Goal: Task Accomplishment & Management: Manage account settings

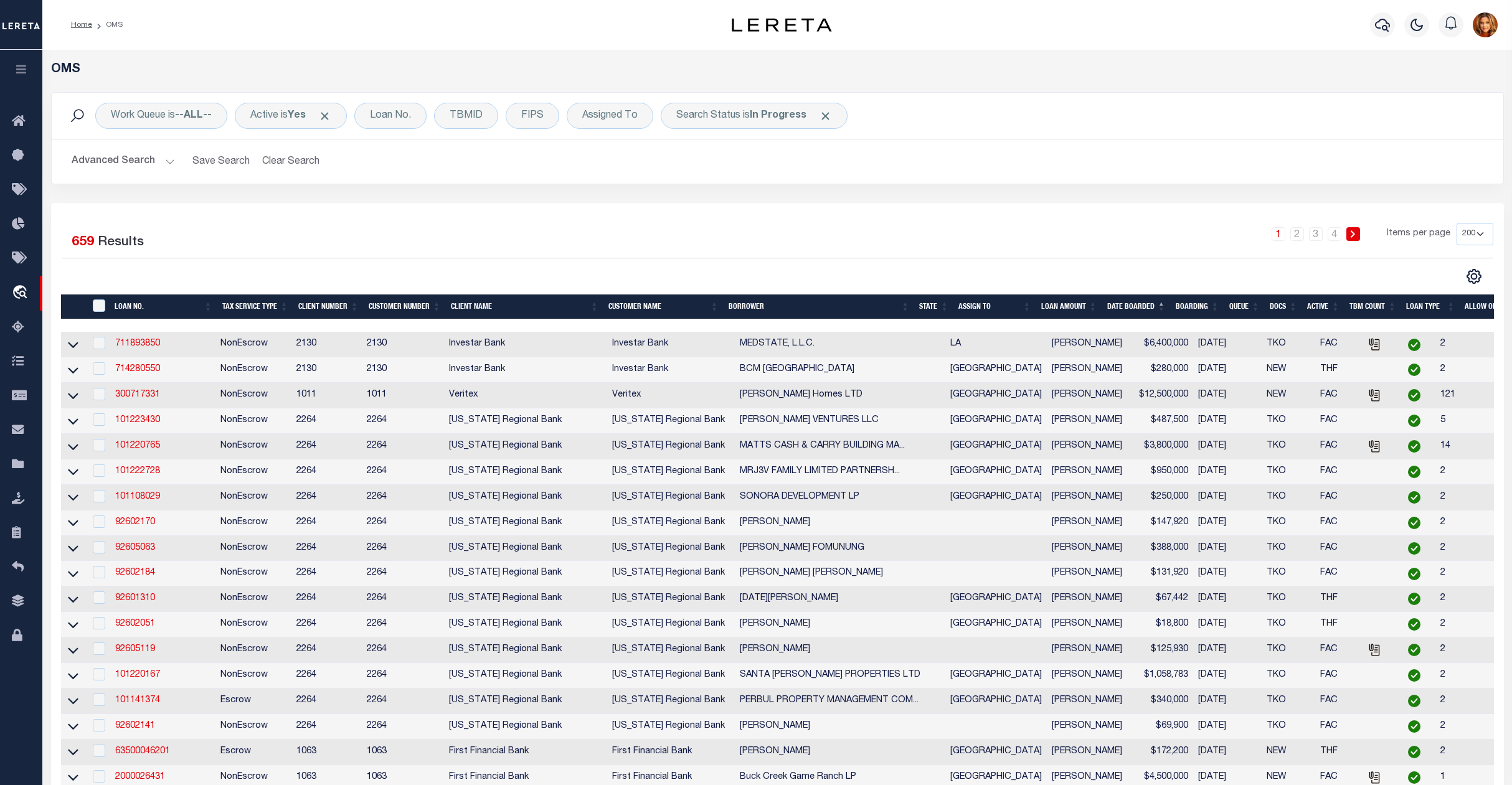
select select "200"
click at [19, 118] on icon at bounding box center [21, 121] width 20 height 16
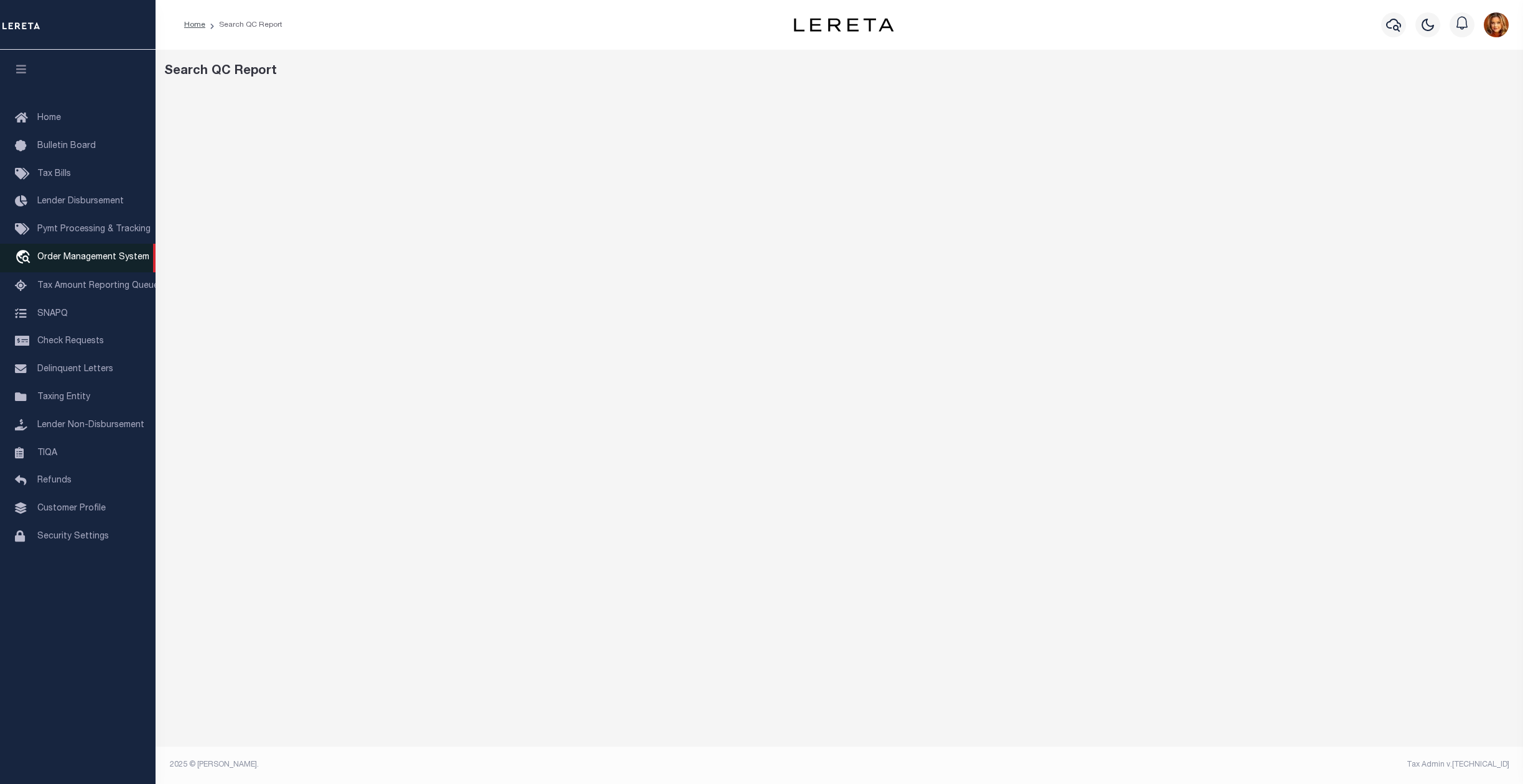
click at [63, 256] on span "Order Management System" at bounding box center [93, 256] width 112 height 8
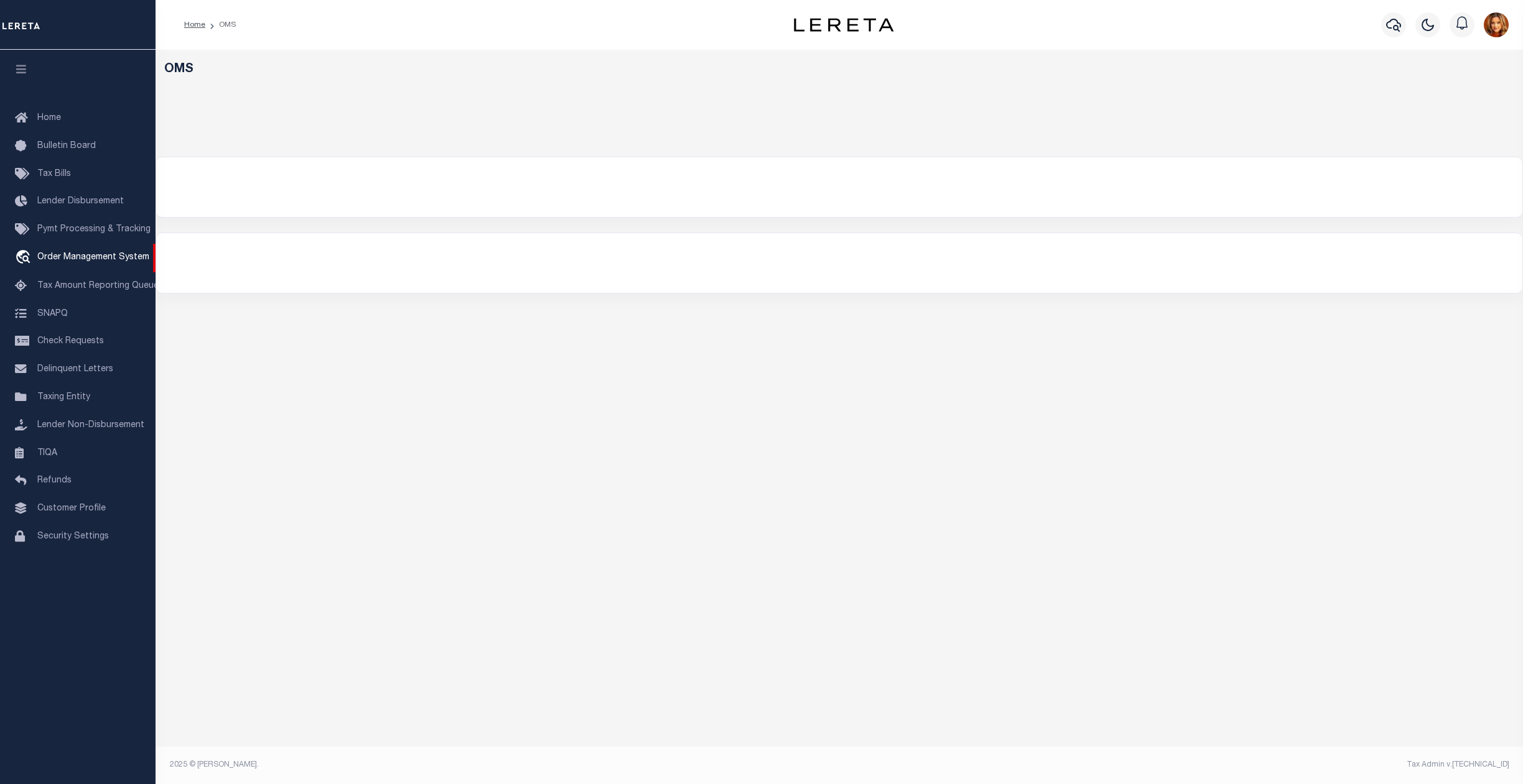
select select "200"
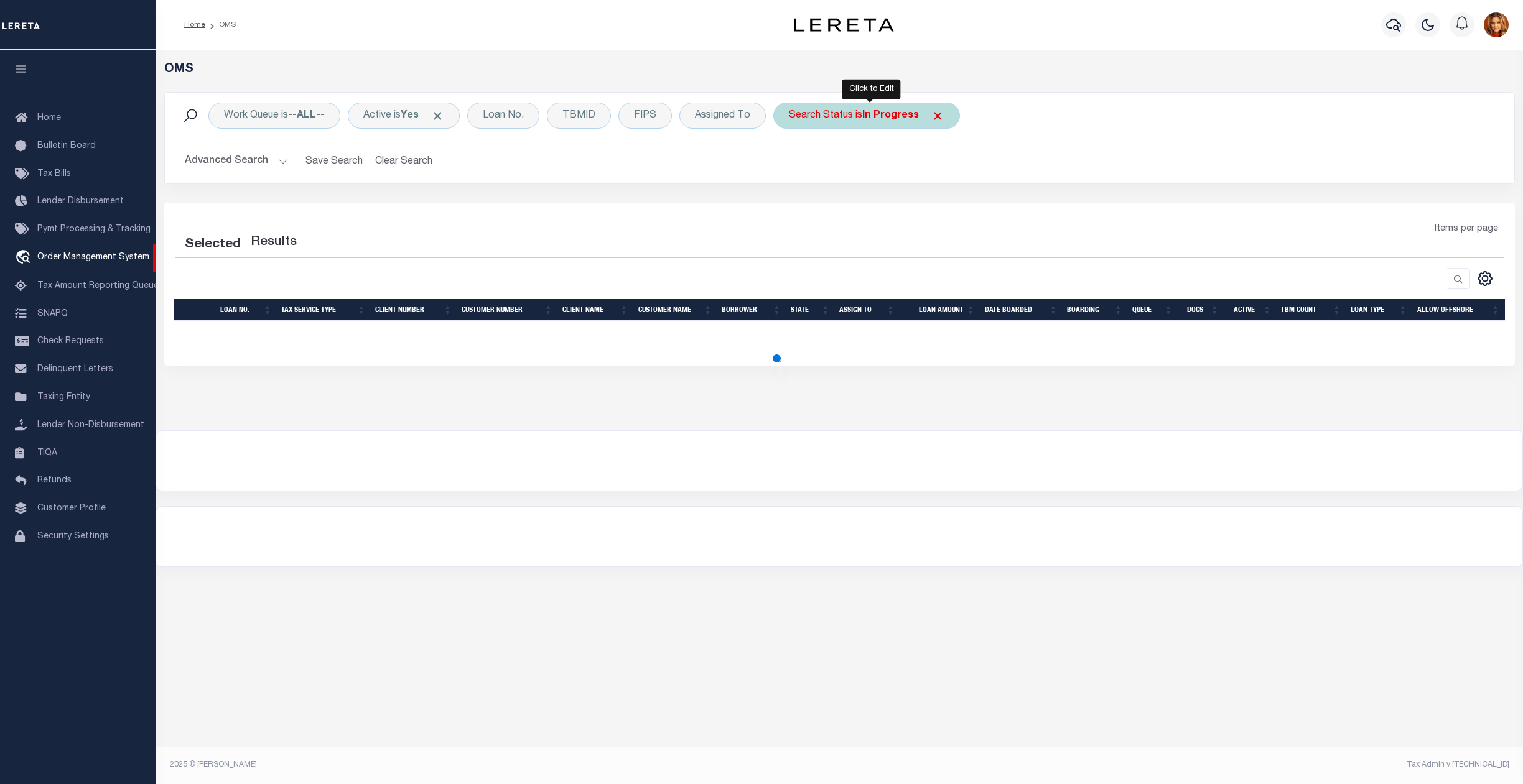
click at [895, 117] on b "In Progress" at bounding box center [890, 116] width 57 height 10
select select "IP"
select select "200"
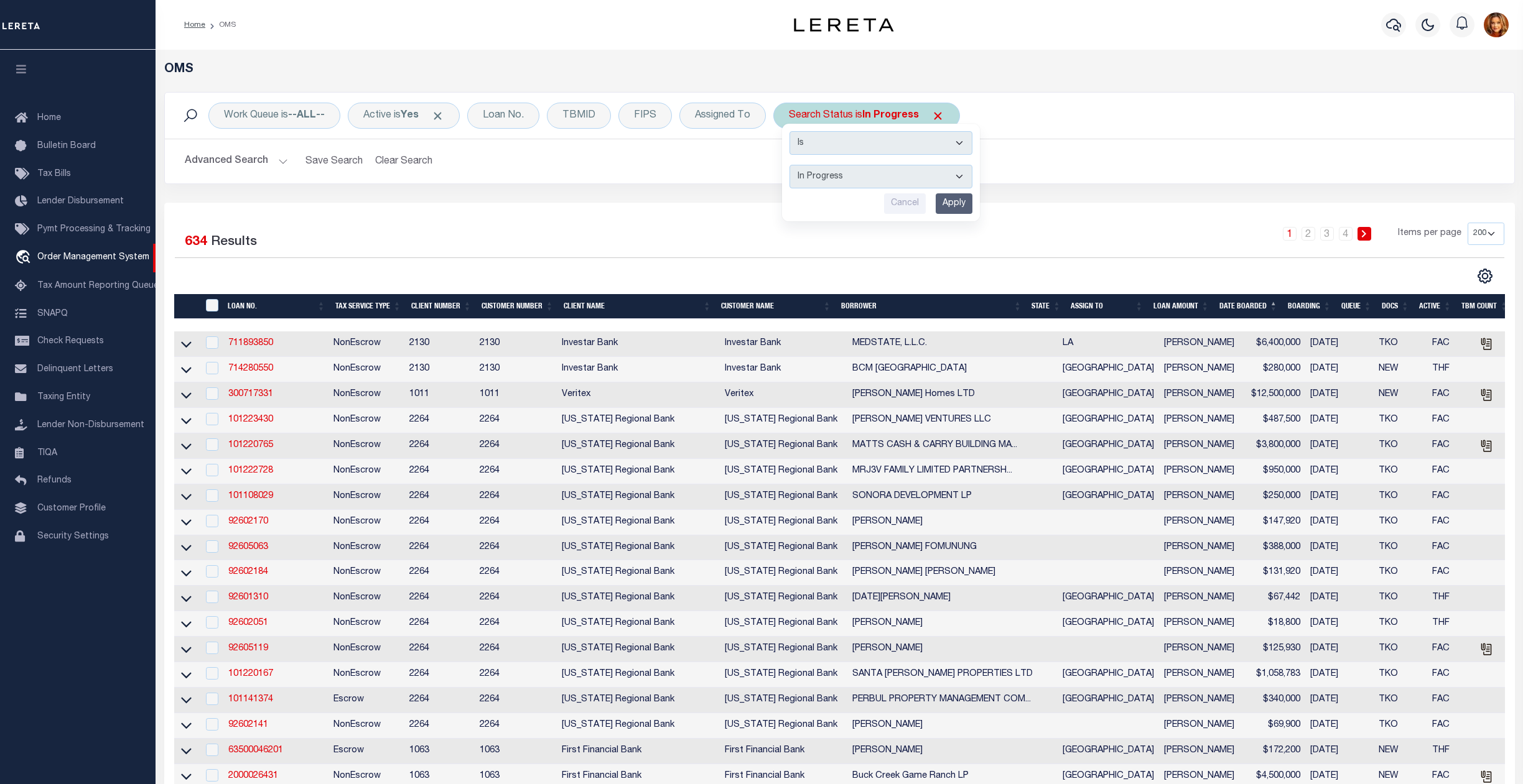
click at [839, 174] on select "Automated Search Bad Parcel Complete Duplicate Parcel High Dollar Reporting In …" at bounding box center [880, 176] width 183 height 23
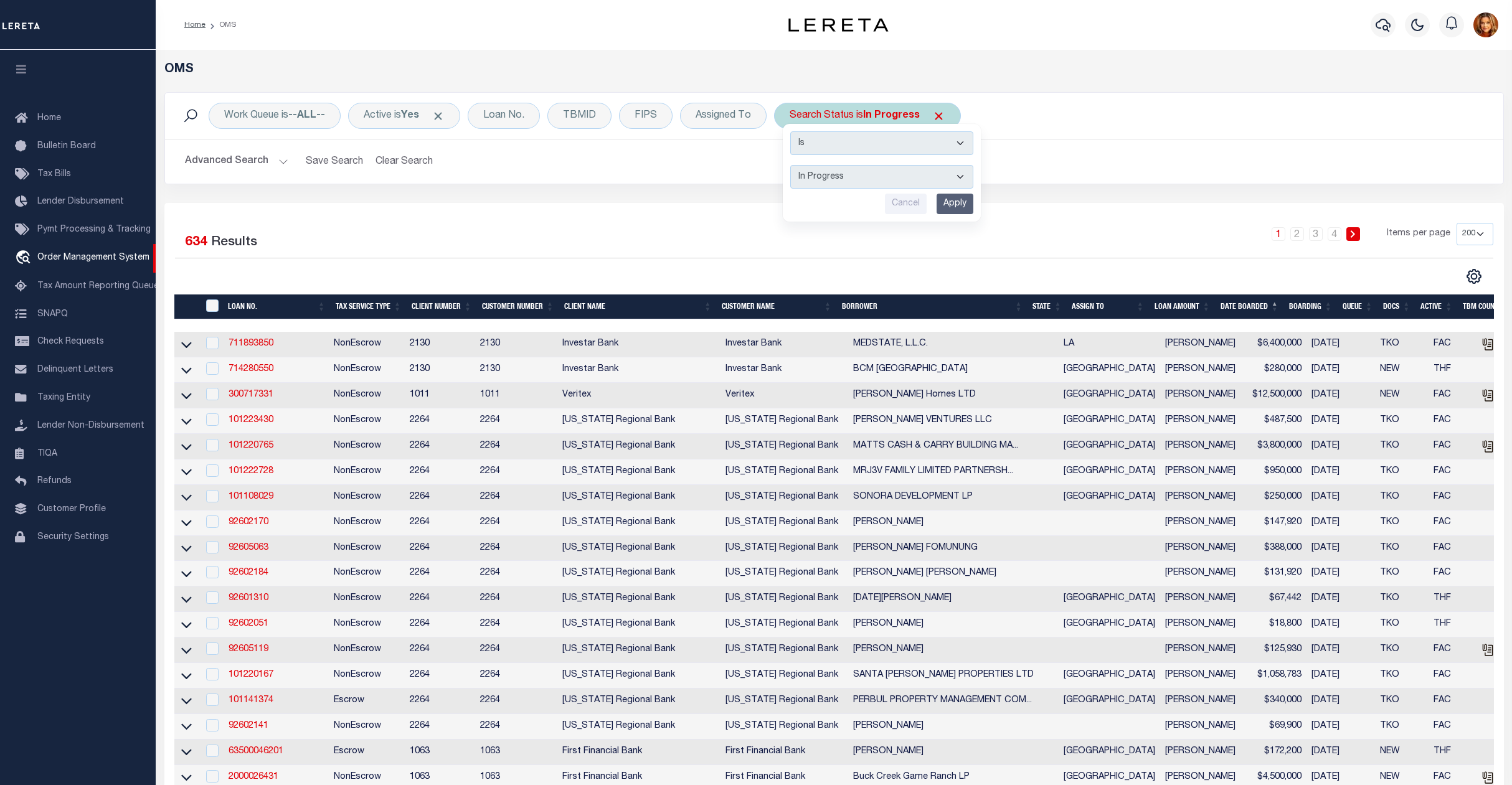
select select "QC"
click at [794, 165] on select "Automated Search Bad Parcel Complete Duplicate Parcel High Dollar Reporting In …" at bounding box center [882, 176] width 183 height 23
drag, startPoint x: 949, startPoint y: 204, endPoint x: 954, endPoint y: 217, distance: 13.9
click at [950, 204] on input "Apply" at bounding box center [954, 203] width 36 height 21
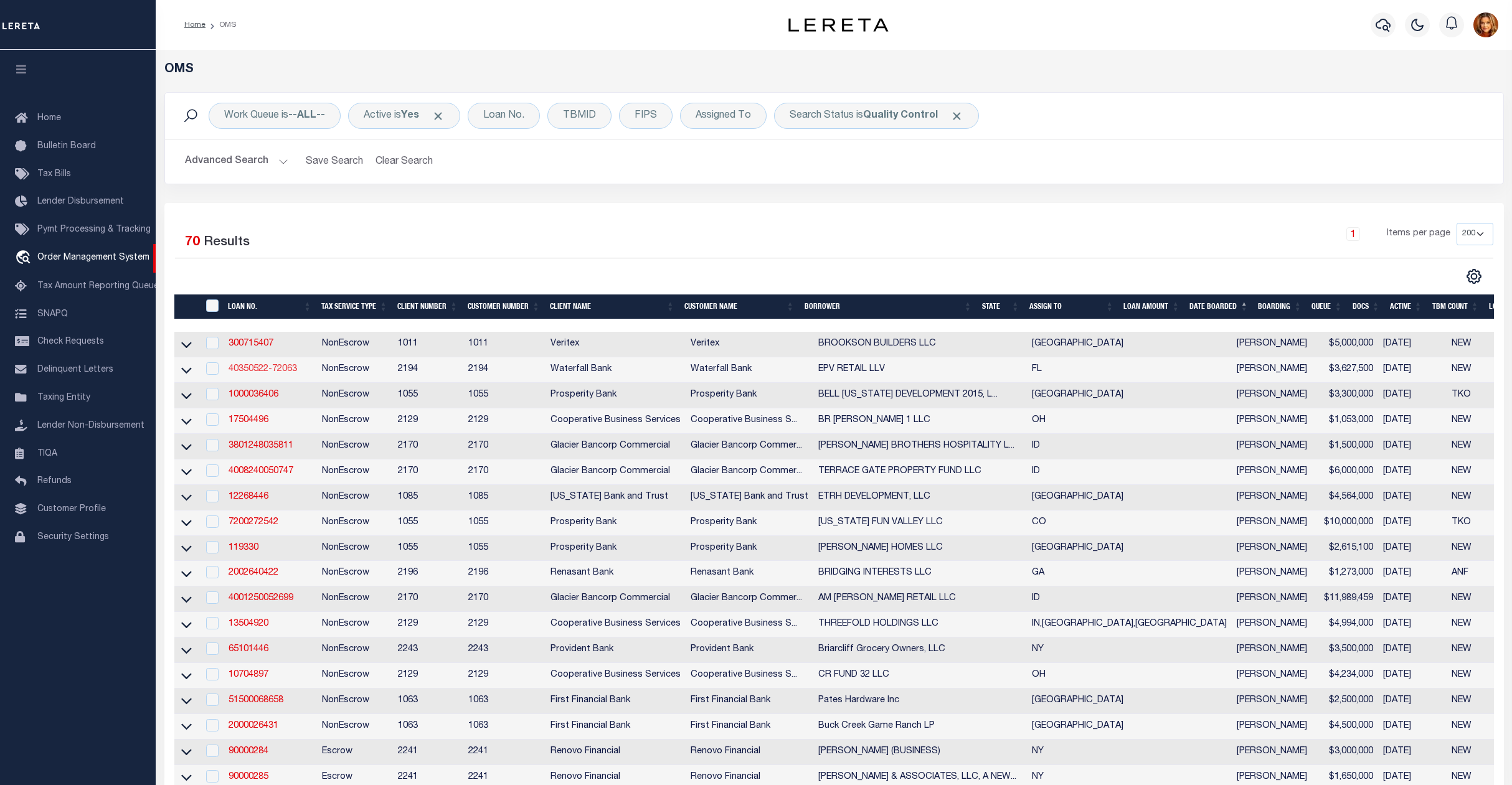
click at [257, 373] on link "40350522-72063" at bounding box center [262, 369] width 68 height 8
type input "40350522-72063"
type input "EPV RETAIL LLV"
select select
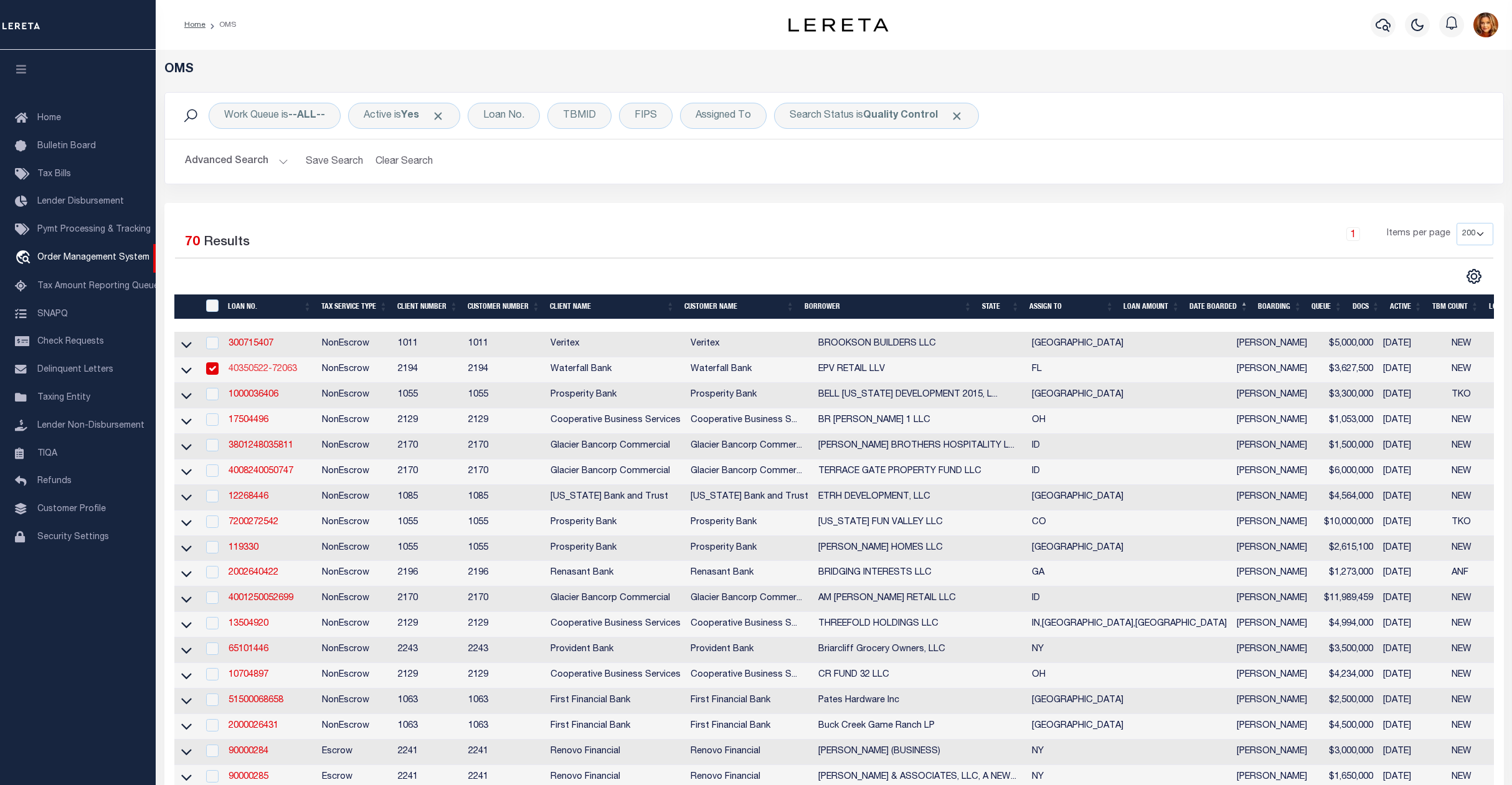
type input "5600 MARINER ST STE 140"
type input "TAMPA FL 33609-3443"
select select
select select "NonEscrow"
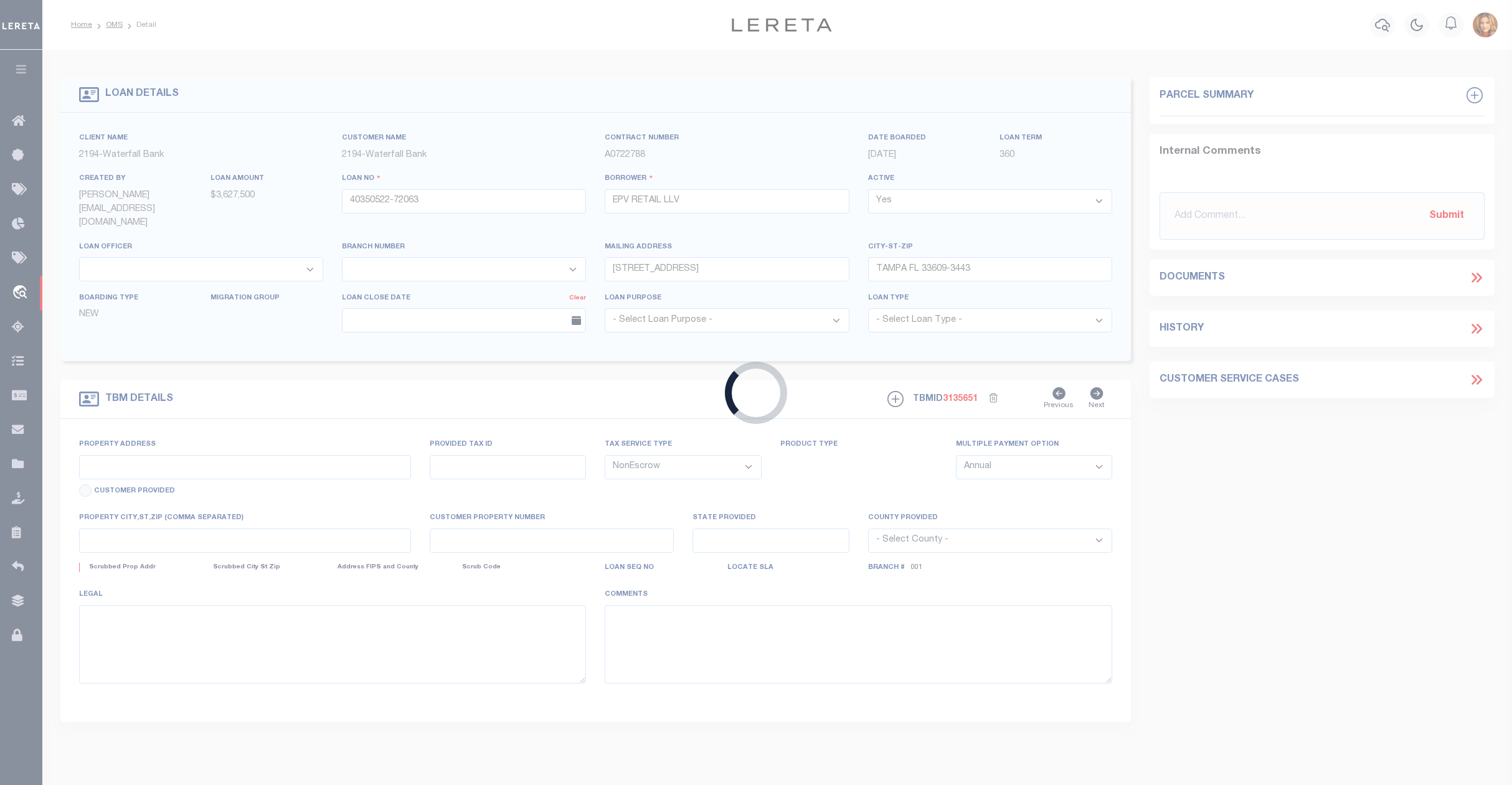
select select "53802"
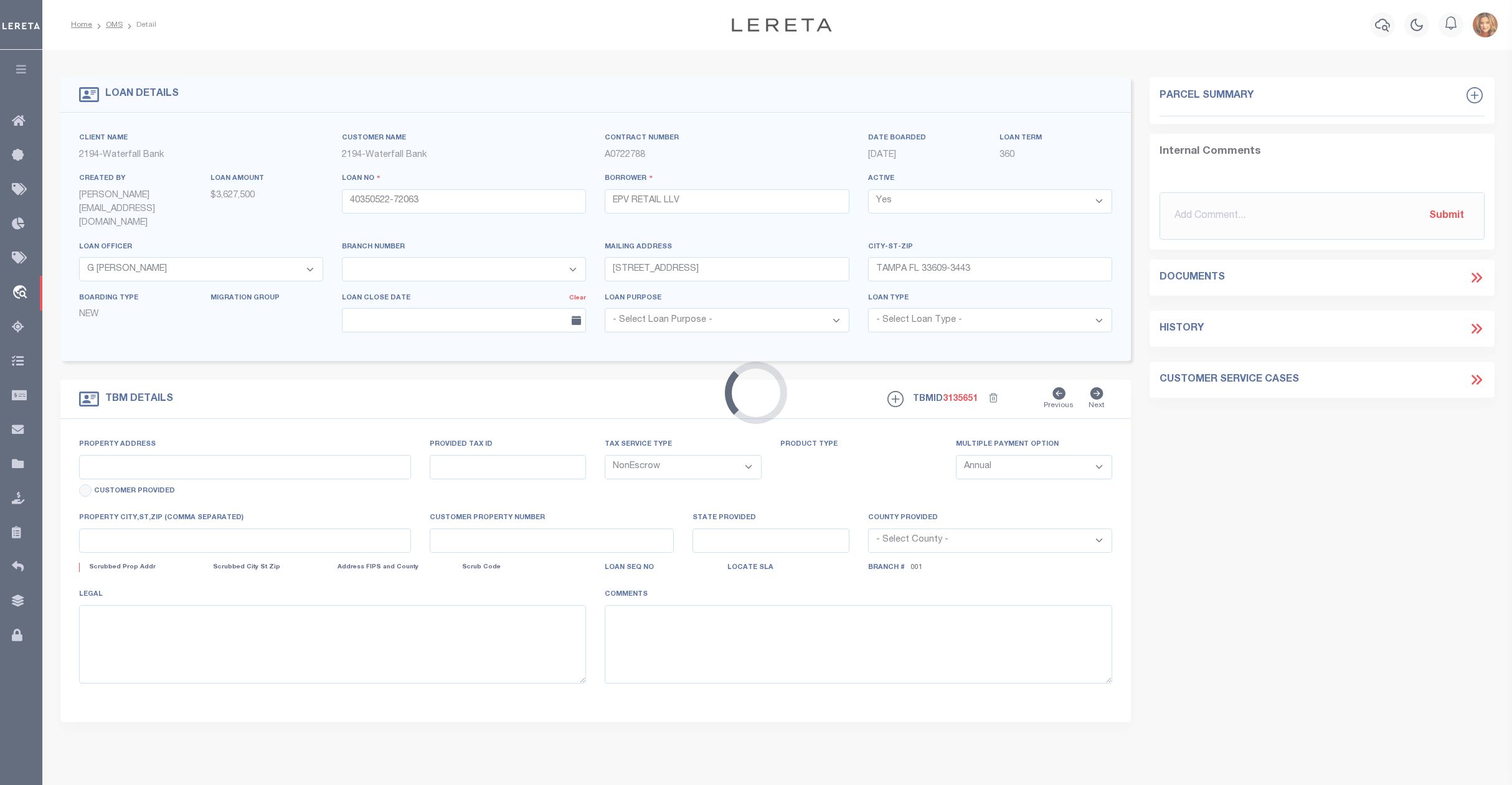
select select "5527"
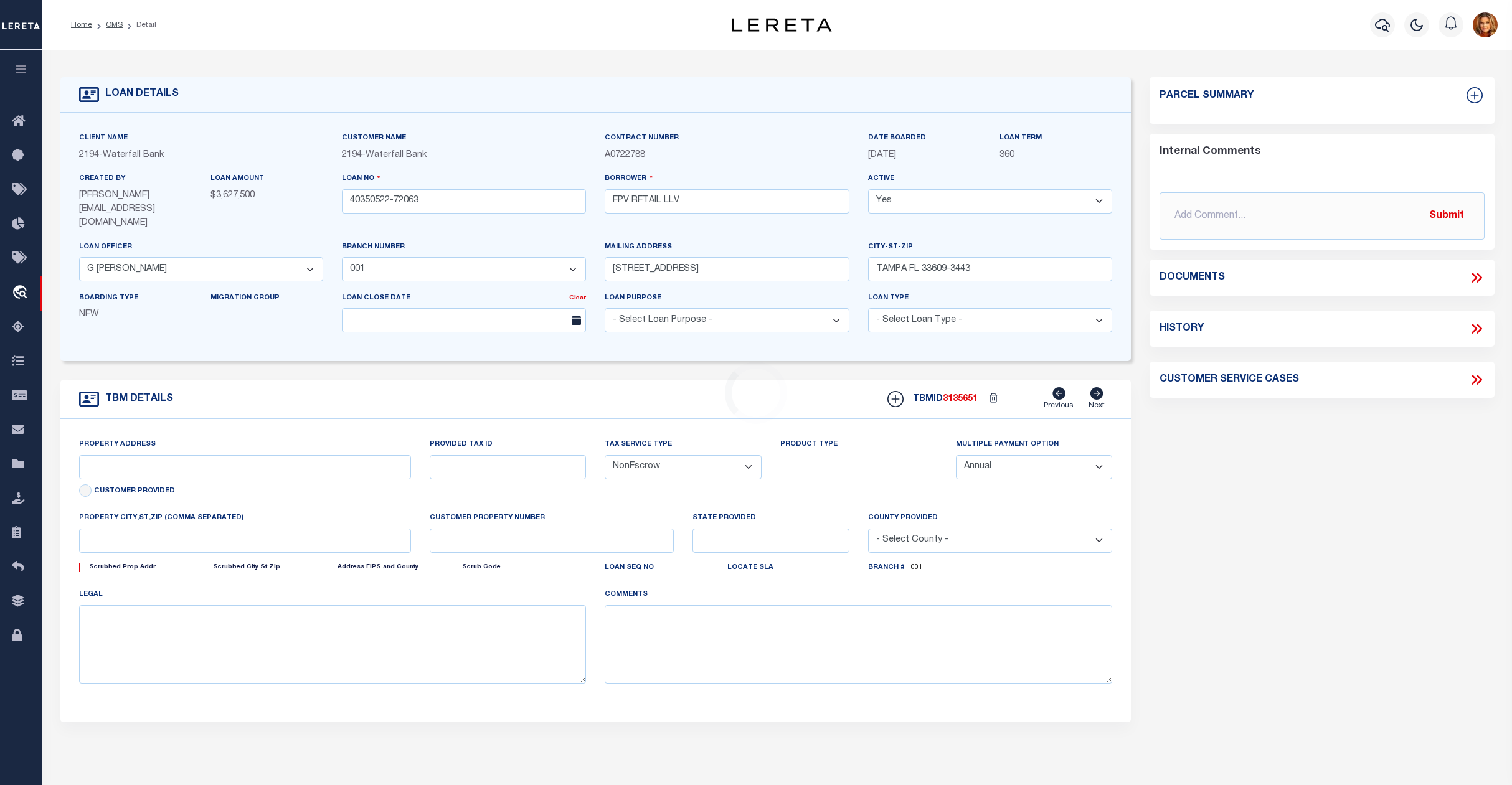
type input "10462 VIA PARCO ORIENTA"
type input "08-24-31-2502-00-020"
select select
type input "ORLANDO FL 32832"
type input "FL"
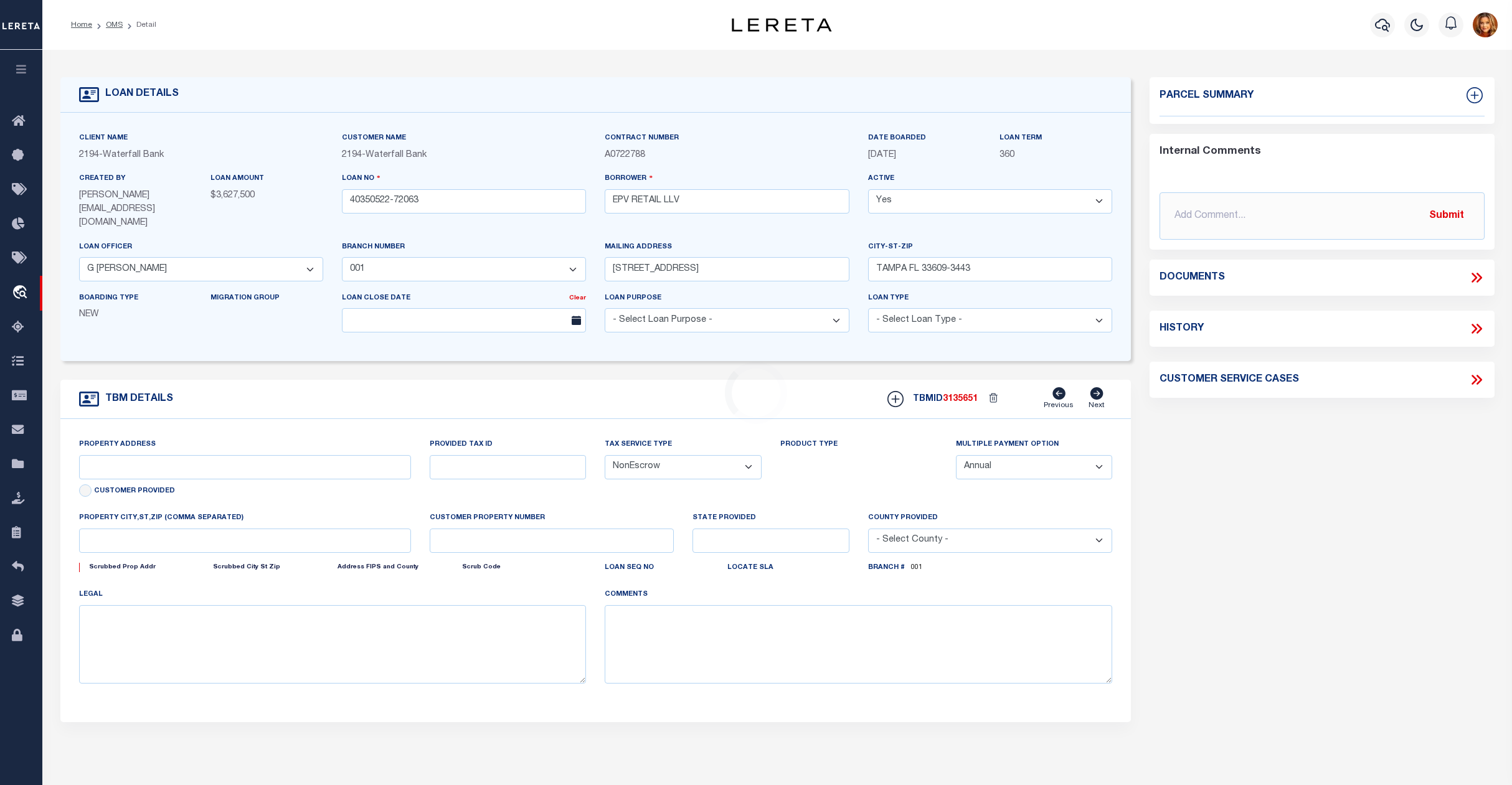
select select
type textarea "SEE EXHIBIT A"
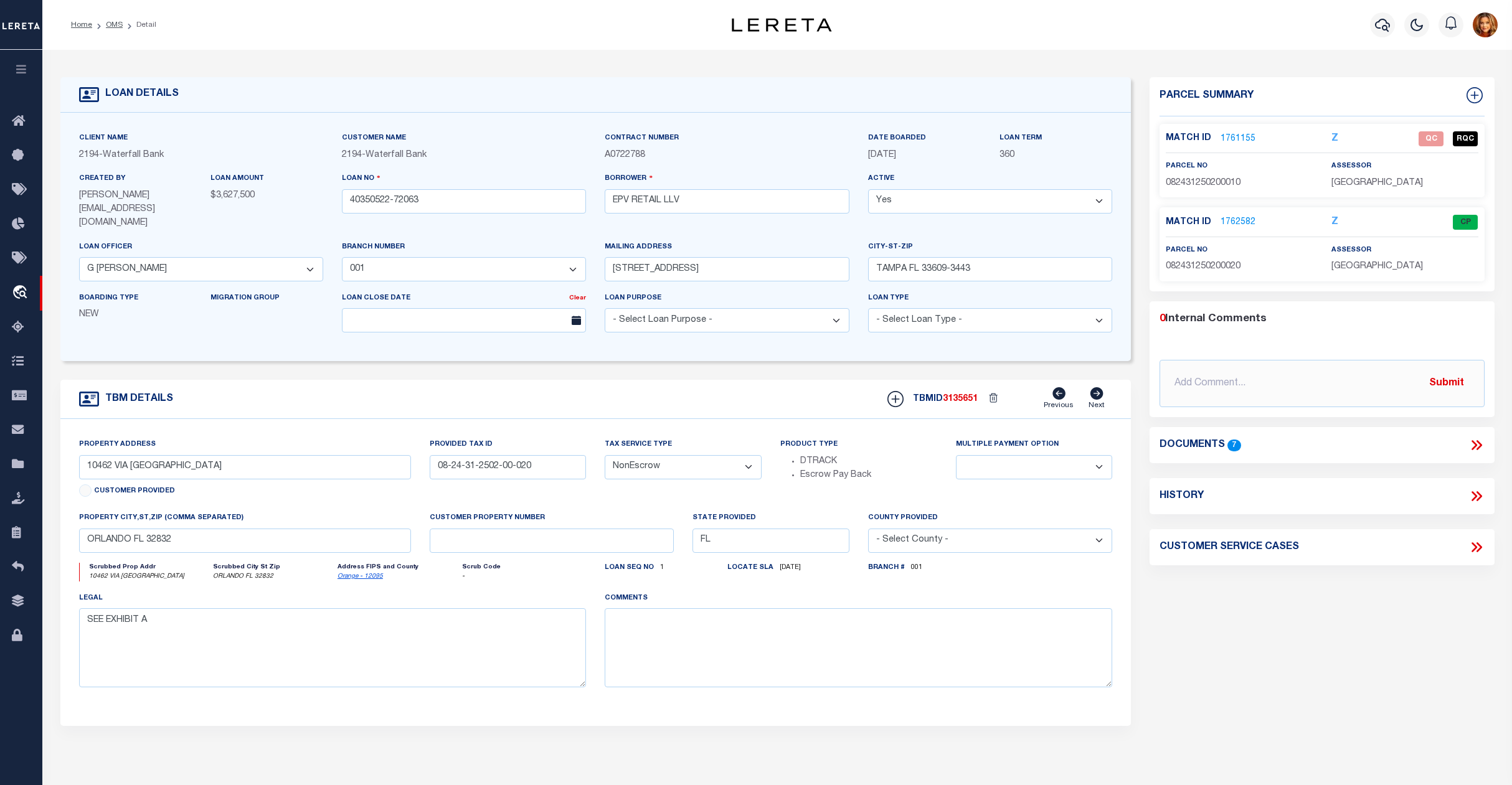
click at [1235, 137] on link "1761155" at bounding box center [1237, 139] width 35 height 13
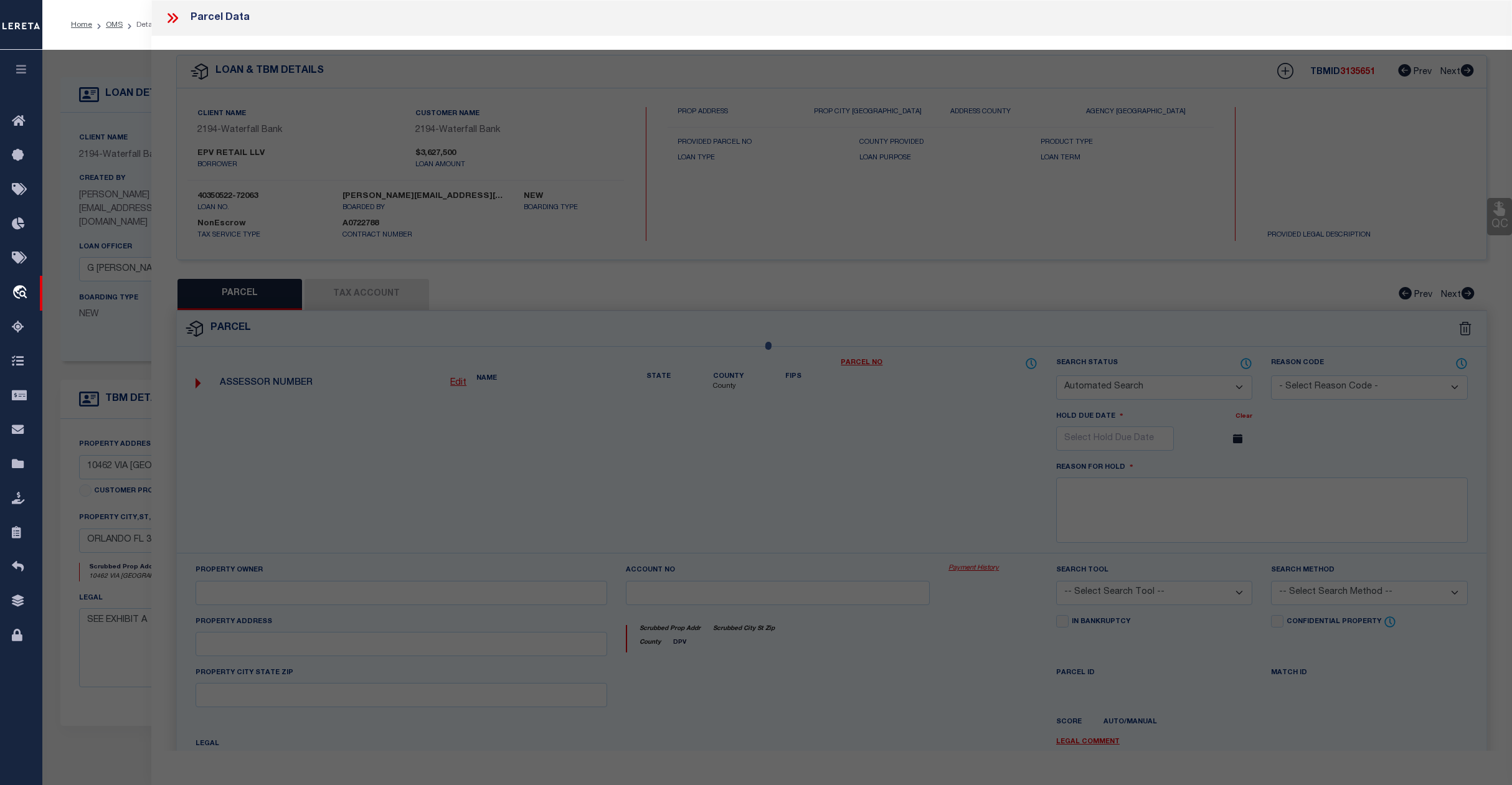
checkbox input "false"
select select "QC"
type input "Epv Development LLC"
select select "AGF"
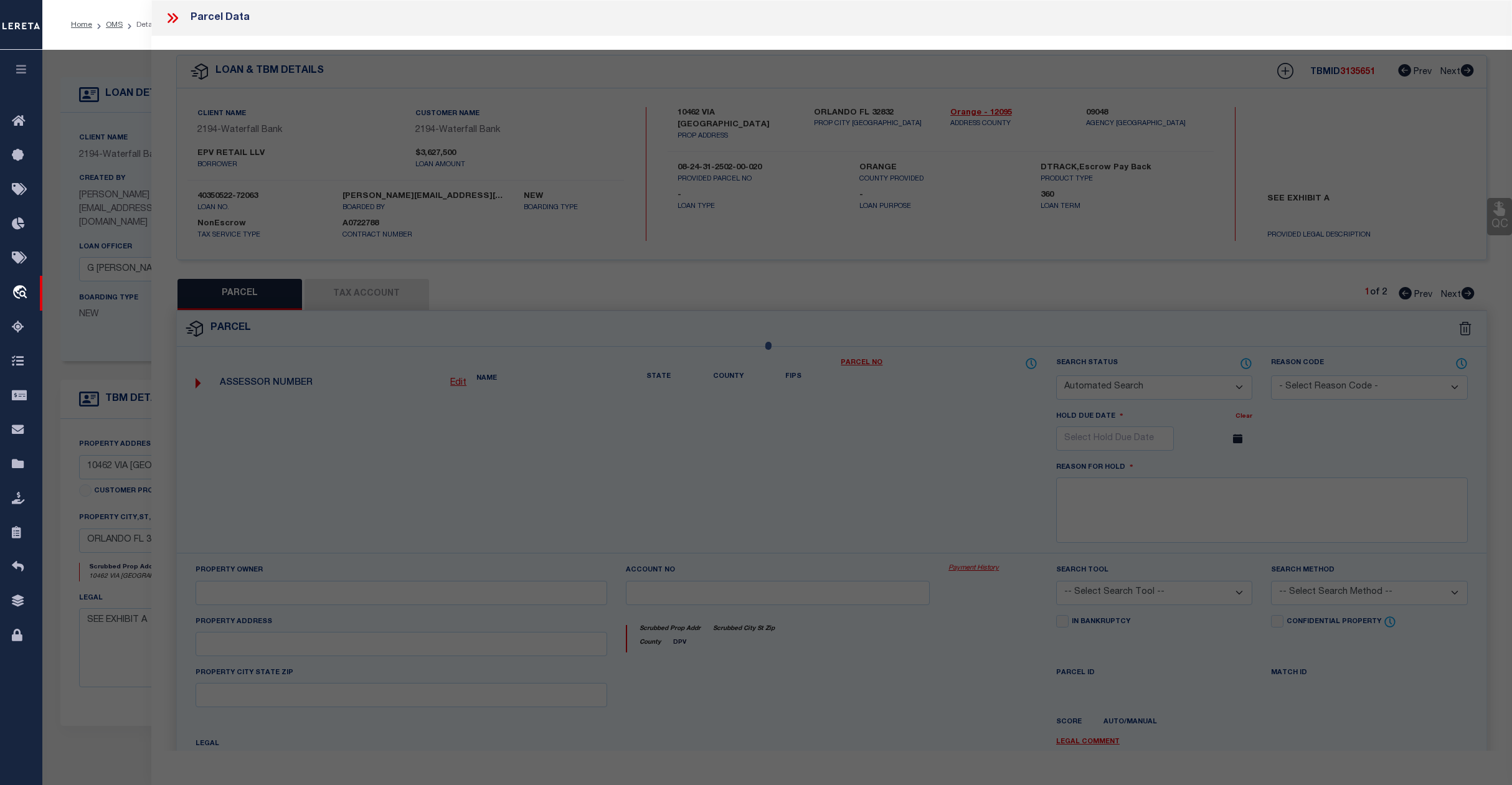
select select "ADD"
type input "10735 Moss Park Rd"
type input "ORLANDO FL 32832"
type textarea "EAST PARK VILLAGE CENTER 2 71/65 LOT 1"
type textarea "inactive parcel"
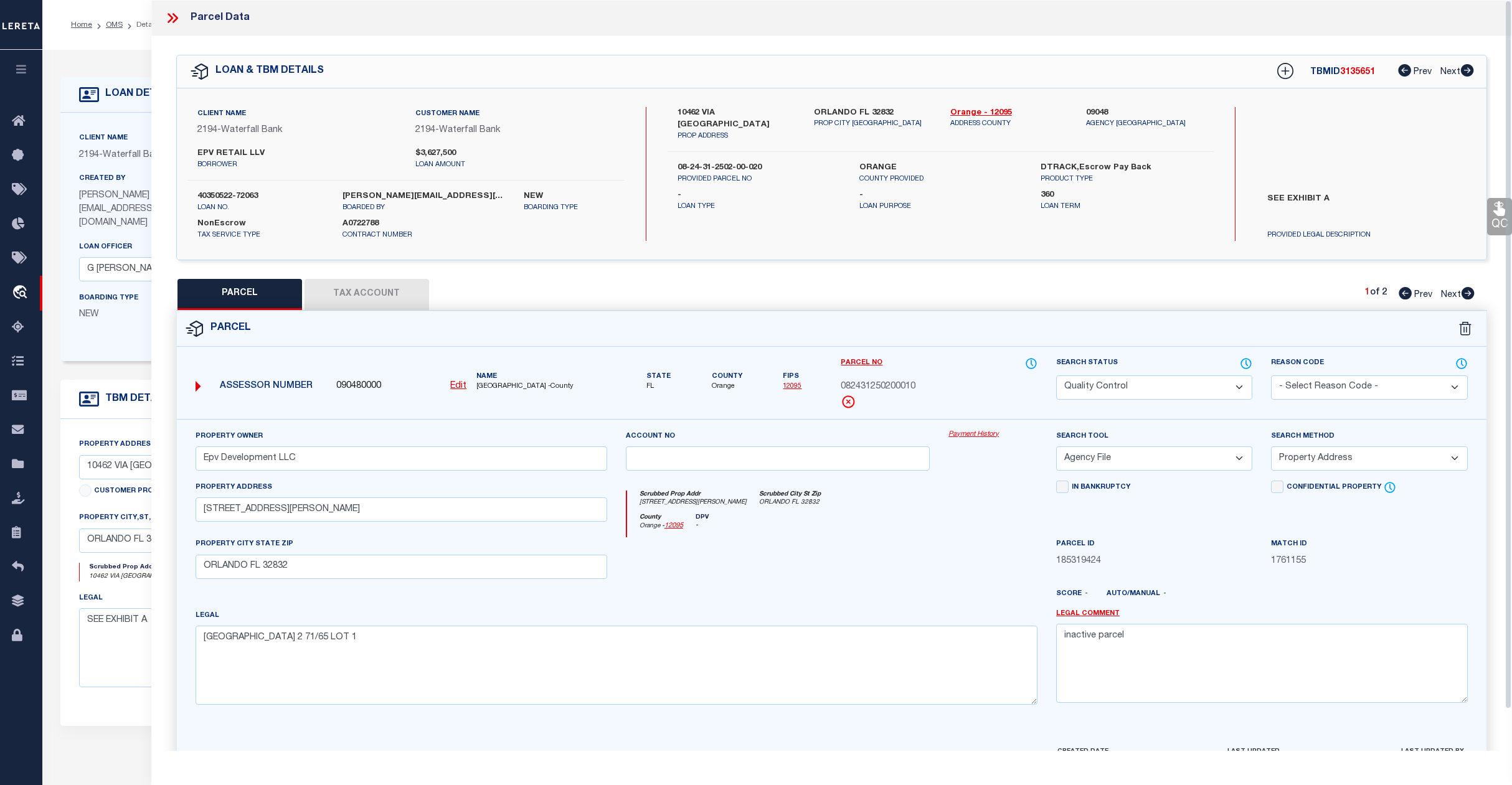
click at [1448, 287] on div "1 of 2 Prev Next" at bounding box center [1420, 294] width 109 height 16
click at [1448, 295] on span "Next" at bounding box center [1450, 294] width 20 height 8
select select "AS"
select select
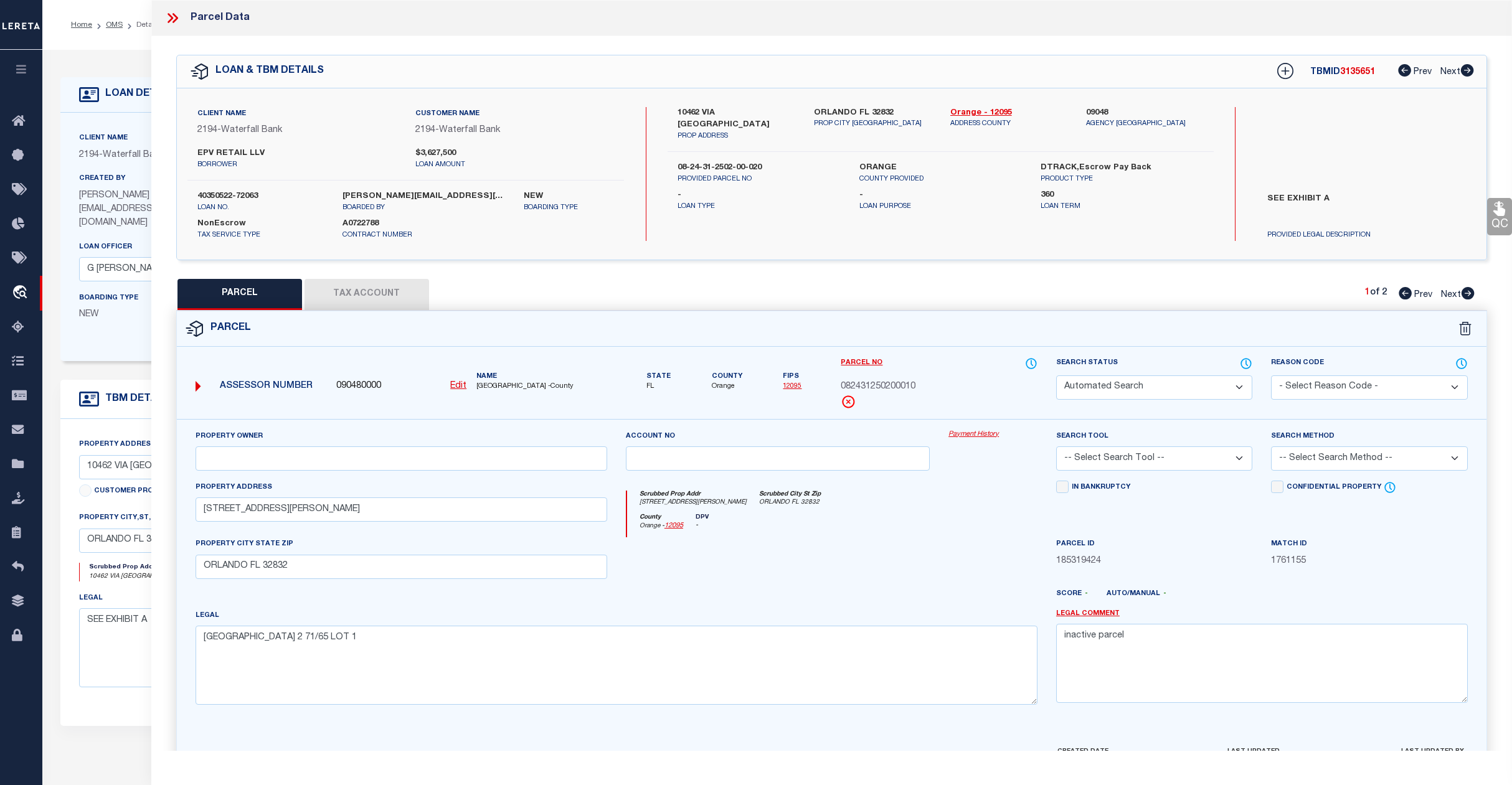
checkbox input "false"
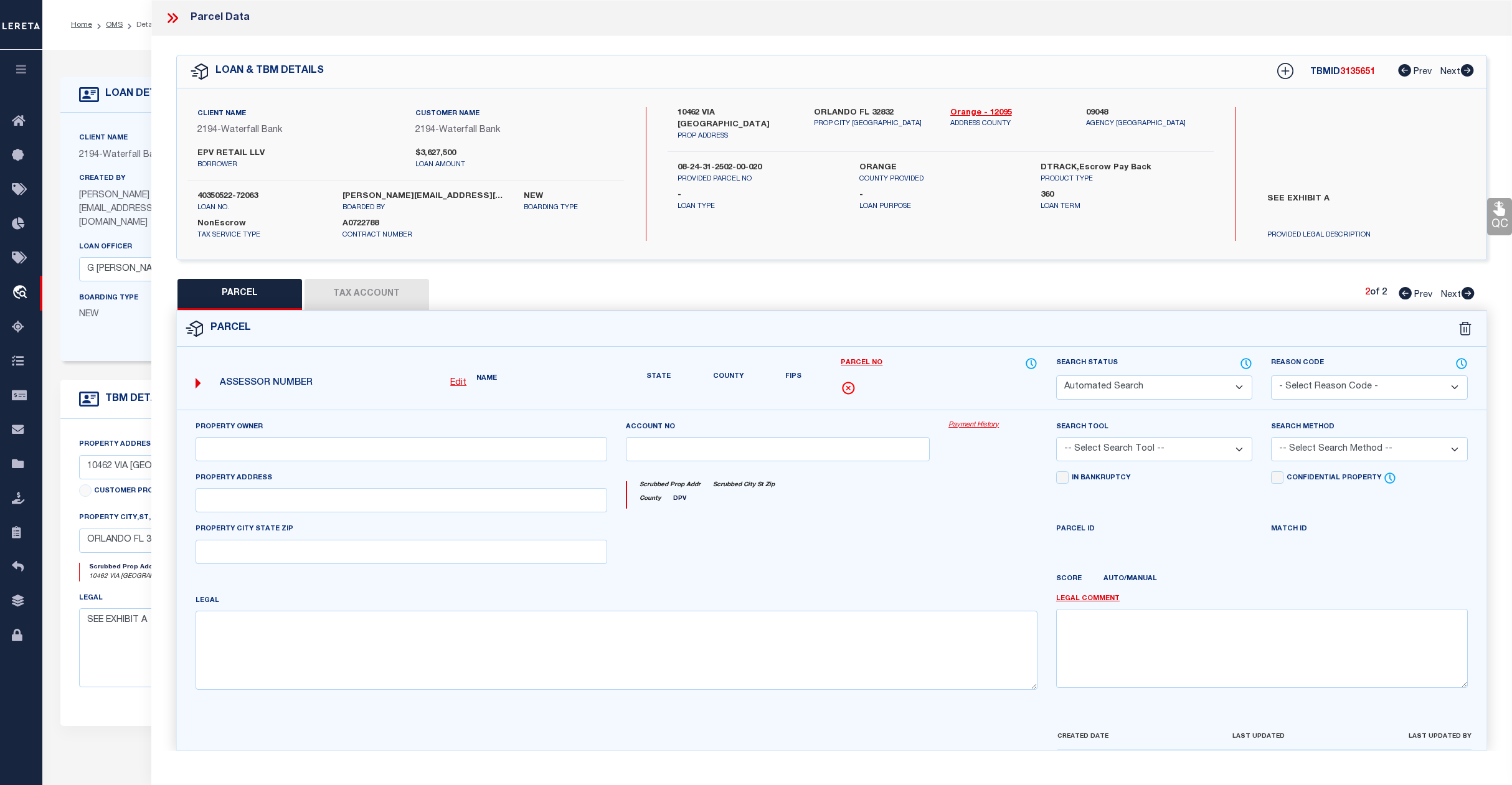
select select "CP"
type input "Epv Development LLC"
select select
type input "10462 Via Parco Orienta"
checkbox input "false"
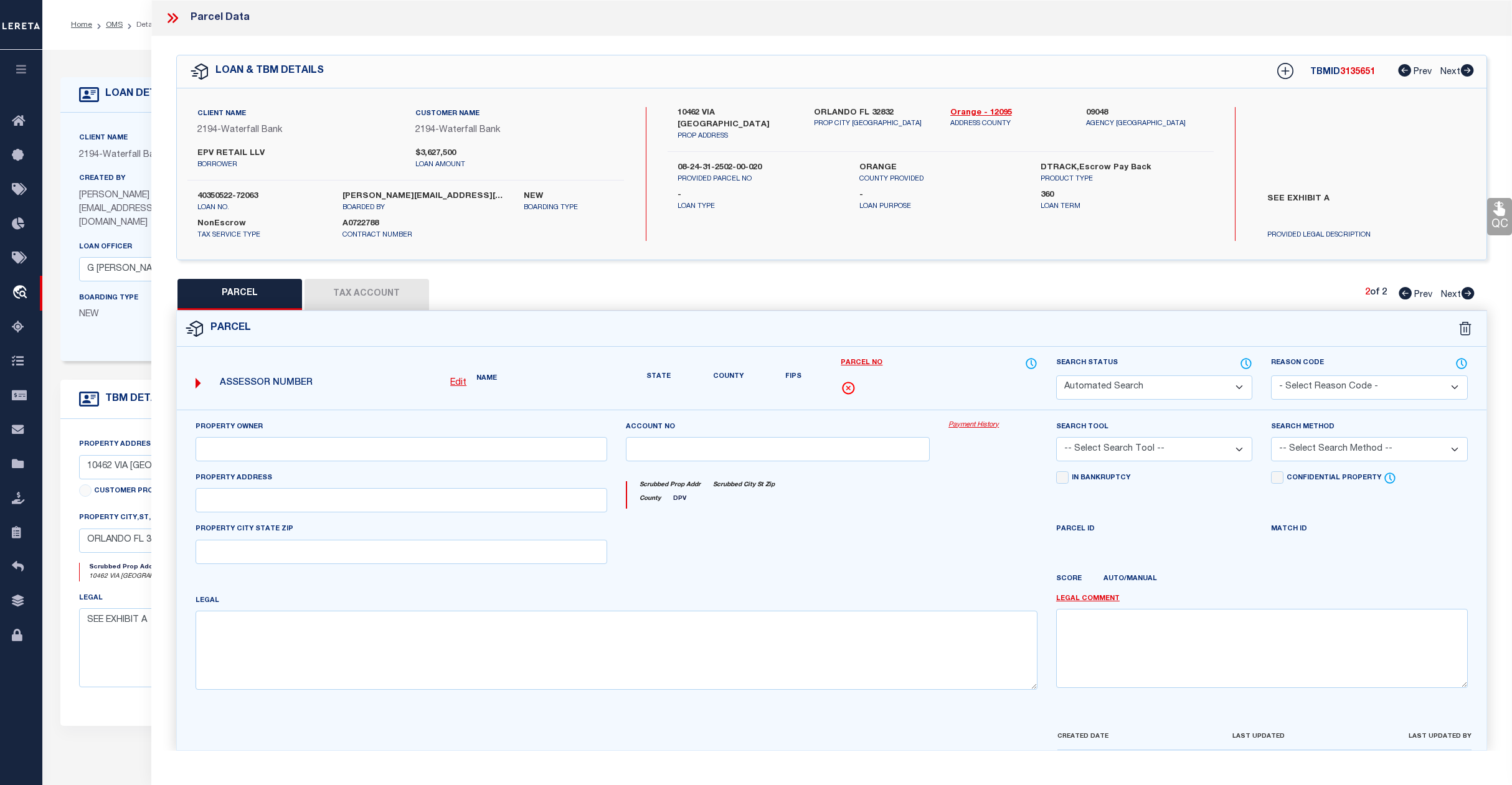
type input "ORLANDO FL 32832"
type textarea "EAST PARK VILLAGE CENTER 2 71/65 LOT 2"
type textarea "Tax ID Special Project"
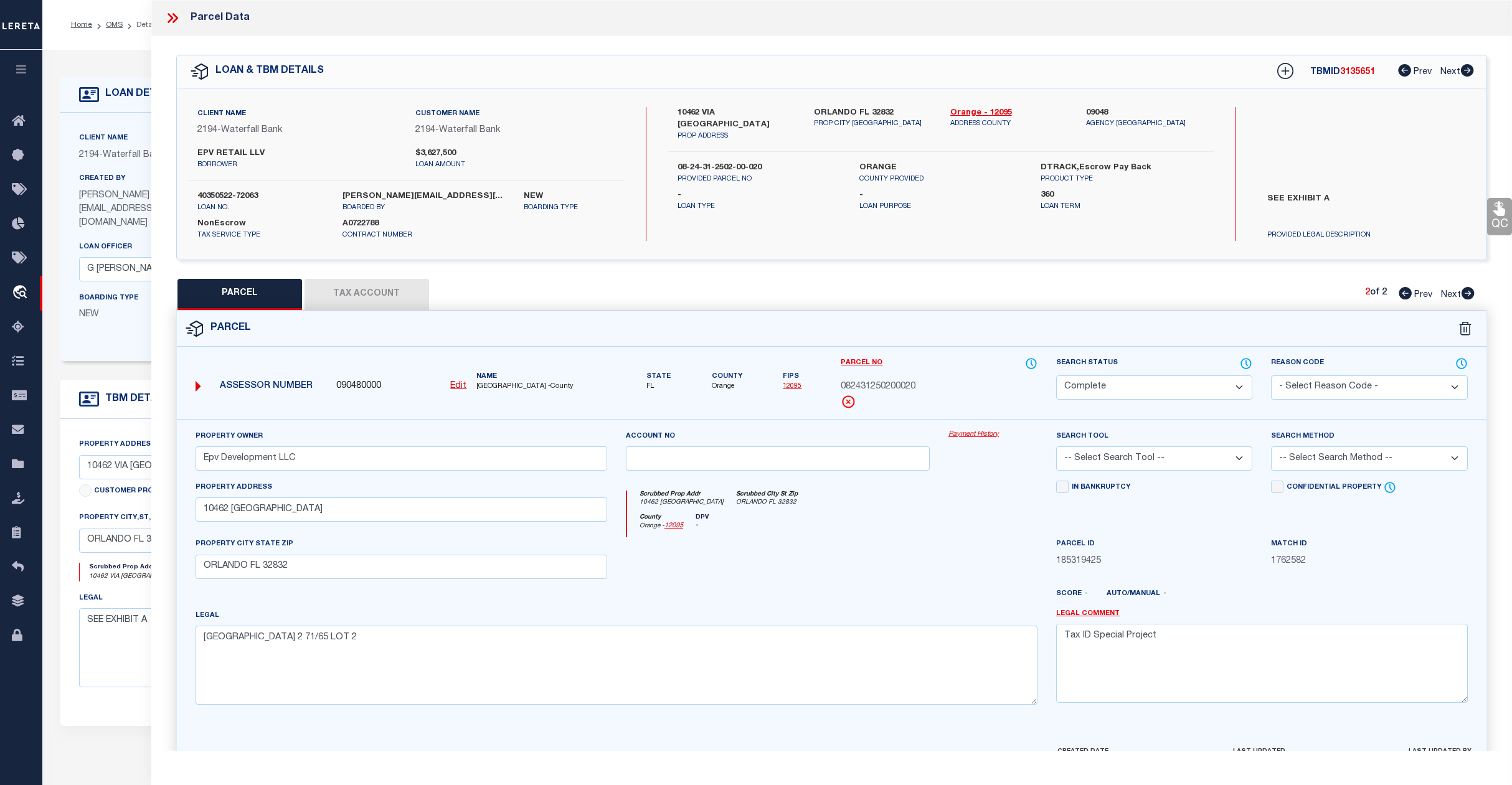
click at [1421, 292] on span "Prev" at bounding box center [1423, 294] width 18 height 8
select select "AS"
checkbox input "false"
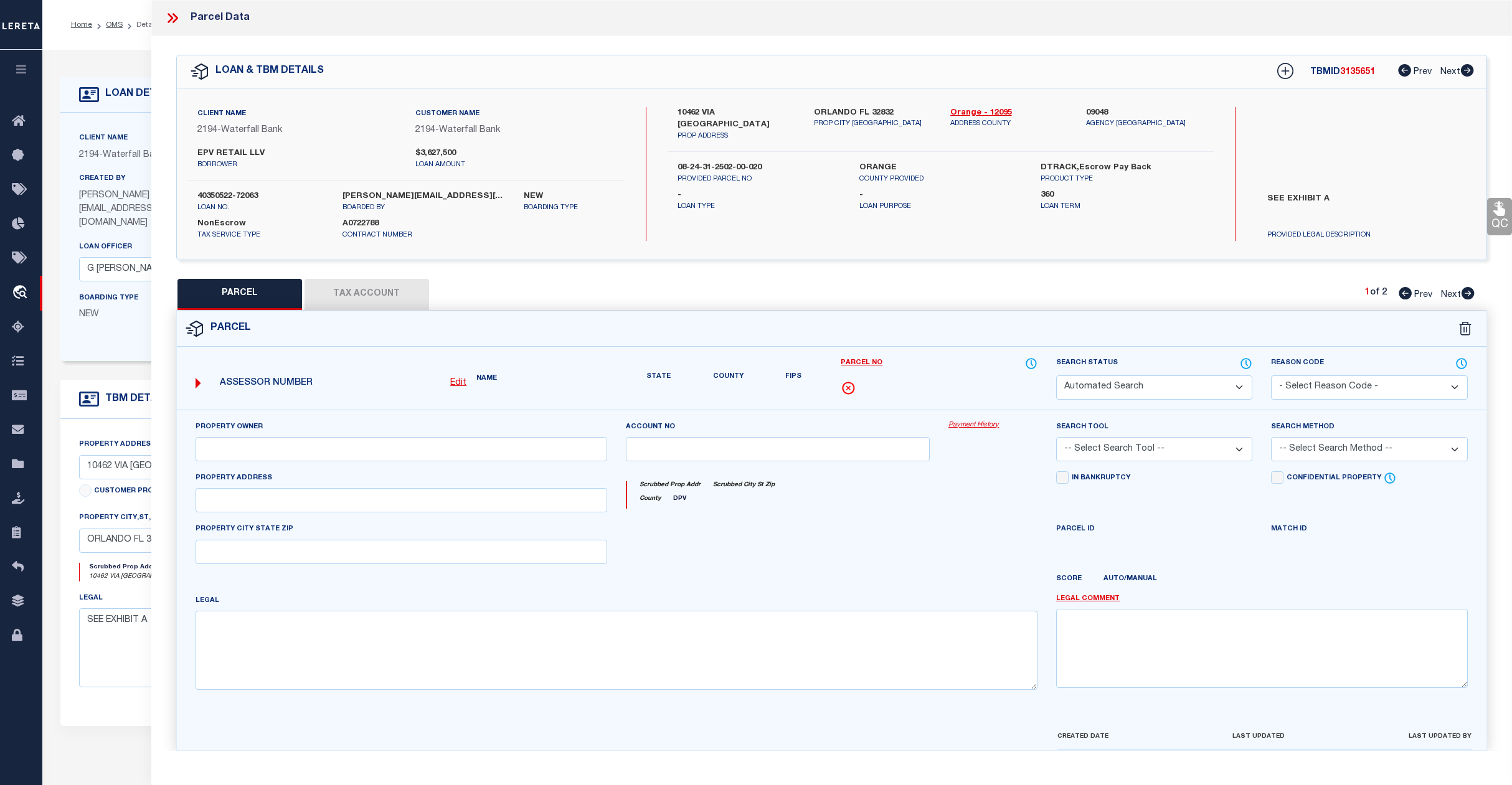
select select "QC"
type input "Epv Development LLC"
select select "AGF"
select select "ADD"
type input "10735 Moss Park Rd"
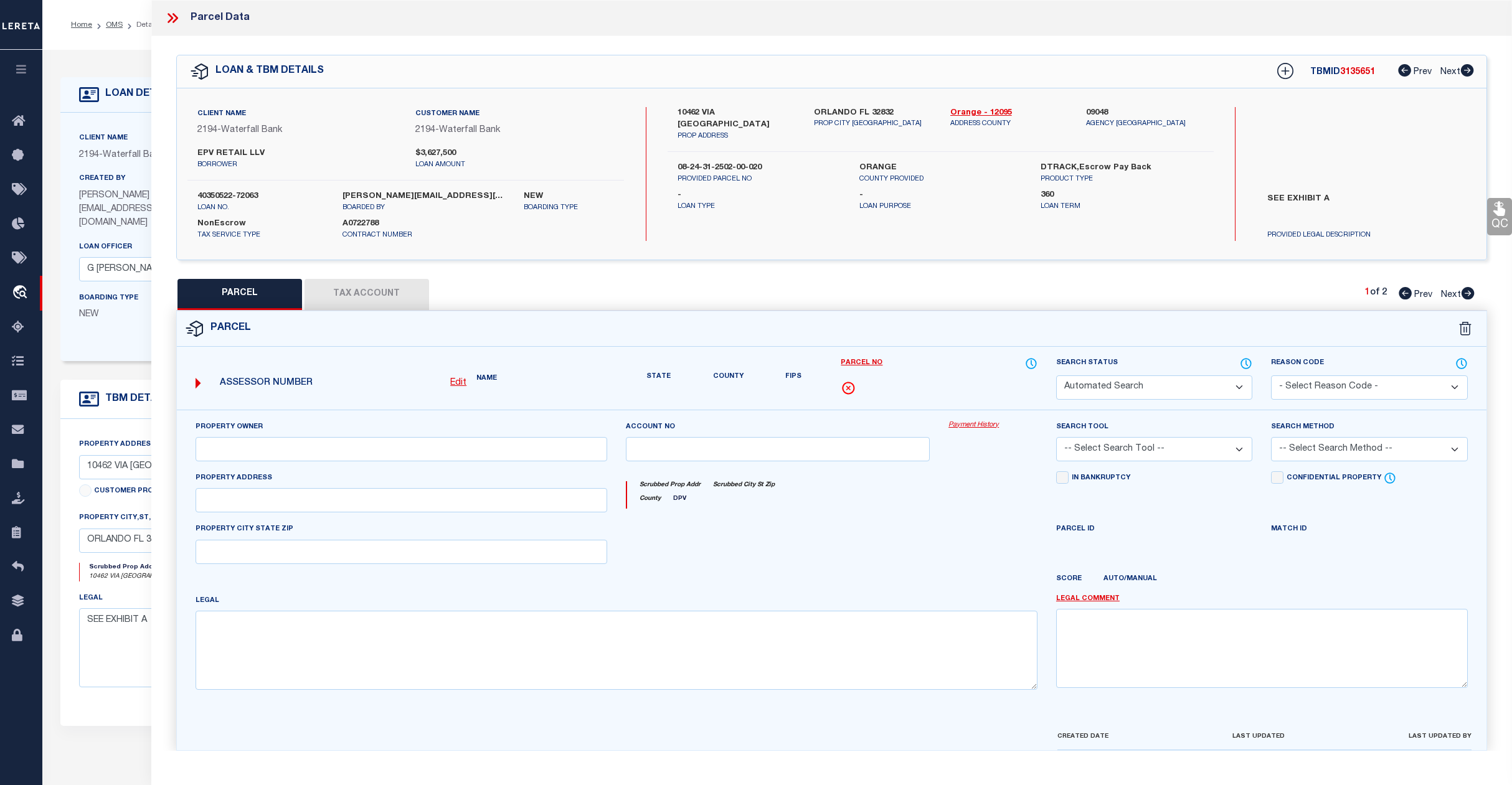
type input "ORLANDO FL 32832"
type textarea "EAST PARK VILLAGE CENTER 2 71/65 LOT 1"
type textarea "inactive parcel"
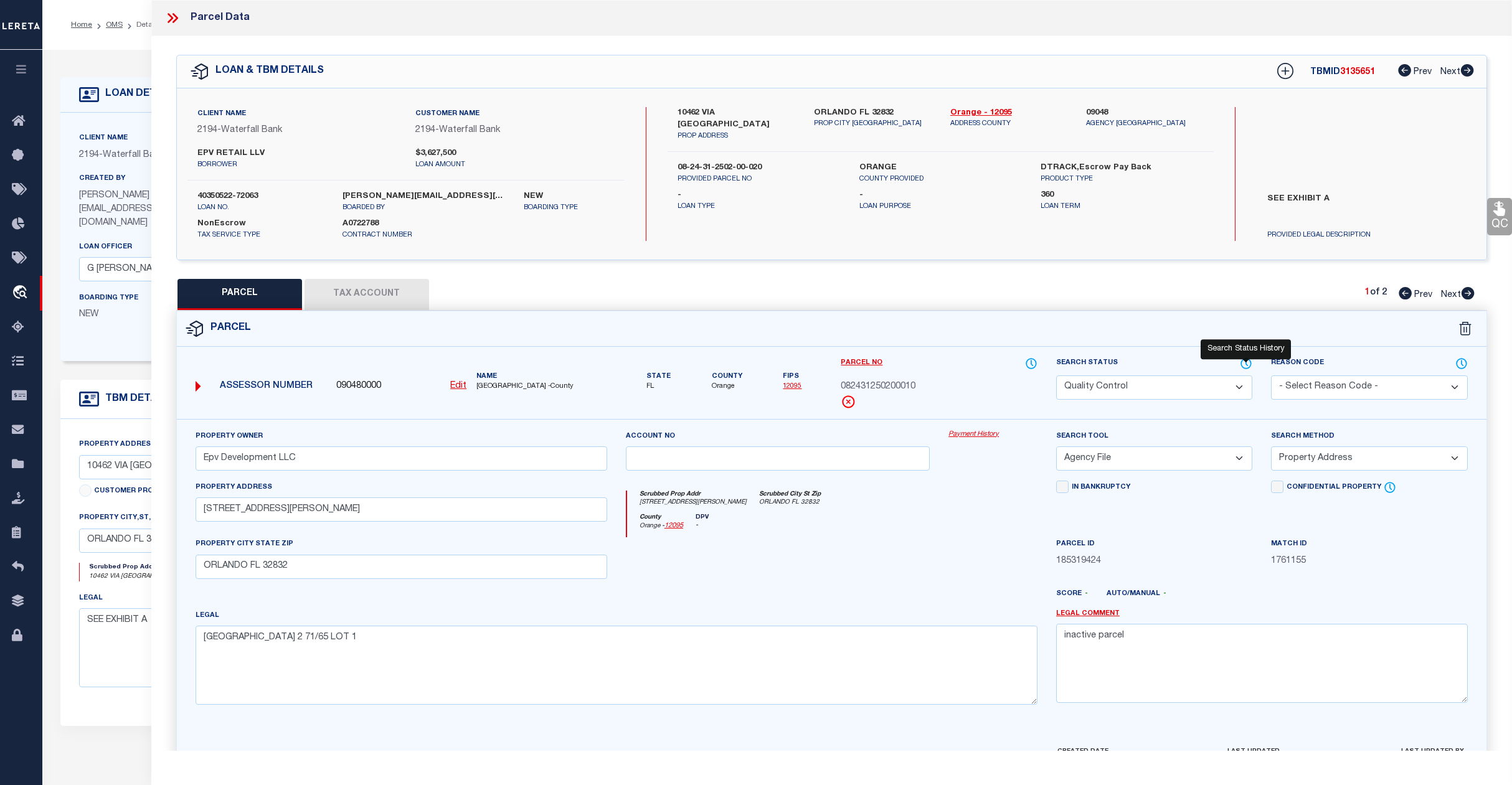
click at [1251, 359] on icon at bounding box center [1246, 363] width 12 height 14
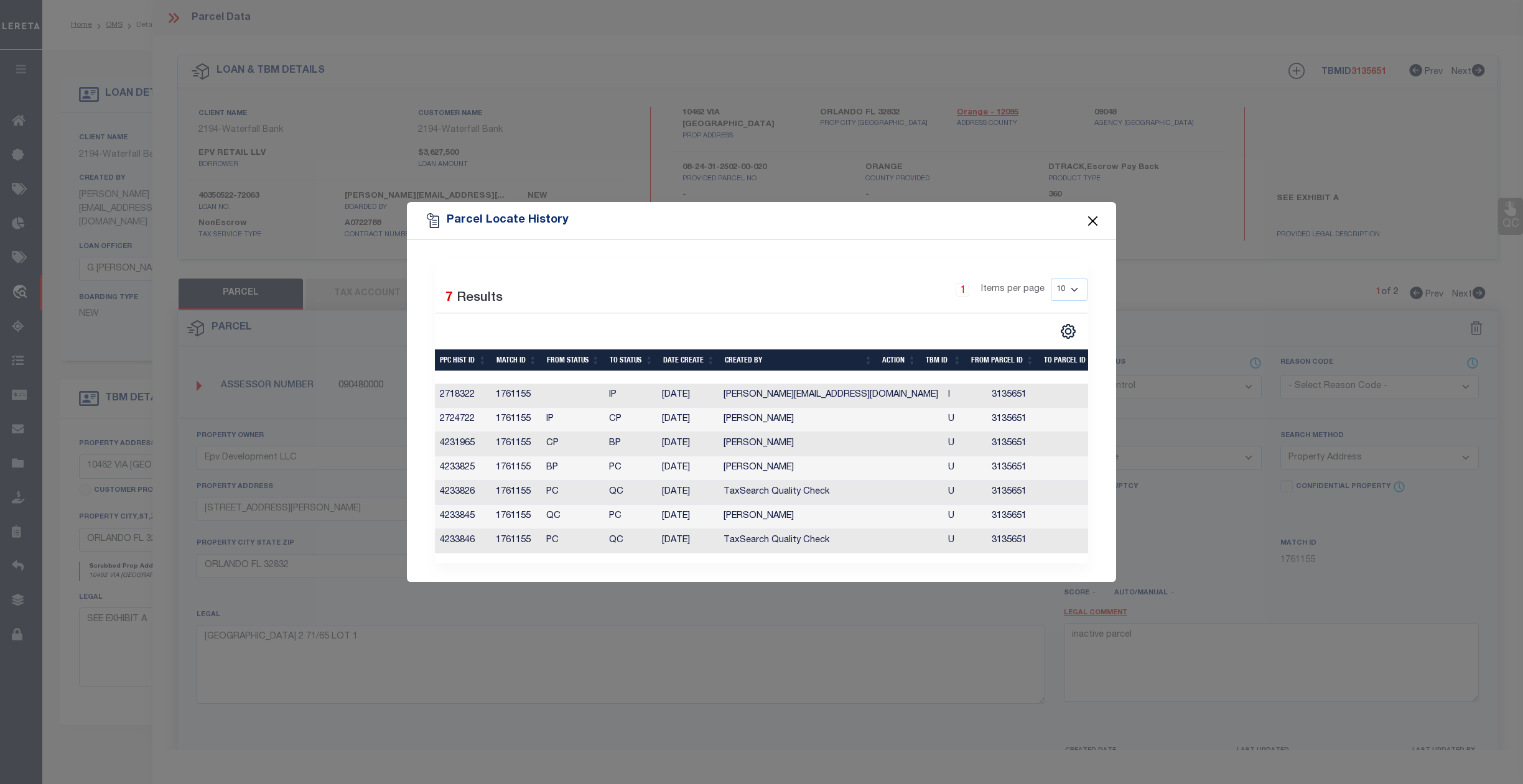
click at [1087, 221] on button "Close" at bounding box center [1092, 220] width 16 height 16
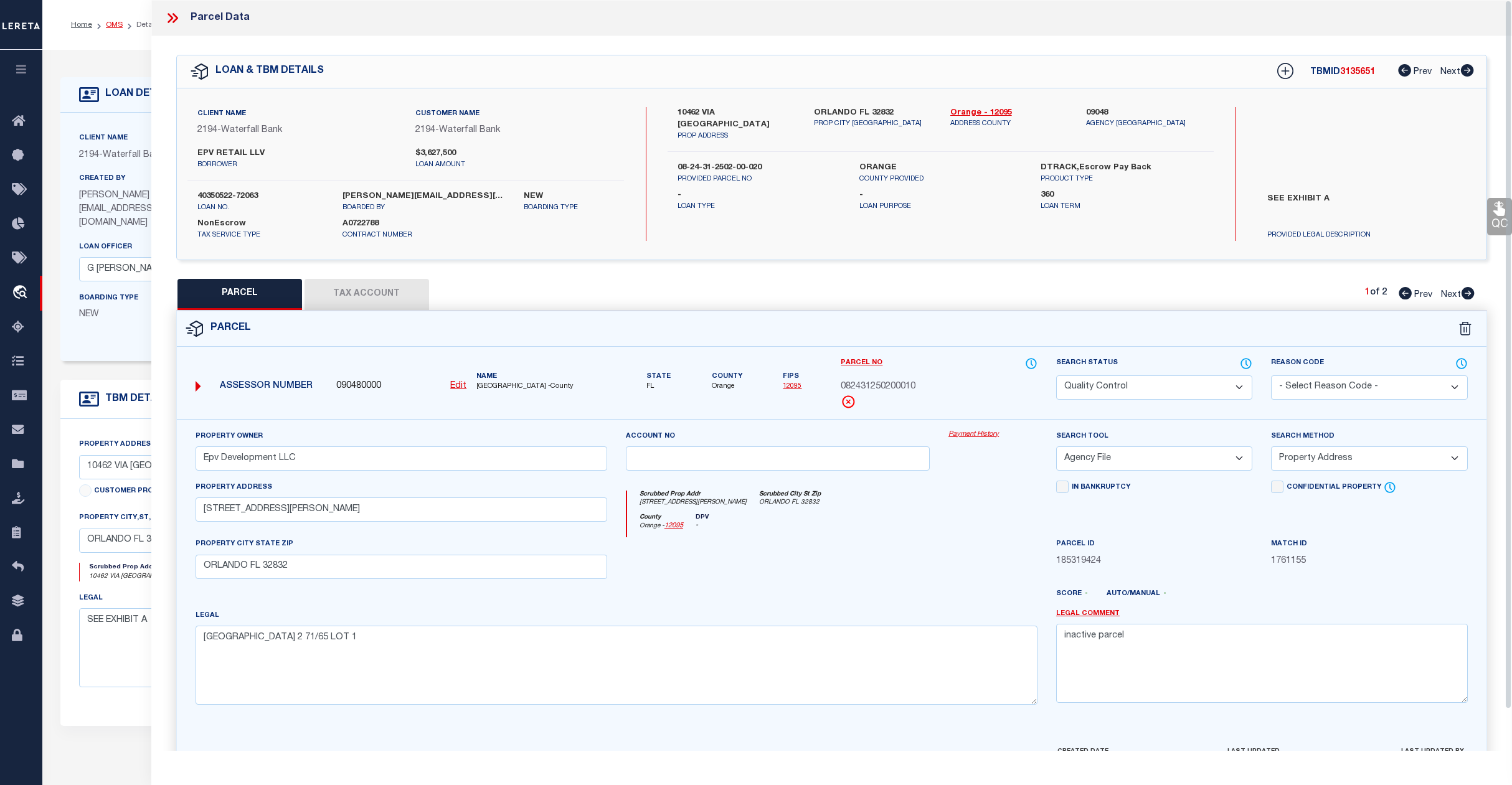
click at [110, 21] on link "OMS" at bounding box center [114, 25] width 17 height 7
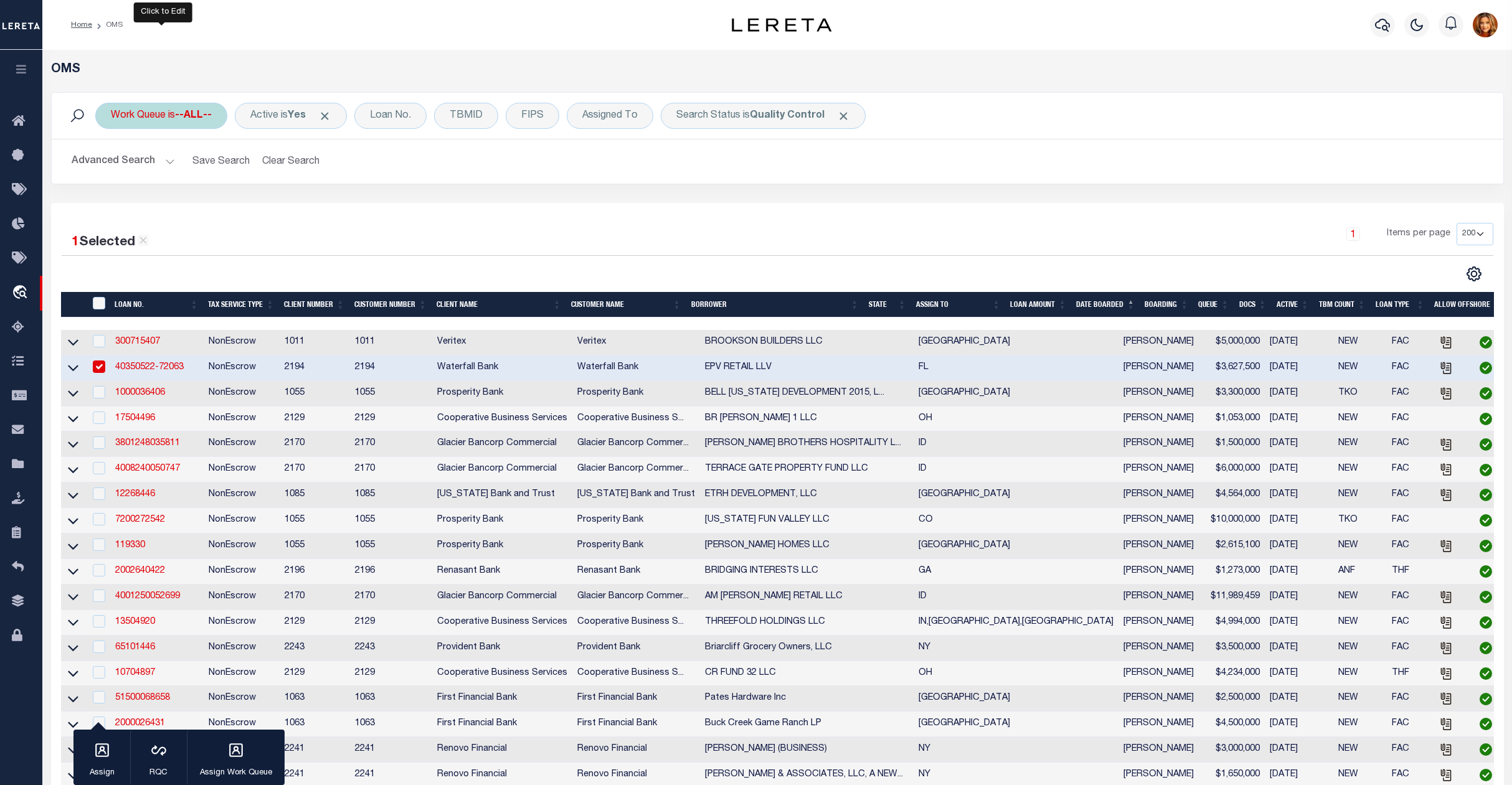
click at [175, 113] on div "Work Queue is --ALL--" at bounding box center [161, 116] width 132 height 26
click at [123, 180] on select "--ALL-- factRSystems General ThoughtFocus" at bounding box center [203, 176] width 183 height 23
select select "THF"
click at [111, 165] on select "--ALL-- factRSystems General ThoughtFocus" at bounding box center [203, 176] width 183 height 23
click at [290, 199] on input "Apply" at bounding box center [276, 203] width 36 height 21
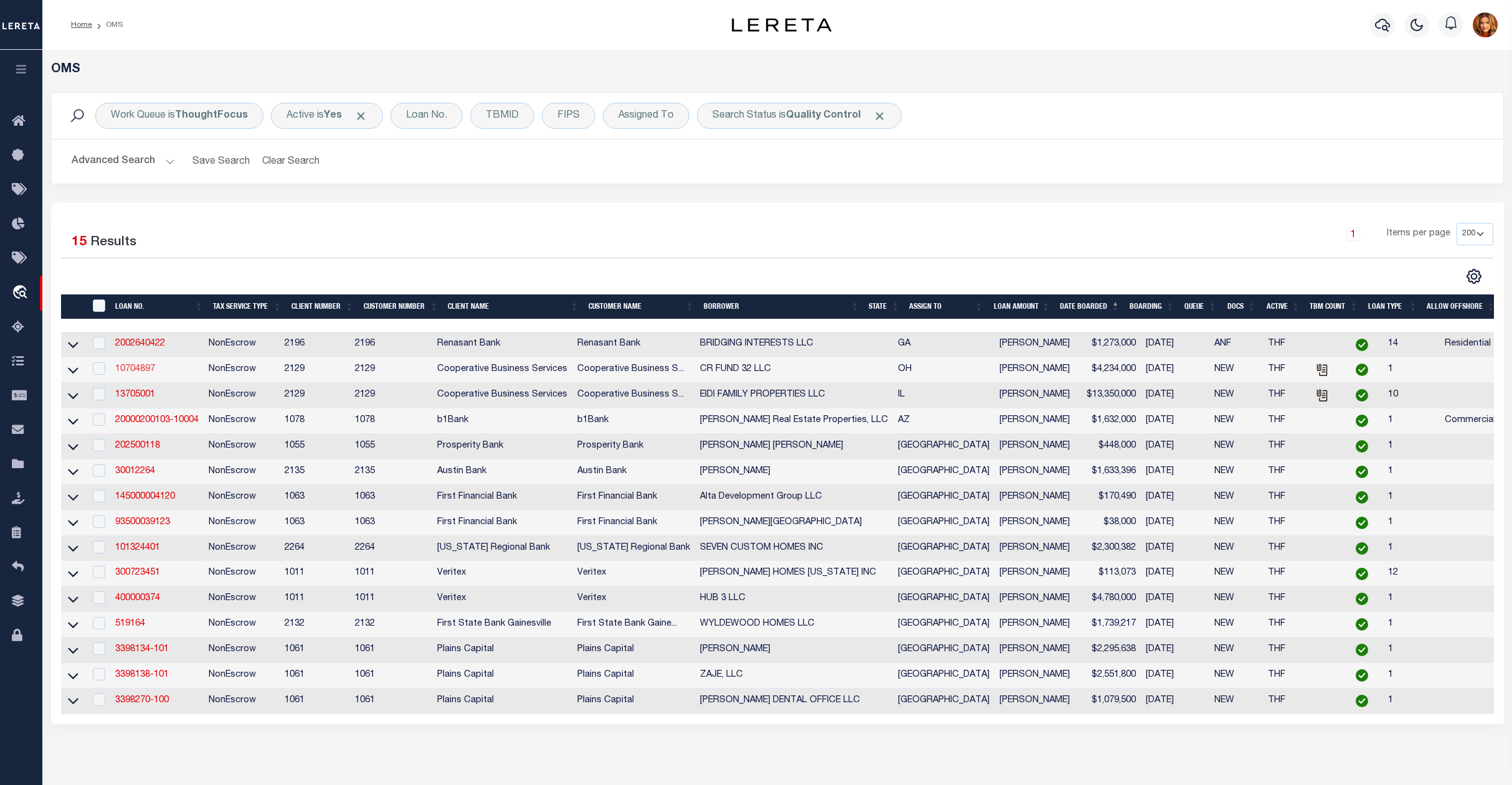
click at [143, 369] on link "10704897" at bounding box center [134, 369] width 40 height 8
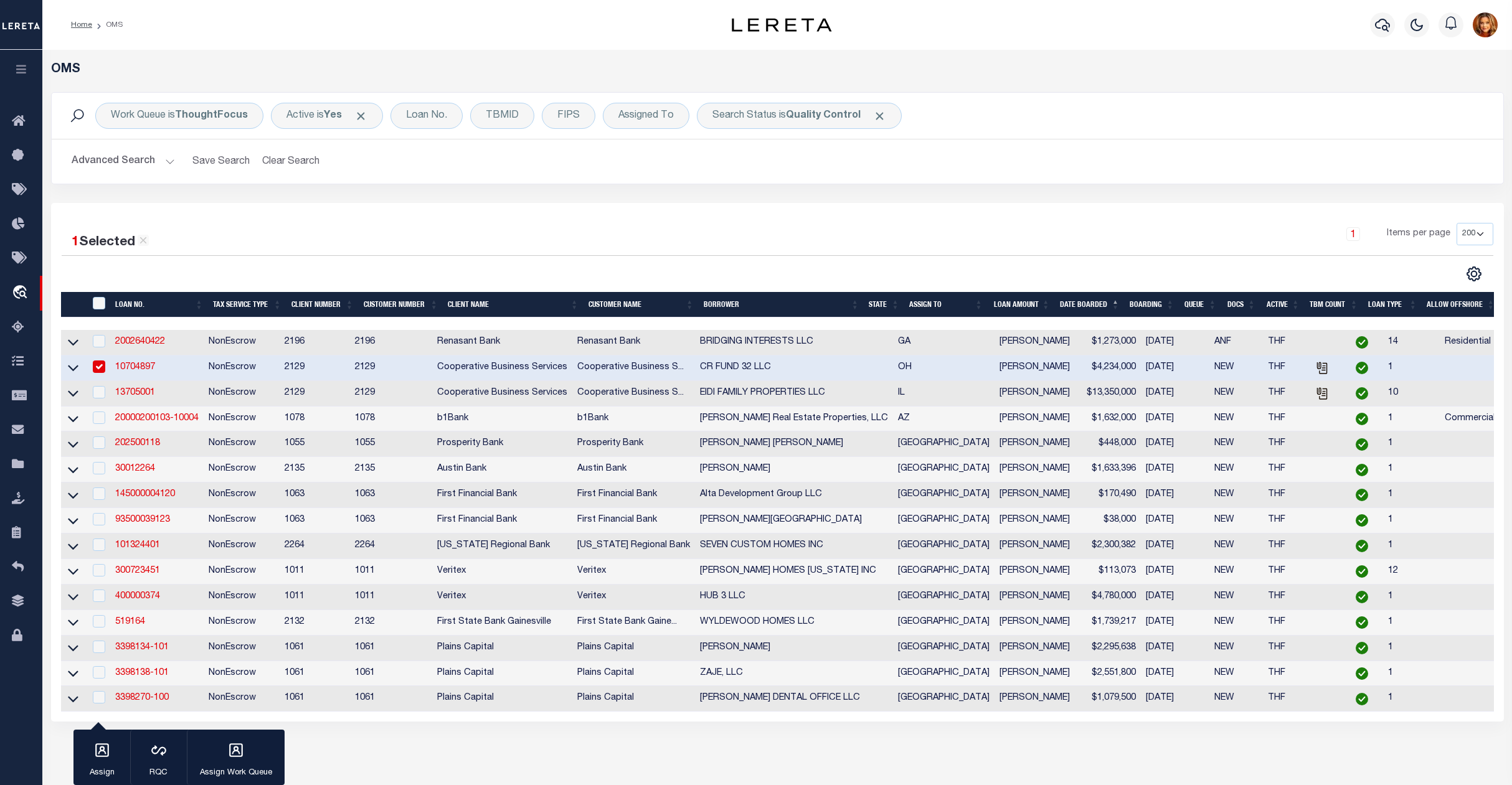
checkbox input "true"
type input "10704897"
type input "CR FUND 32 LLC"
select select
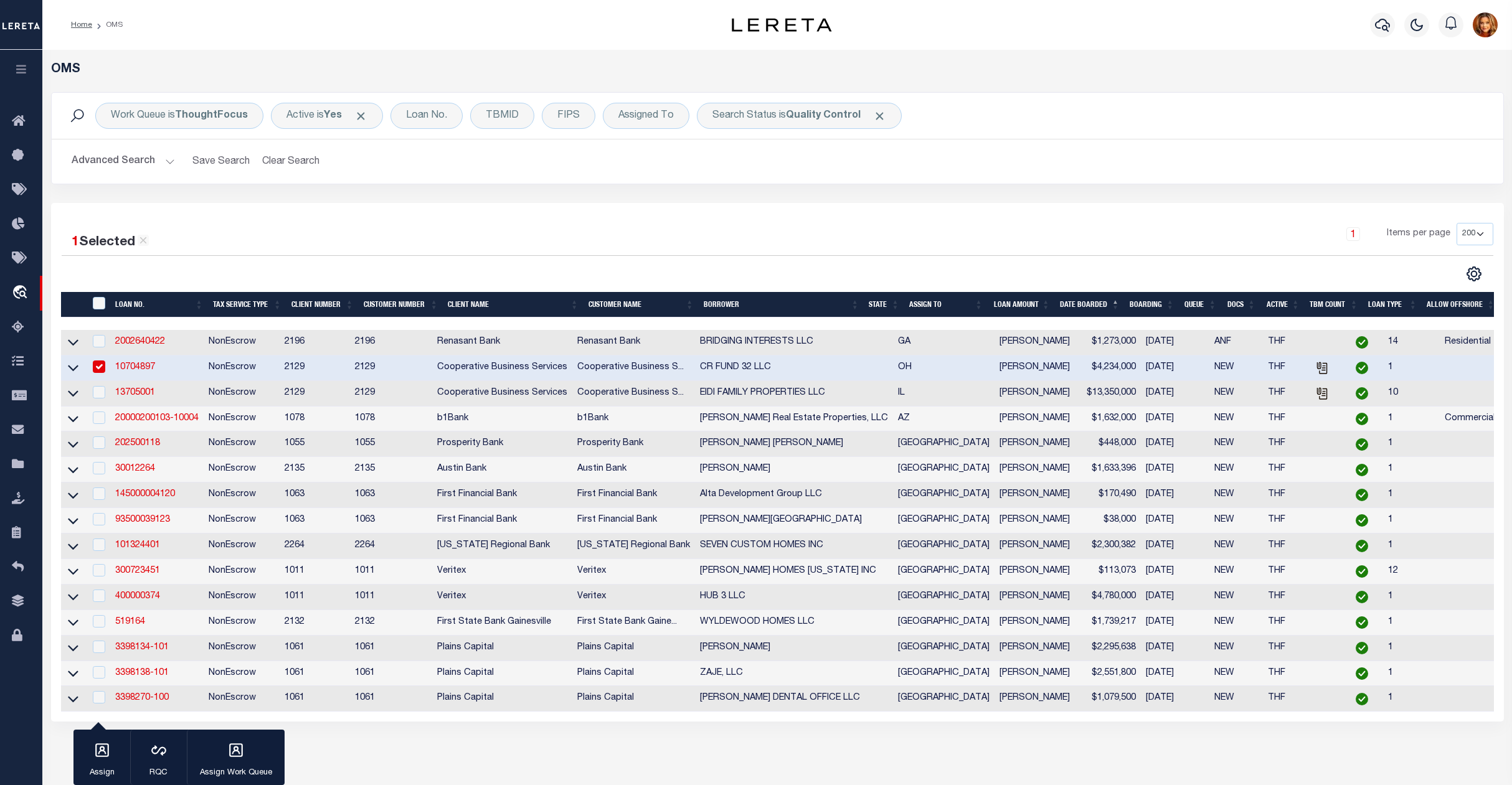
type input "380 POLARIS PARKWAY SUITE 135"
type input "COLUMBUS, OH 43215"
select select
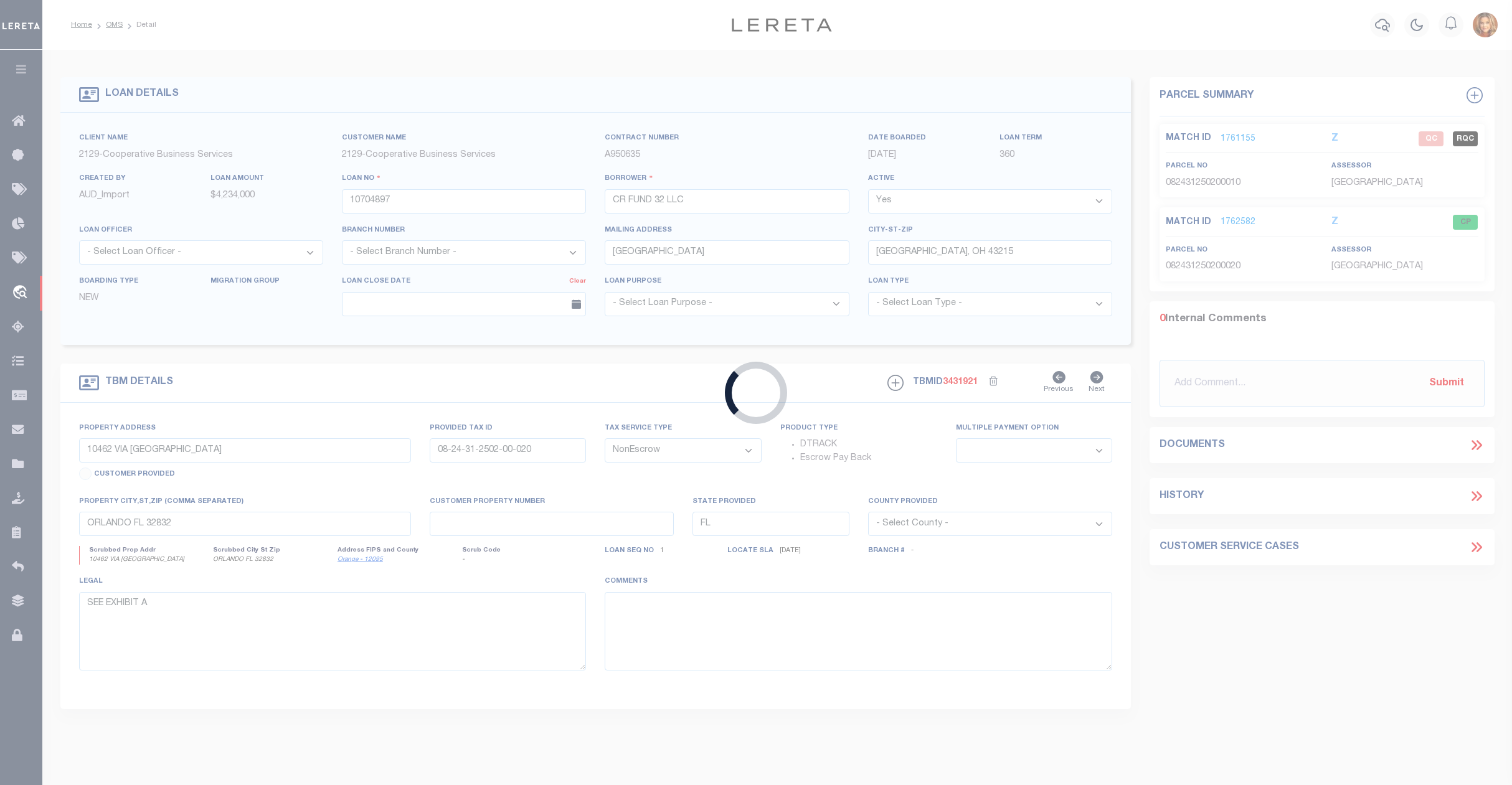
select select "7396"
select select "3334"
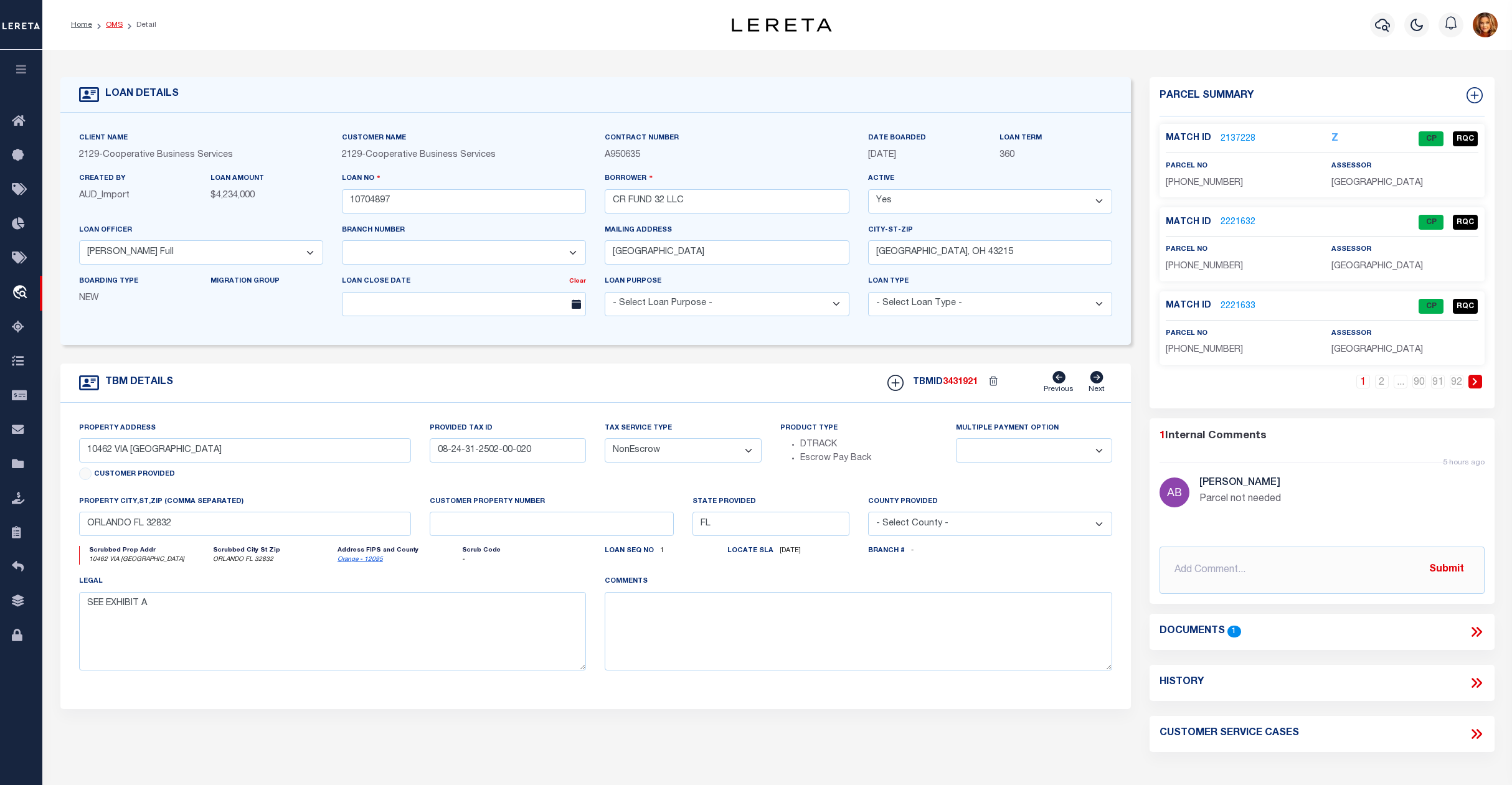
click at [107, 22] on link "OMS" at bounding box center [114, 25] width 17 height 7
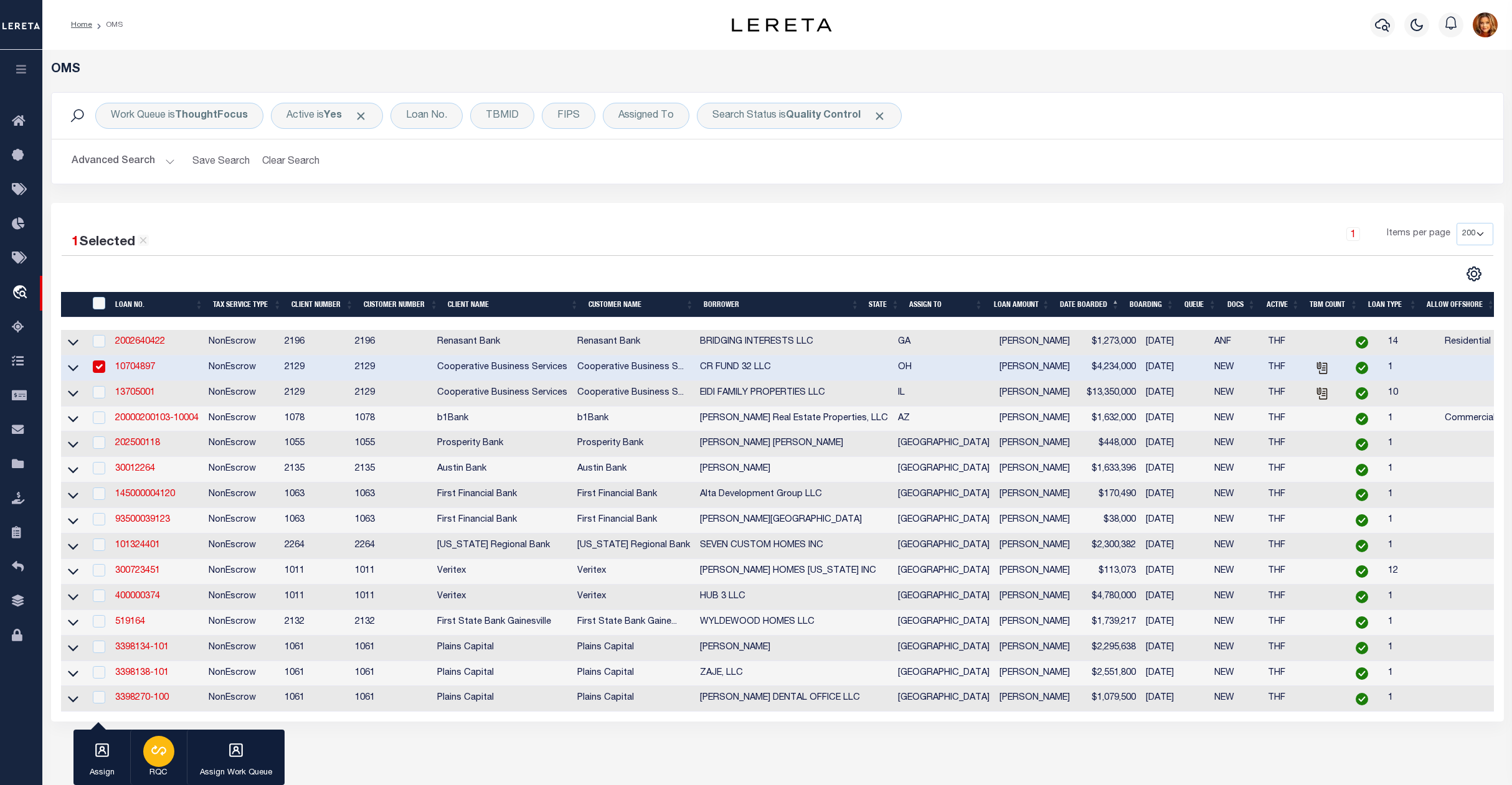
type input "1350 UNDERWOOD FARMS BOULEVARD"
select select
type input "COLUMBUS, OH 43230"
type input "6508"
type input "OH"
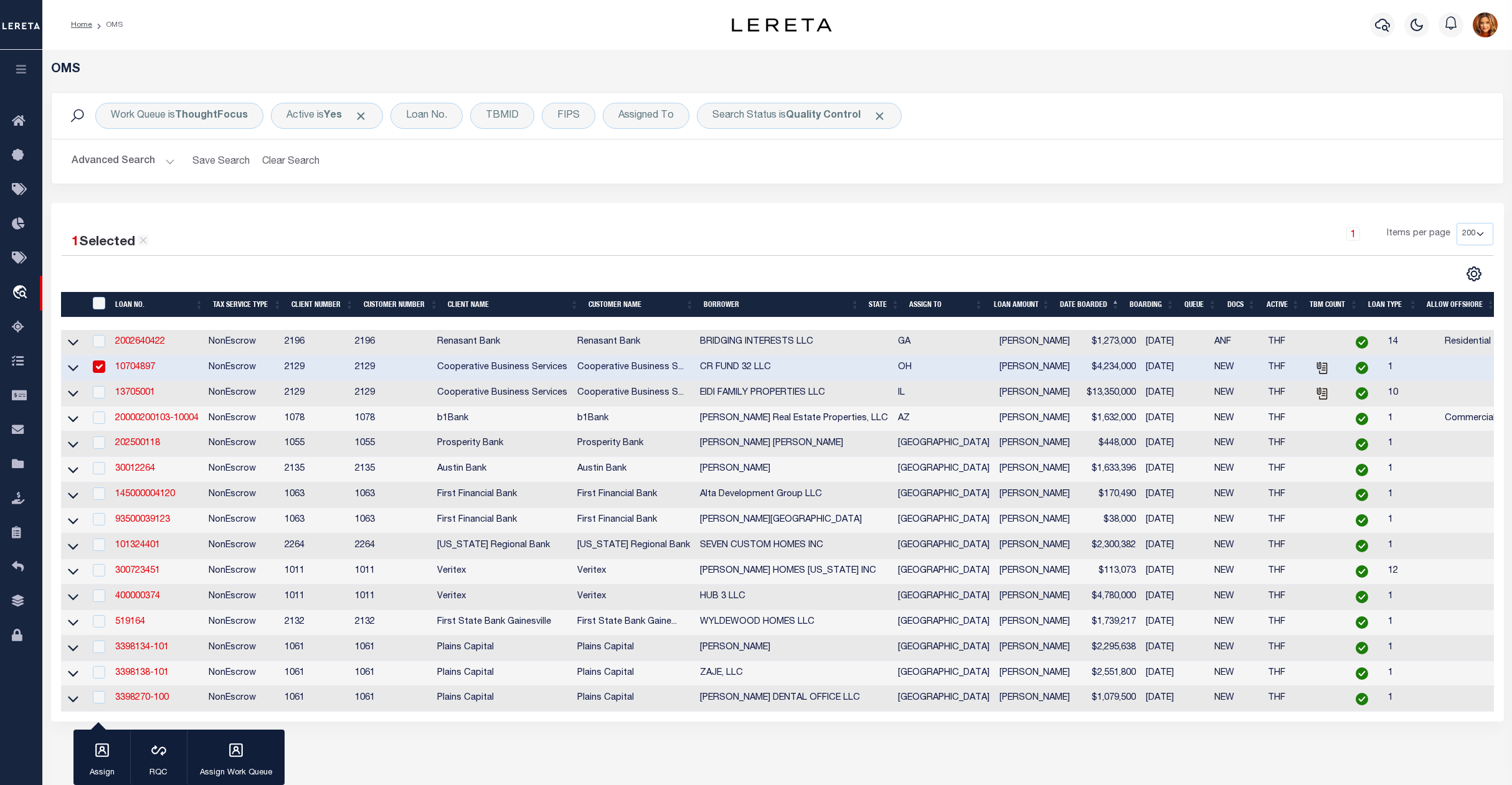
click at [148, 704] on td "3398270-100" at bounding box center [157, 698] width 93 height 25
checkbox input "true"
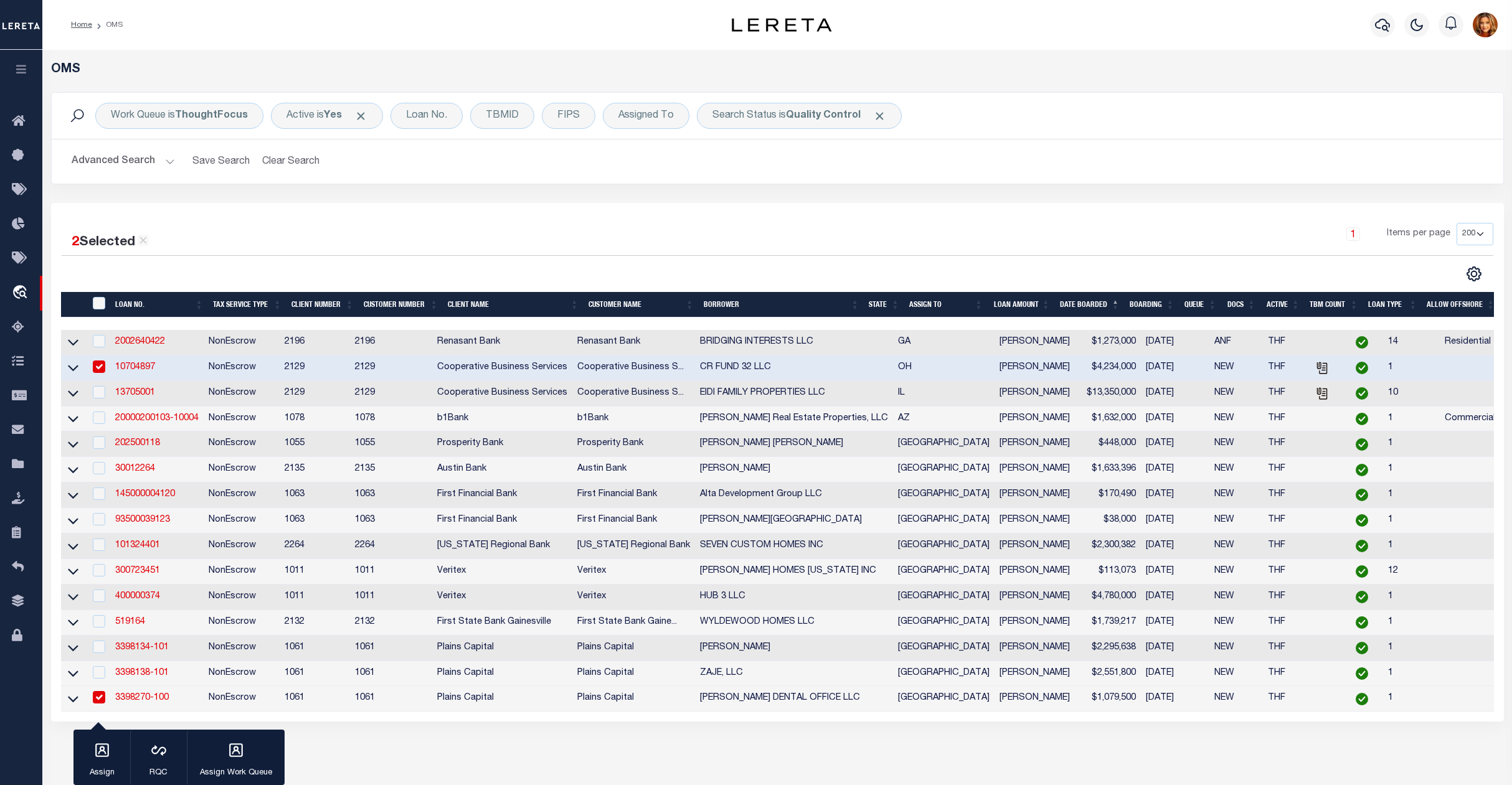
click at [152, 702] on link "3398270-100" at bounding box center [141, 697] width 53 height 8
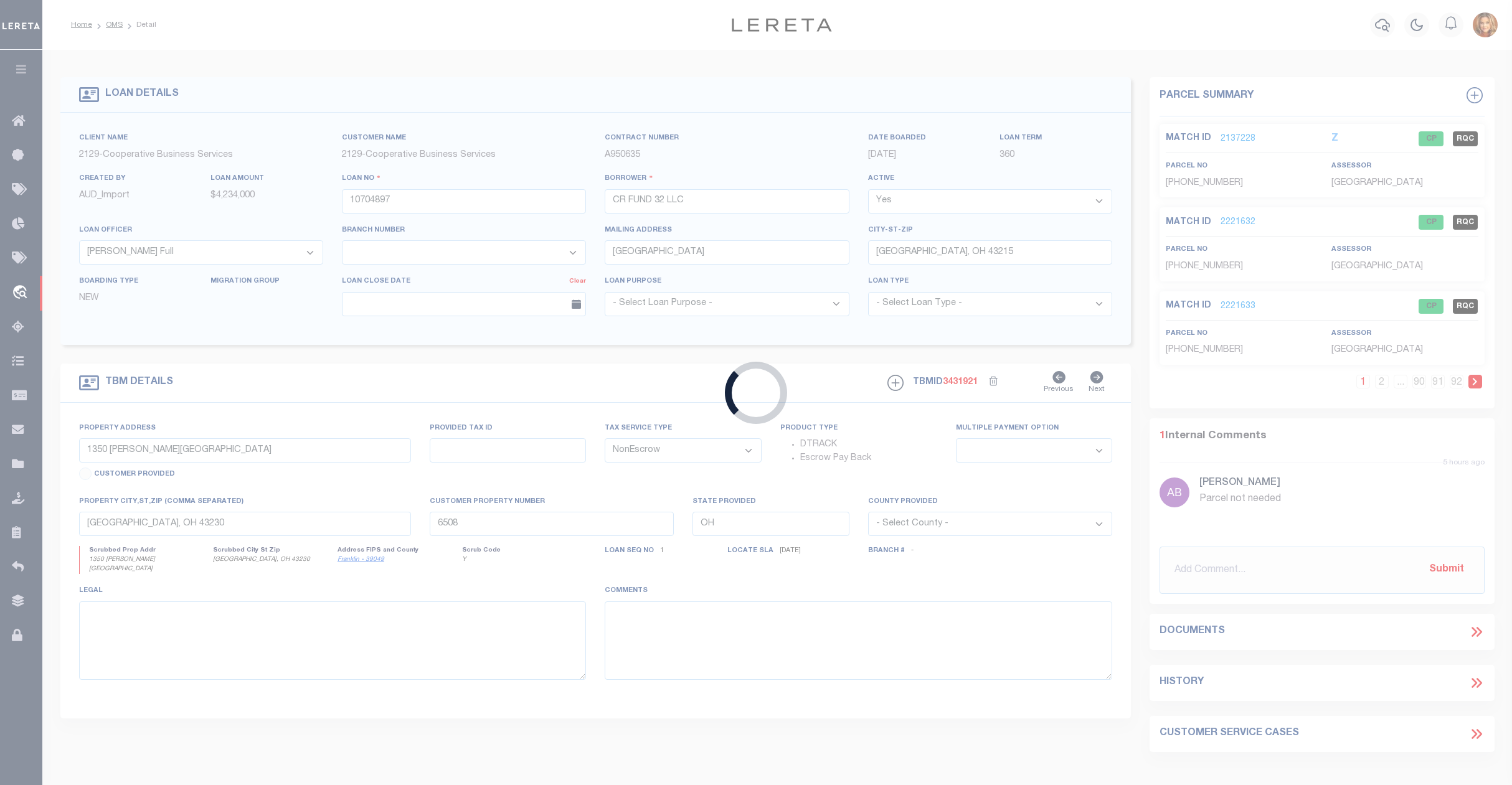
type input "3398270-100"
type input "[PERSON_NAME] DENTAL OFFICE LLC"
select select
type input "4425 98TH ST SUITE 100"
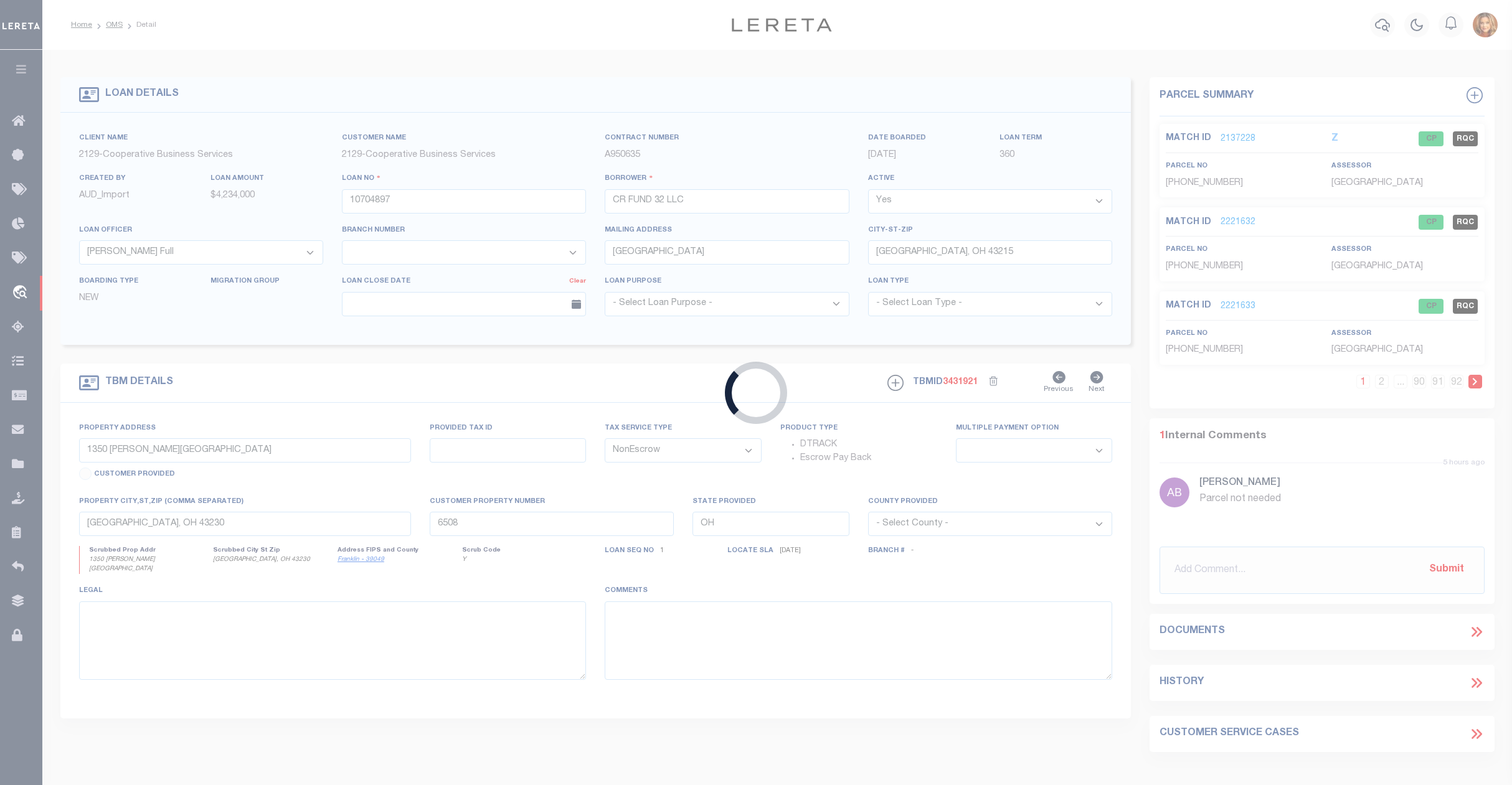
type input "LUBBOCK TX 79424"
select select "400"
type input "4425 98TH ST"
select select
type input "LUBBOCK TX 79424"
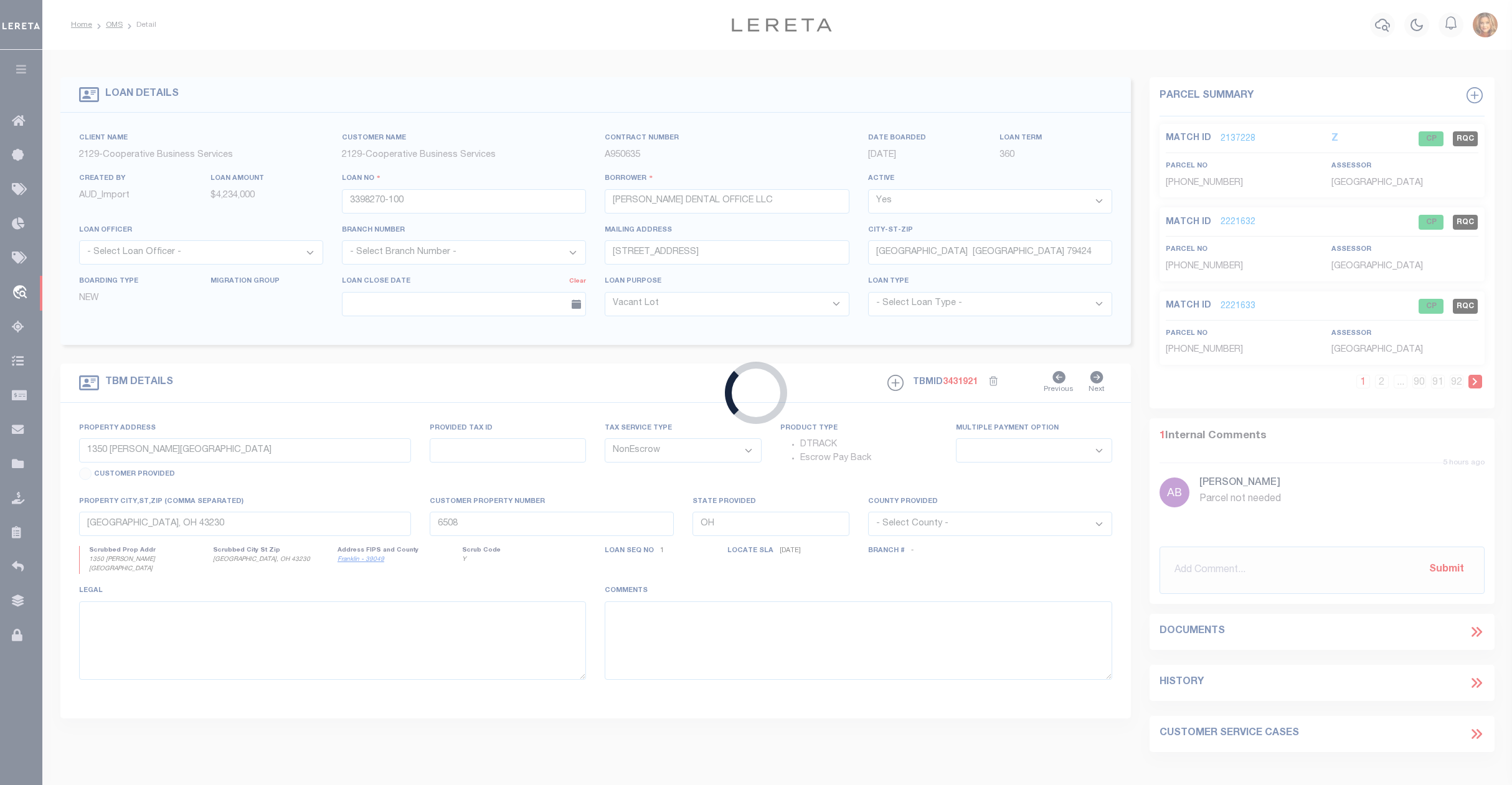
type input "[GEOGRAPHIC_DATA]"
select select
type textarea "UNIT 100 & 200 LUBBOCK LIVE OAK CONDOMIN IUMS TR D"
select select "1420"
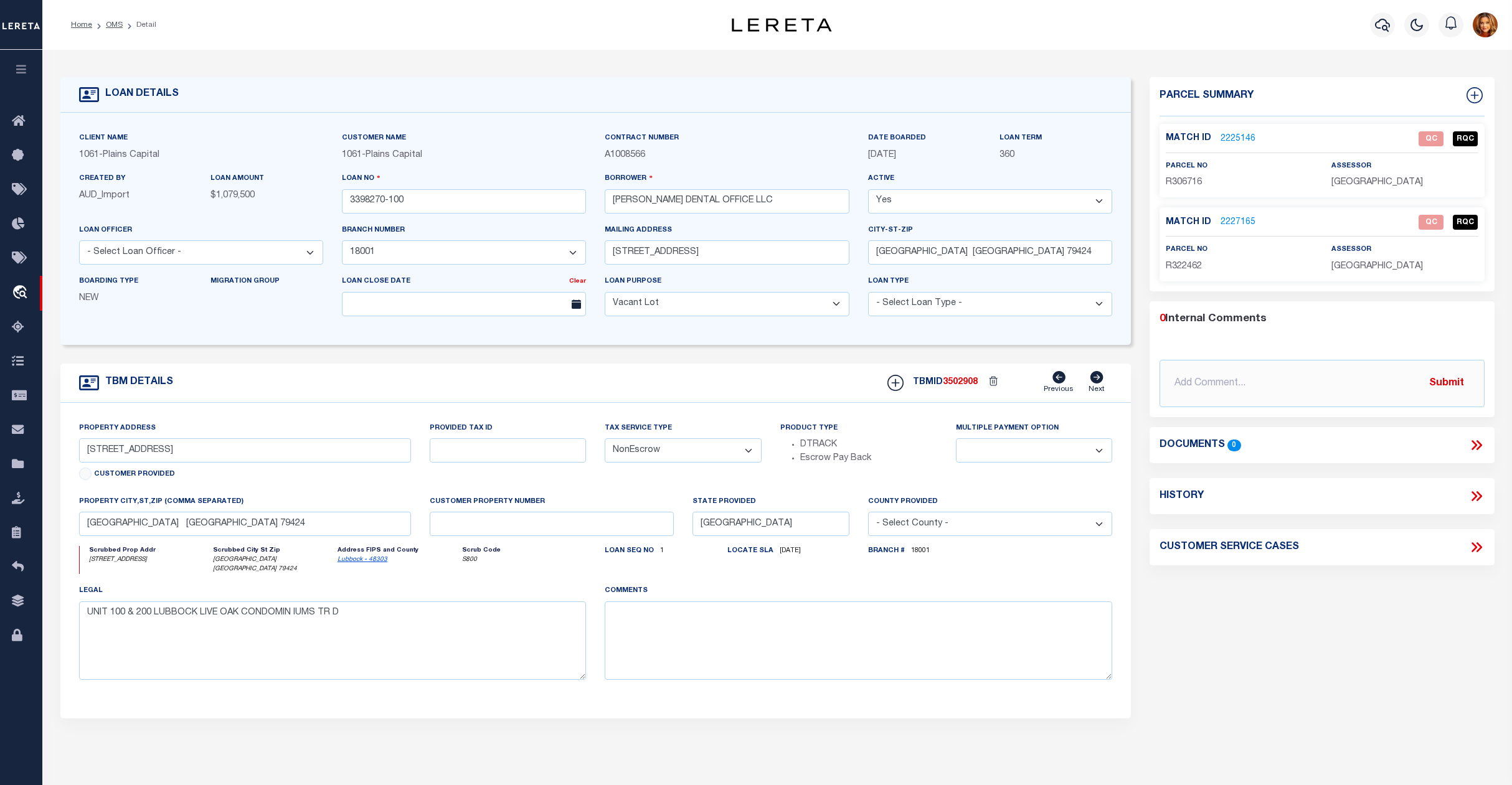
click at [1235, 137] on link "2225146" at bounding box center [1237, 139] width 35 height 13
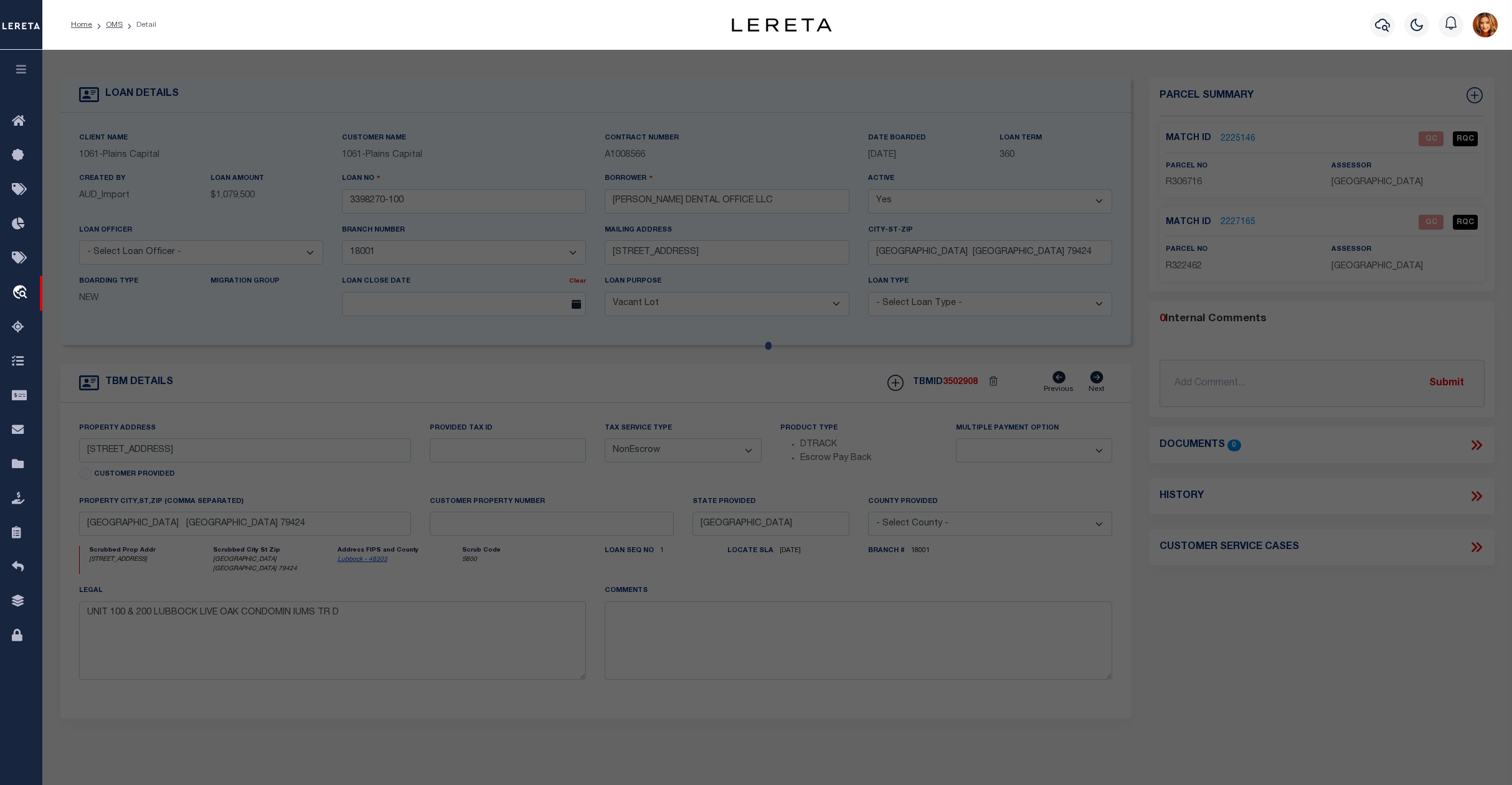
select select "AS"
select select
checkbox input "false"
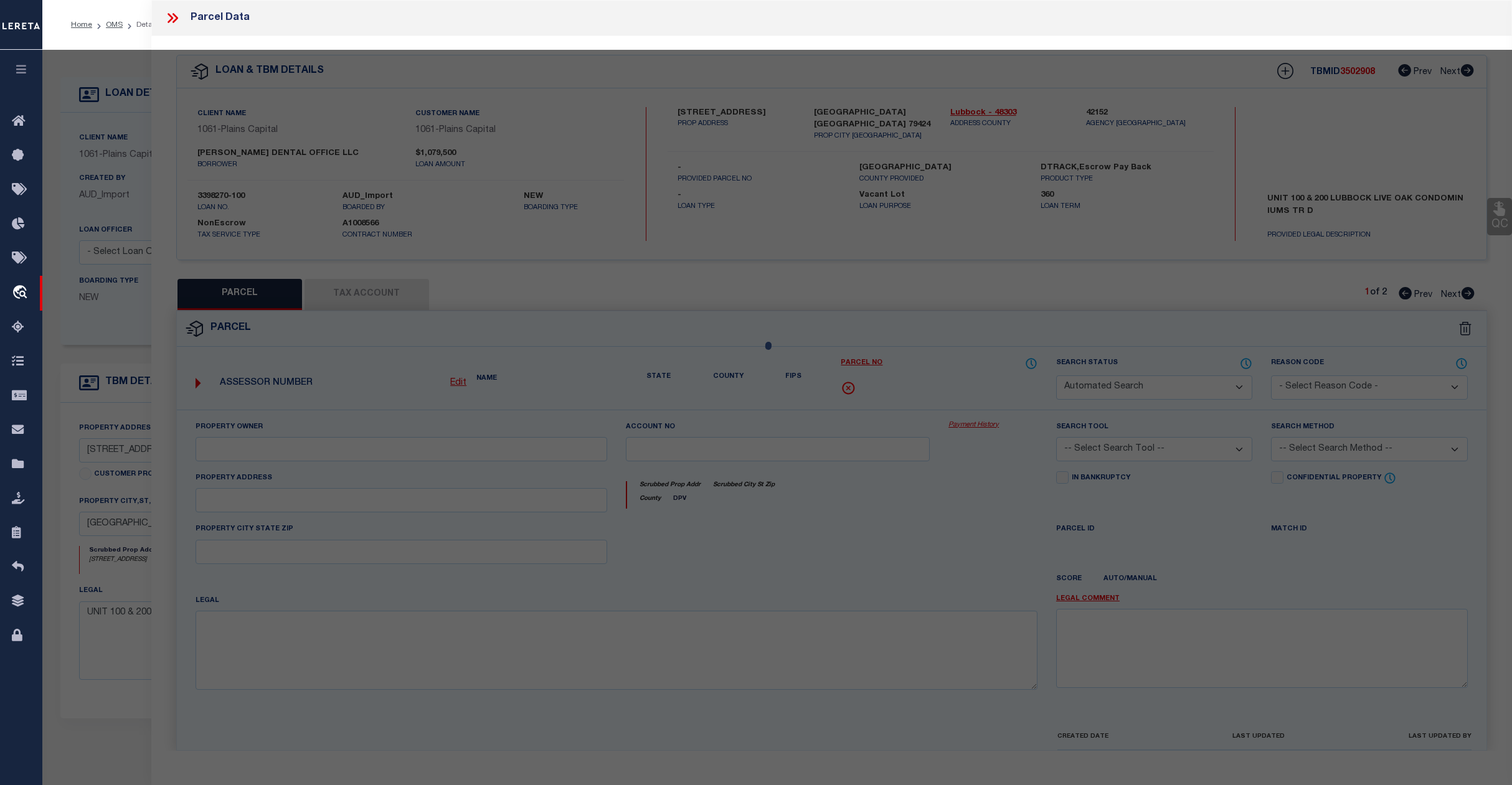
select select "QC"
type input "[PERSON_NAME] DENTAL OFFICE LLC"
type input "R512420-00040-00000-000"
select select "AGW"
select select "LEG"
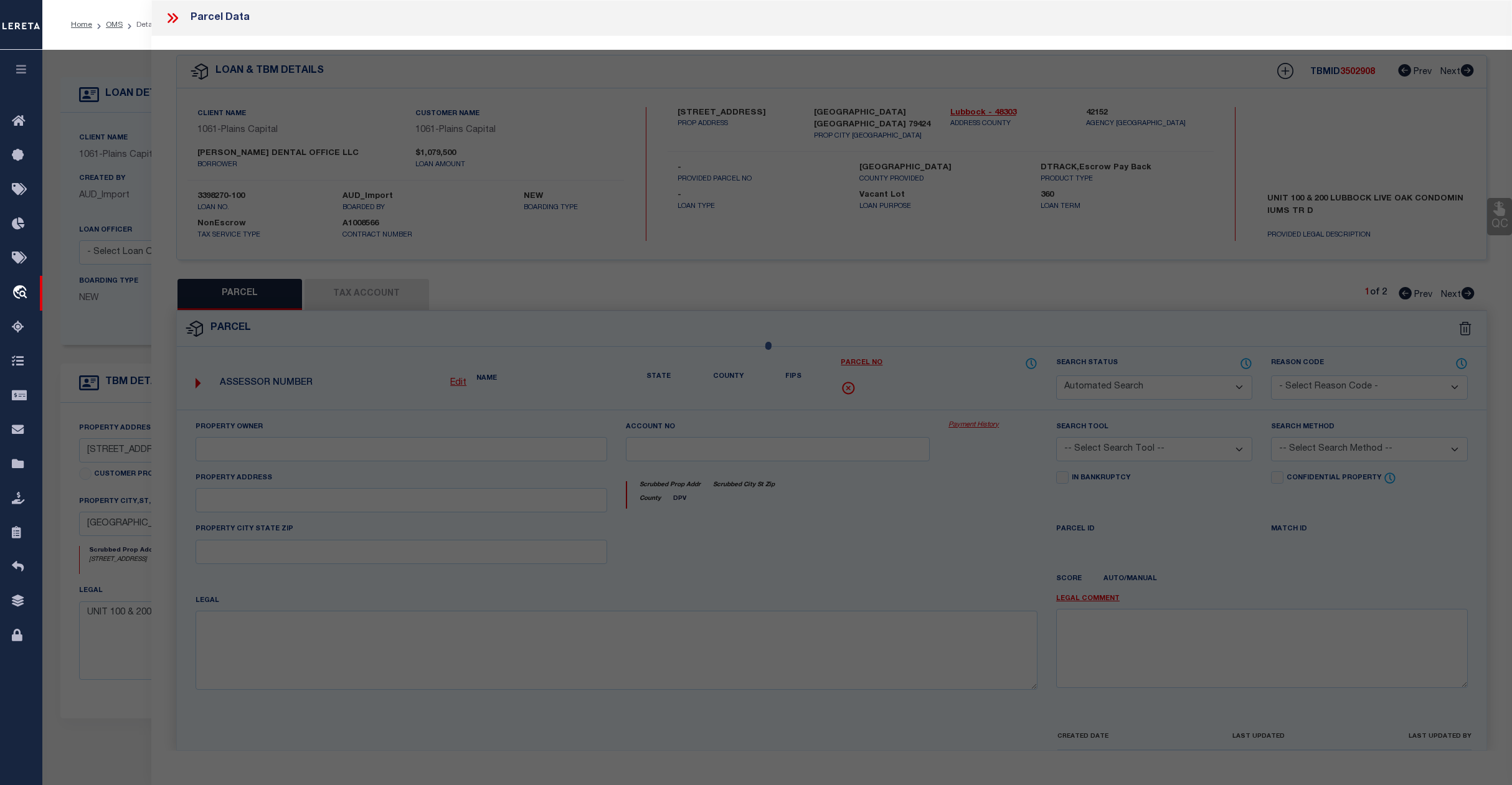
type input "4425 98TH ST"
type input "[GEOGRAPHIC_DATA]"
type textarea "LAKERIDGE OFFICE PARK TR D UNIT 100 LUBBOCK LIVE OAK CONDOS 33.06% INT COMMON A…"
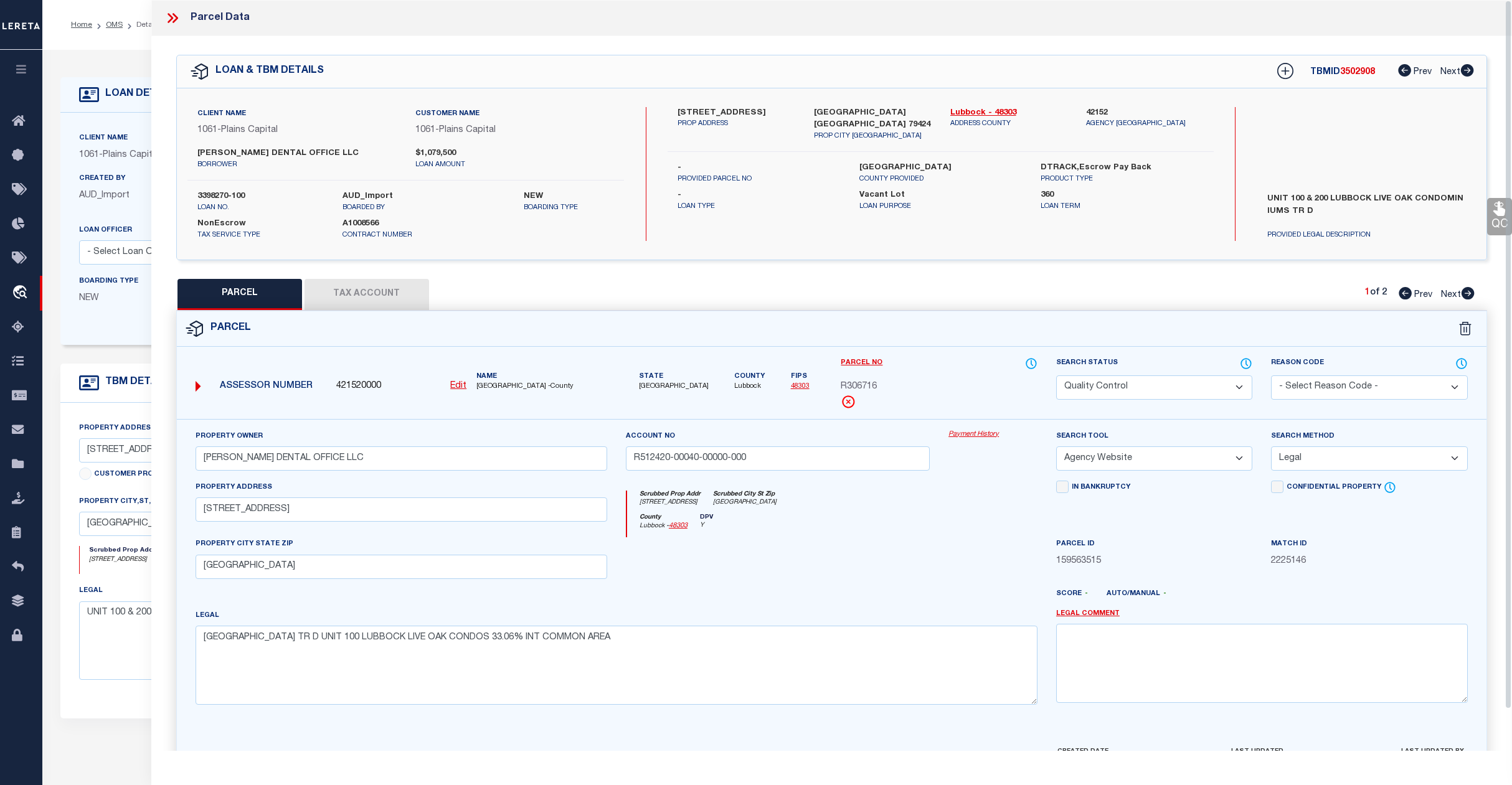
click at [371, 295] on button "Tax Account" at bounding box center [366, 294] width 124 height 31
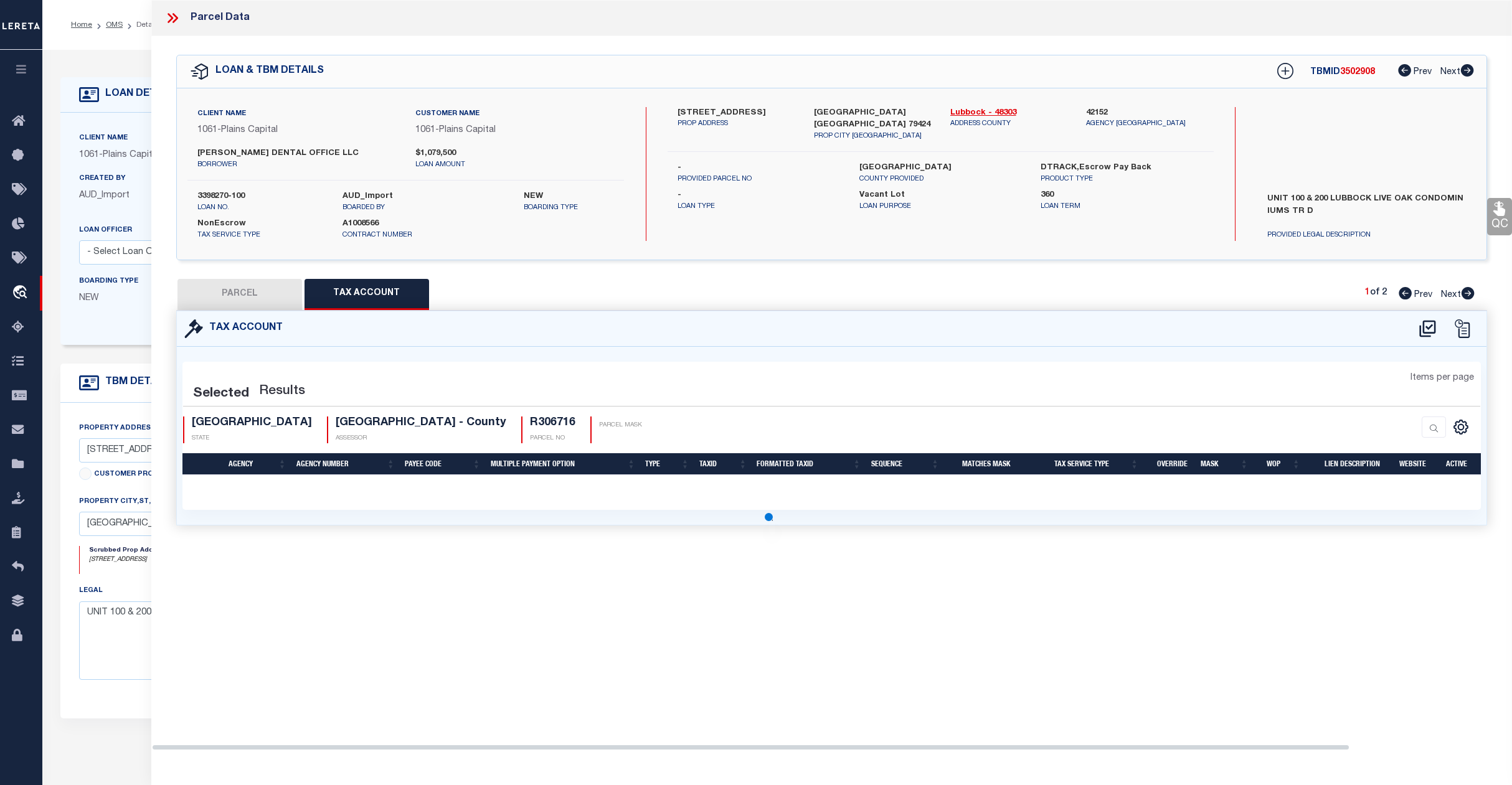
select select "100"
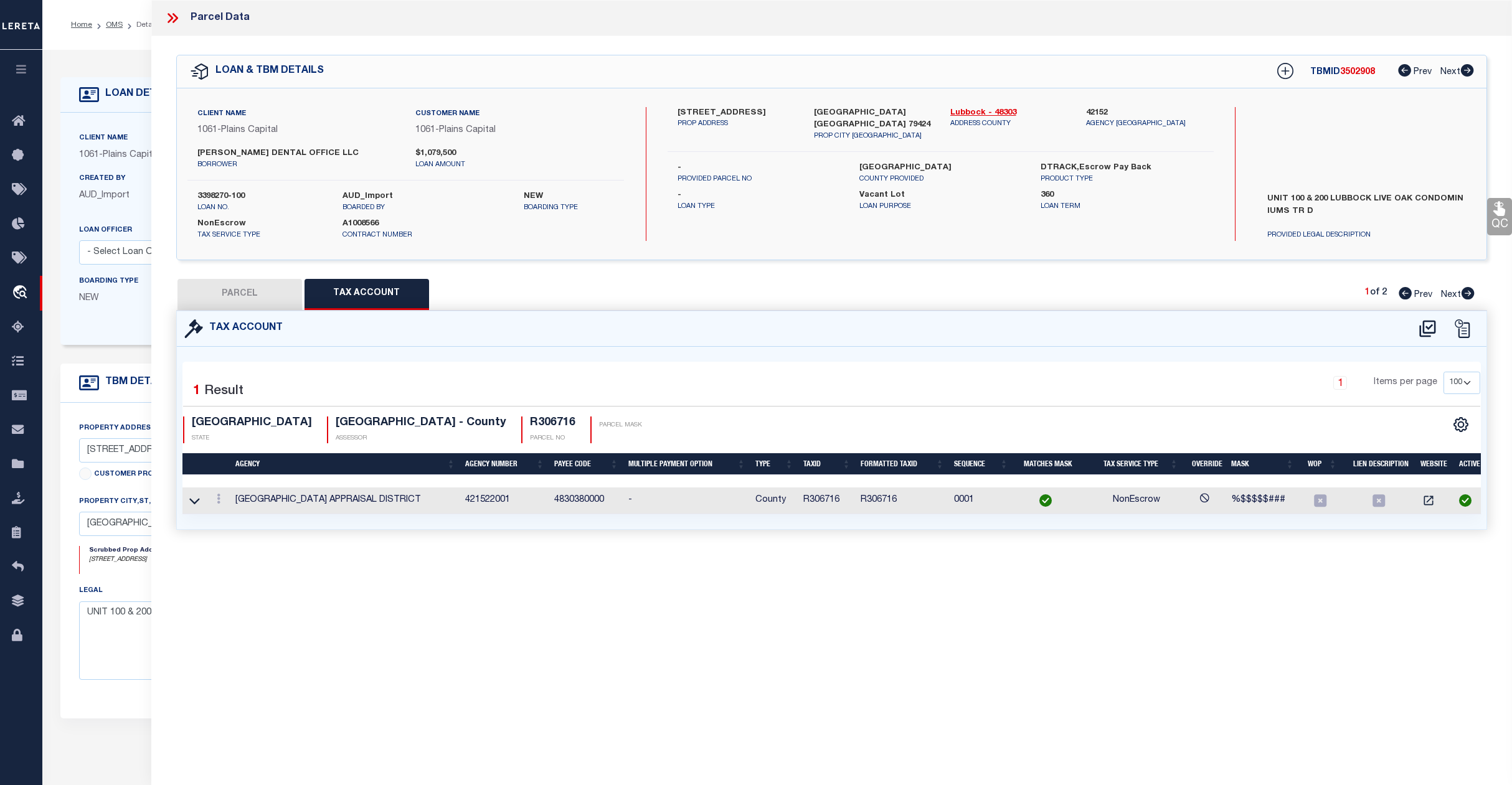
click at [235, 305] on button "PARCEL" at bounding box center [239, 294] width 124 height 31
select select "AS"
select select
checkbox input "false"
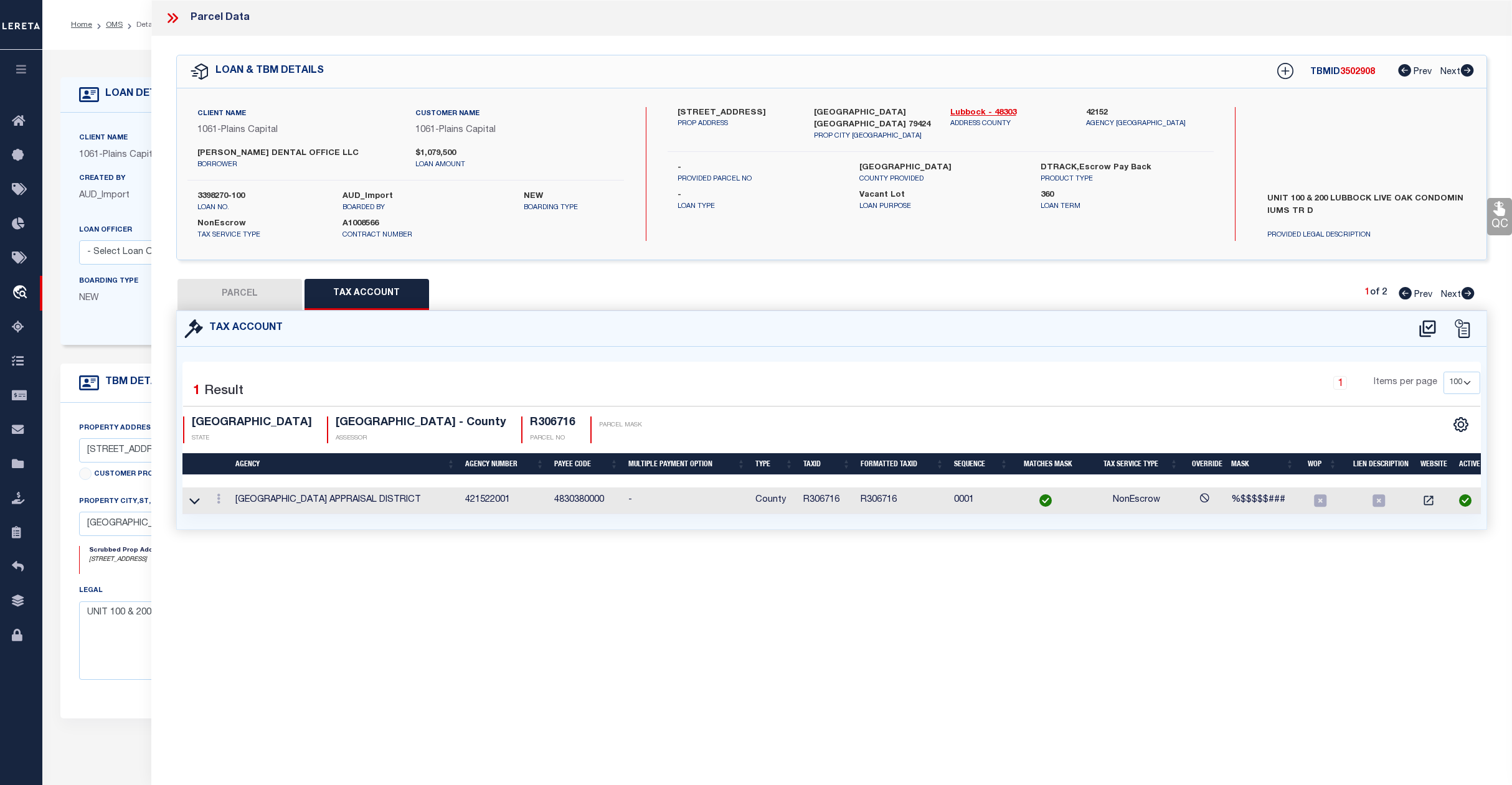
checkbox input "false"
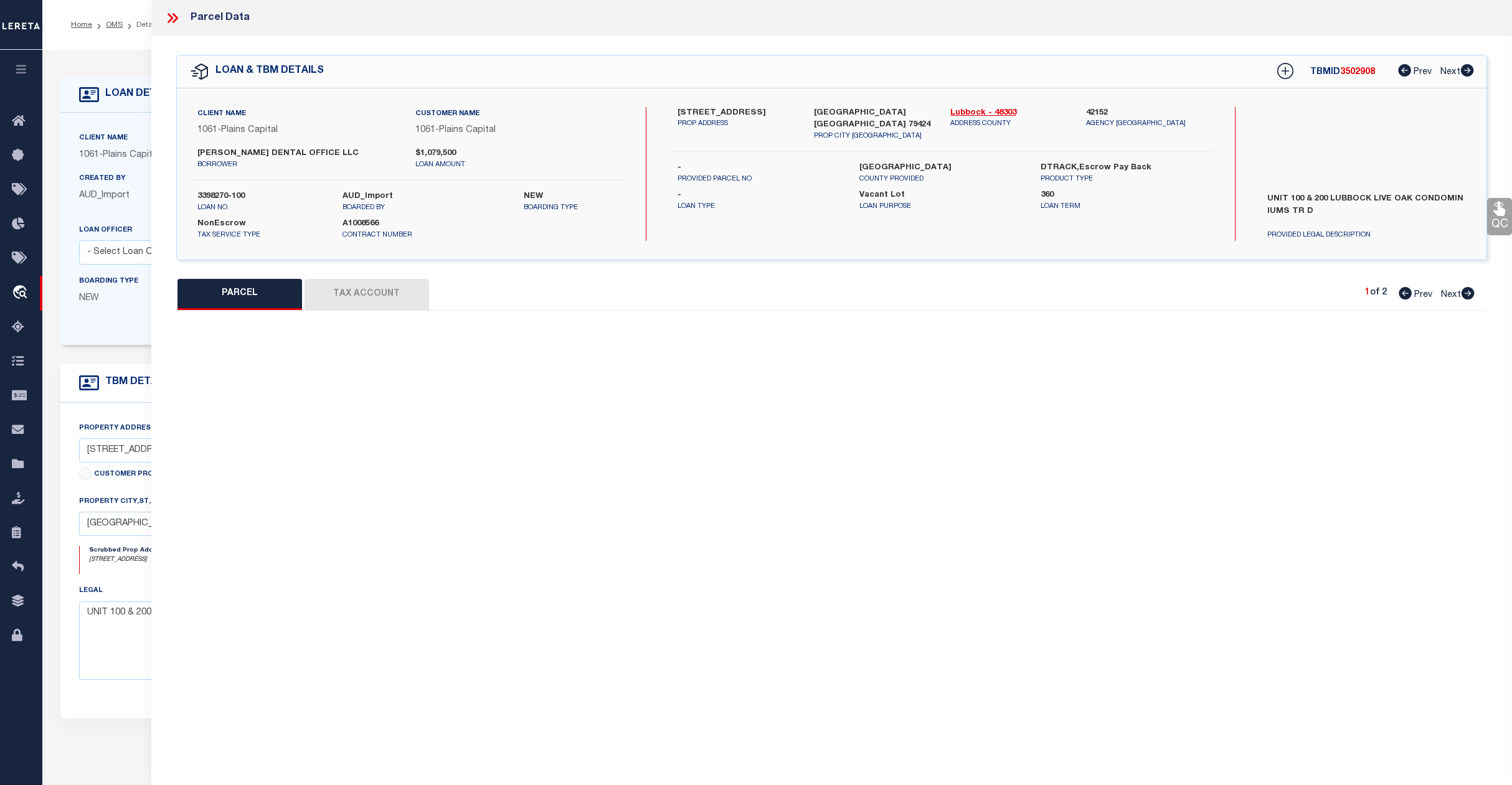
select select "QC"
type input "[PERSON_NAME] DENTAL OFFICE LLC"
type input "R512420-00040-00000-000"
select select "AGW"
select select "LEG"
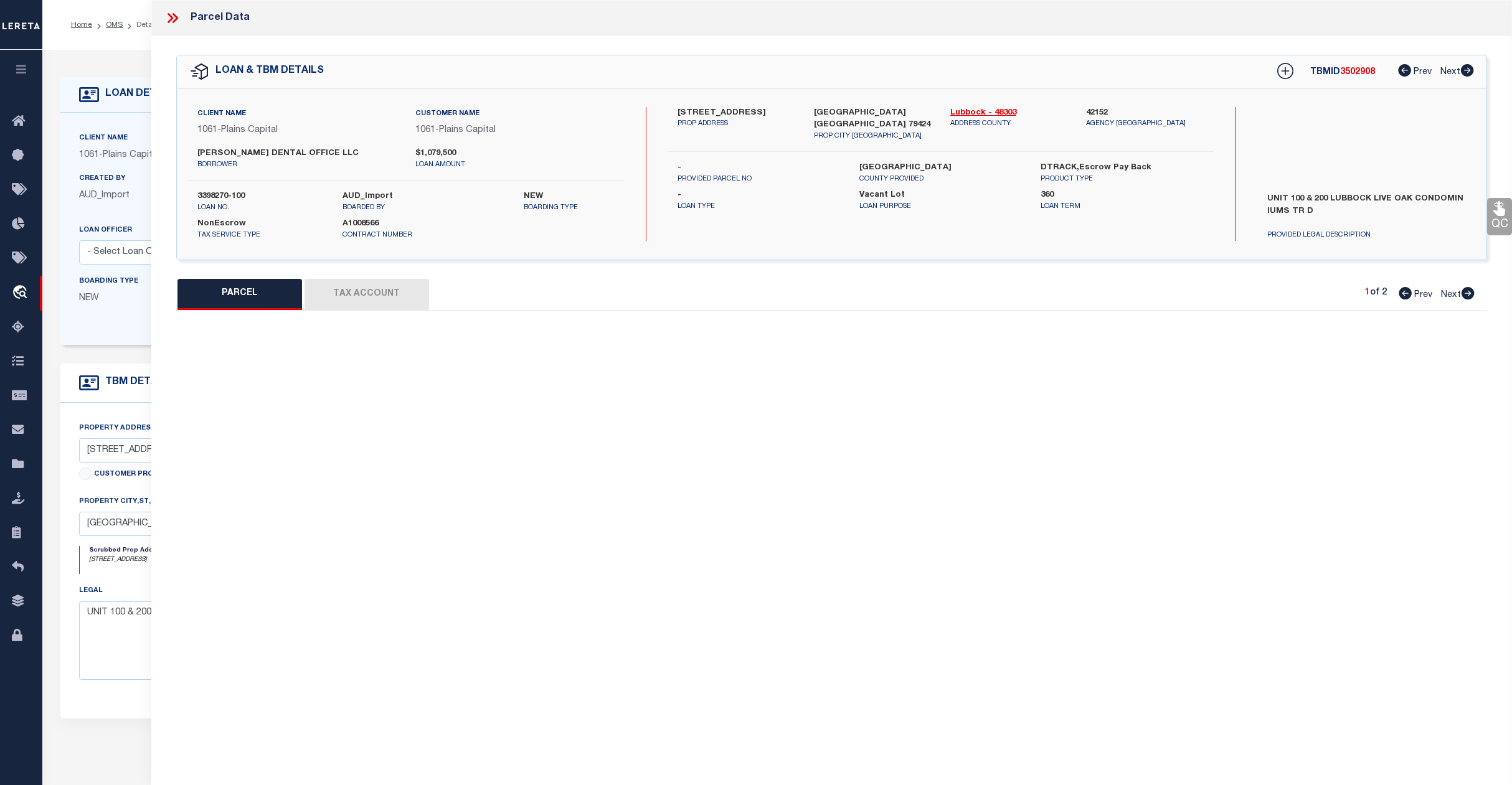
type input "4425 98TH ST"
type input "[GEOGRAPHIC_DATA]"
type textarea "LAKERIDGE OFFICE PARK TR D UNIT 100 LUBBOCK LIVE OAK CONDOS 33.06% INT COMMON A…"
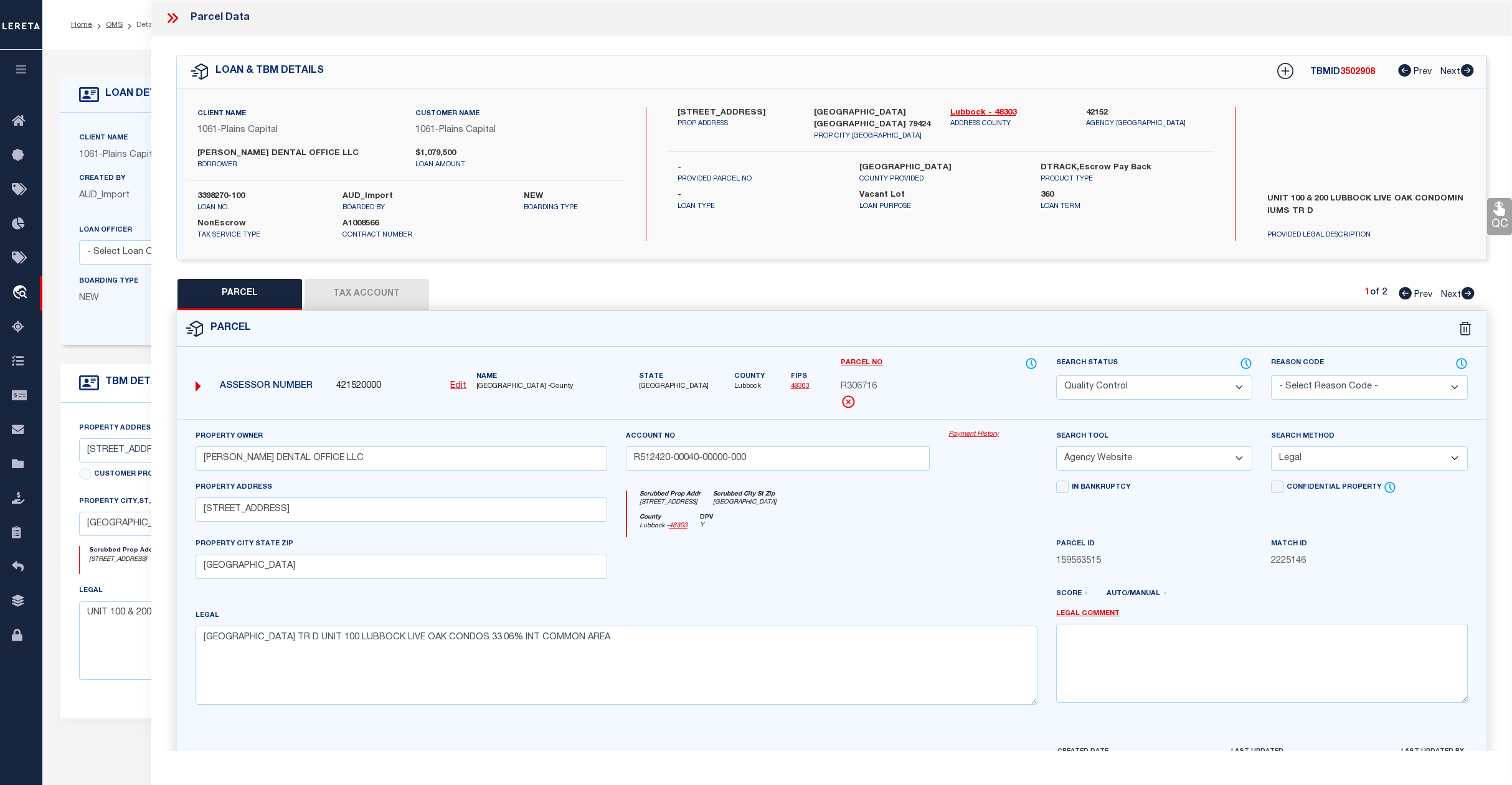
click at [1238, 382] on select "Automated Search Bad Parcel Complete Duplicate Parcel High Dollar Reporting In …" at bounding box center [1154, 387] width 197 height 24
click at [1056, 375] on select "Automated Search Bad Parcel Complete Duplicate Parcel High Dollar Reporting In …" at bounding box center [1154, 387] width 197 height 24
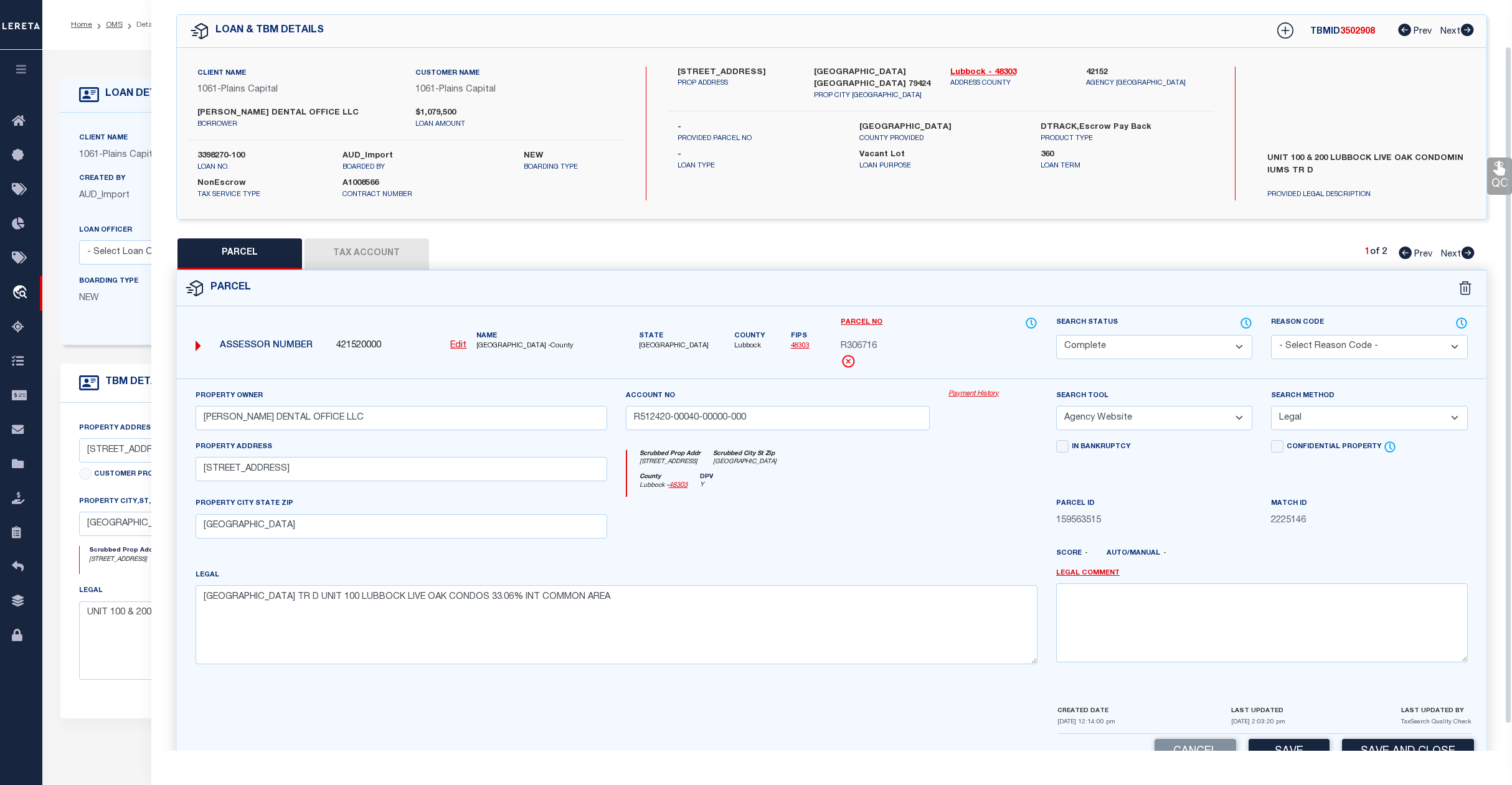
scroll to position [80, 0]
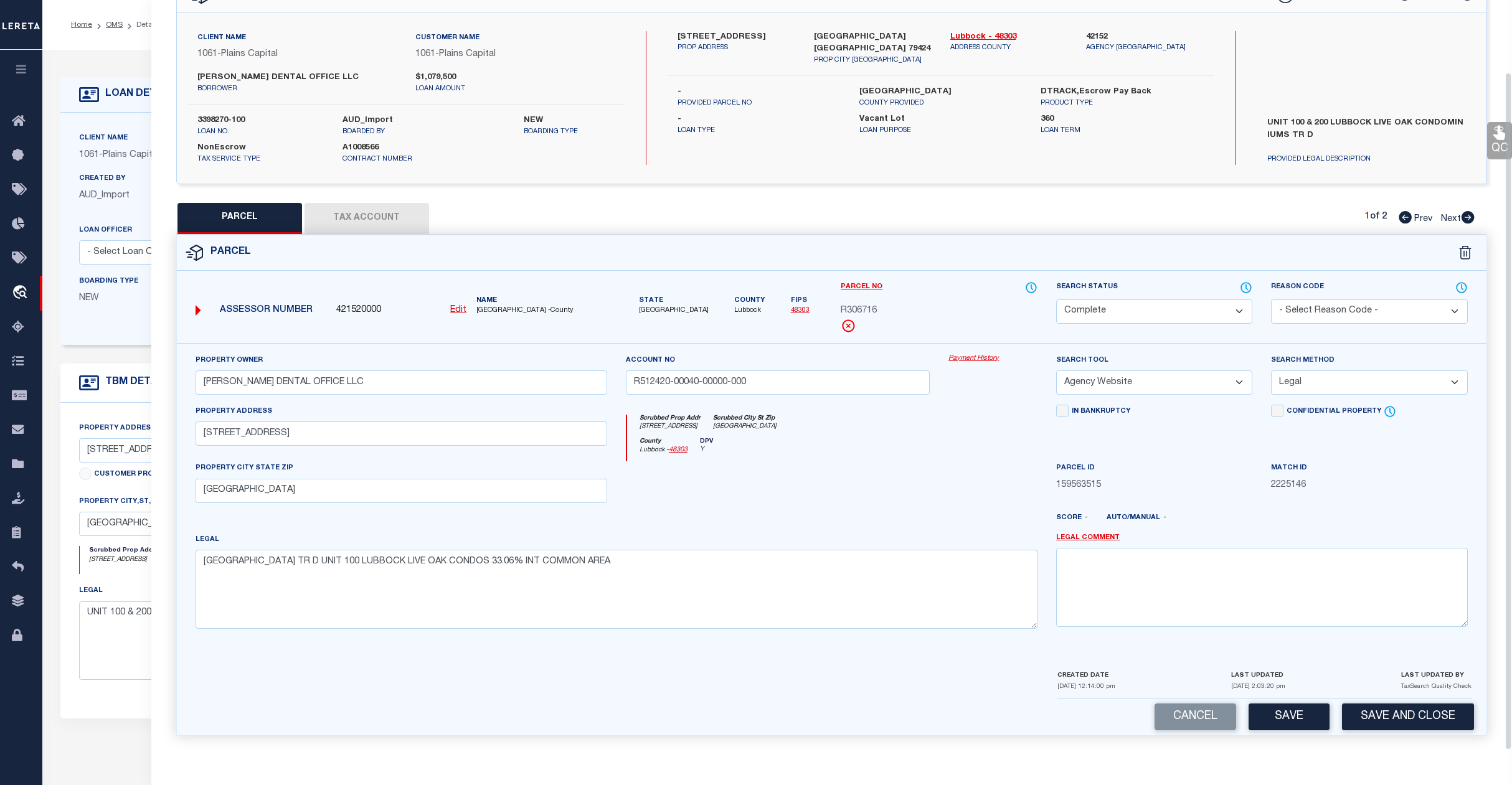
click at [1302, 713] on button "Save" at bounding box center [1289, 717] width 81 height 27
select select "AS"
select select
checkbox input "false"
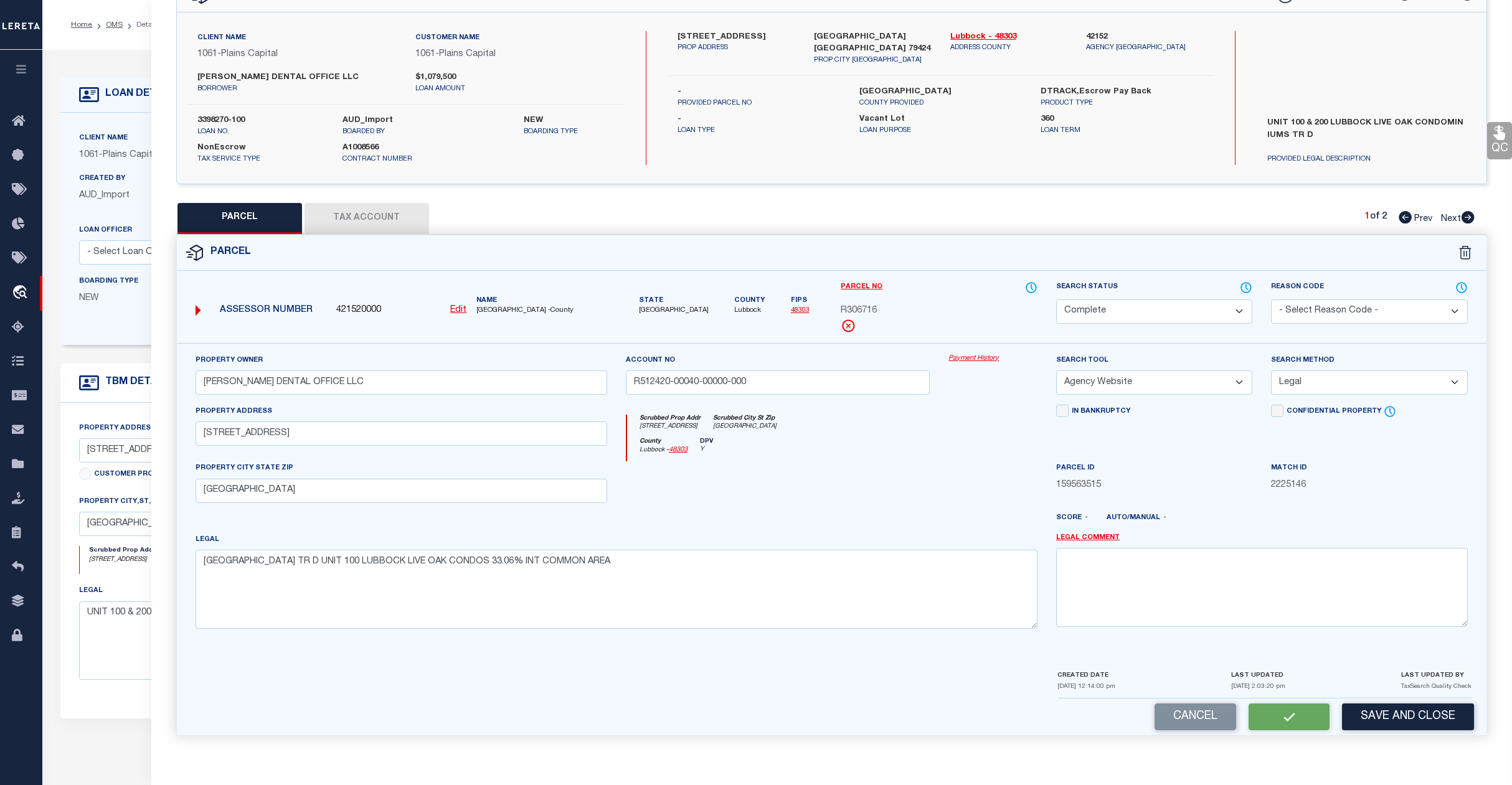
checkbox input "false"
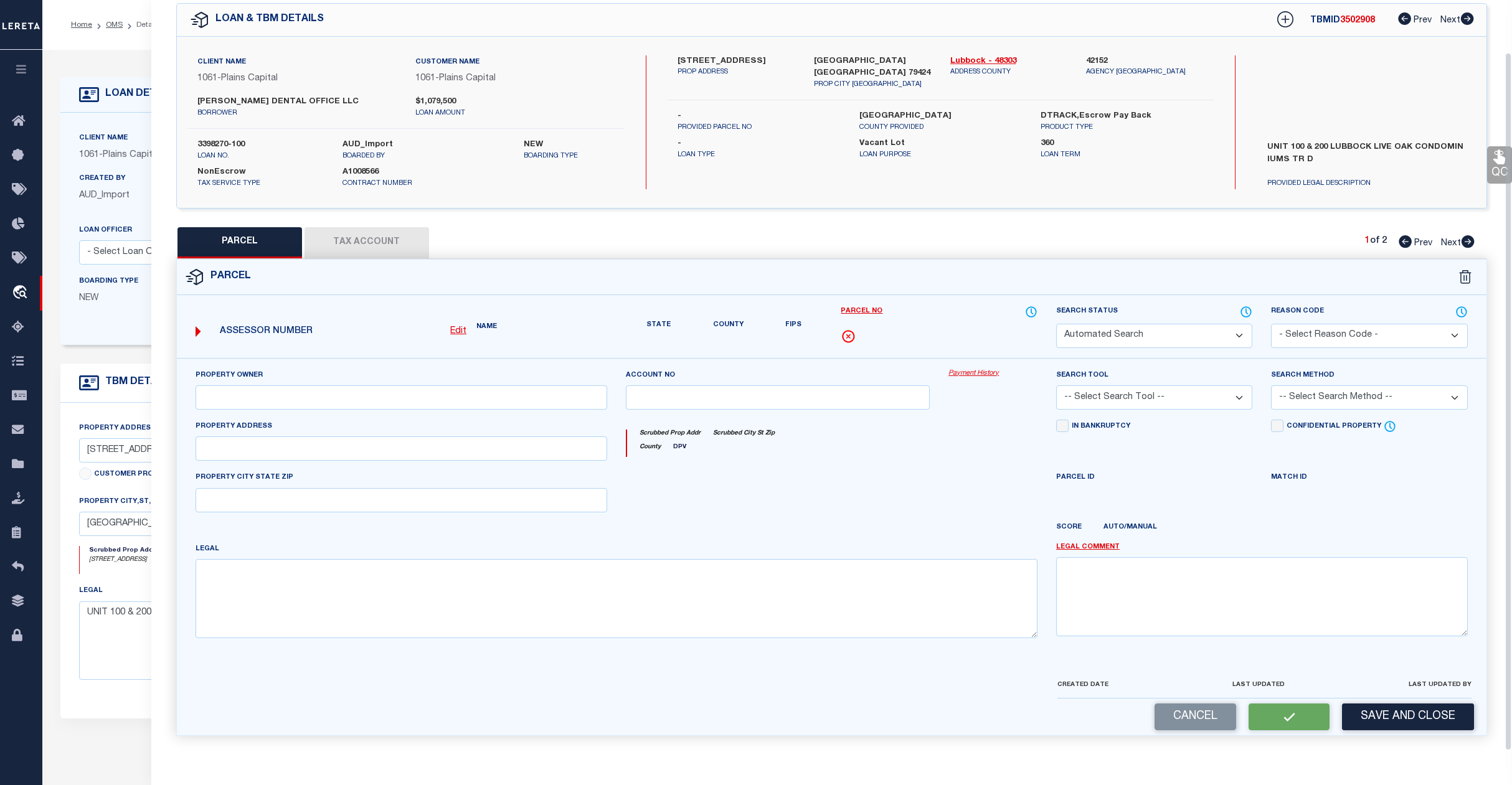
select select "CP"
type input "[PERSON_NAME] DENTAL OFFICE LLC"
type input "R512420-00040-00000-000"
select select "AGW"
select select "LEG"
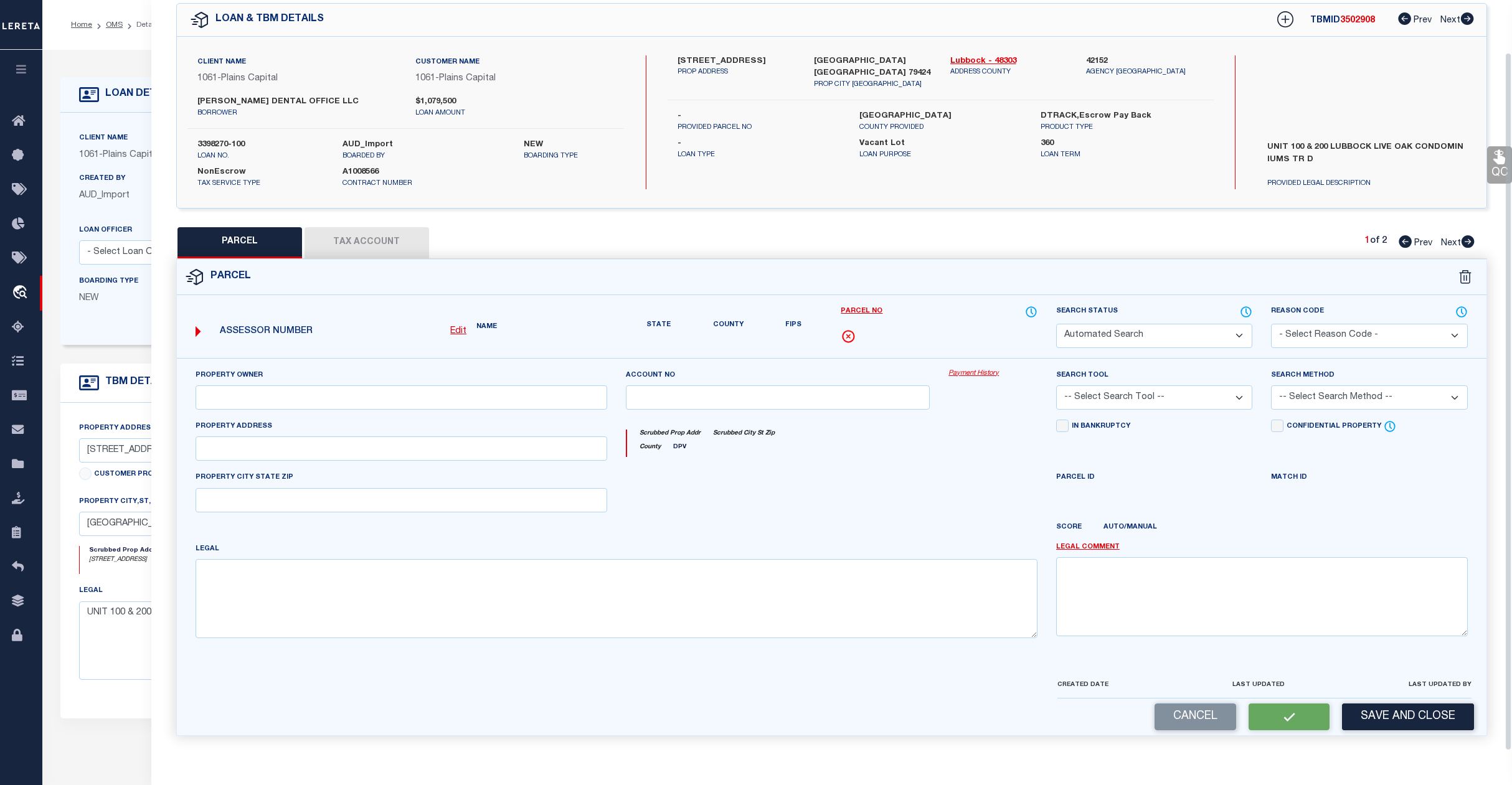
type input "4425 98TH ST"
type input "[GEOGRAPHIC_DATA]"
type textarea "LAKERIDGE OFFICE PARK TR D UNIT 100 LUBBOCK LIVE OAK CONDOS 33.06% INT COMMON A…"
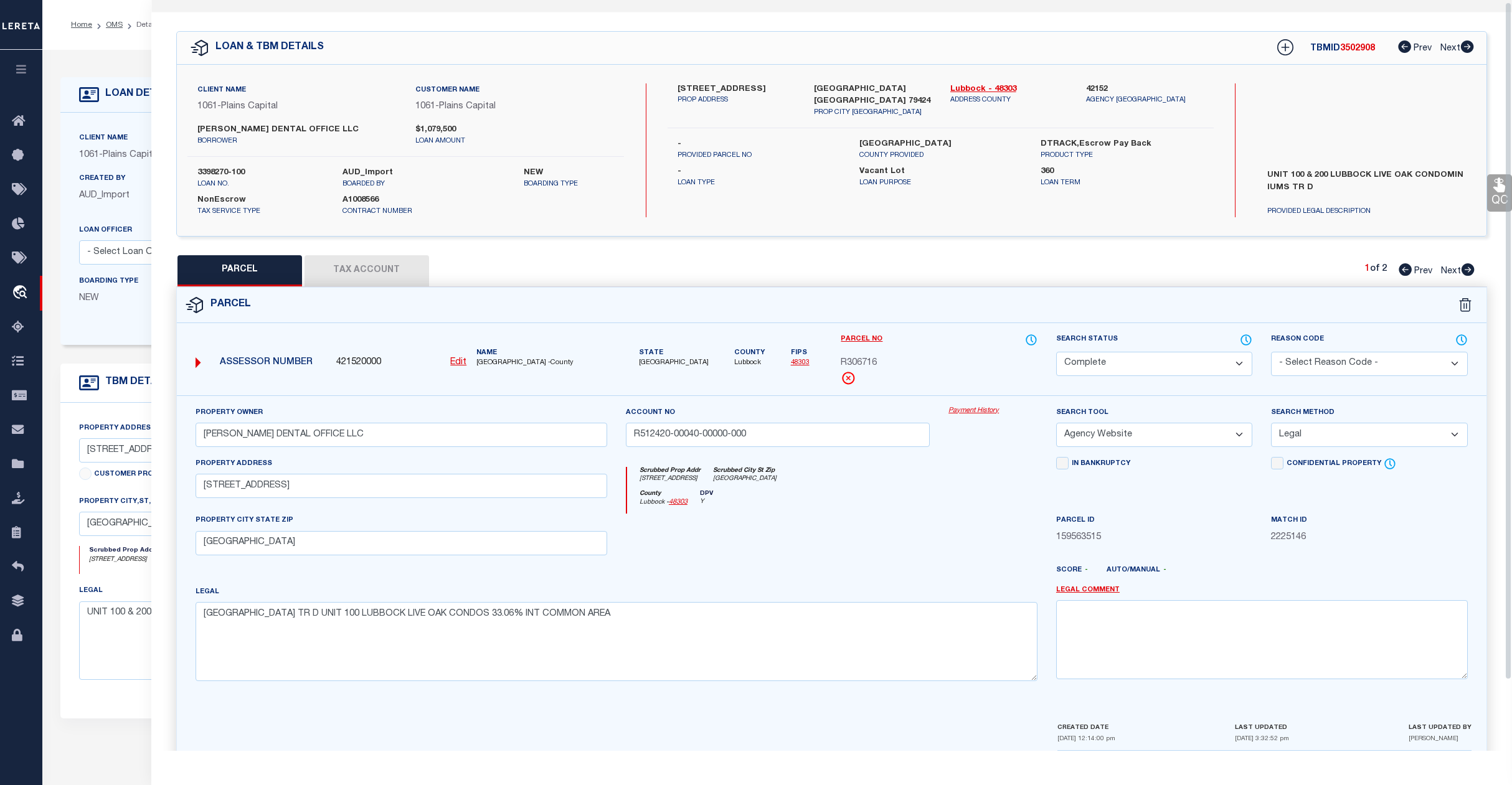
scroll to position [0, 0]
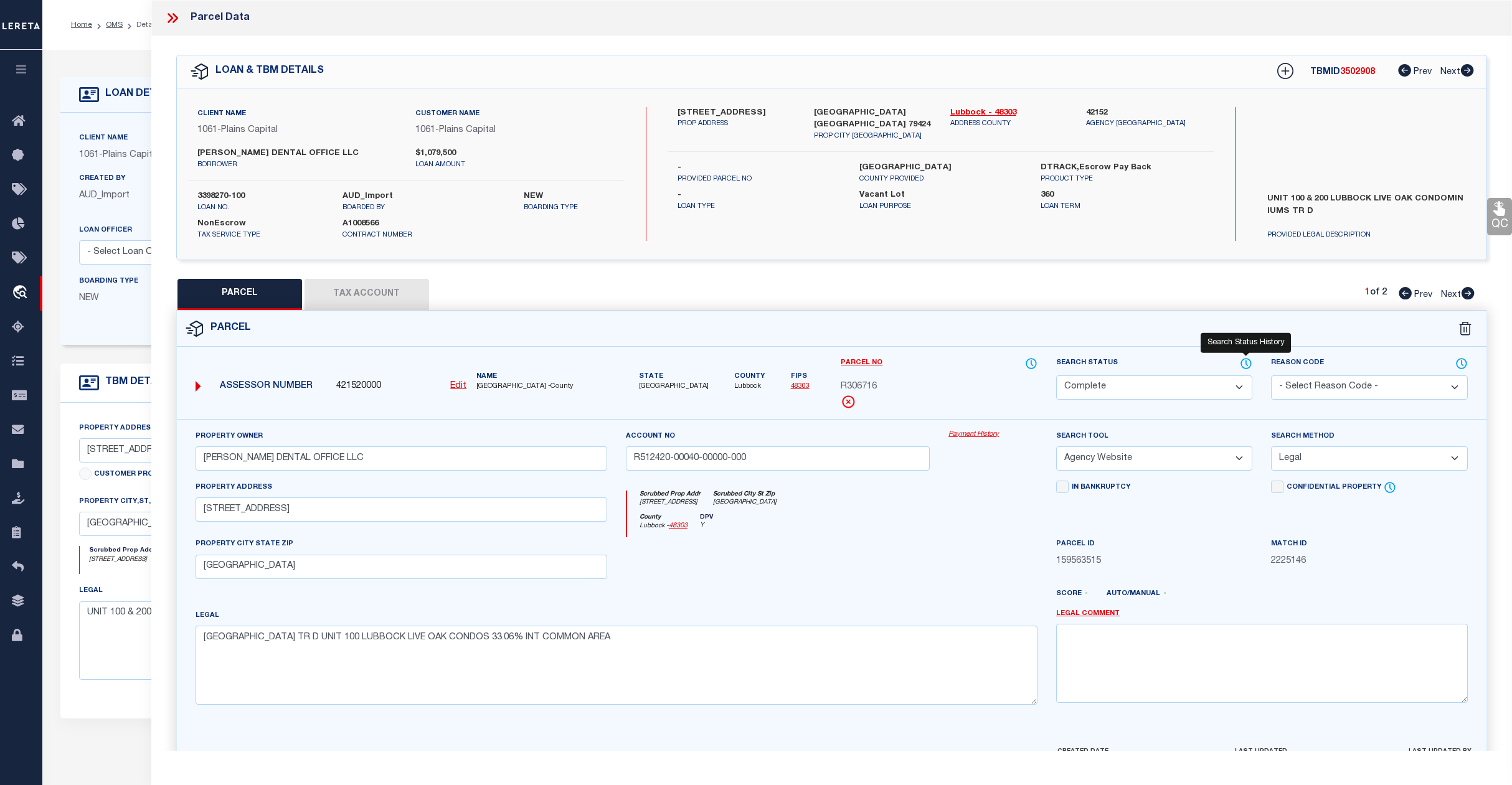
click at [1248, 364] on icon at bounding box center [1246, 363] width 12 height 14
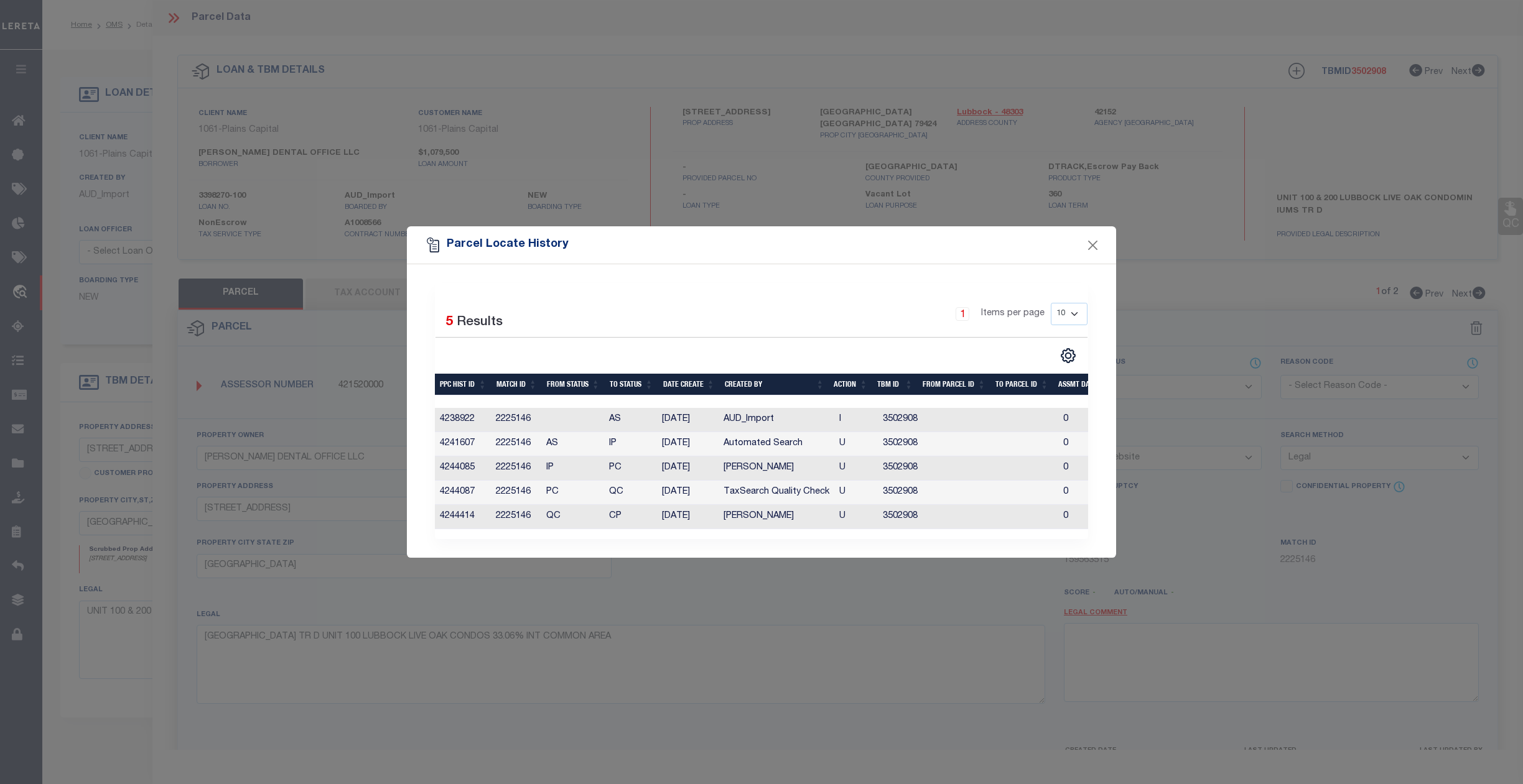
click at [1096, 229] on div "Parcel Locate History" at bounding box center [761, 245] width 709 height 37
click at [1090, 242] on button "Close" at bounding box center [1092, 244] width 16 height 16
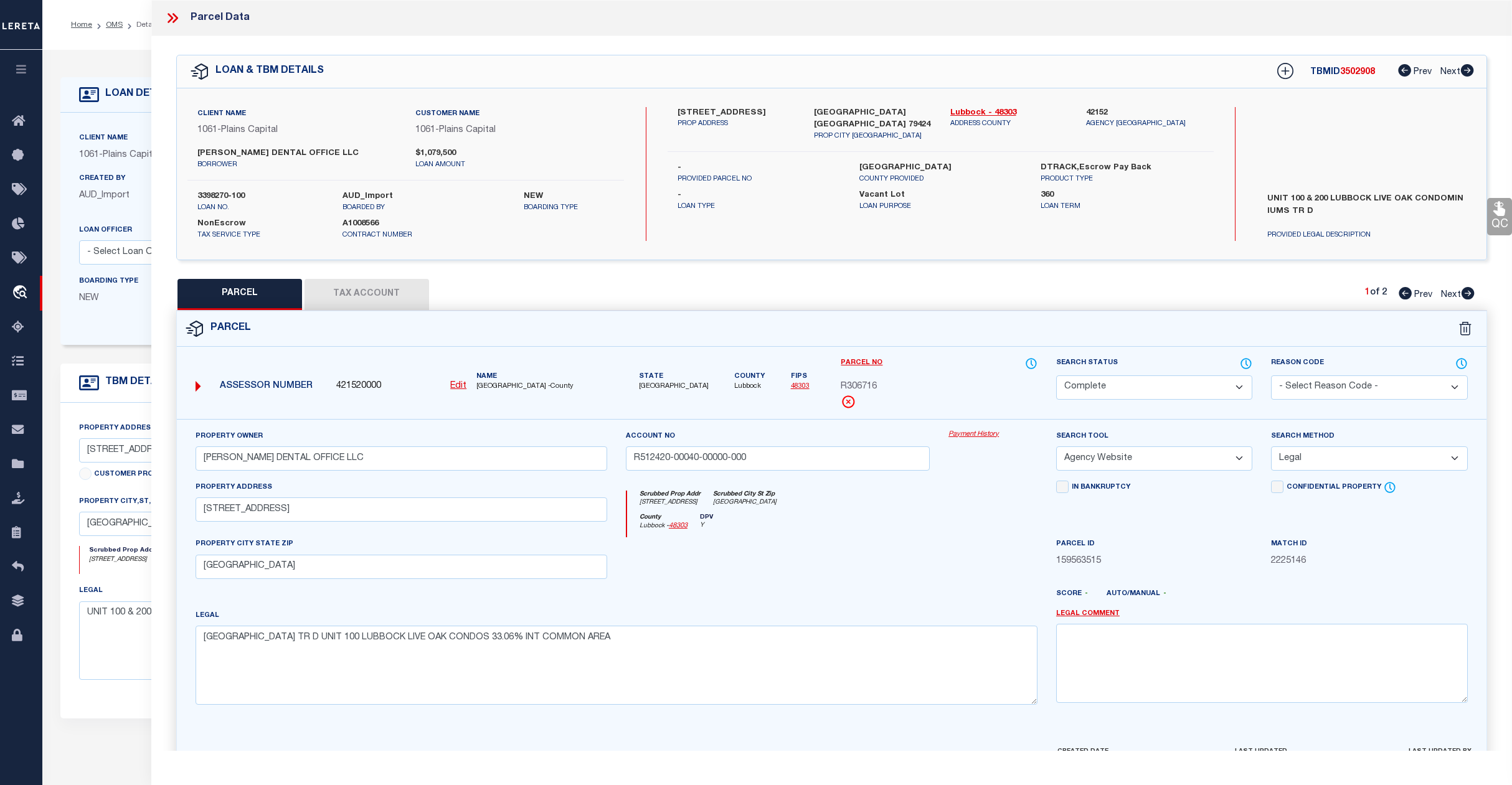
click at [170, 19] on icon at bounding box center [172, 18] width 16 height 16
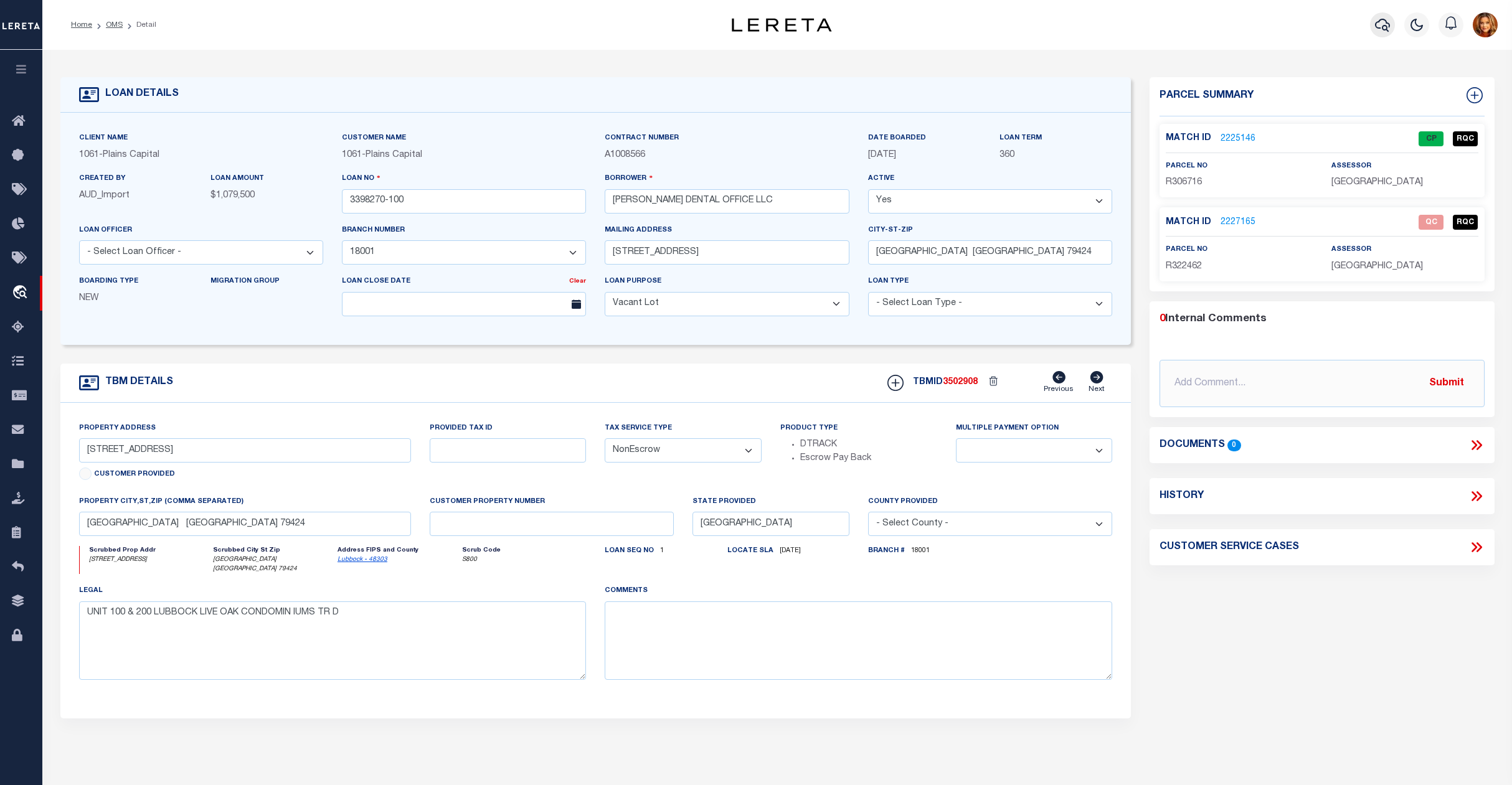
click at [1378, 23] on icon "button" at bounding box center [1383, 25] width 15 height 15
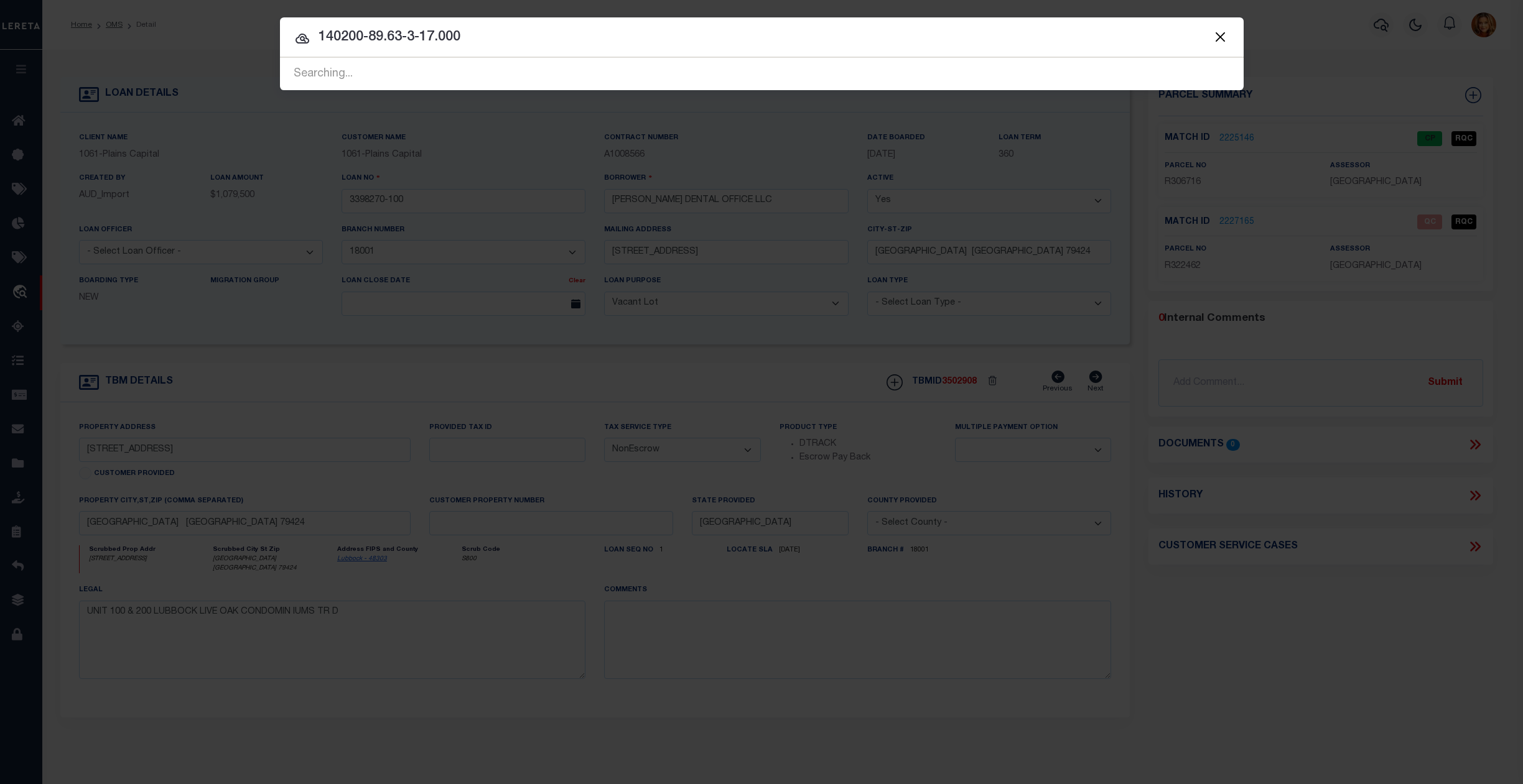
type input "140200-89.63-3-17.000"
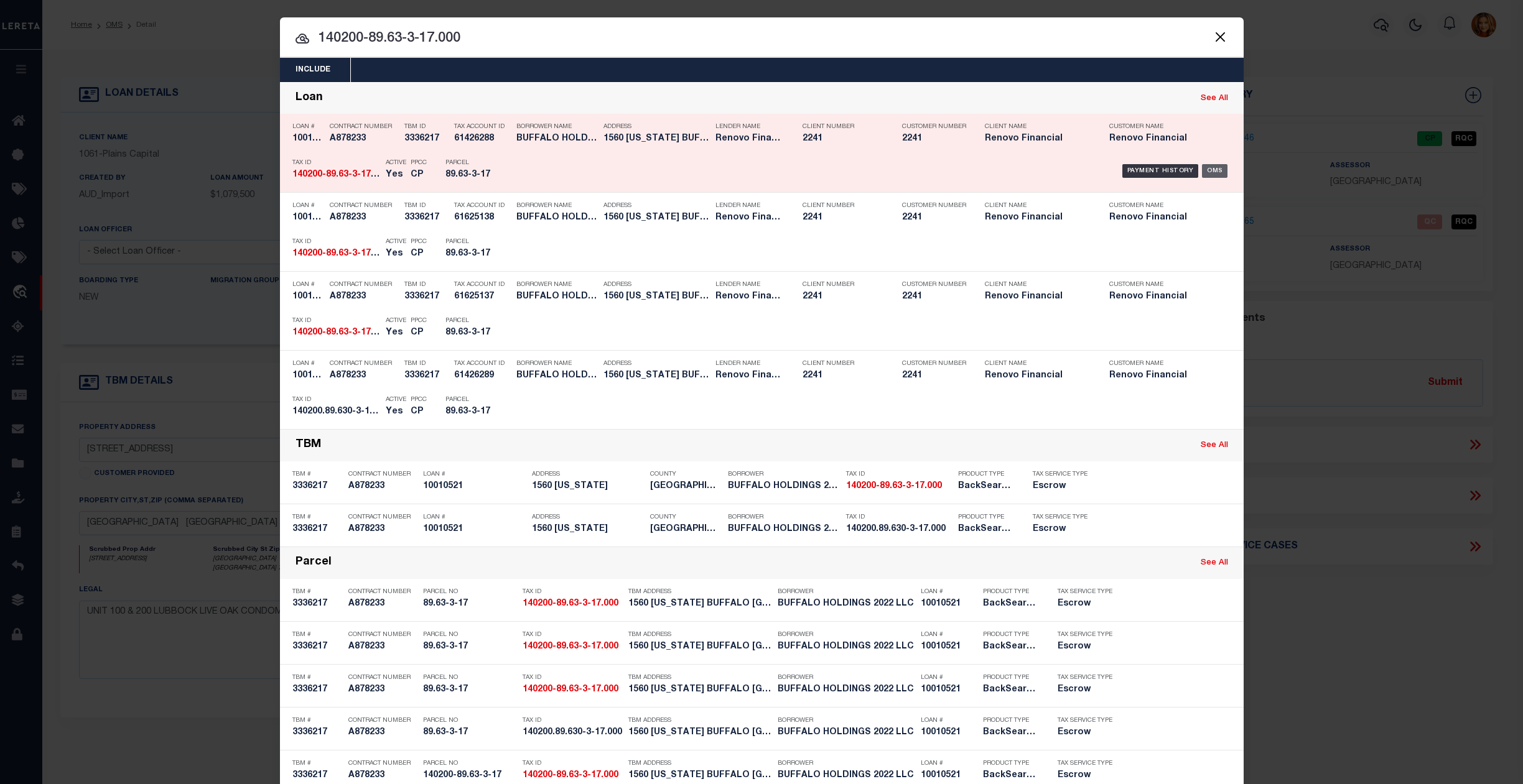
click at [1207, 172] on div "OMS" at bounding box center [1213, 171] width 25 height 14
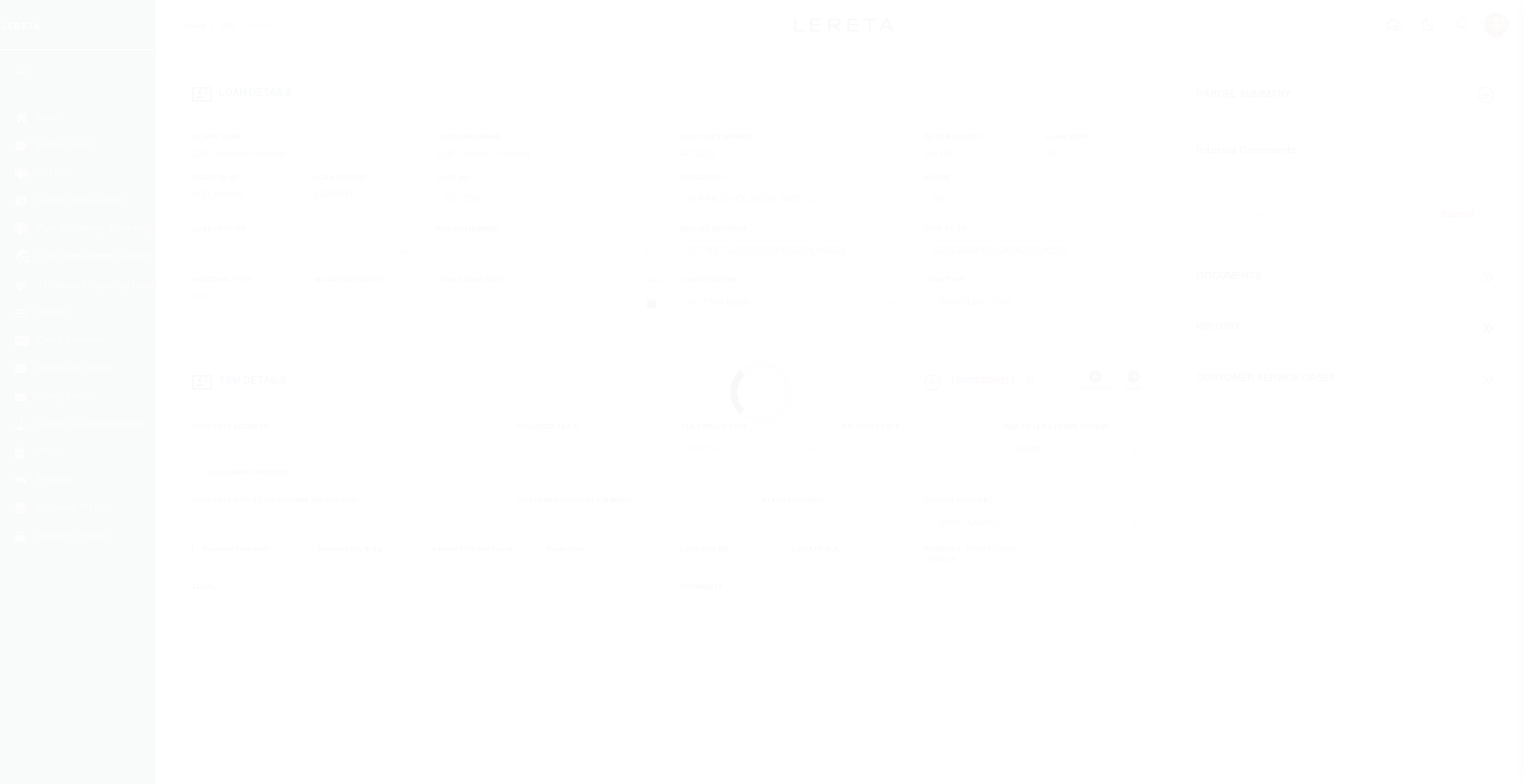
select select "10"
select select "Escrow"
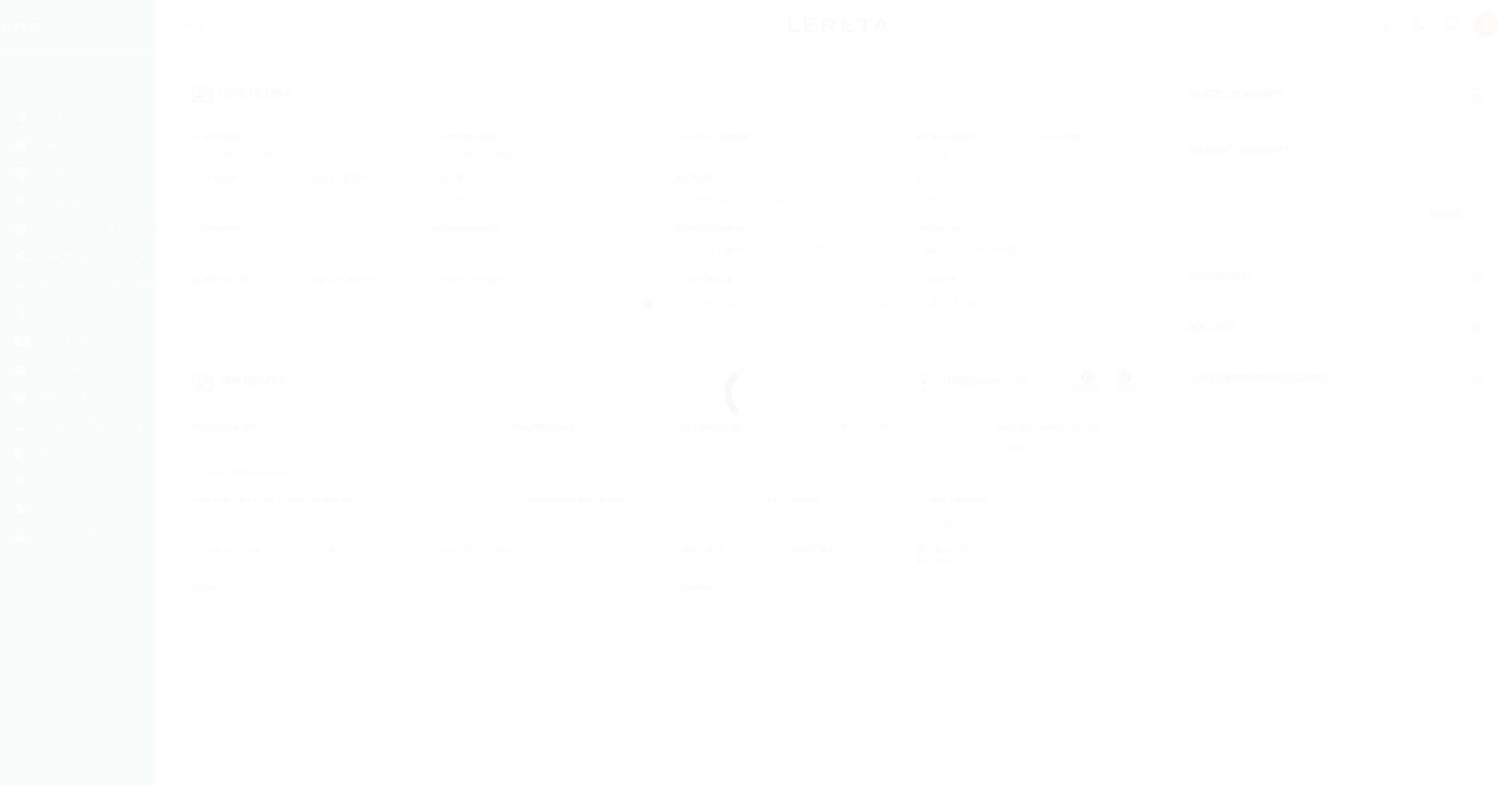
select select "25067"
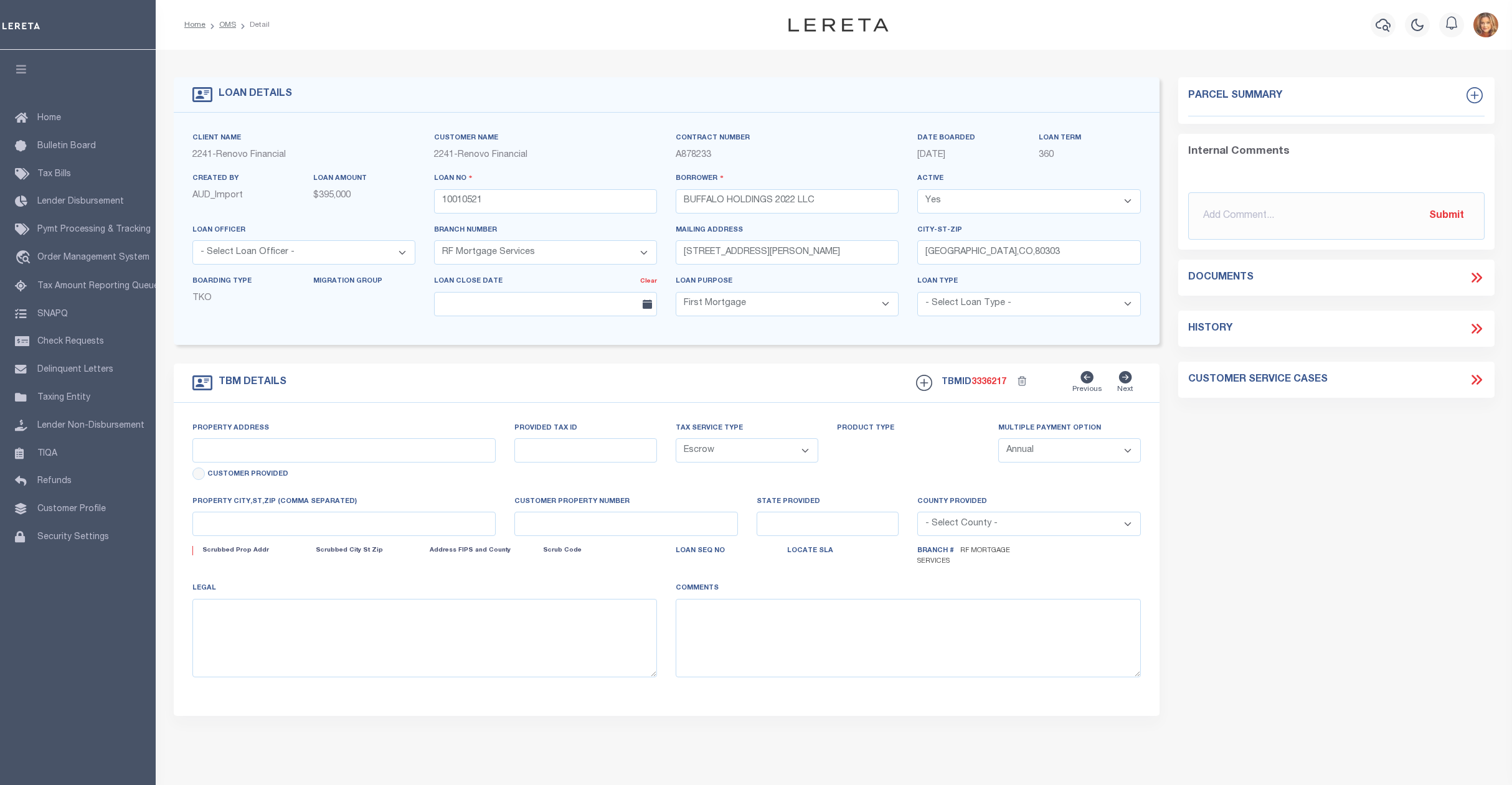
type input "1560 [US_STATE]"
type input "140200-89.63-3-17"
type input "BUFFALO NY 14209"
type input "a0kUS0000018DM5"
type input "NY"
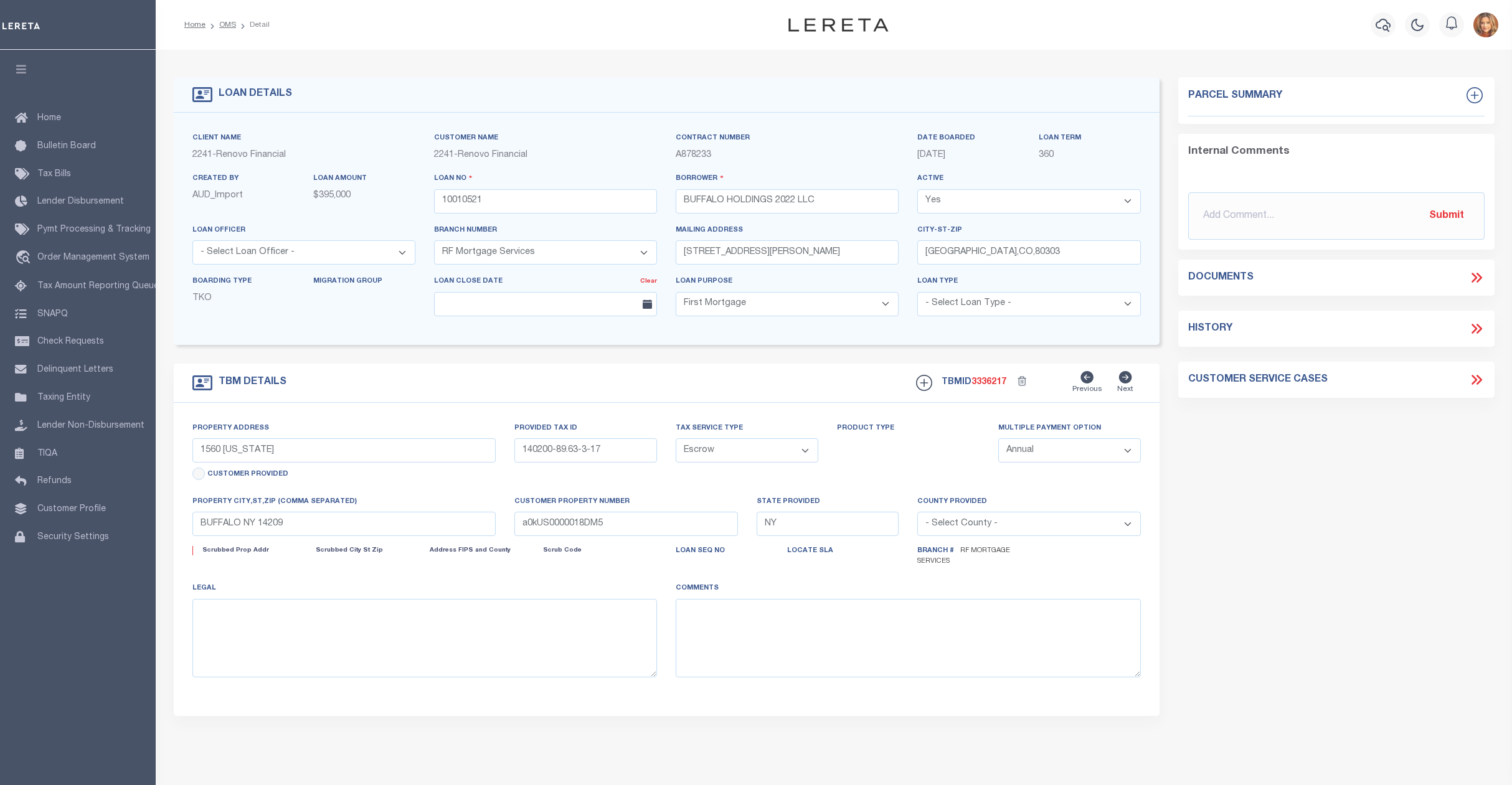
select select
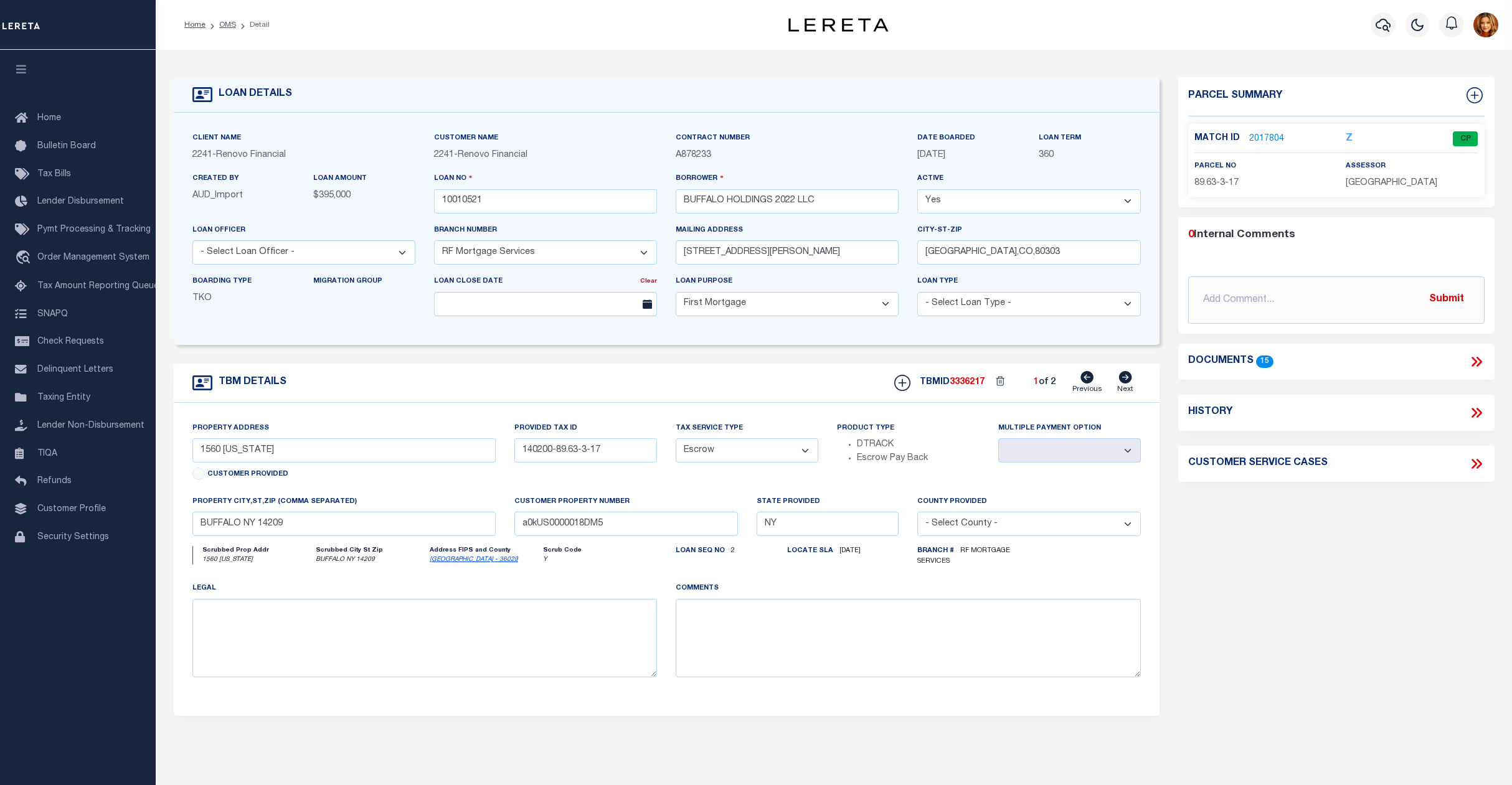
click at [1126, 377] on icon at bounding box center [1125, 376] width 13 height 12
type input "100 VIRGIL"
type input "140200-78.55-3-14"
type input "BUFFALO NY 14216"
type input "a0kUS0000018DM6"
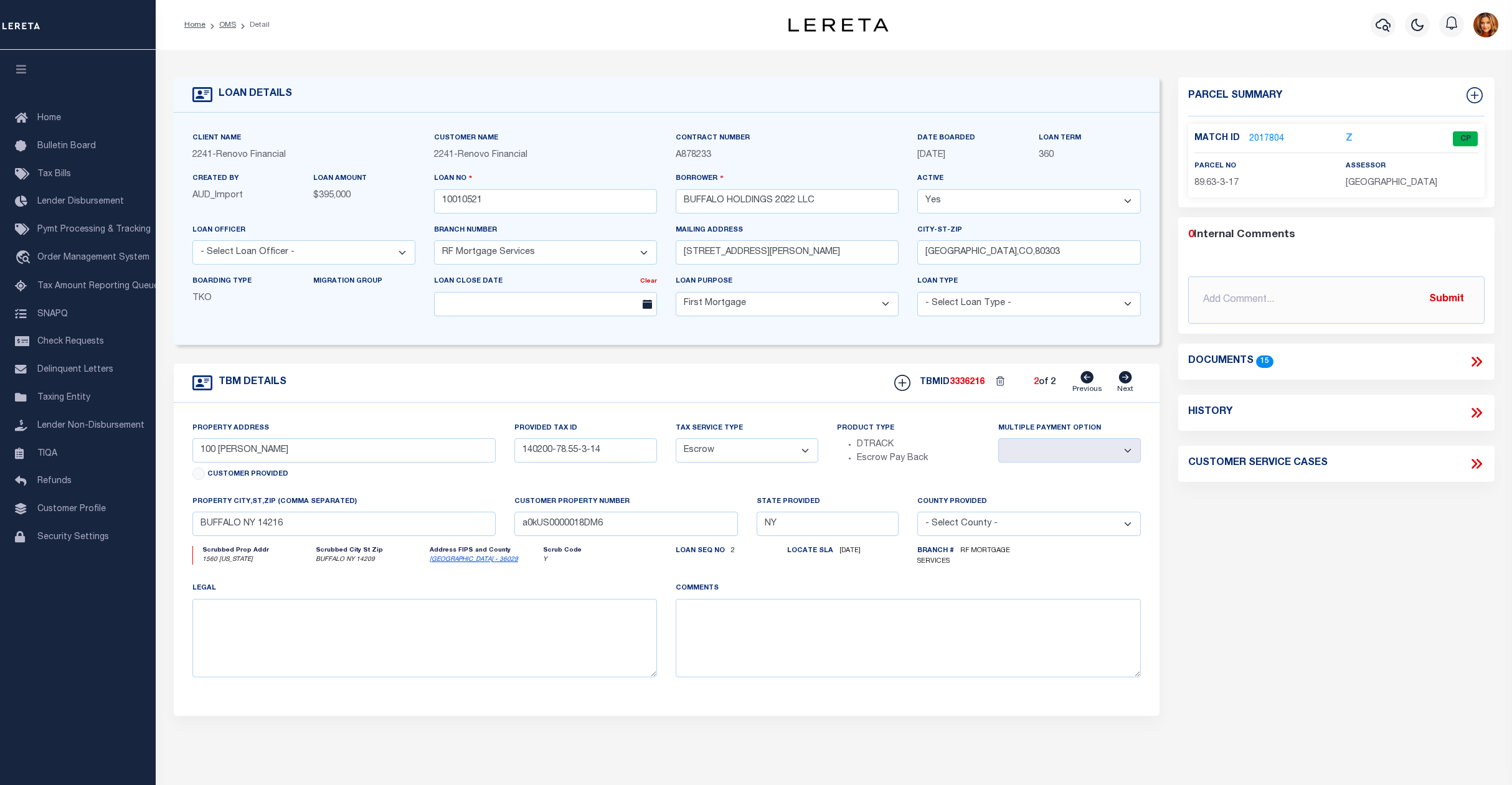
select select
click at [1090, 376] on icon at bounding box center [1088, 376] width 13 height 12
type input "1560 DELAWARE"
type input "140200-89.63-3-17"
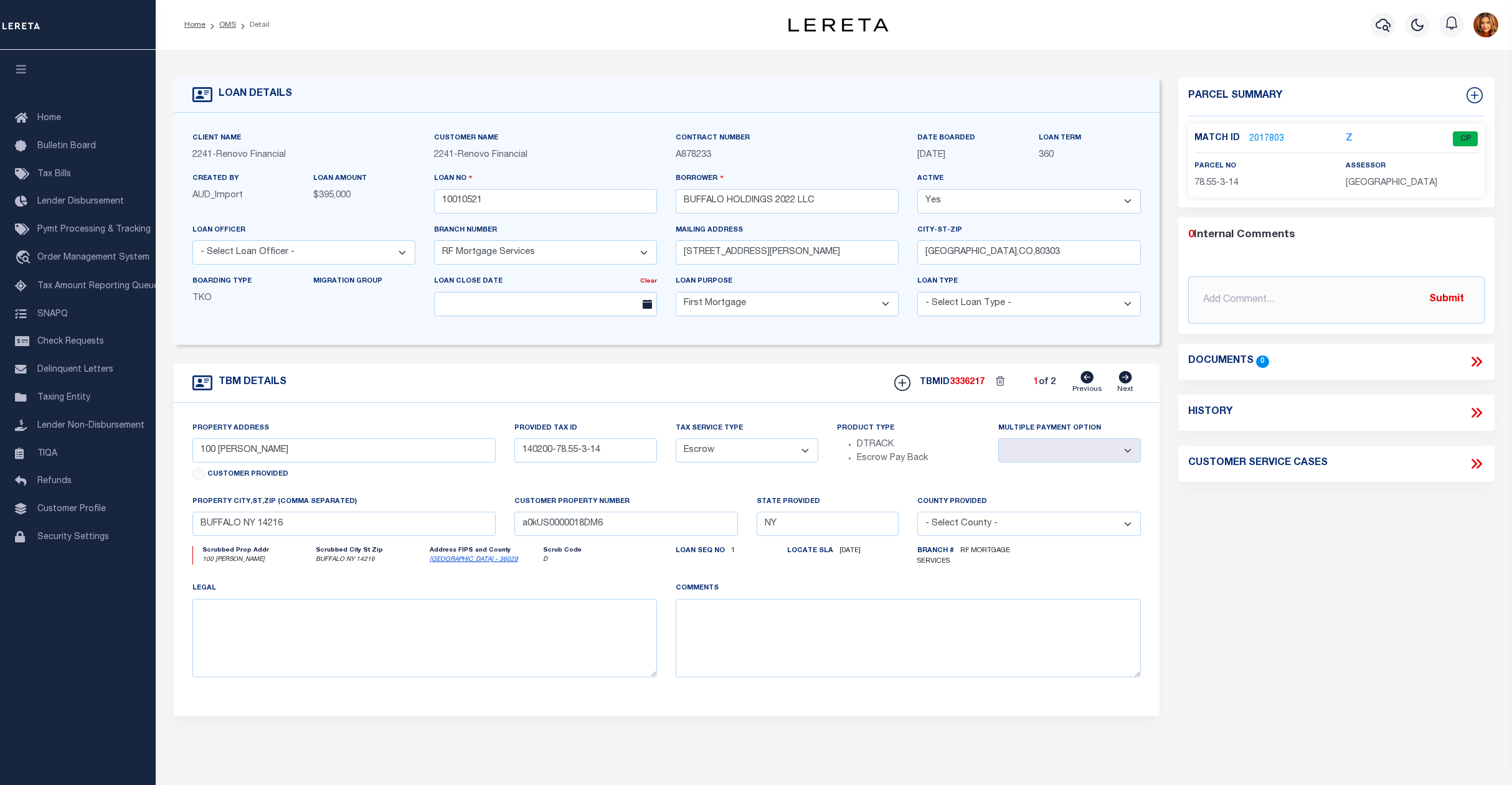
type input "BUFFALO NY 14209"
type input "a0kUS0000018DM5"
select select
click at [1272, 135] on link "2017804" at bounding box center [1266, 139] width 35 height 13
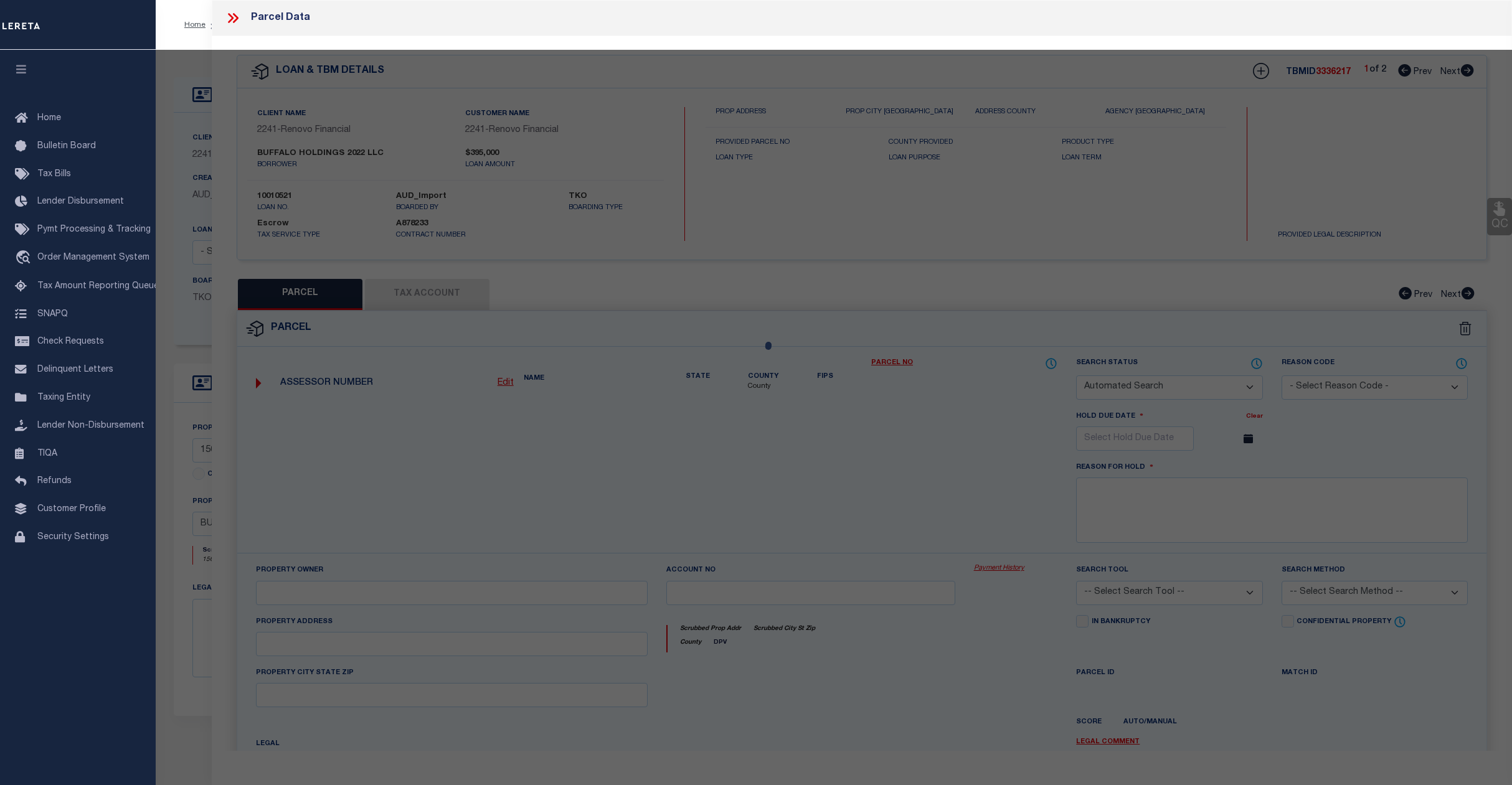
checkbox input "false"
select select "CP"
type input "BUFFALO HOLDINGS 2022 LLC"
select select "AGW"
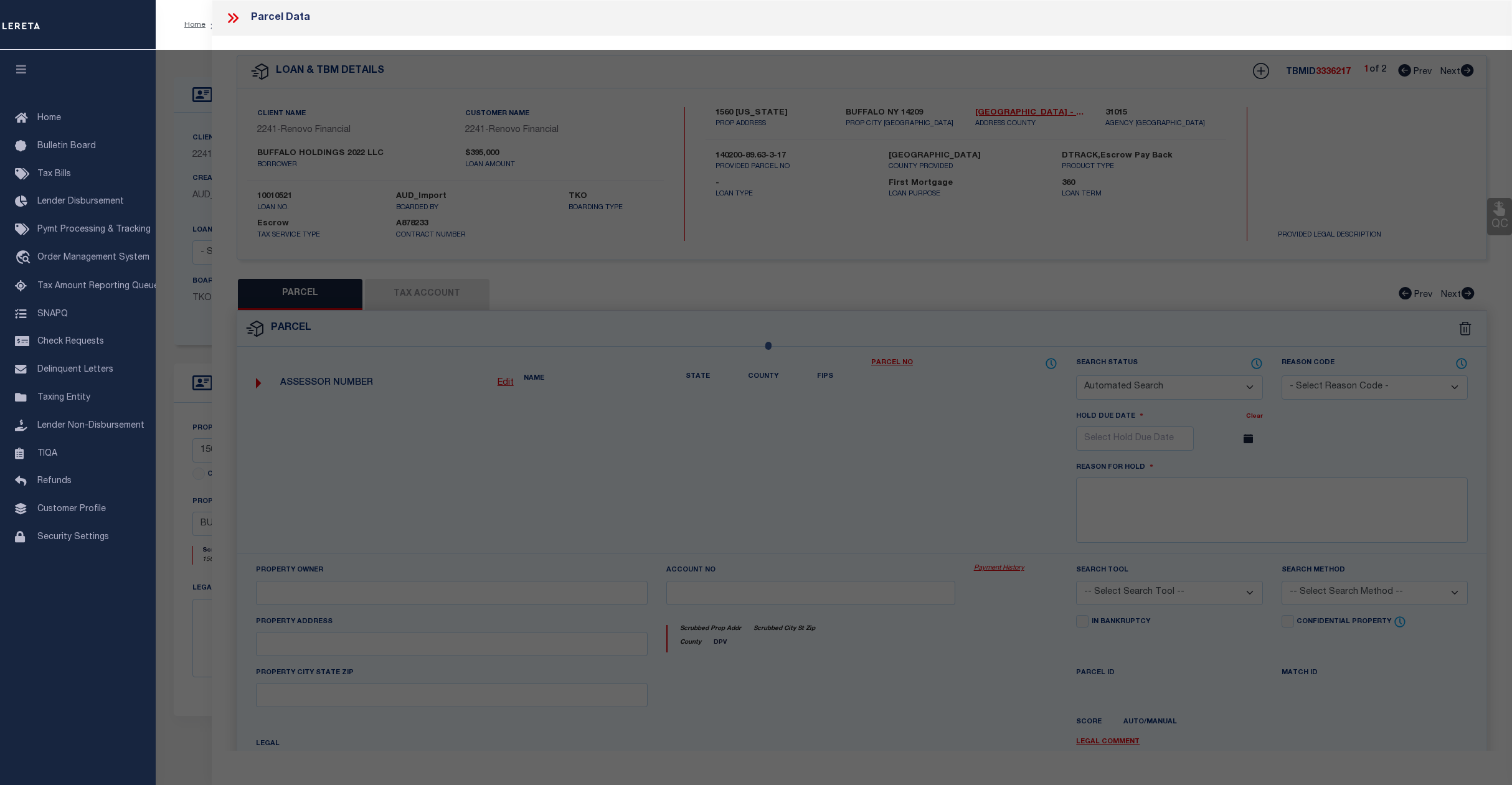
select select
type input "1560 DELAWARE"
checkbox input "false"
type input "BUFFALO NY 14209"
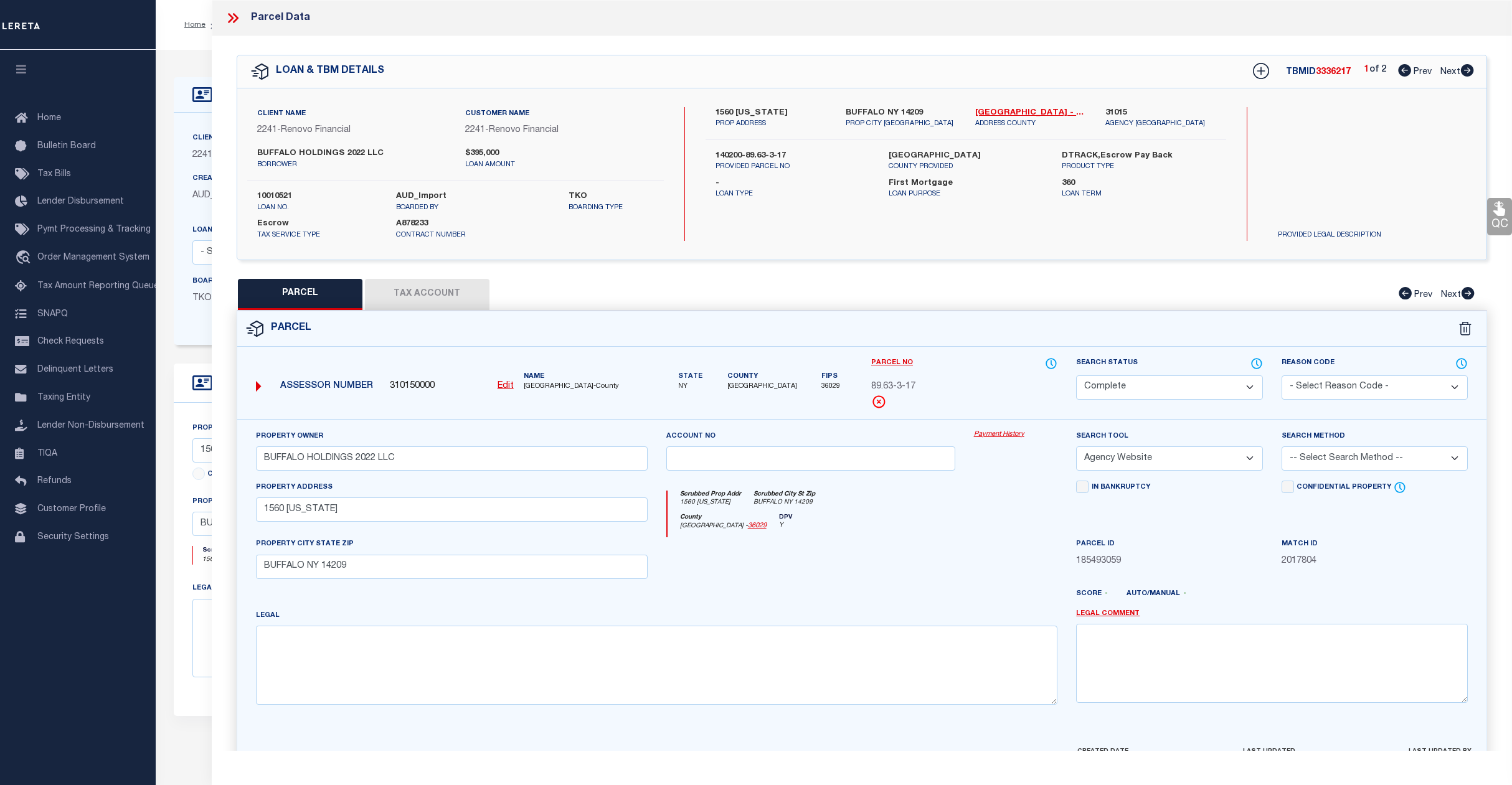
click at [419, 300] on button "Tax Account" at bounding box center [427, 294] width 124 height 31
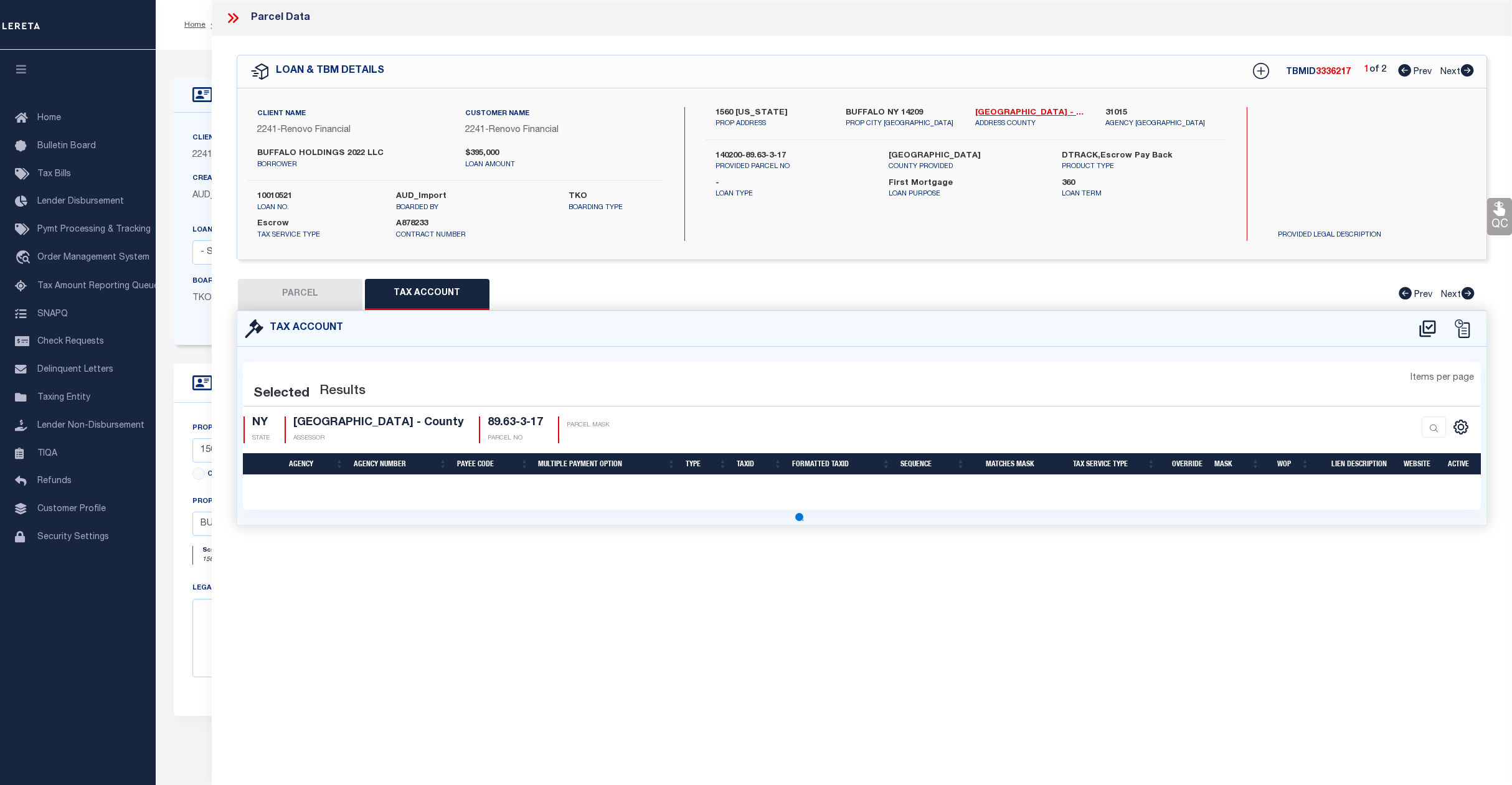
select select "100"
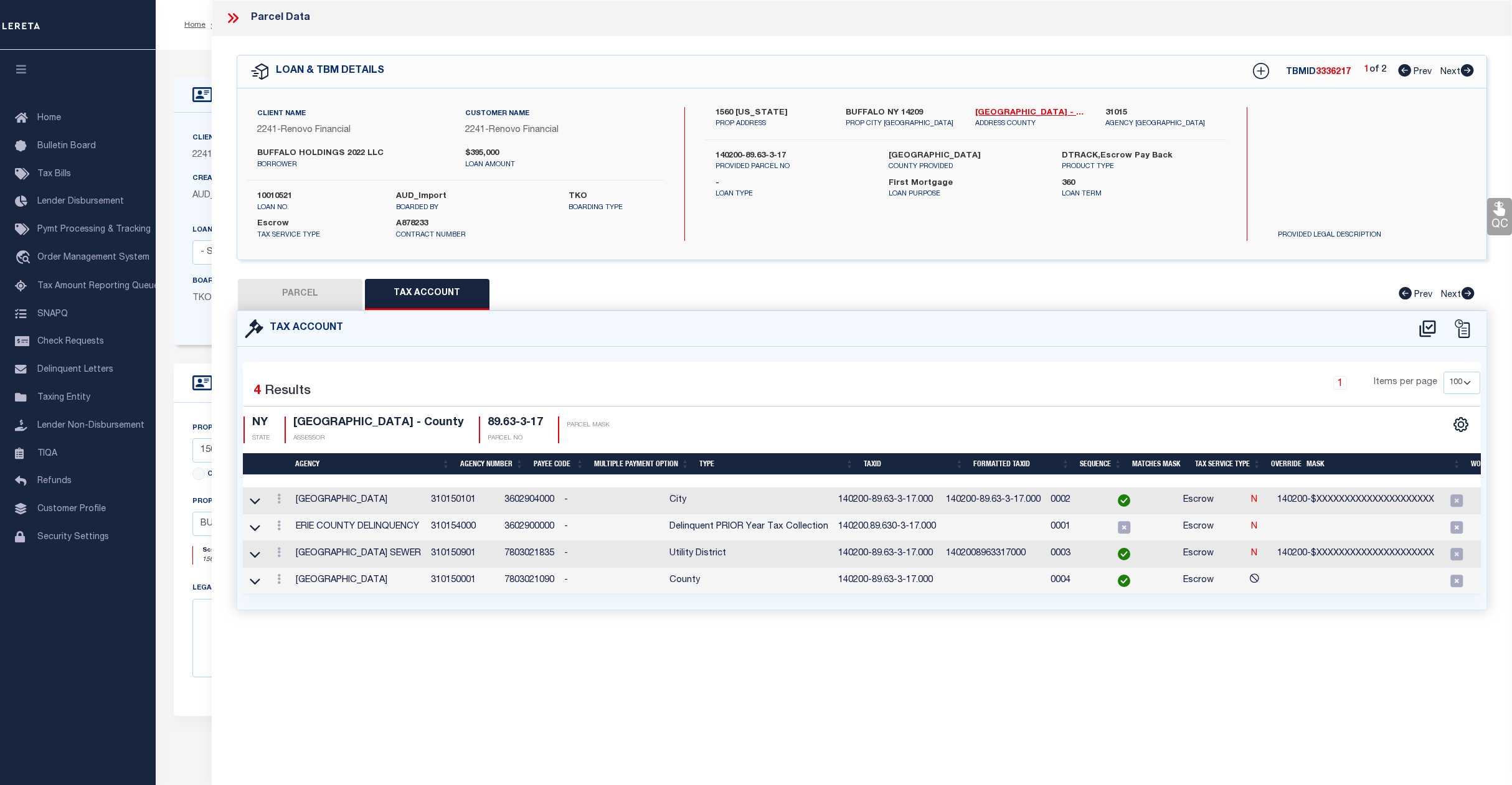
click at [315, 292] on button "PARCEL" at bounding box center [300, 294] width 124 height 31
select select "AS"
select select
checkbox input "false"
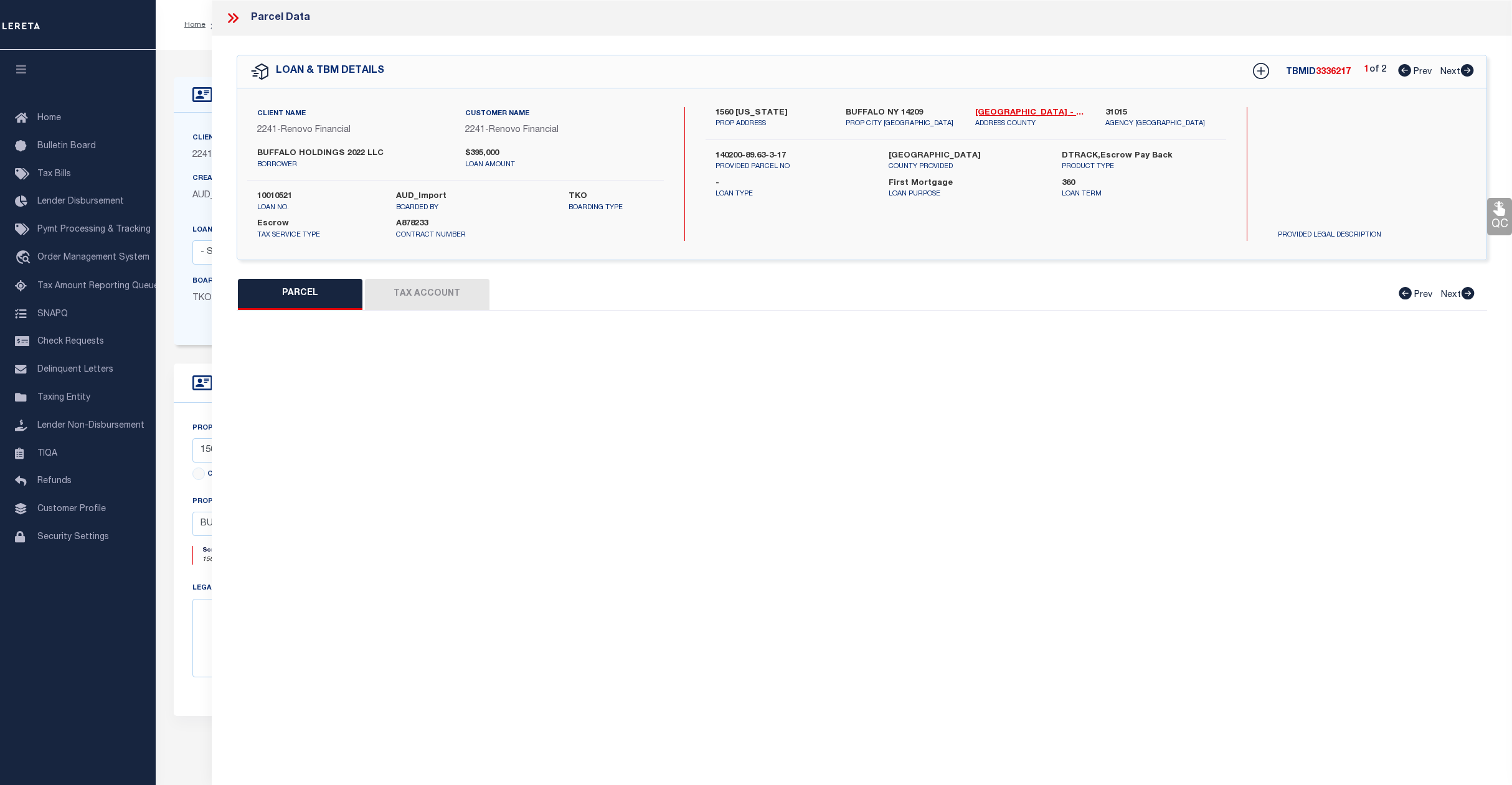
select select "CP"
type input "BUFFALO HOLDINGS 2022 LLC"
select select "AGW"
select select
type input "1560 DELAWARE"
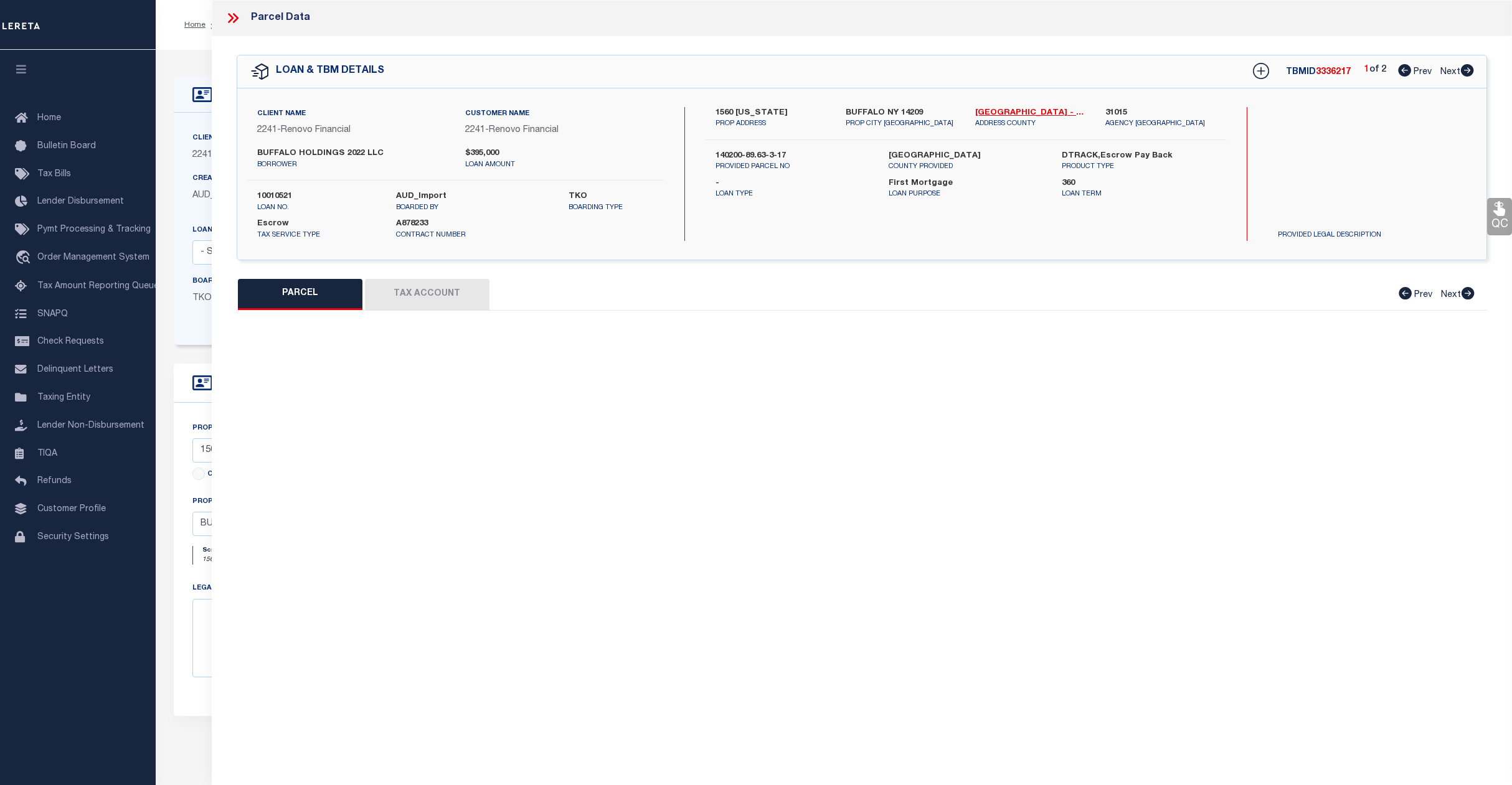
checkbox input "false"
type input "BUFFALO NY 14209"
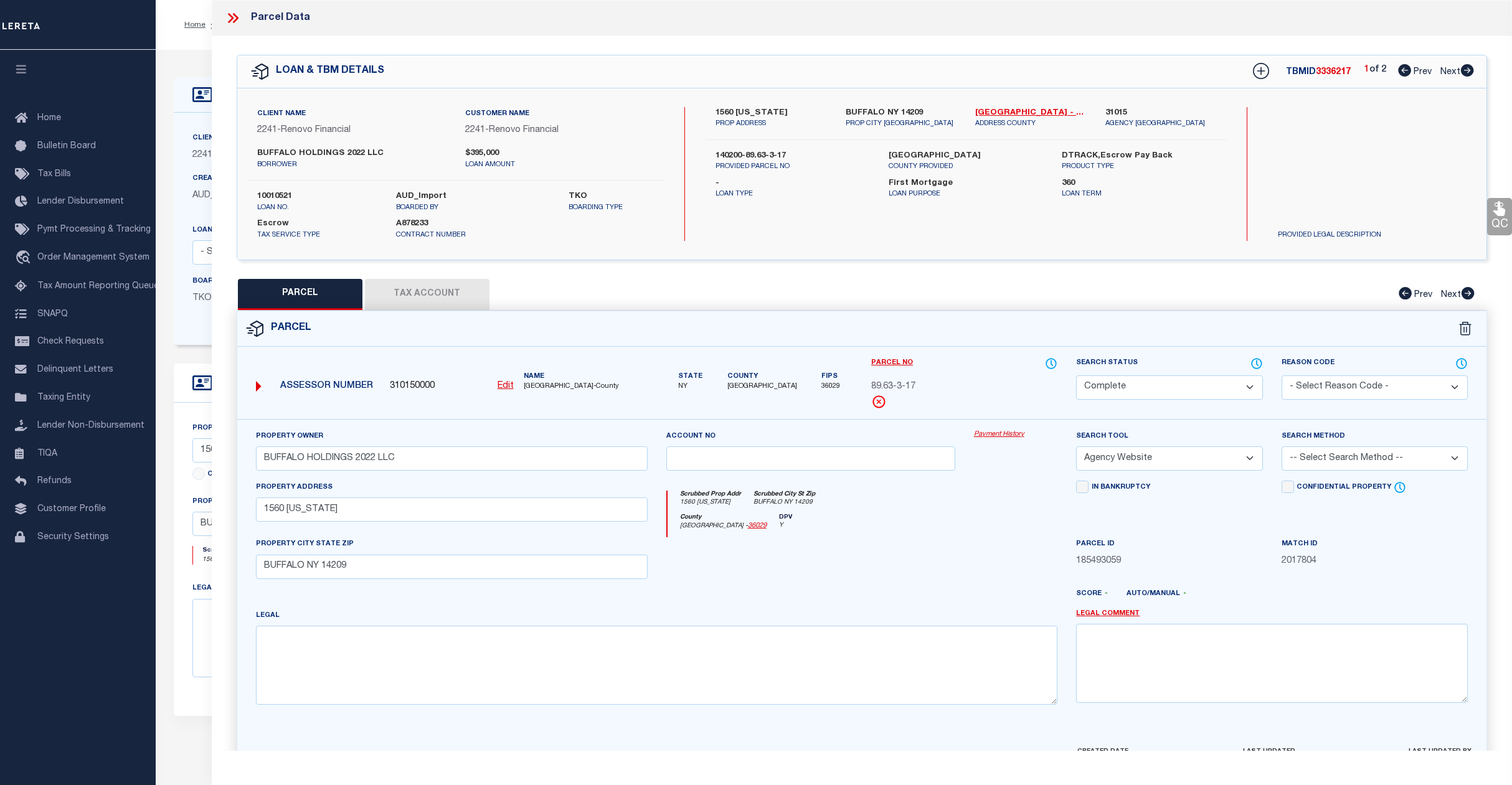
click at [1450, 66] on link "Next" at bounding box center [1458, 69] width 34 height 8
select select "AS"
select select
checkbox input "false"
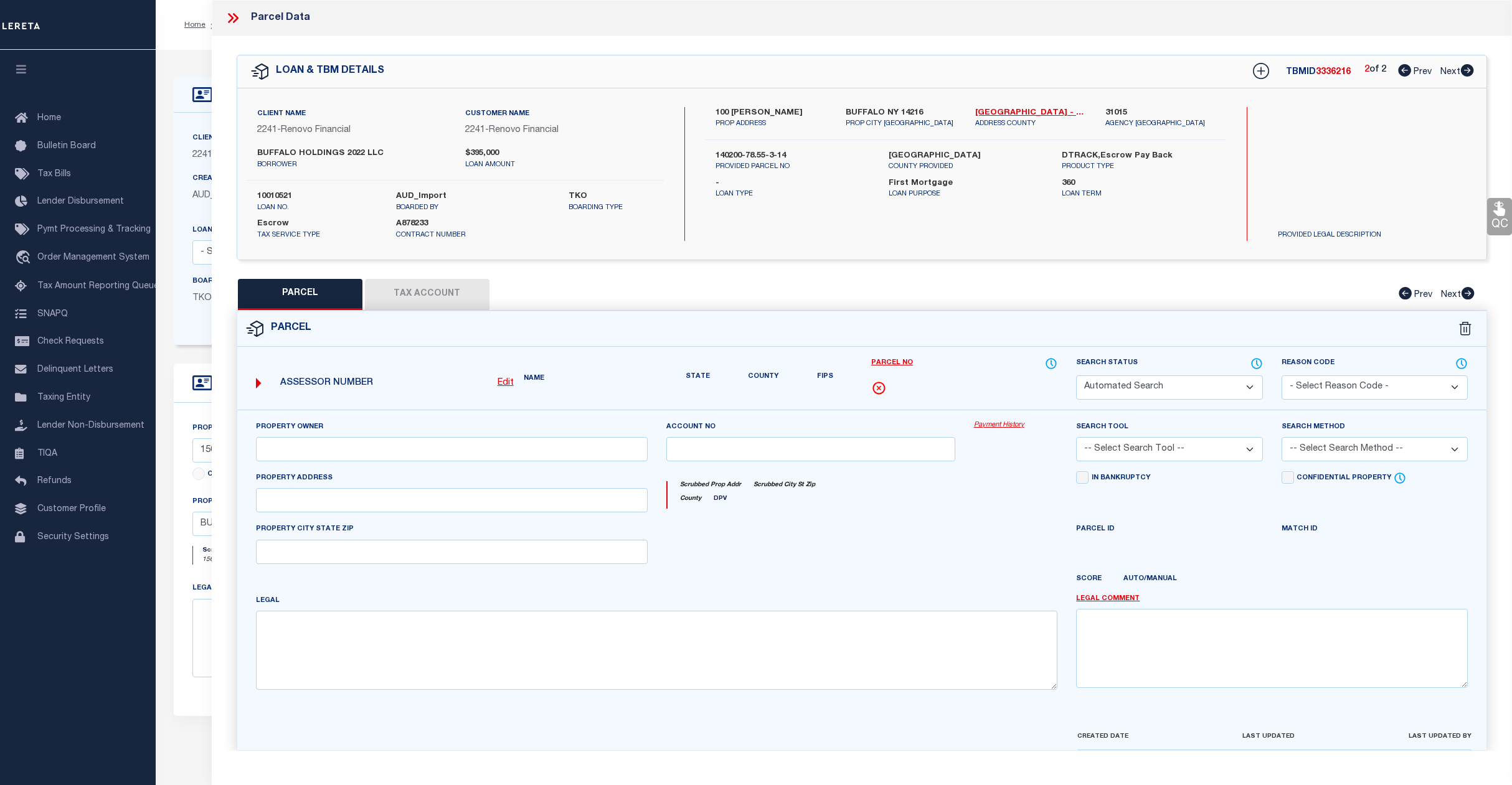
select select "CP"
type input "BUFFALO HOLDINGS 2022 LLC"
select select "AGW"
select select
type input "100 VIRGIL"
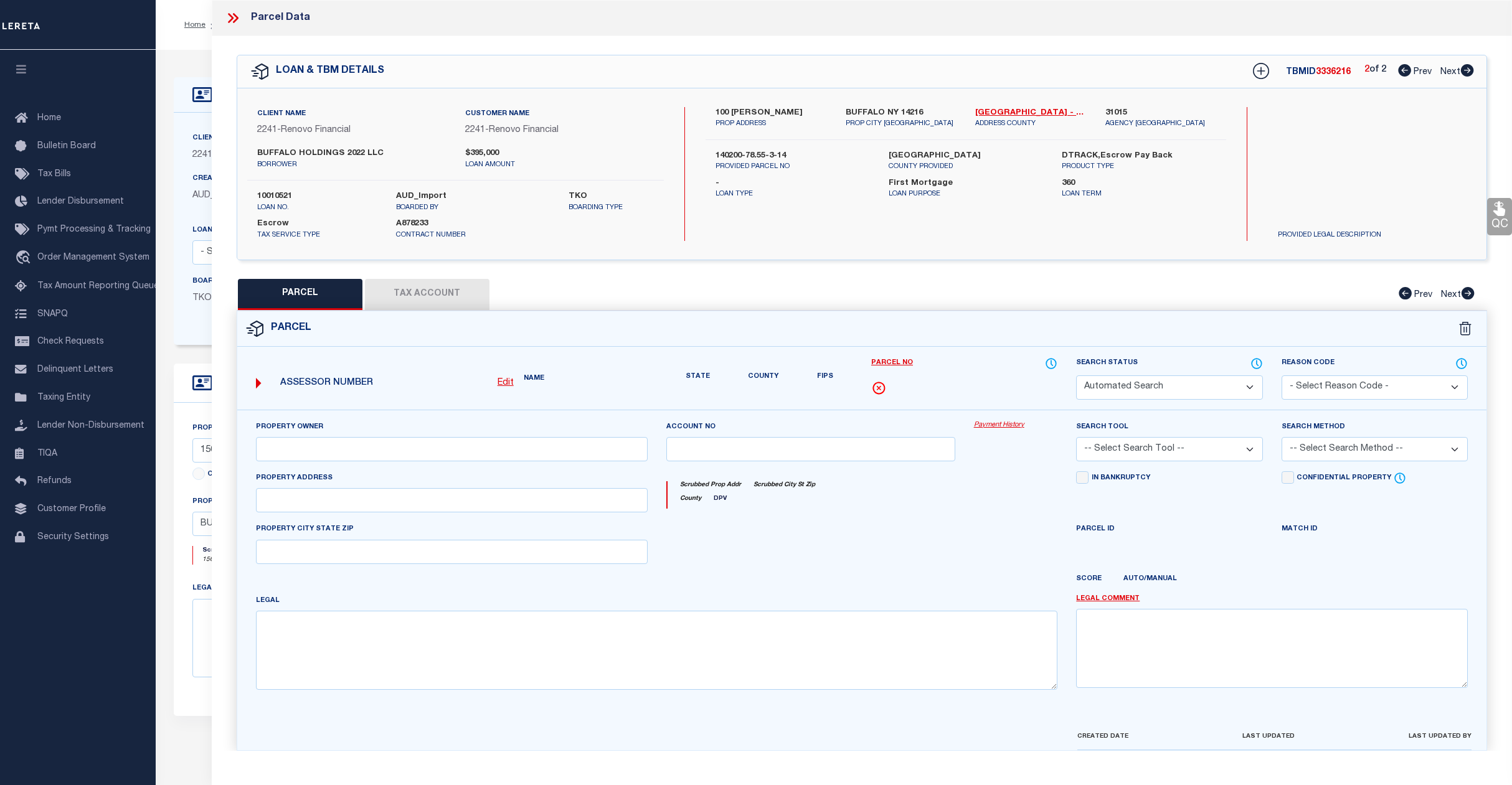
checkbox input "false"
type input "BUFFALO NY 14216"
type textarea "Completed based on given suggested parcel"
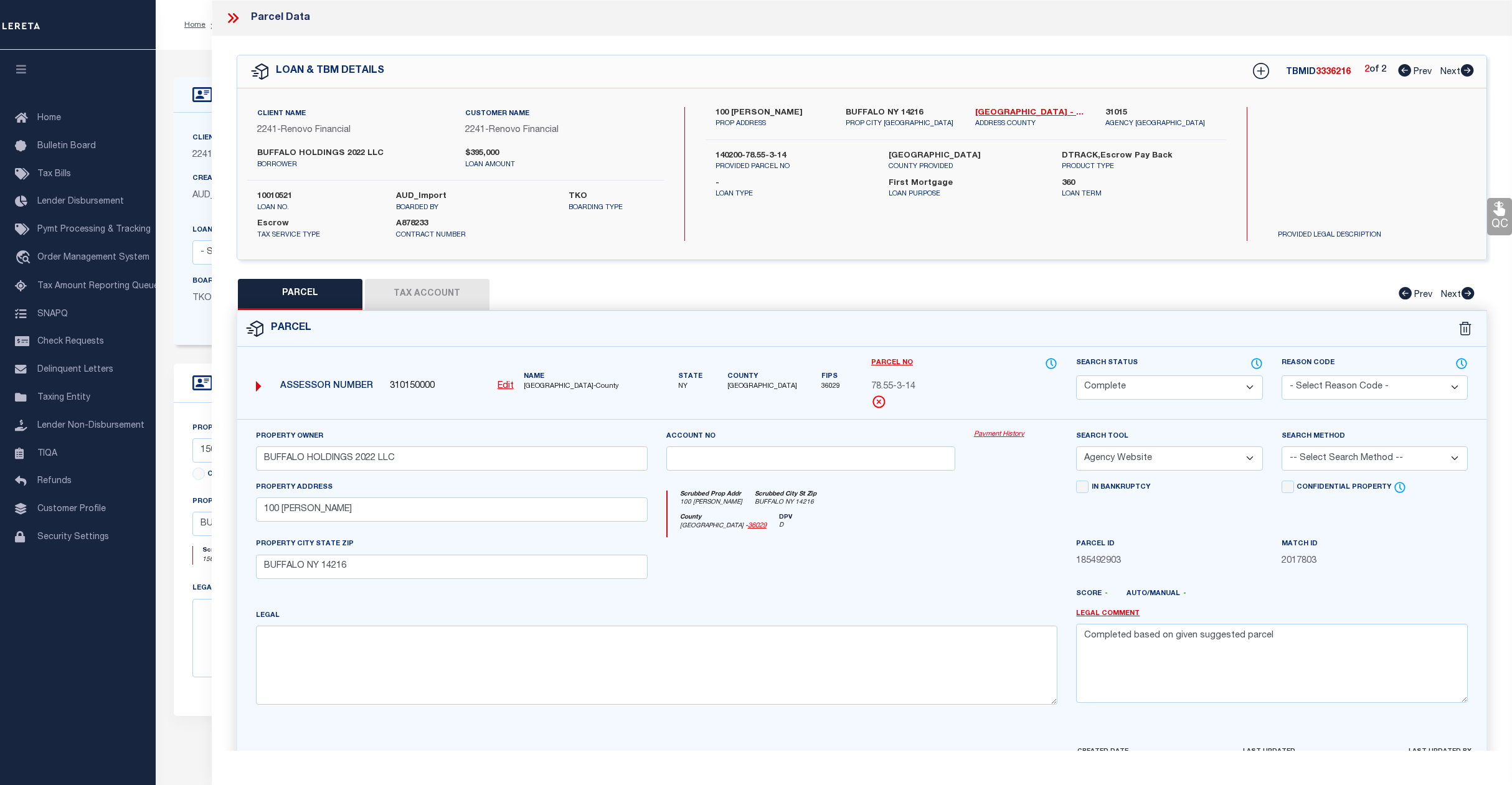
click at [419, 292] on button "Tax Account" at bounding box center [427, 294] width 124 height 31
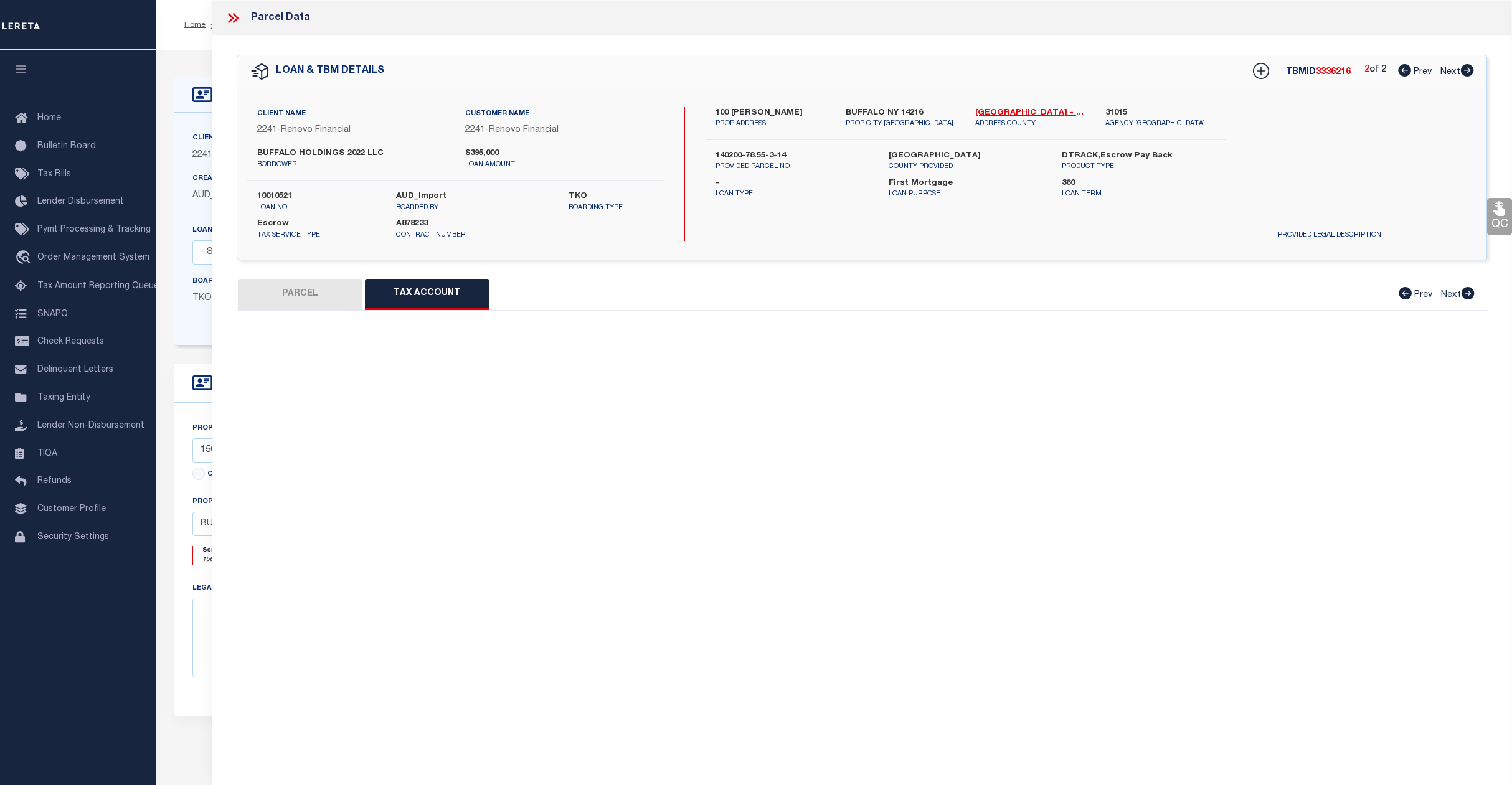
select select "100"
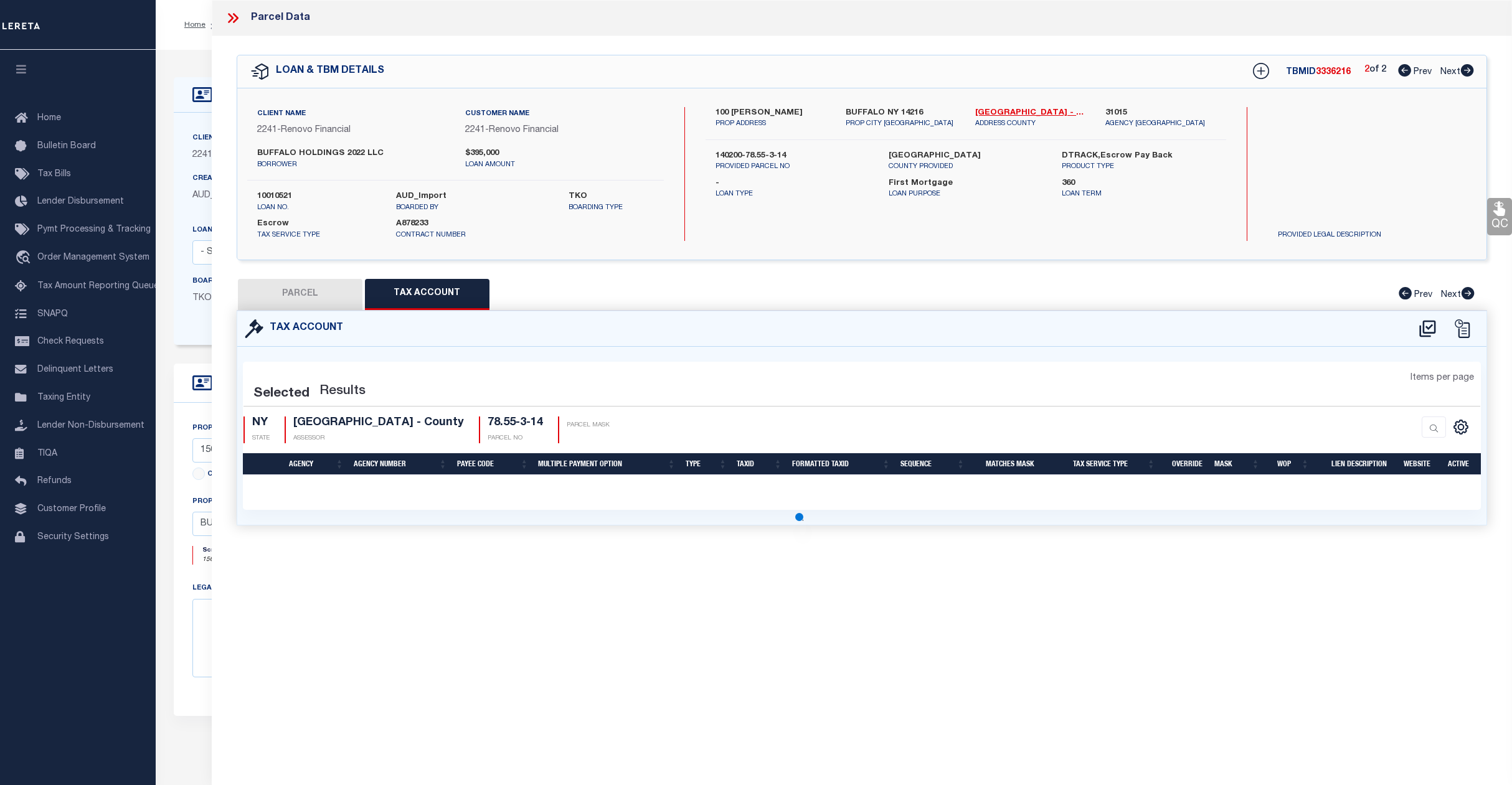
select select "100"
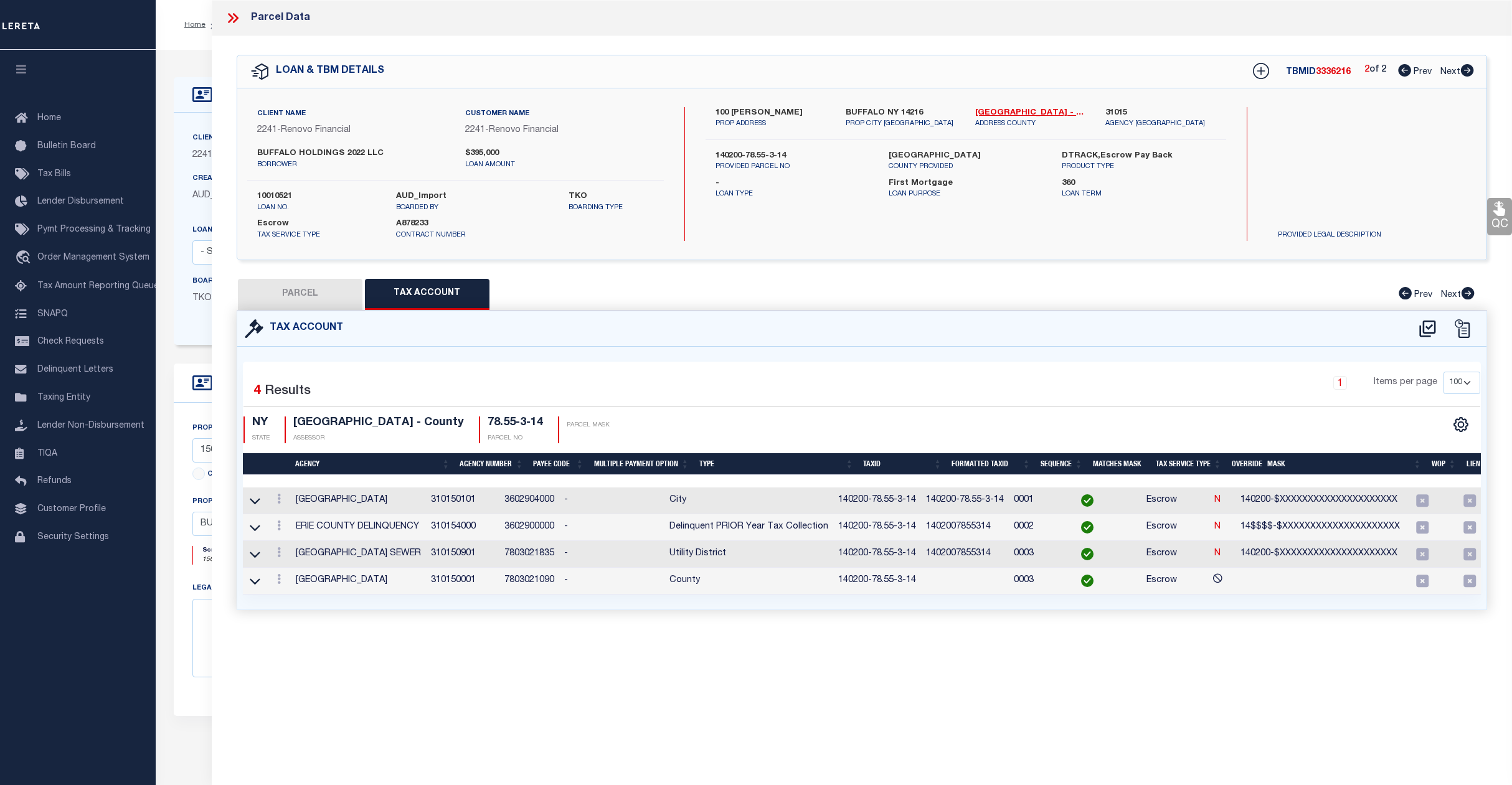
click at [310, 291] on button "PARCEL" at bounding box center [300, 294] width 124 height 31
select select "AS"
select select
checkbox input "false"
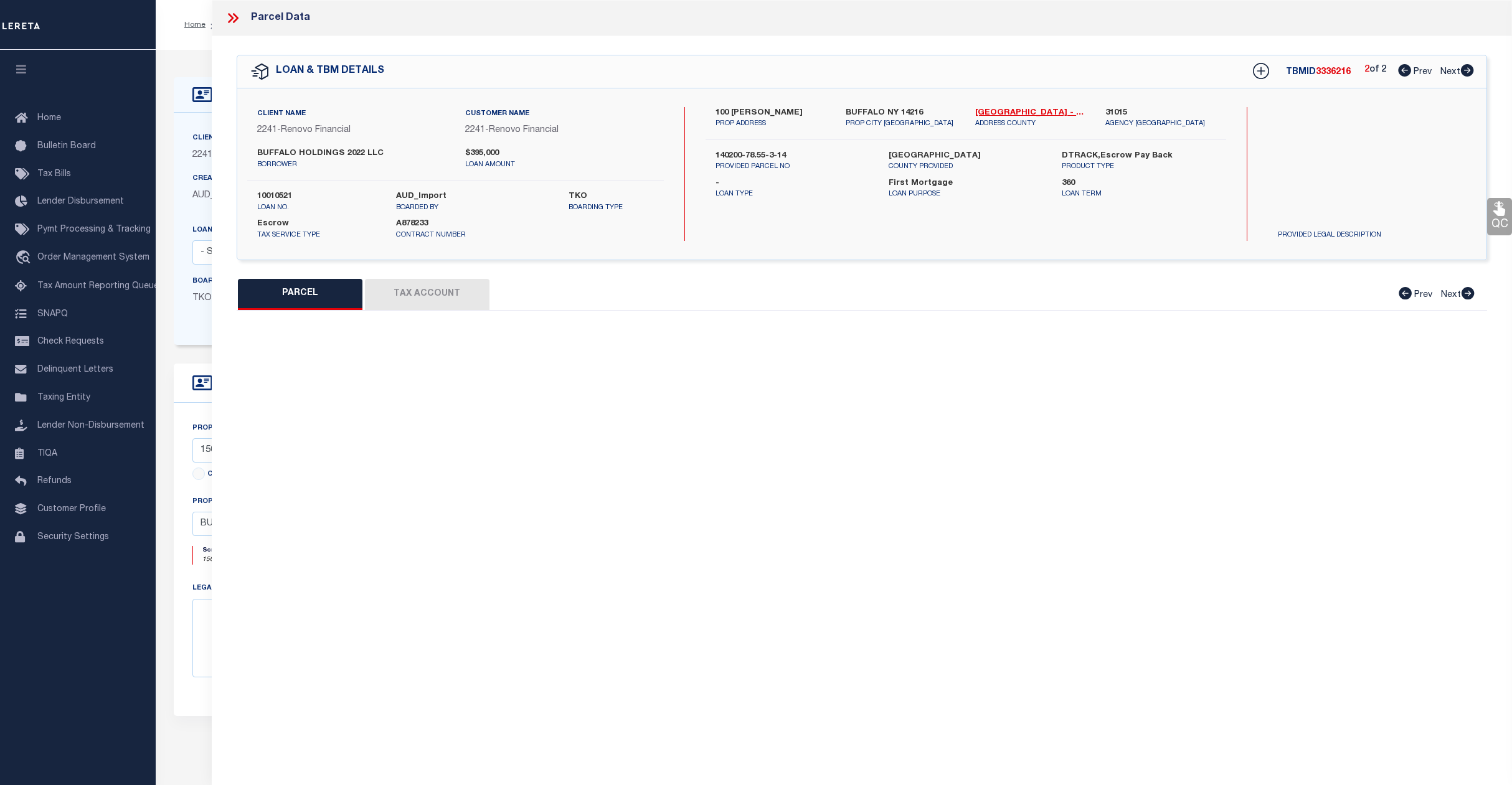
select select "CP"
type input "BUFFALO HOLDINGS 2022 LLC"
select select "AGW"
select select
type input "100 VIRGIL"
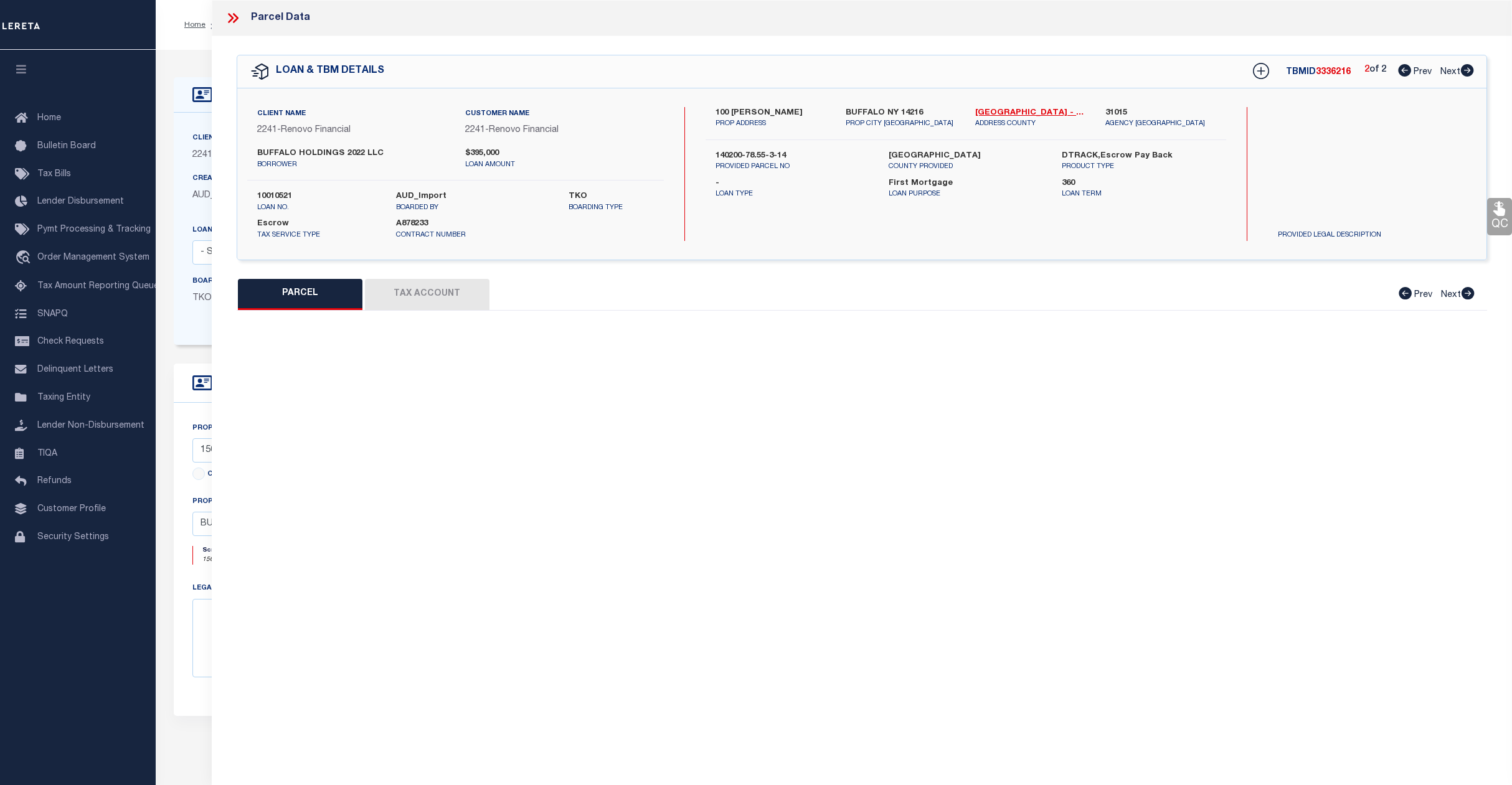
checkbox input "false"
type input "BUFFALO NY 14216"
type textarea "Completed based on given suggested parcel"
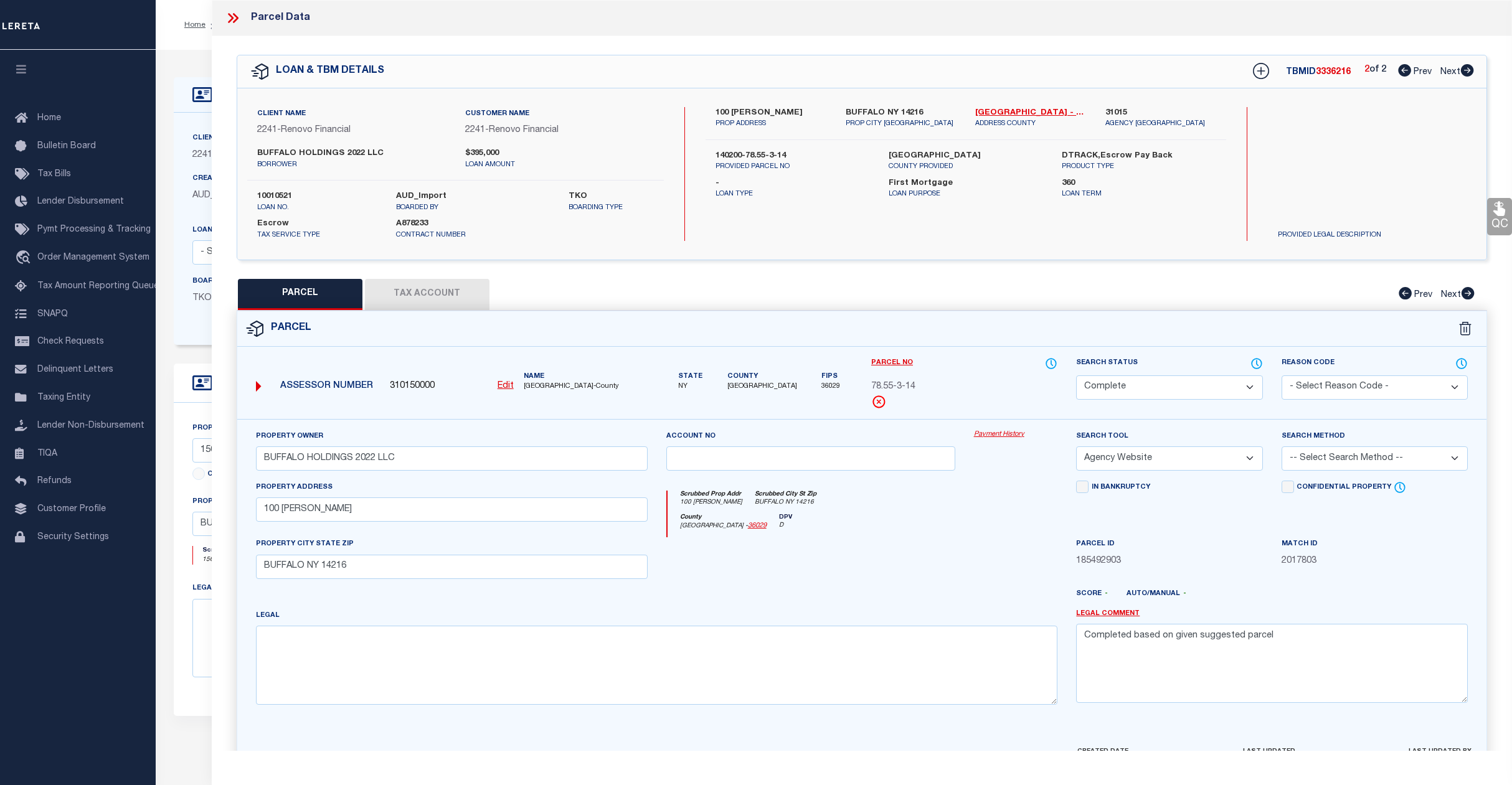
click at [1414, 76] on span "Prev" at bounding box center [1422, 72] width 18 height 8
select select "AS"
select select
checkbox input "false"
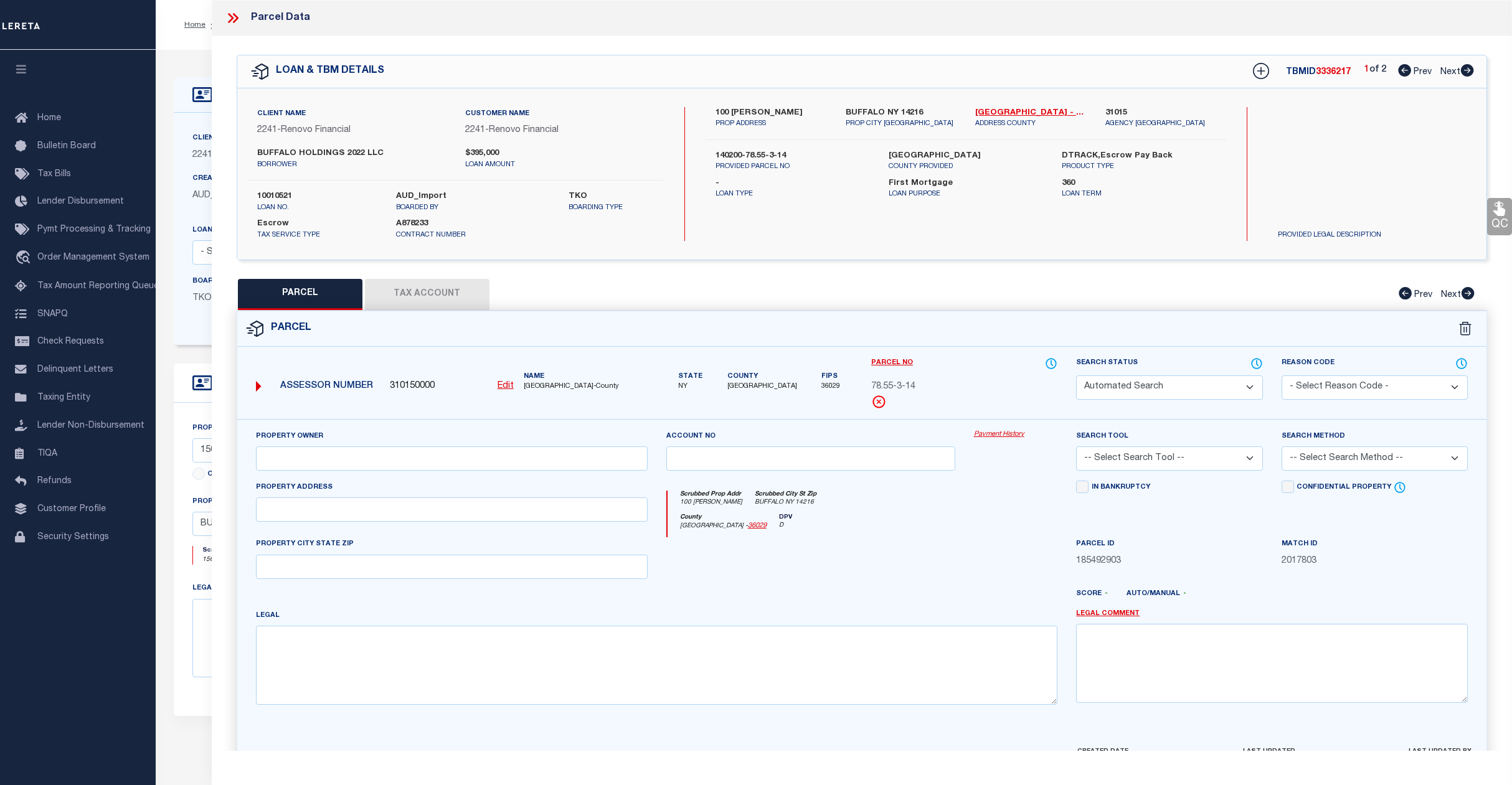
select select "CP"
type input "BUFFALO HOLDINGS 2022 LLC"
select select "AGW"
select select
type input "1560 DELAWARE"
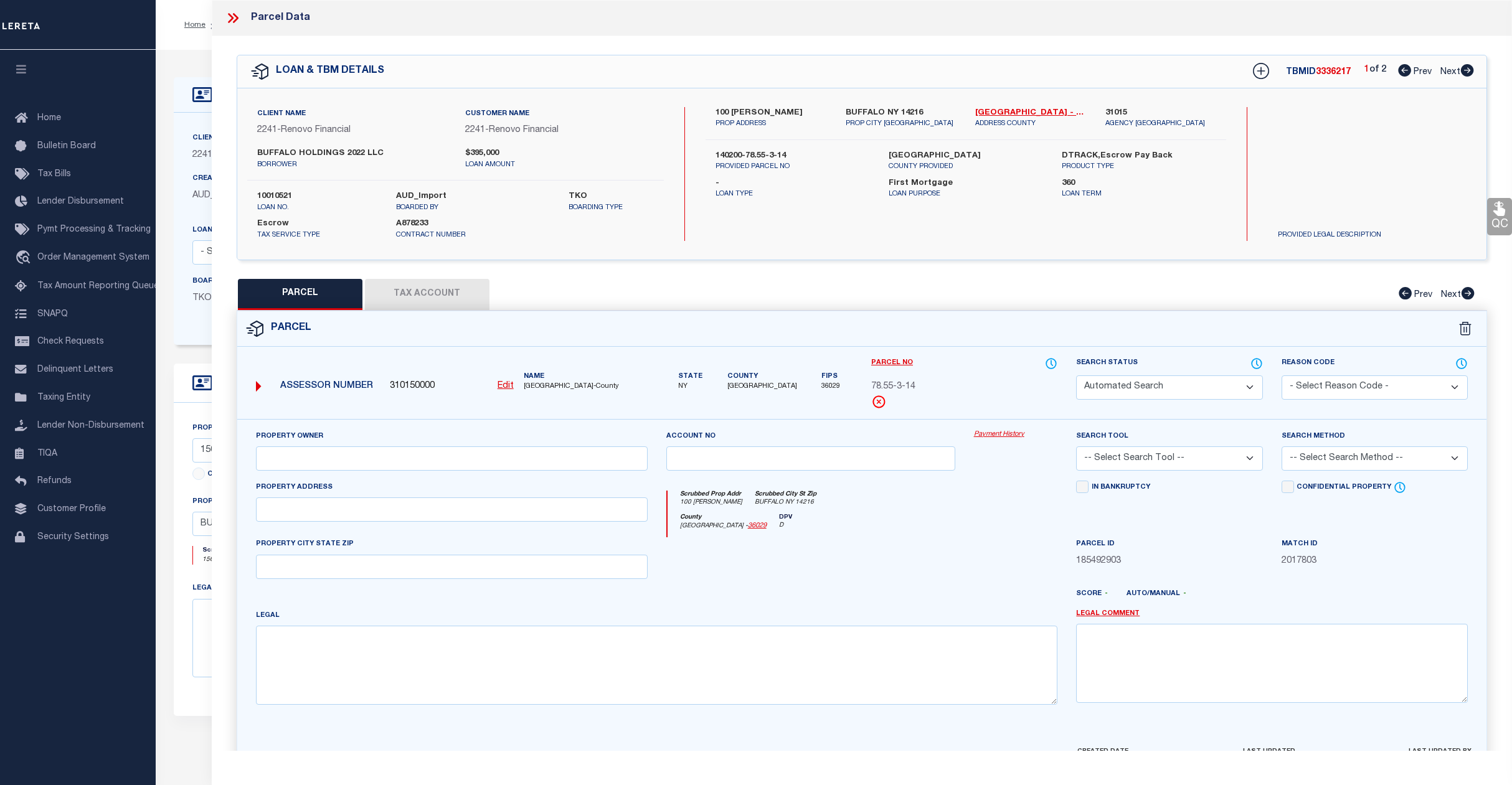
checkbox input "false"
type input "BUFFALO NY 14209"
click at [418, 291] on button "Tax Account" at bounding box center [427, 294] width 124 height 31
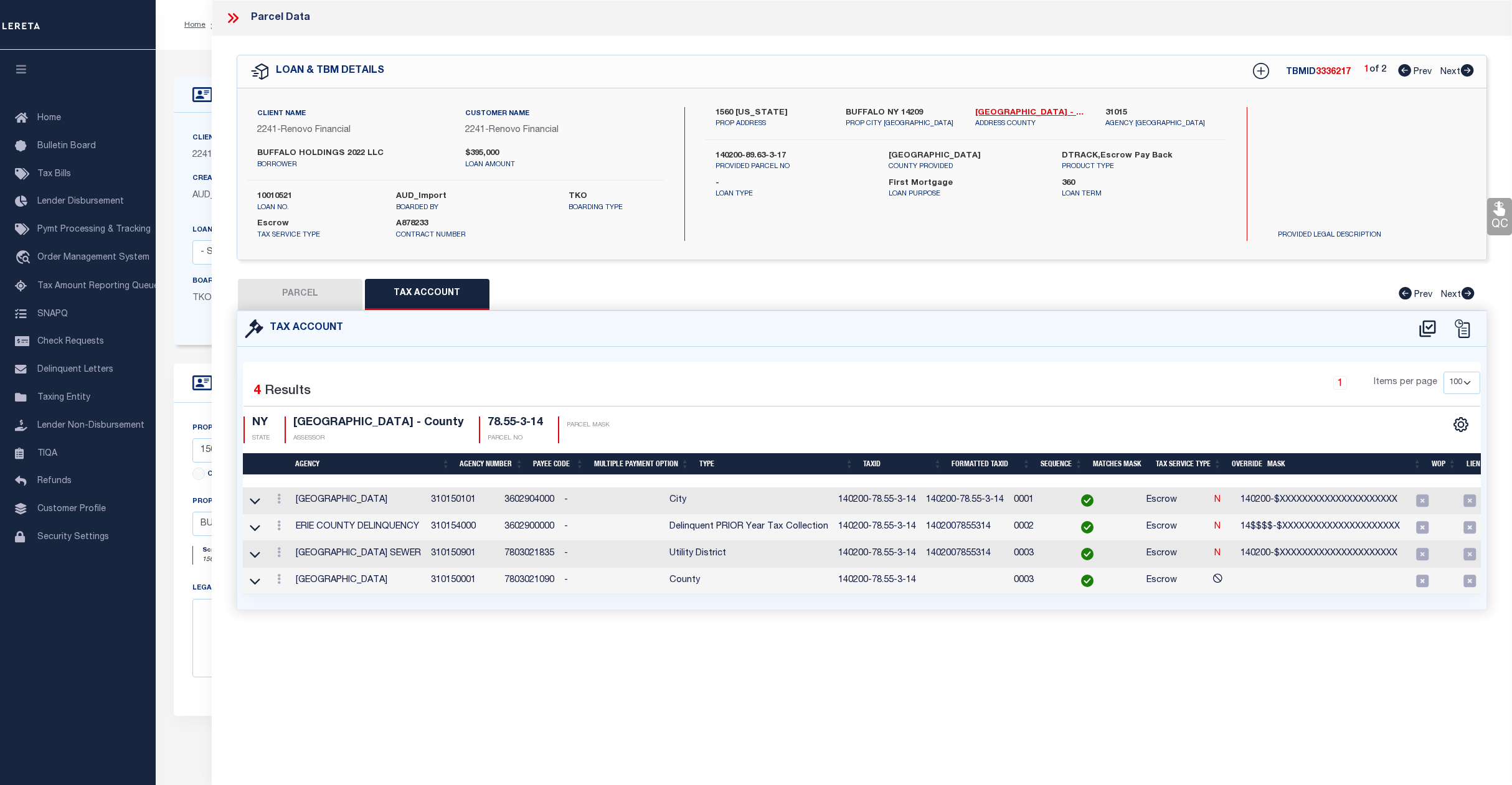
select select "100"
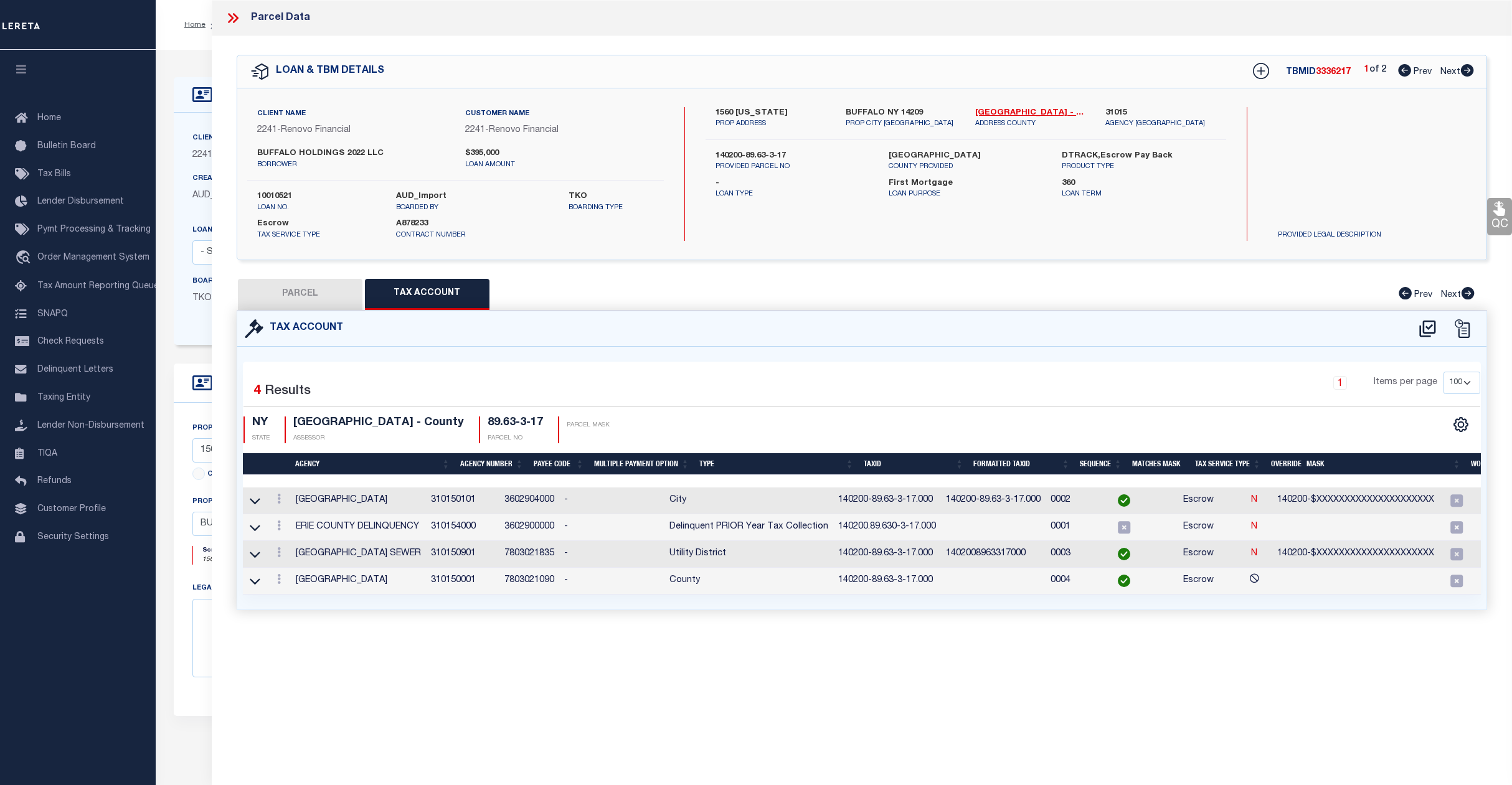
click at [282, 284] on button "PARCEL" at bounding box center [300, 294] width 124 height 31
select select "AS"
select select
checkbox input "false"
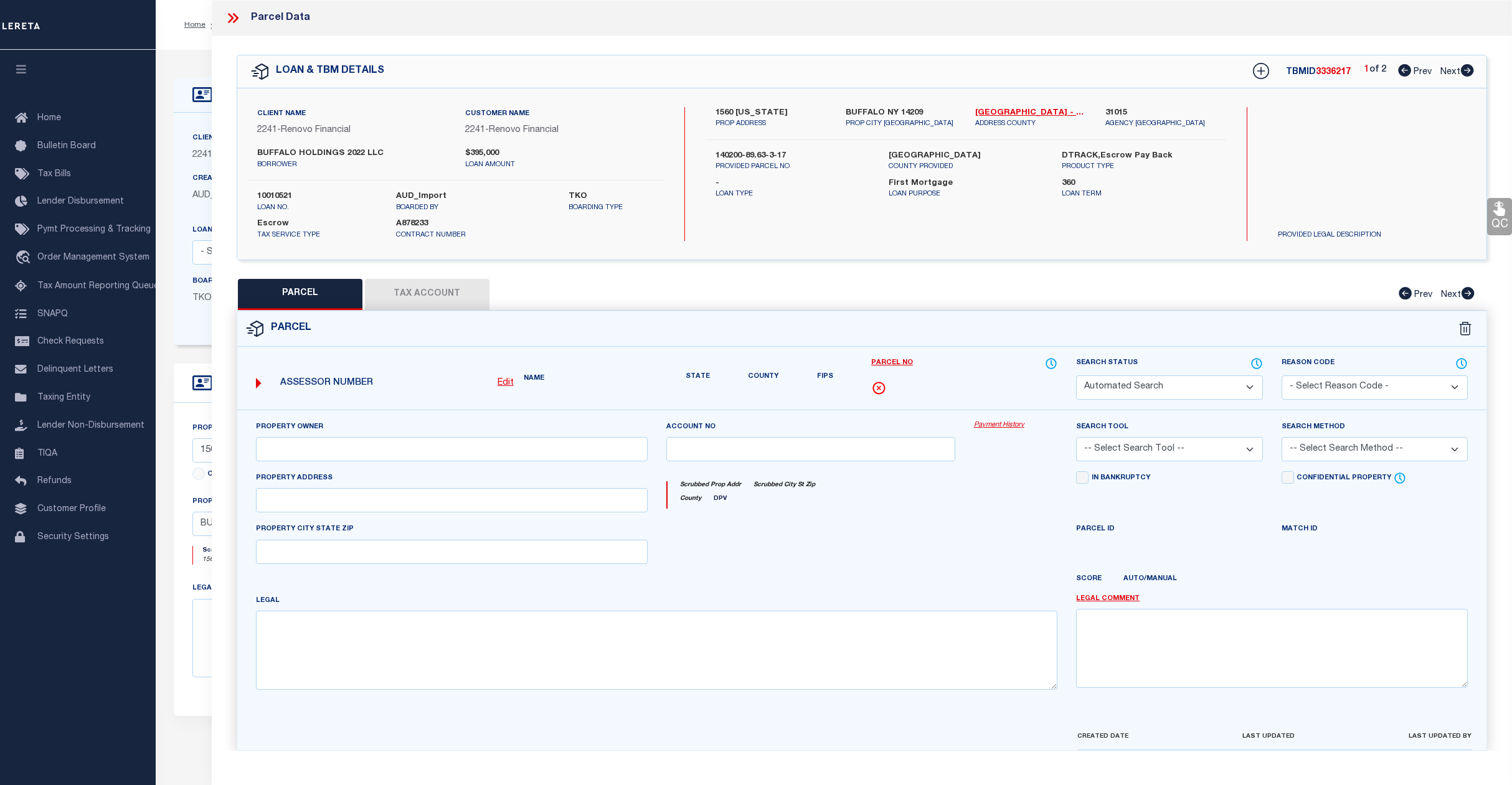
select select "CP"
type input "BUFFALO HOLDINGS 2022 LLC"
select select "AGW"
select select
type input "1560 DELAWARE"
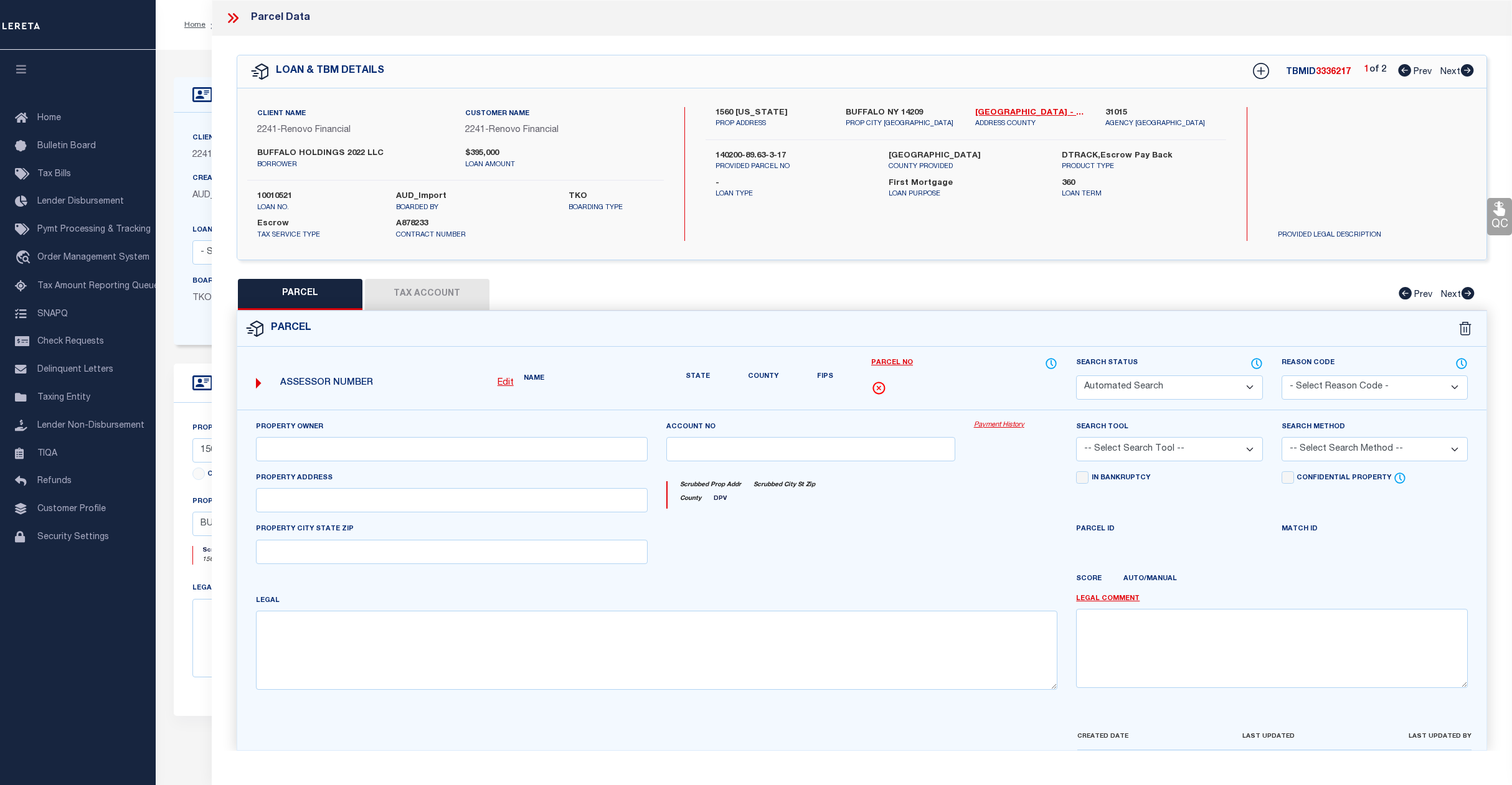
checkbox input "false"
type input "BUFFALO NY 14209"
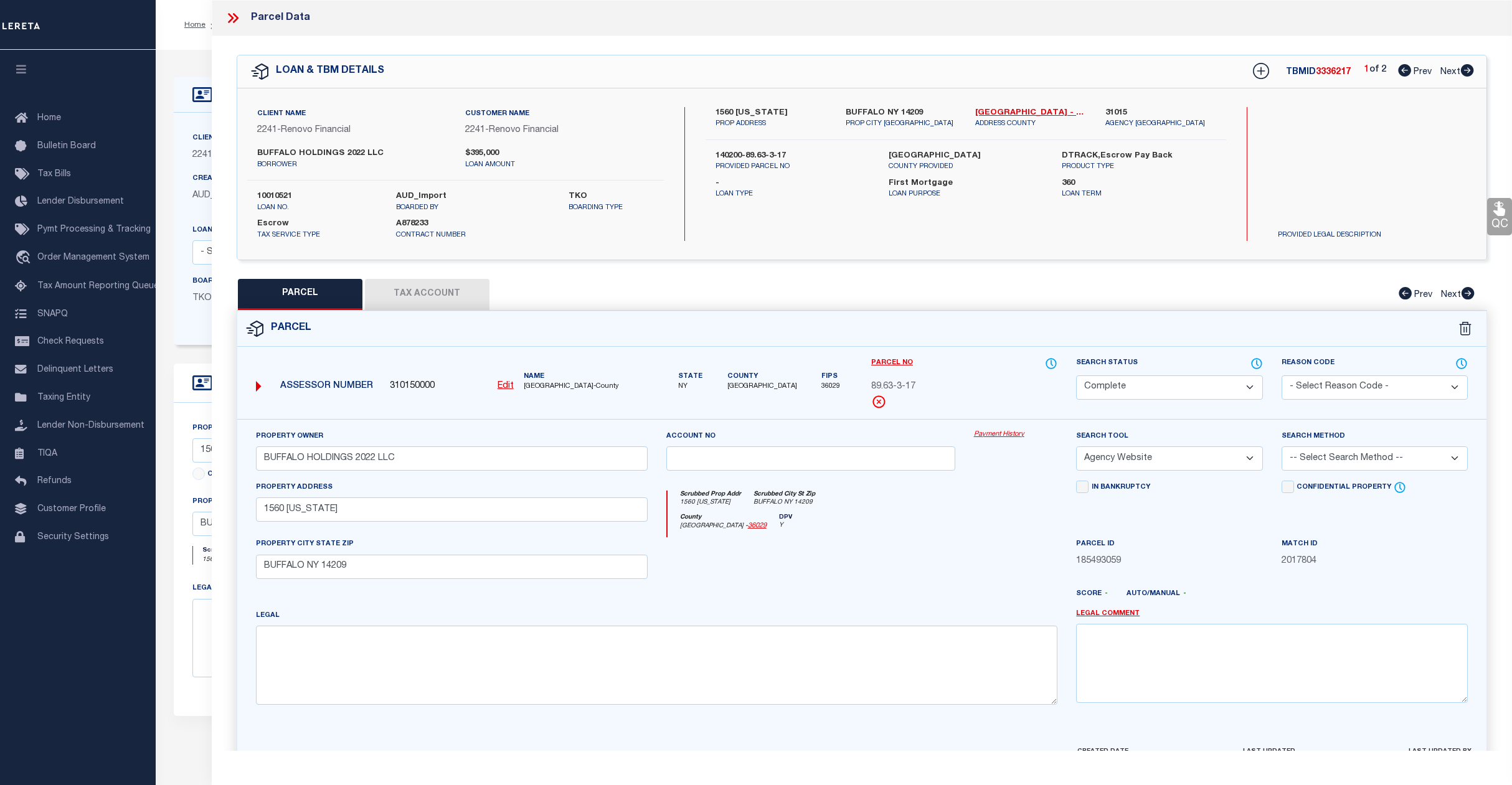
click at [419, 283] on button "Tax Account" at bounding box center [427, 294] width 124 height 31
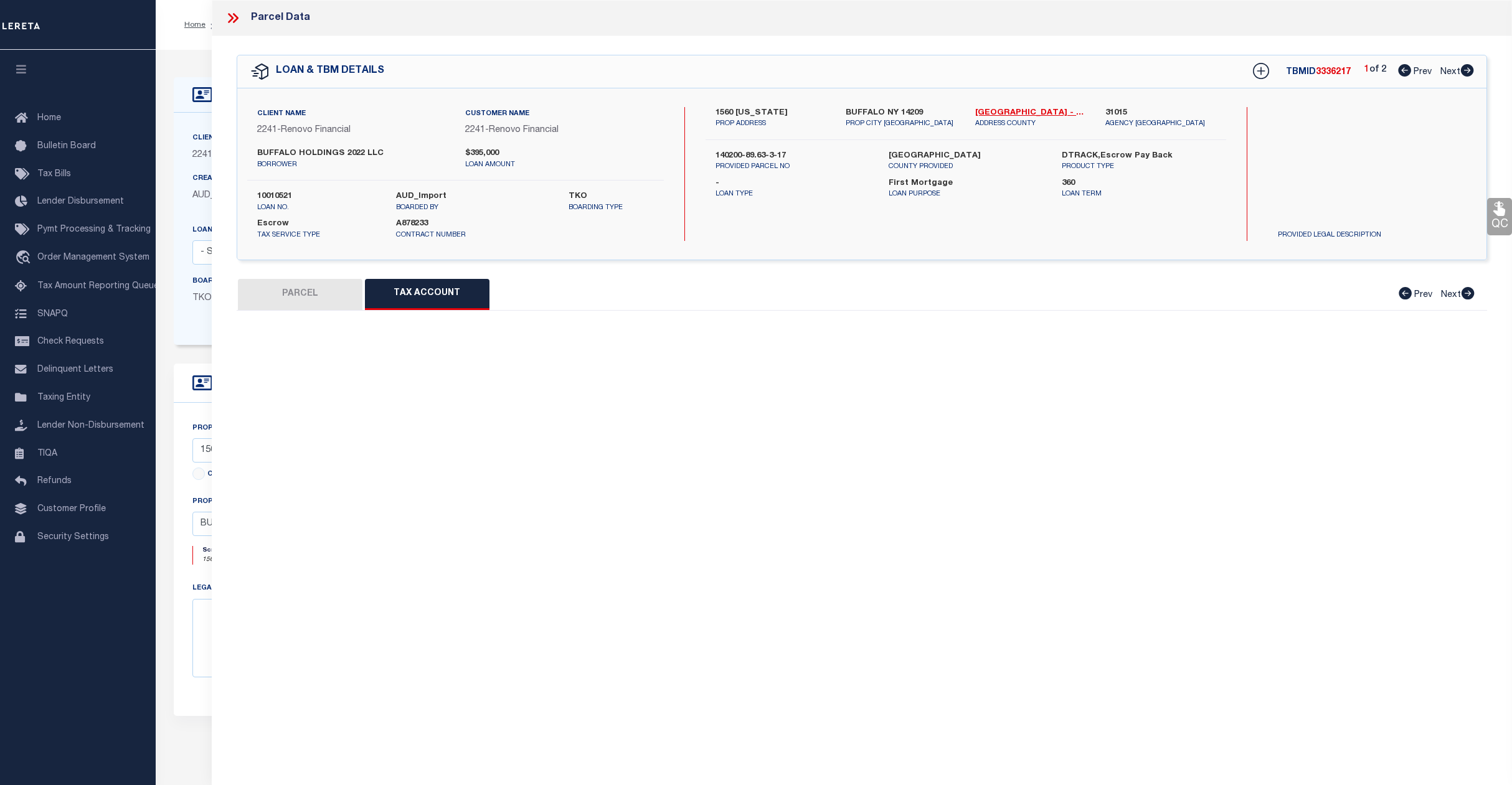
select select "100"
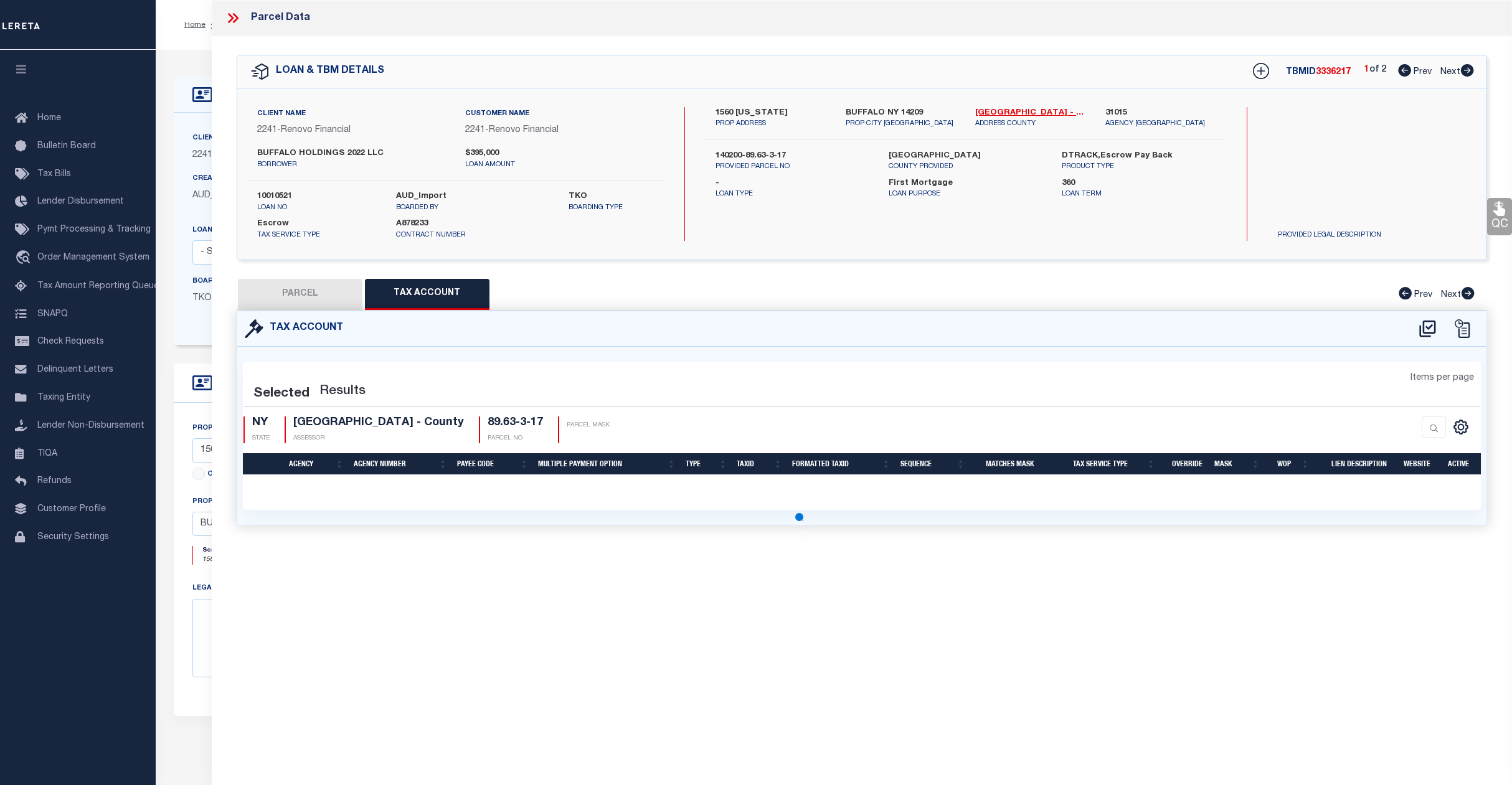
select select "100"
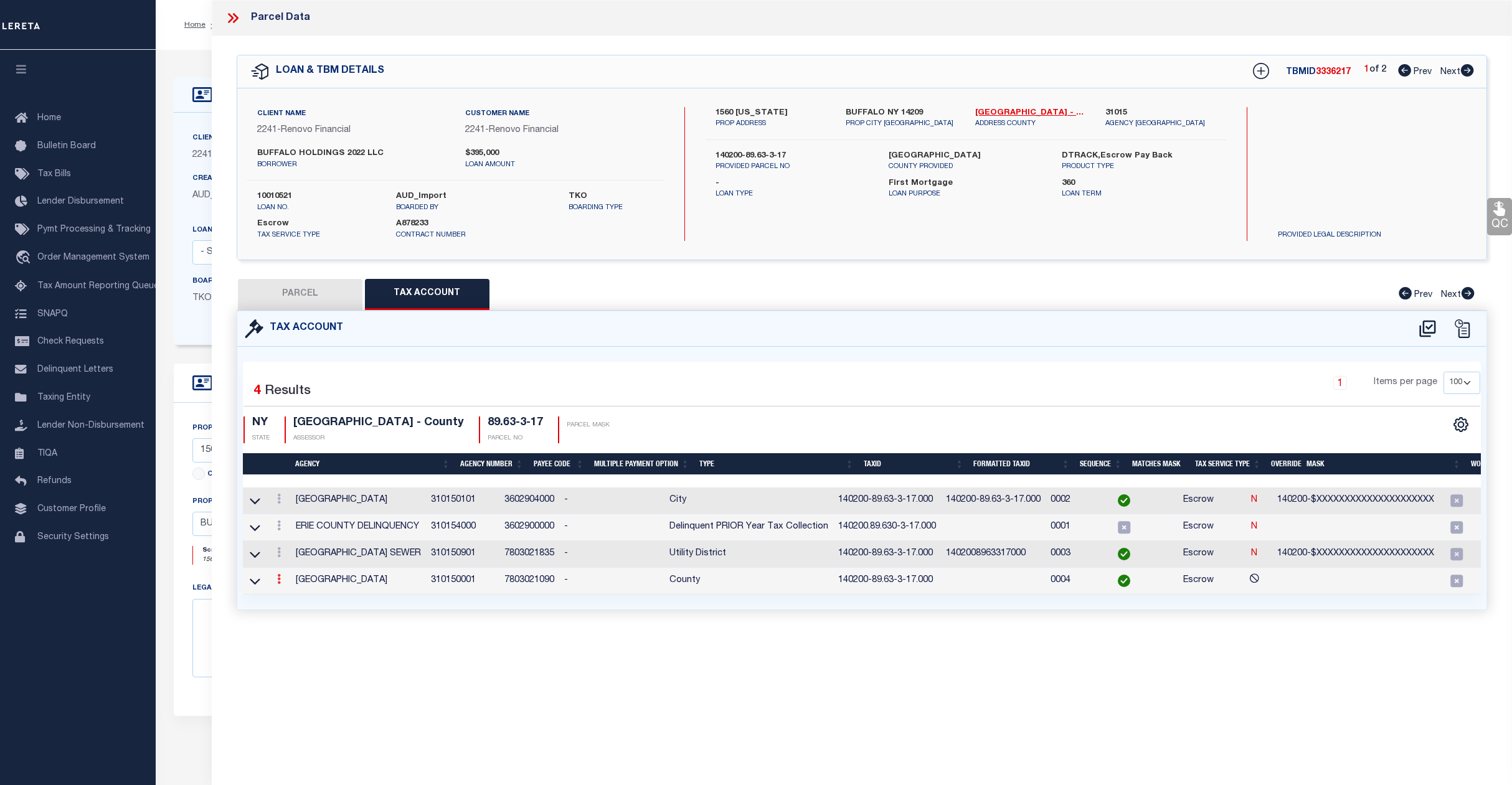
click at [277, 583] on icon at bounding box center [279, 579] width 4 height 10
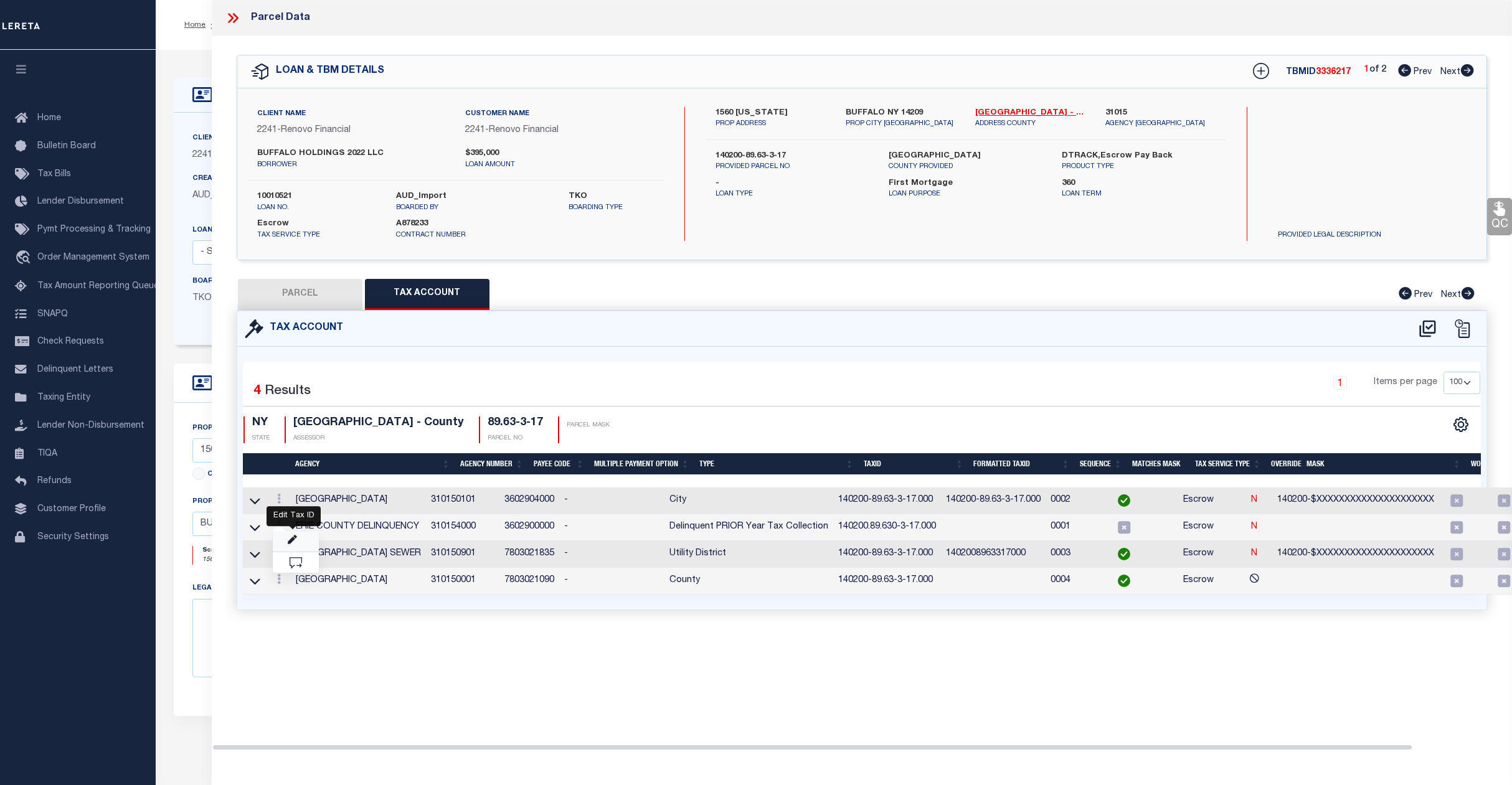
click at [291, 545] on icon "" at bounding box center [292, 540] width 9 height 9
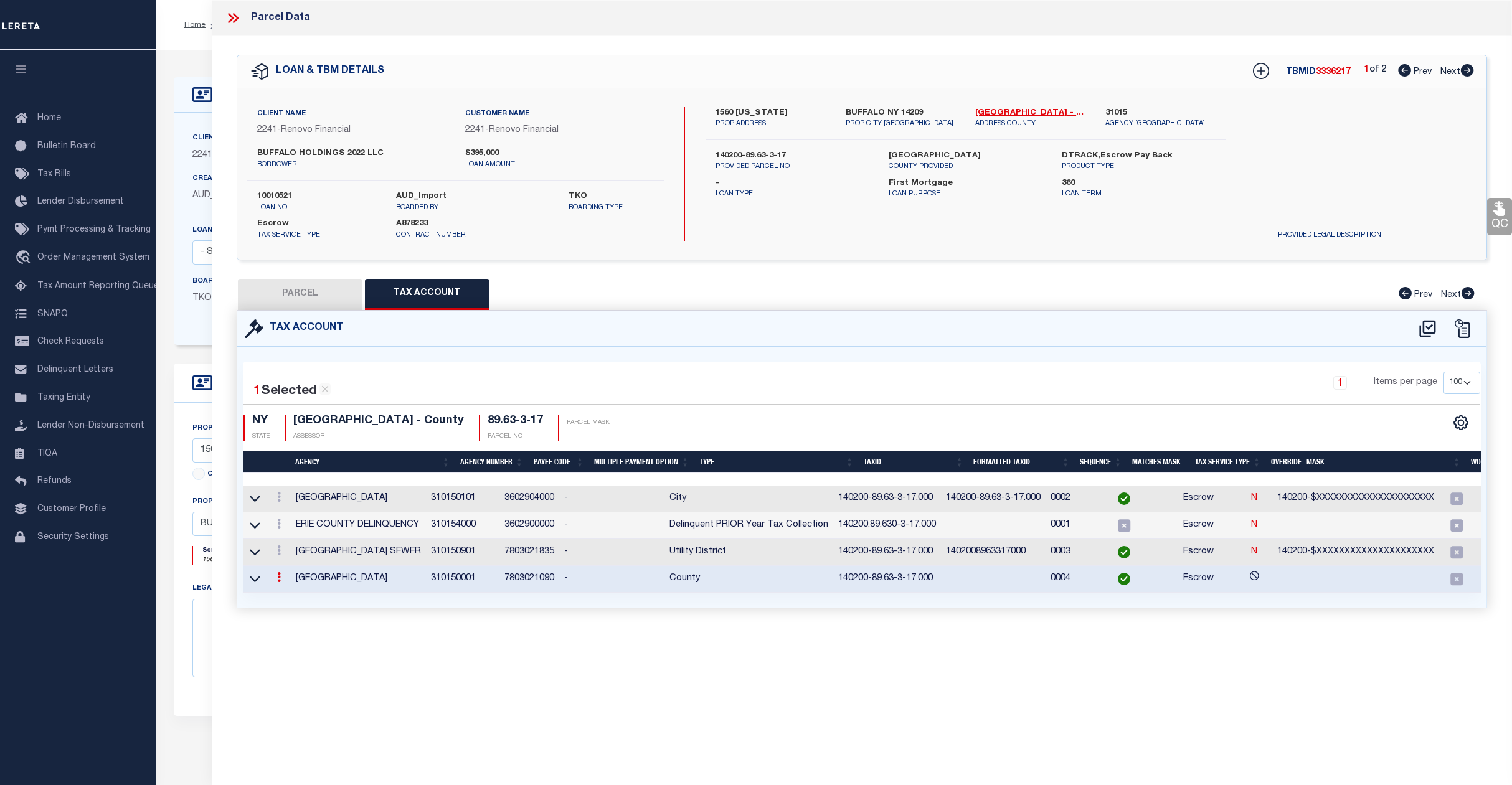
type input "140200-89.63-3-17.000"
type textarea "140200-$XXXXXXXXXXXXXXXXXXXXX SWIS-PRINT KEY (PICK UP AS SEEN)"
checkbox input "true"
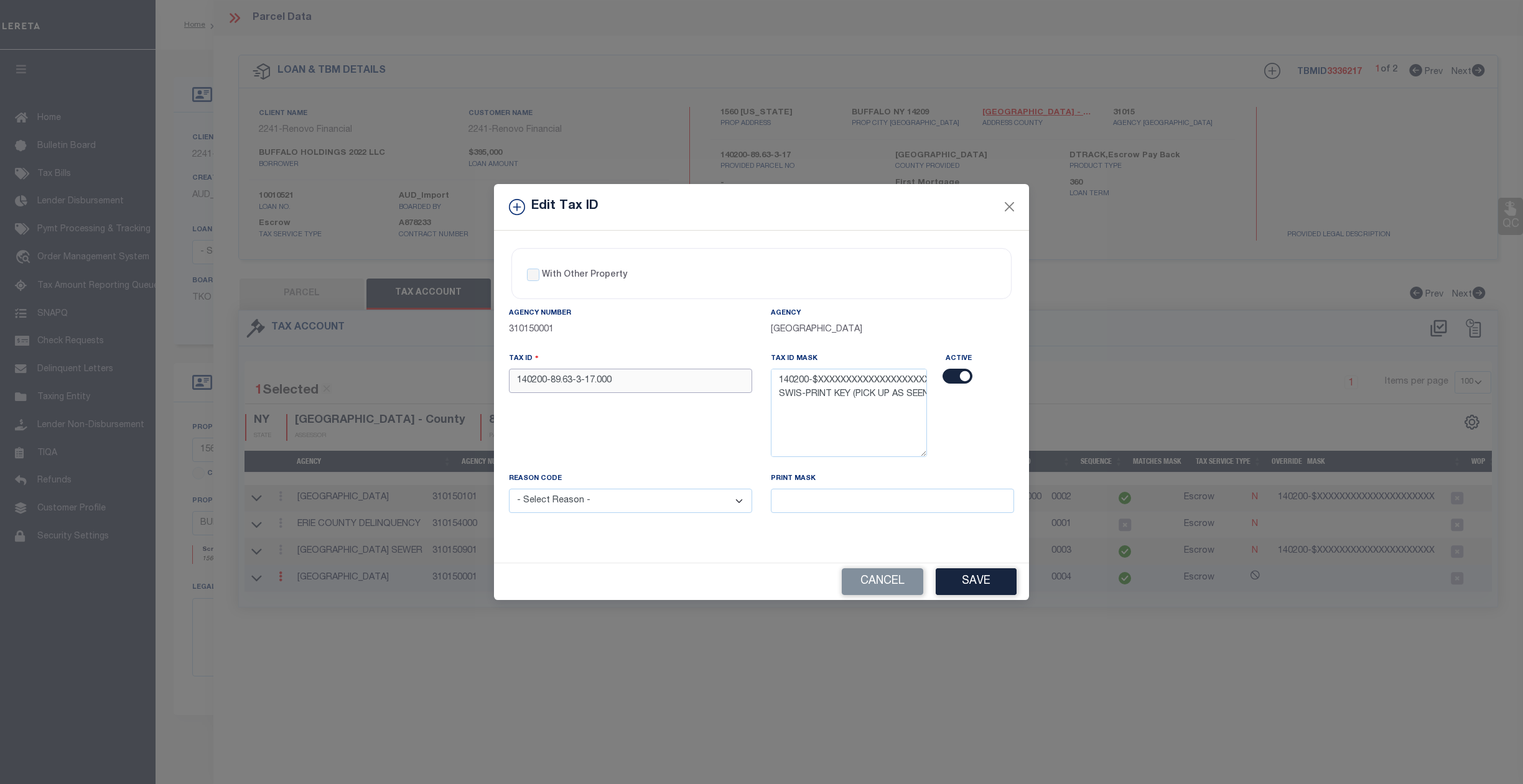
click at [625, 381] on input "140200-89.63-3-17.000" at bounding box center [630, 380] width 243 height 24
type input "140200-89.63-3-17"
click at [644, 587] on div "Cancel Save" at bounding box center [762, 581] width 535 height 36
click at [569, 501] on select "- Select Reason - 099 - Other (Provide additional detail) ACT - Agency Changed …" at bounding box center [630, 501] width 243 height 24
select select "ACT"
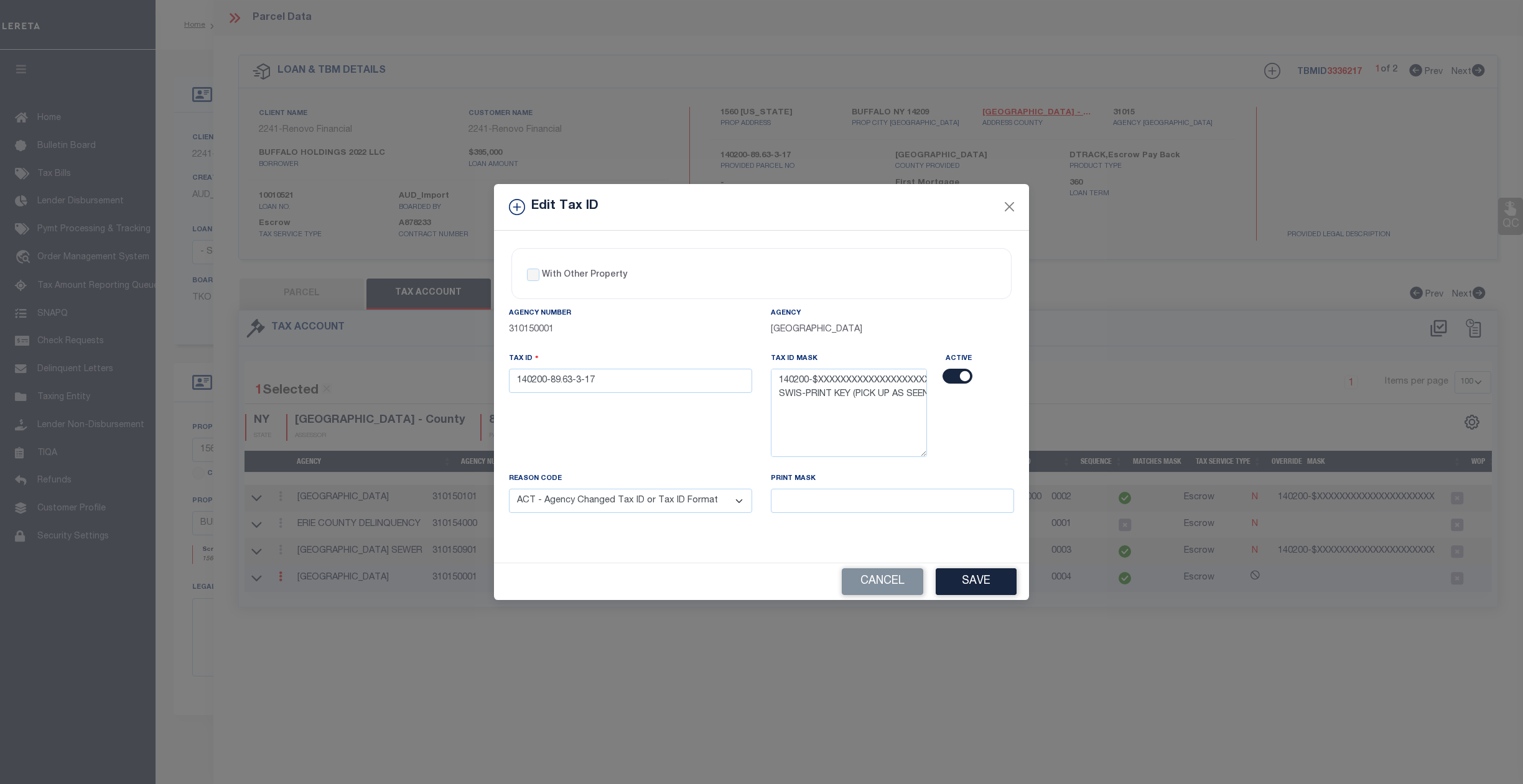
click at [509, 491] on select "- Select Reason - 099 - Other (Provide additional detail) ACT - Agency Changed …" at bounding box center [630, 501] width 243 height 24
click at [998, 580] on button "Save" at bounding box center [976, 582] width 81 height 27
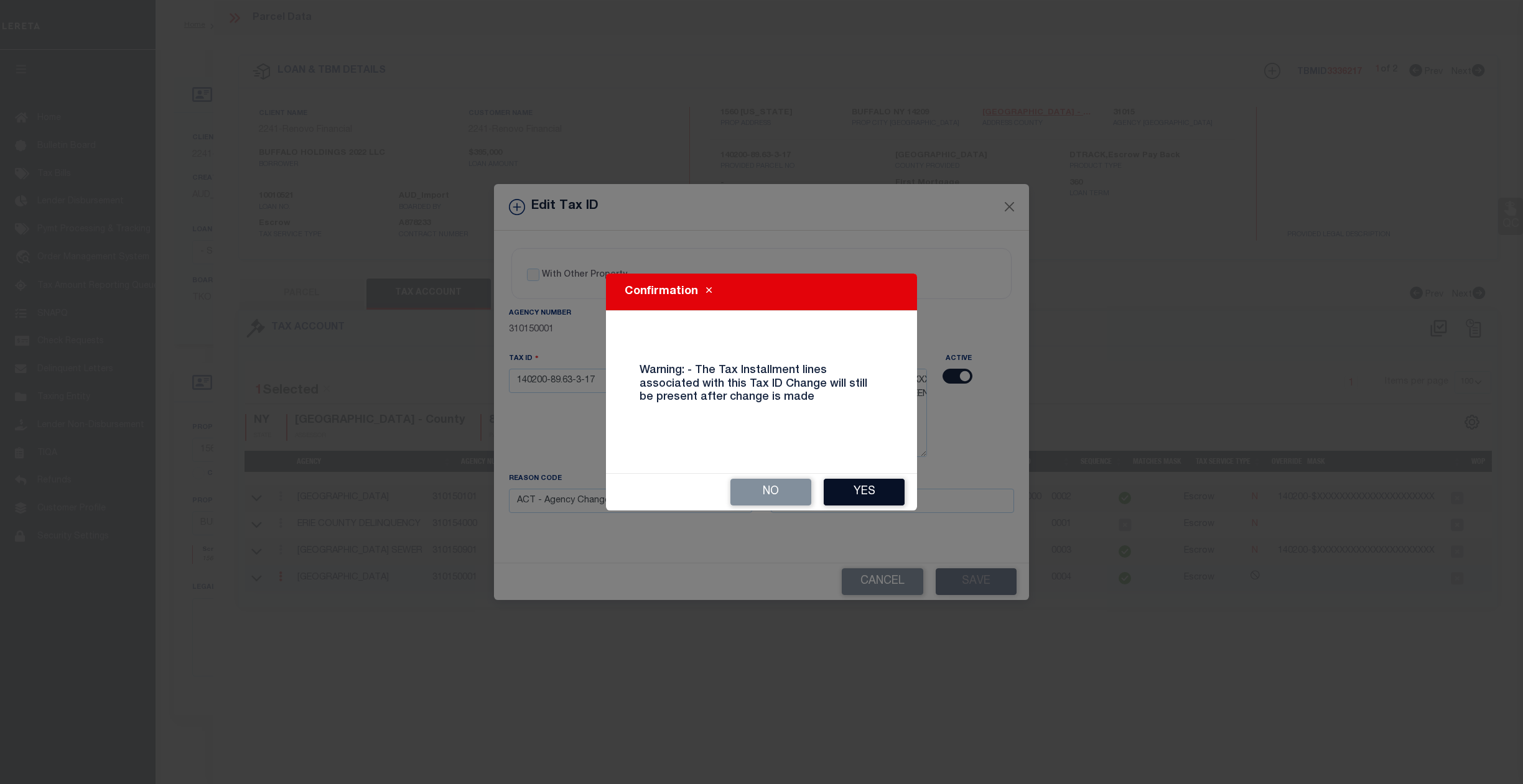
click at [862, 492] on button "Yes" at bounding box center [864, 492] width 81 height 27
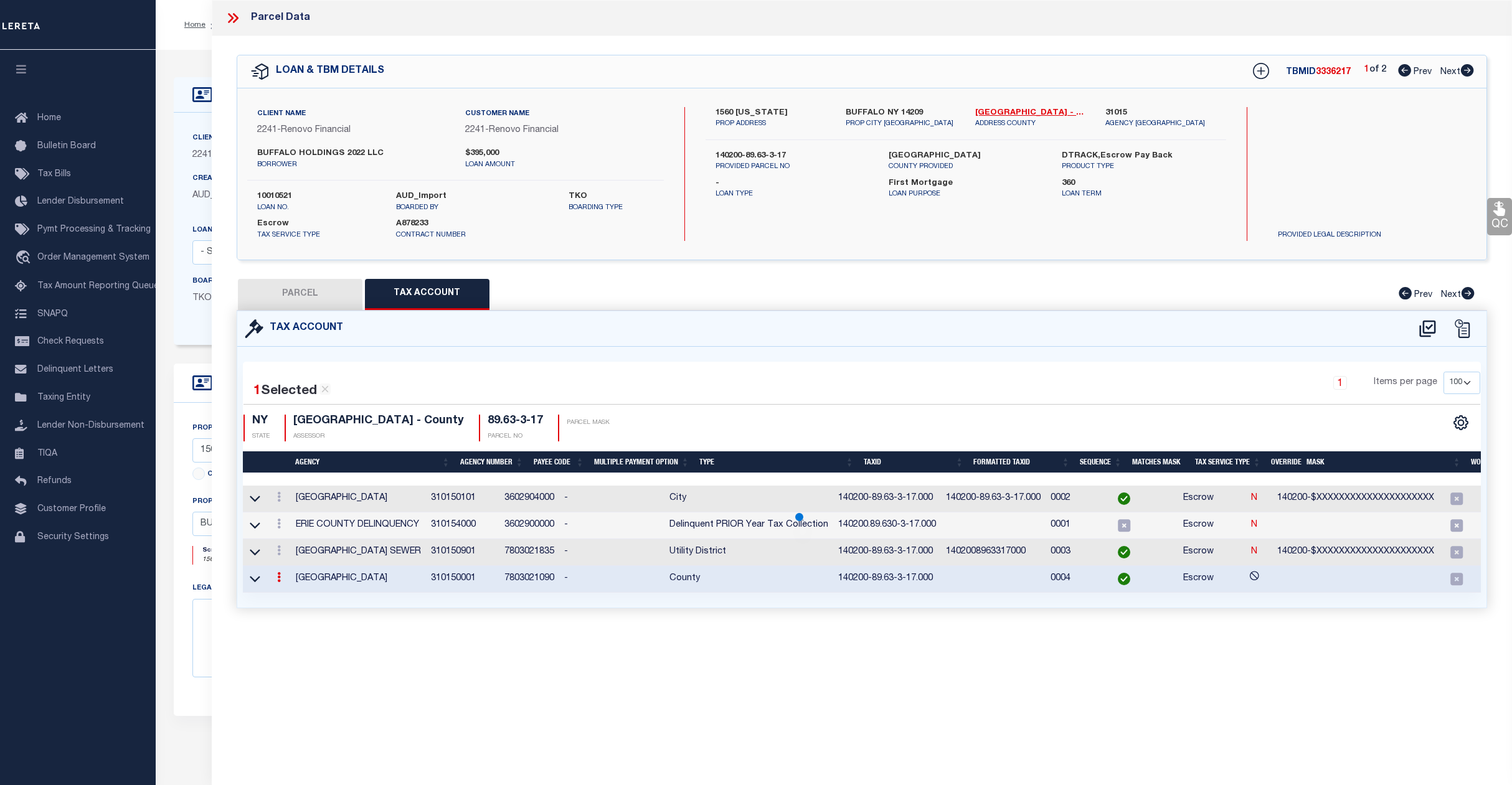
select select
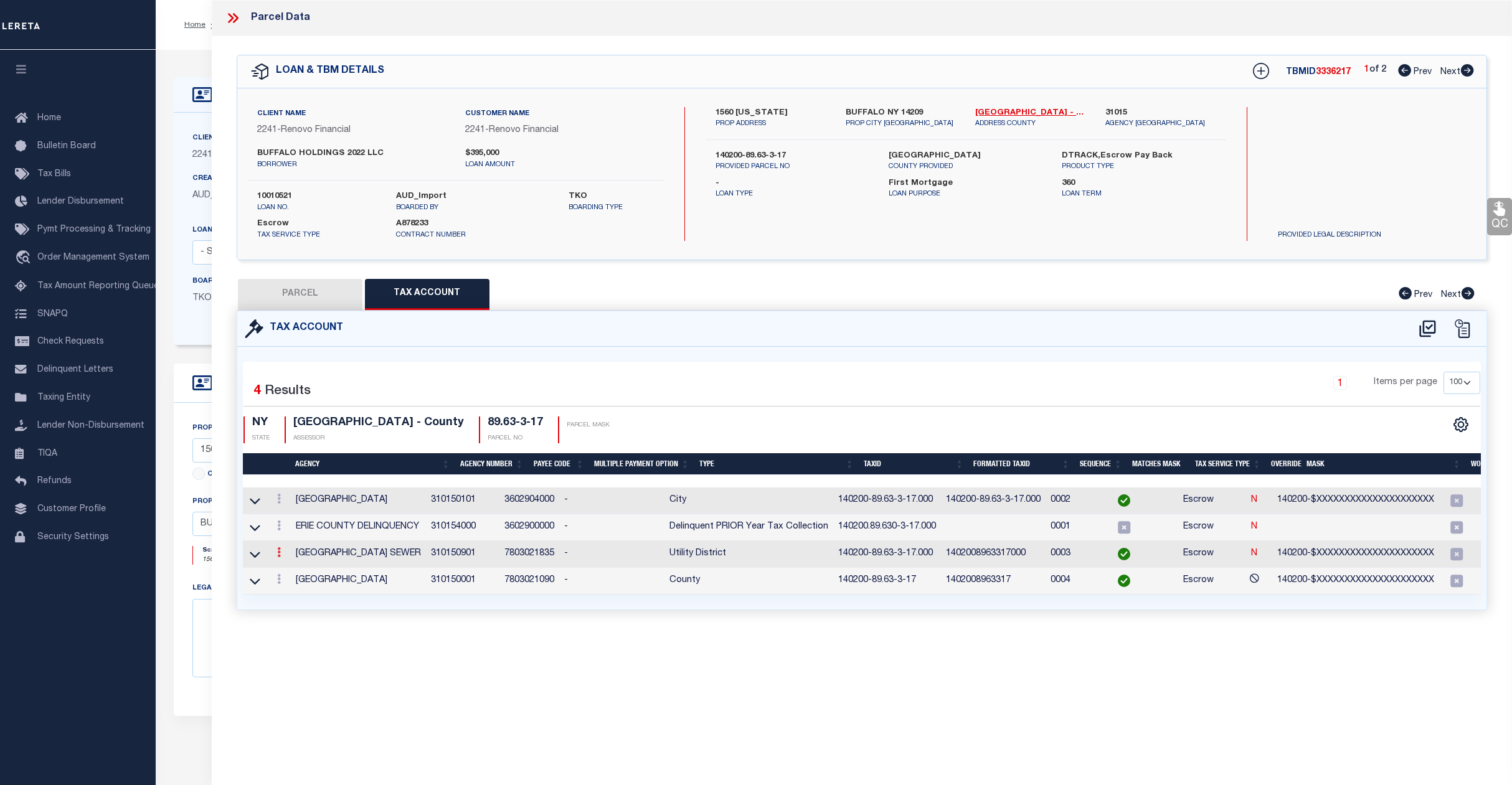
click at [280, 556] on icon at bounding box center [279, 552] width 4 height 10
click at [285, 519] on link at bounding box center [295, 514] width 46 height 21
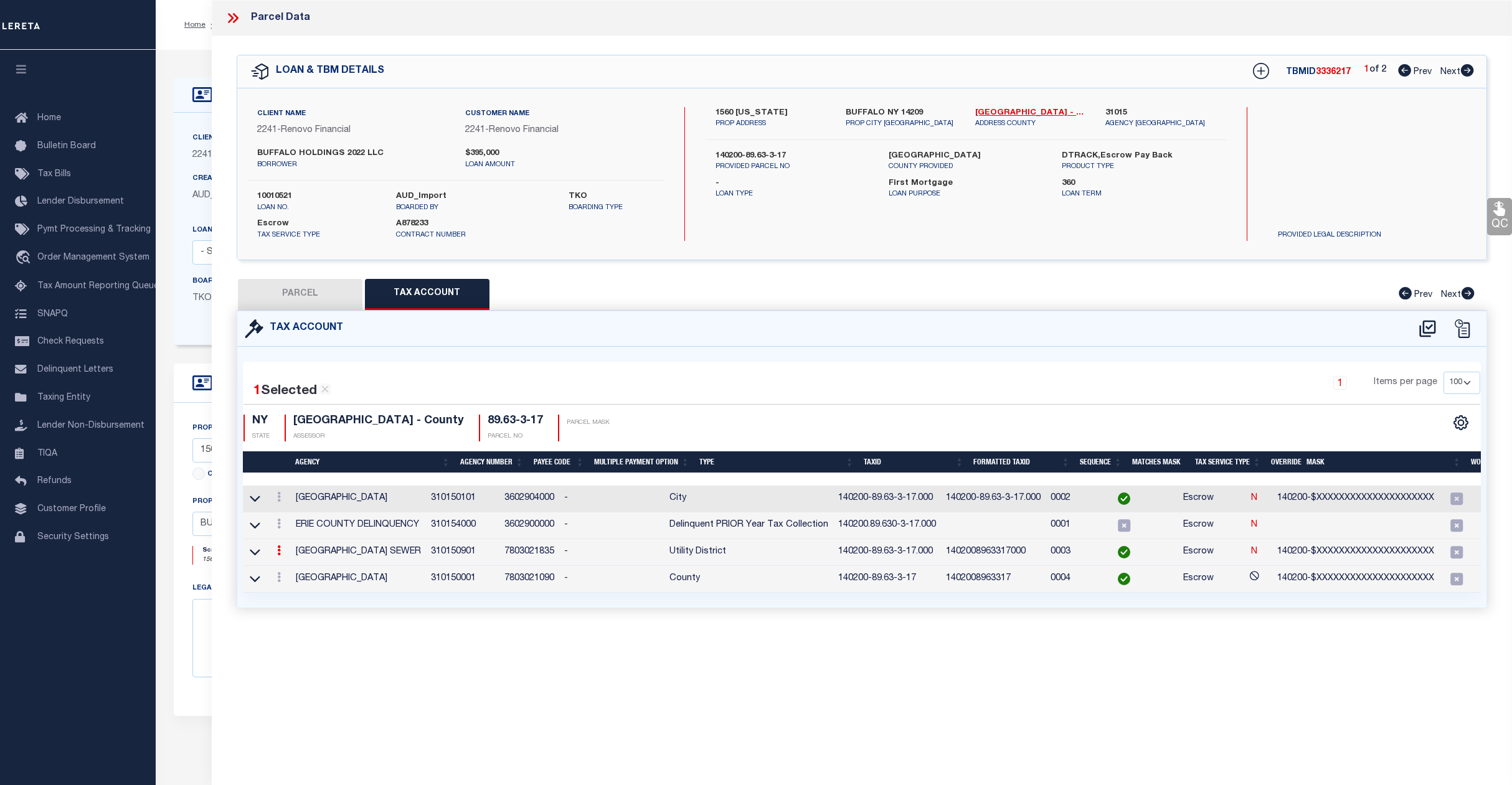
type textarea "140200-$XXXXXXXXXXXXXXXXXXXXX"
type input "XXXXXXXXXXXXXXXXXXXXXXXXXXXXX*"
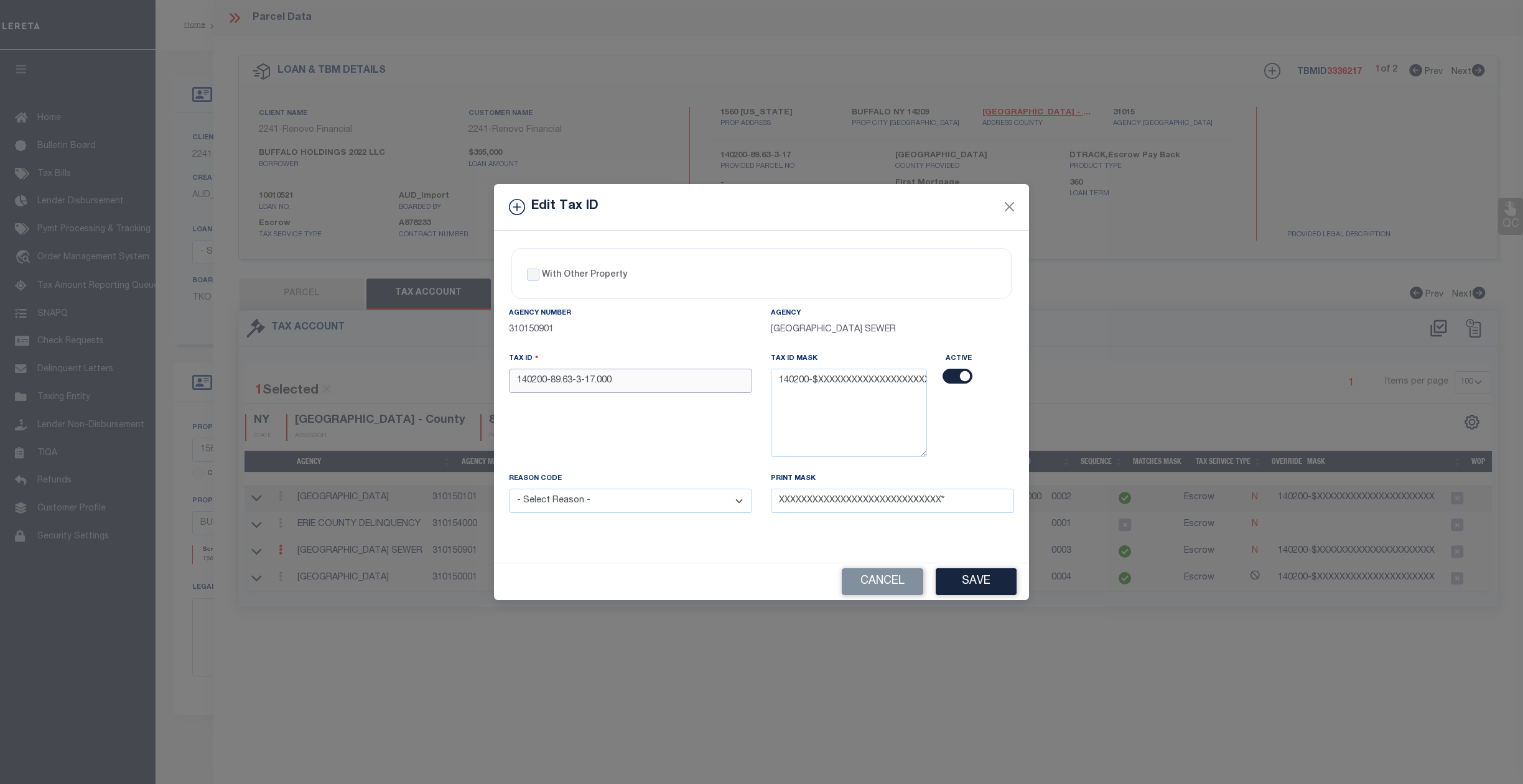
click at [630, 385] on input "140200-89.63-3-17.000" at bounding box center [630, 380] width 243 height 24
type input "140200-89.63-3-17"
click at [585, 507] on select "- Select Reason - 099 - Other (Provide additional detail) ACT - Agency Changed …" at bounding box center [630, 501] width 243 height 24
select select "ACT"
click at [509, 491] on select "- Select Reason - 099 - Other (Provide additional detail) ACT - Agency Changed …" at bounding box center [630, 501] width 243 height 24
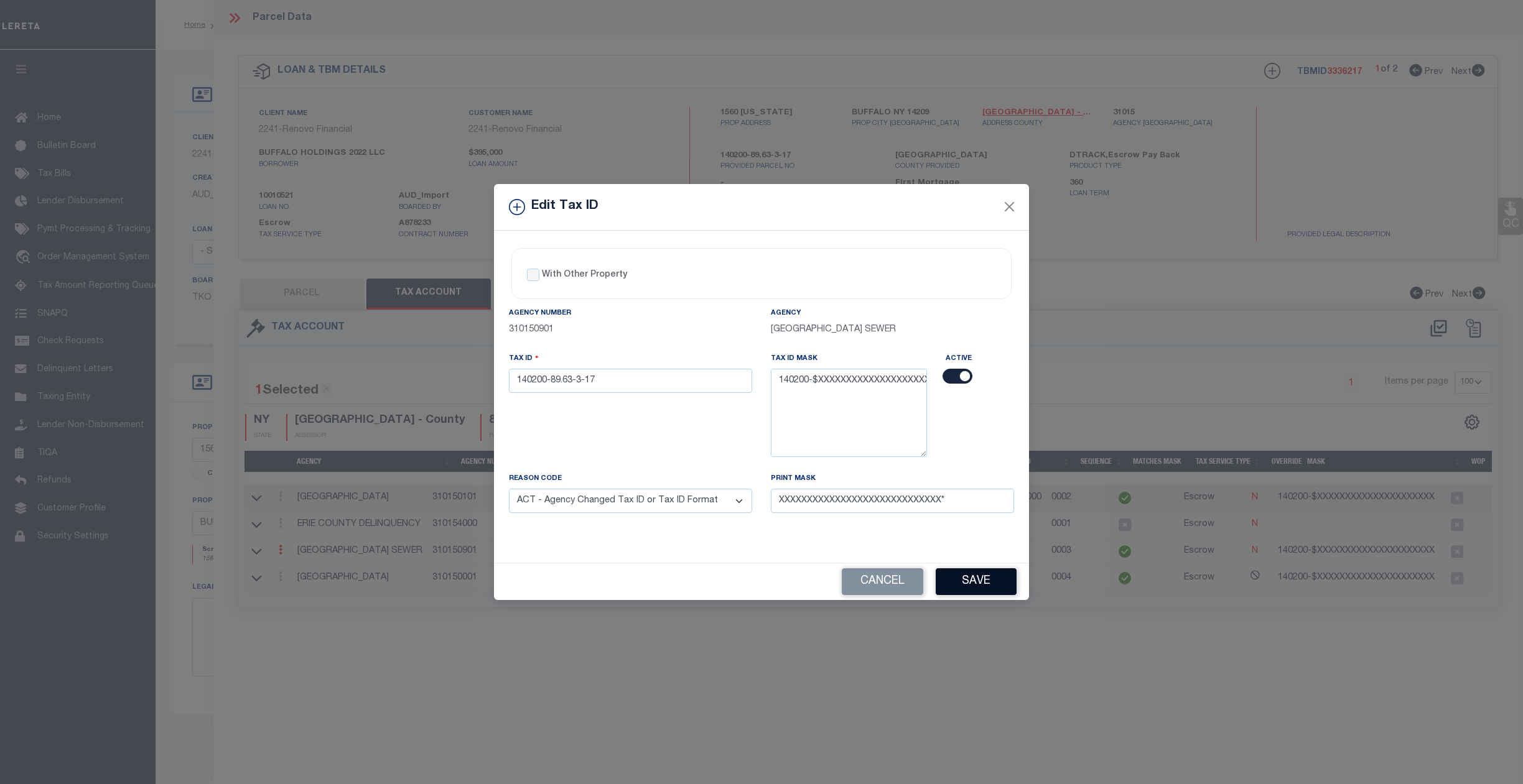
click at [978, 581] on button "Save" at bounding box center [976, 582] width 81 height 27
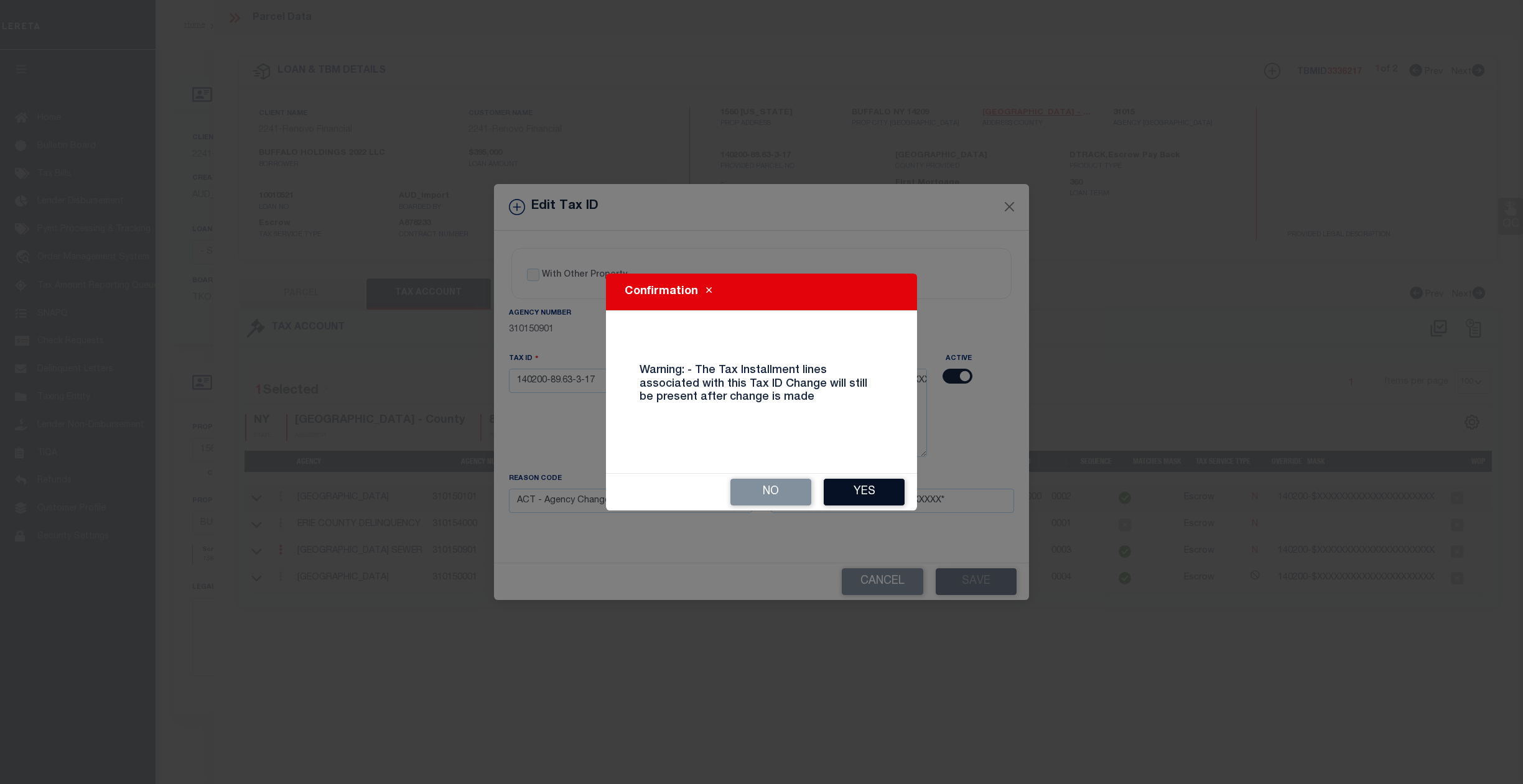
click at [866, 481] on button "Yes" at bounding box center [864, 492] width 81 height 27
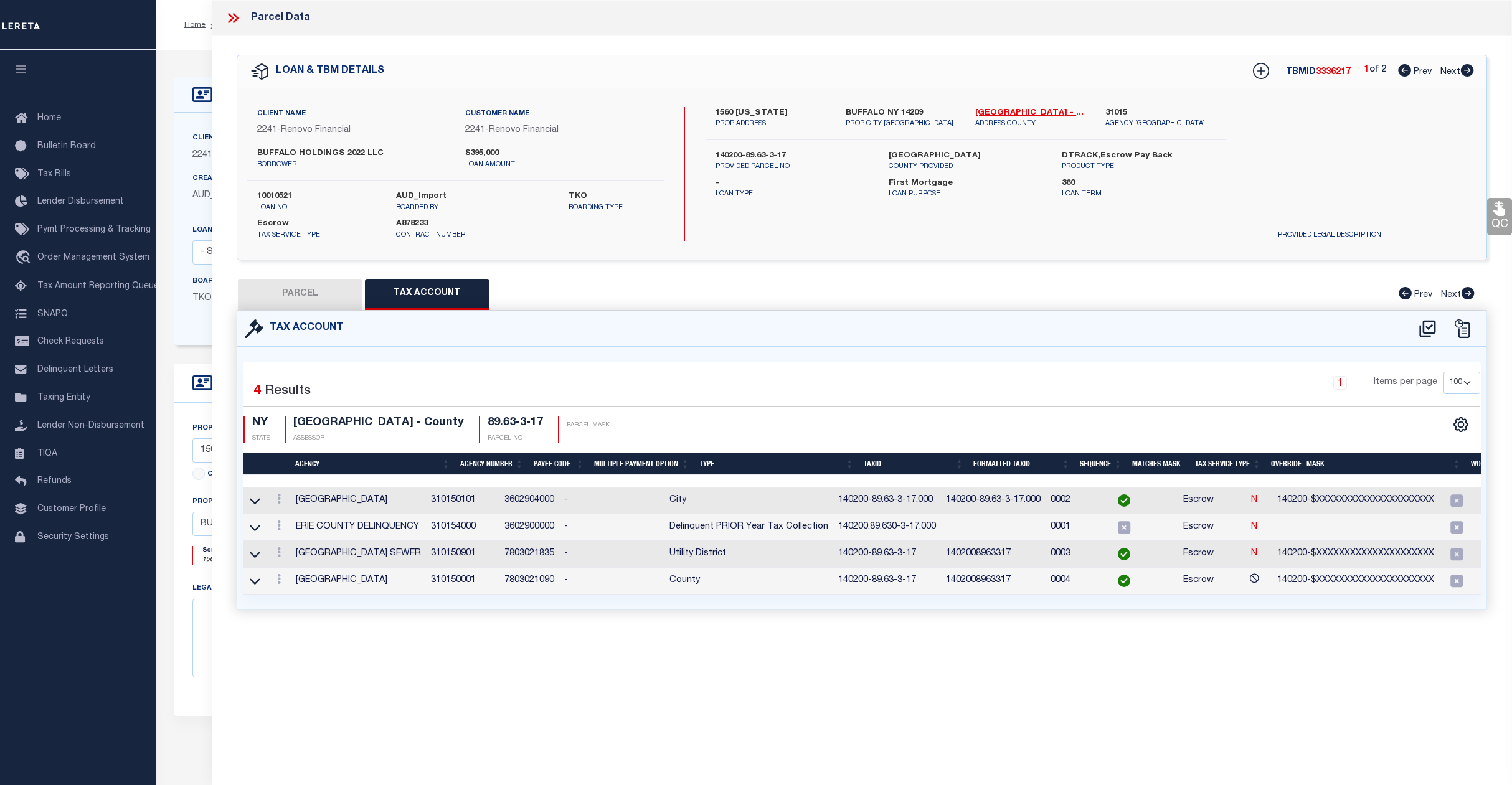
select select
click at [281, 501] on link at bounding box center [278, 500] width 14 height 10
click at [292, 521] on icon at bounding box center [292, 518] width 9 height 9
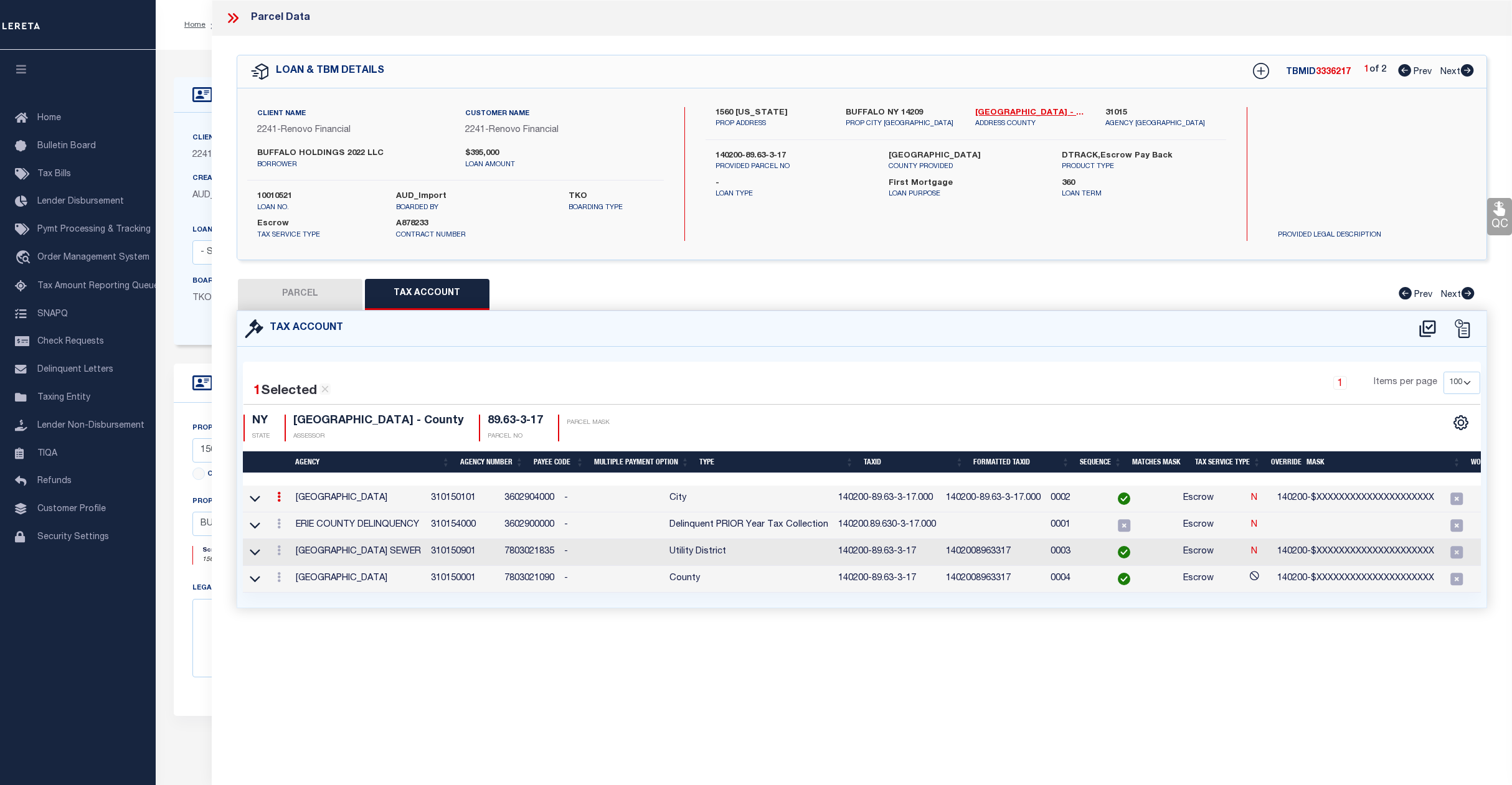
type input "XXXXXXXXXXXXXXXXXXXXXXXXXXXXX"
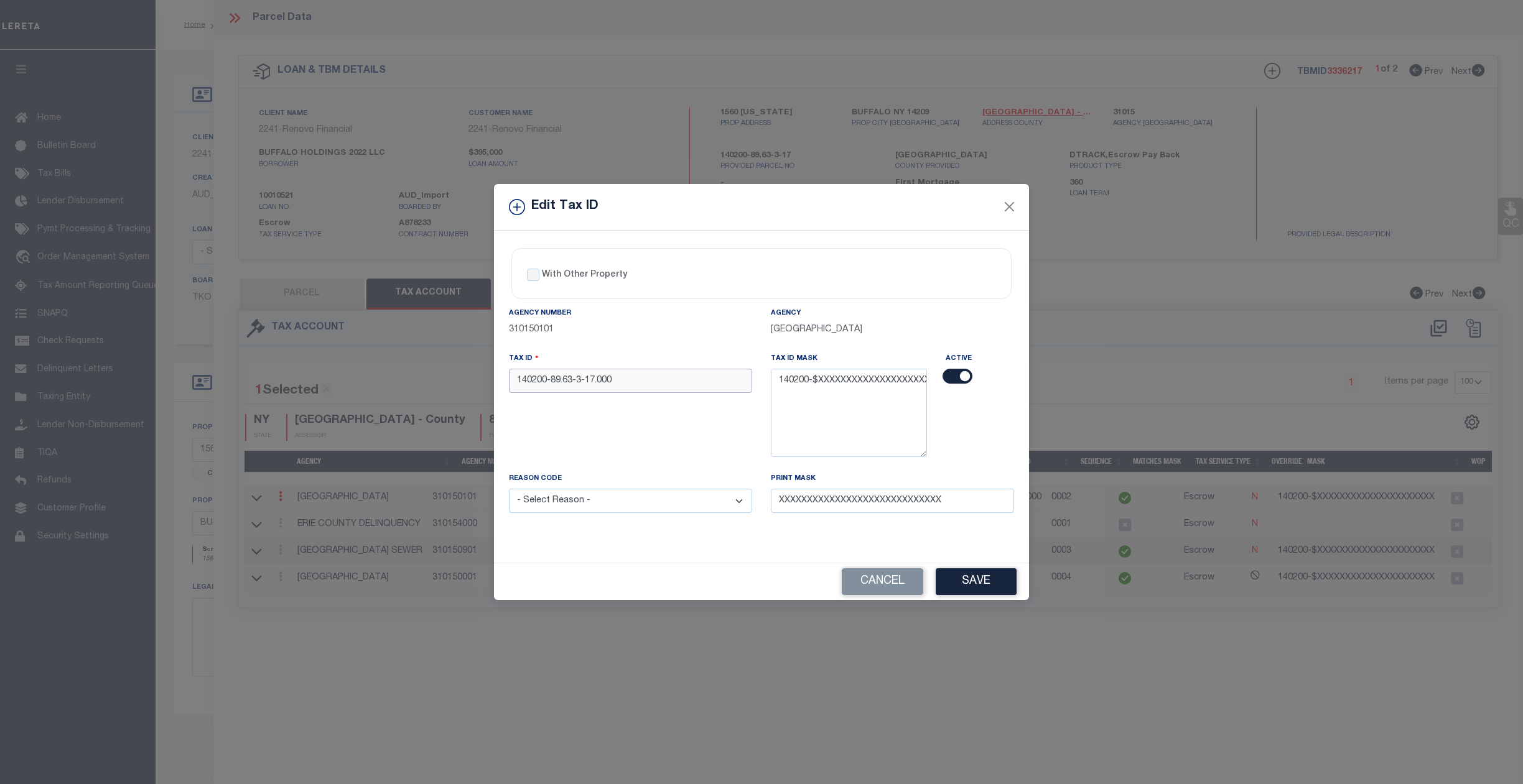
click at [635, 376] on input "140200-89.63-3-17.000" at bounding box center [630, 380] width 243 height 24
type input "140200-89.63-3-17"
click at [605, 498] on select "- Select Reason - 099 - Other (Provide additional detail) ACT - Agency Changed …" at bounding box center [630, 501] width 243 height 24
select select "ACT"
click at [509, 491] on select "- Select Reason - 099 - Other (Provide additional detail) ACT - Agency Changed …" at bounding box center [630, 501] width 243 height 24
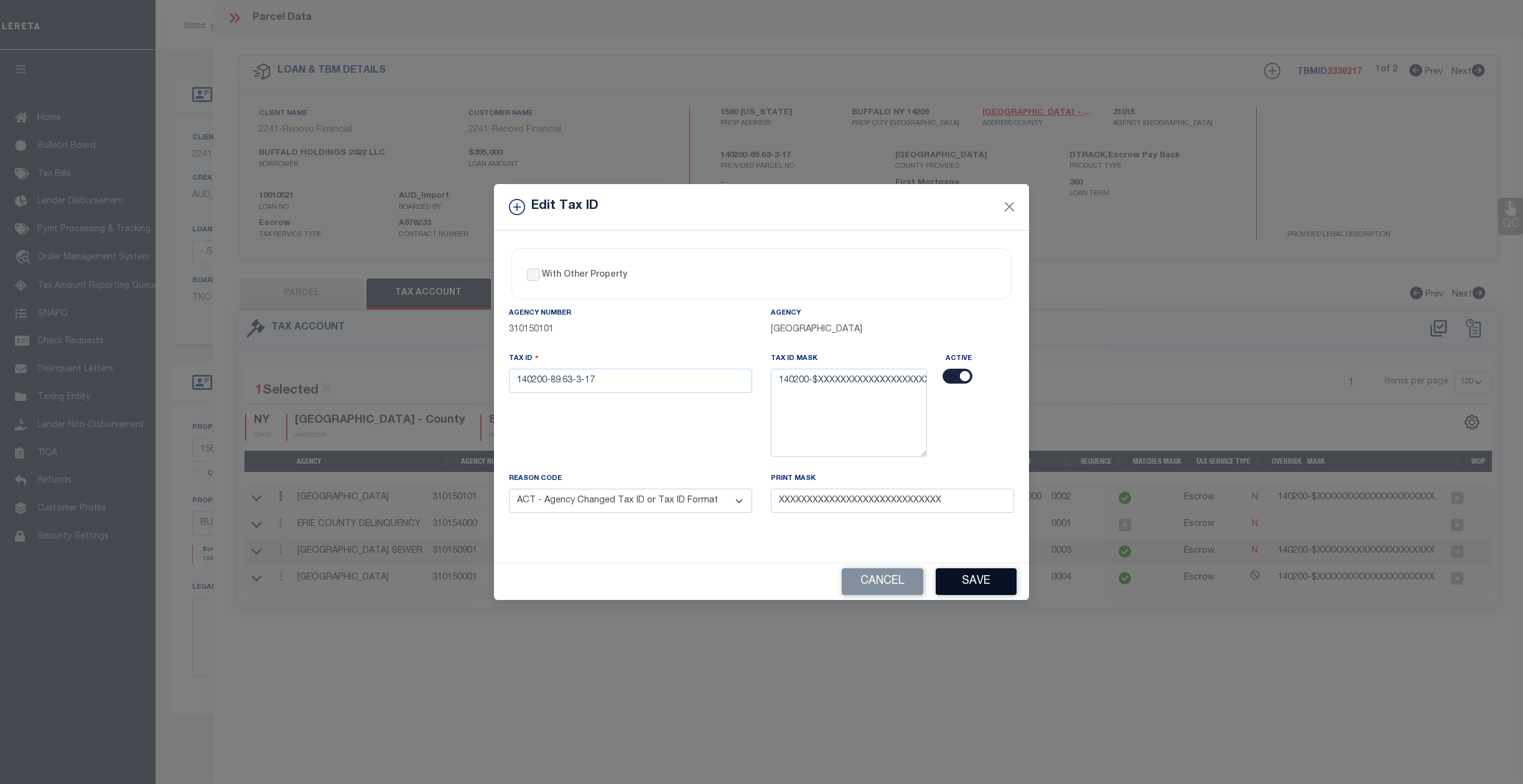
click at [987, 587] on button "Save" at bounding box center [976, 582] width 81 height 27
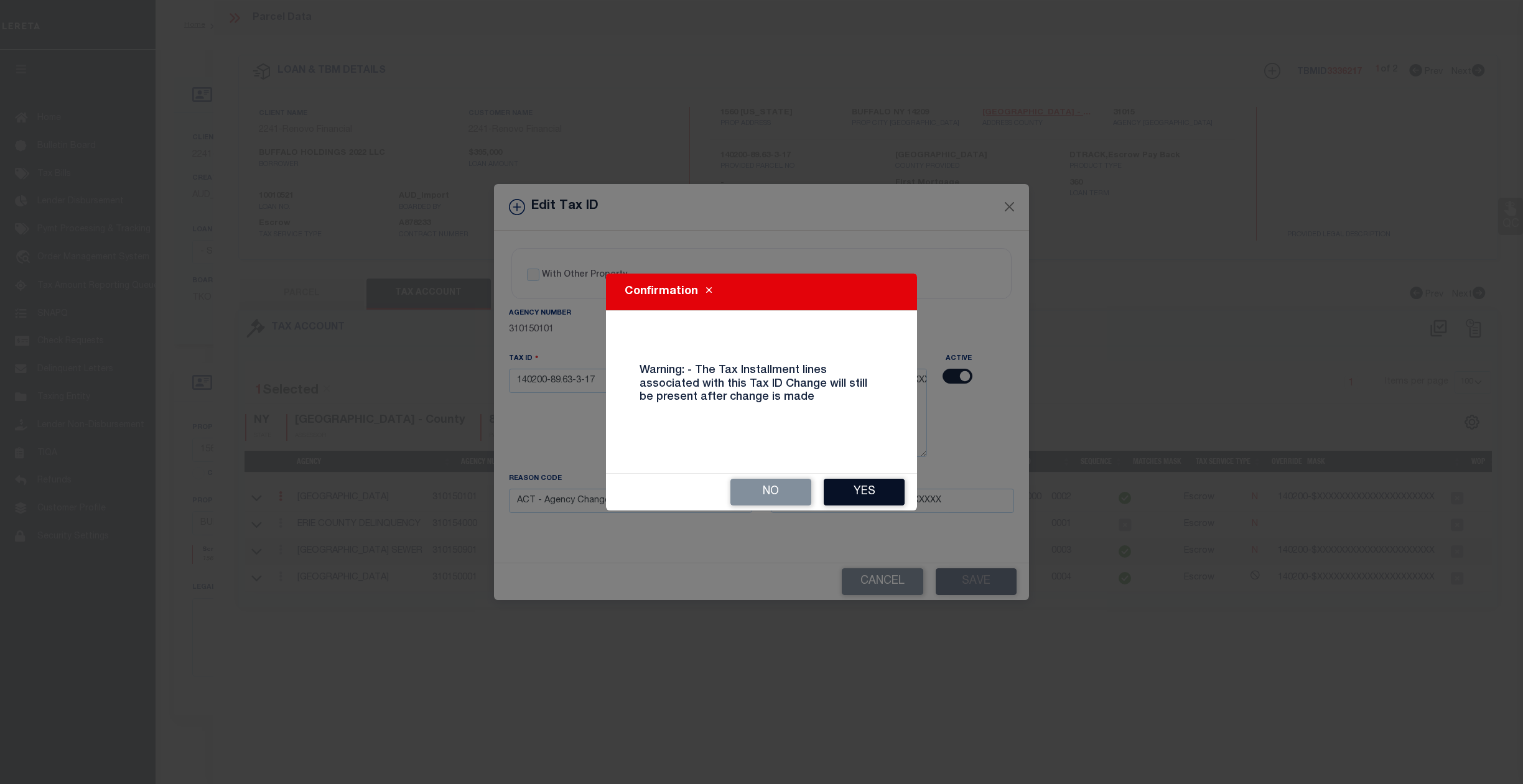
drag, startPoint x: 877, startPoint y: 480, endPoint x: 877, endPoint y: 488, distance: 8.0
click at [877, 483] on button "Yes" at bounding box center [864, 492] width 81 height 27
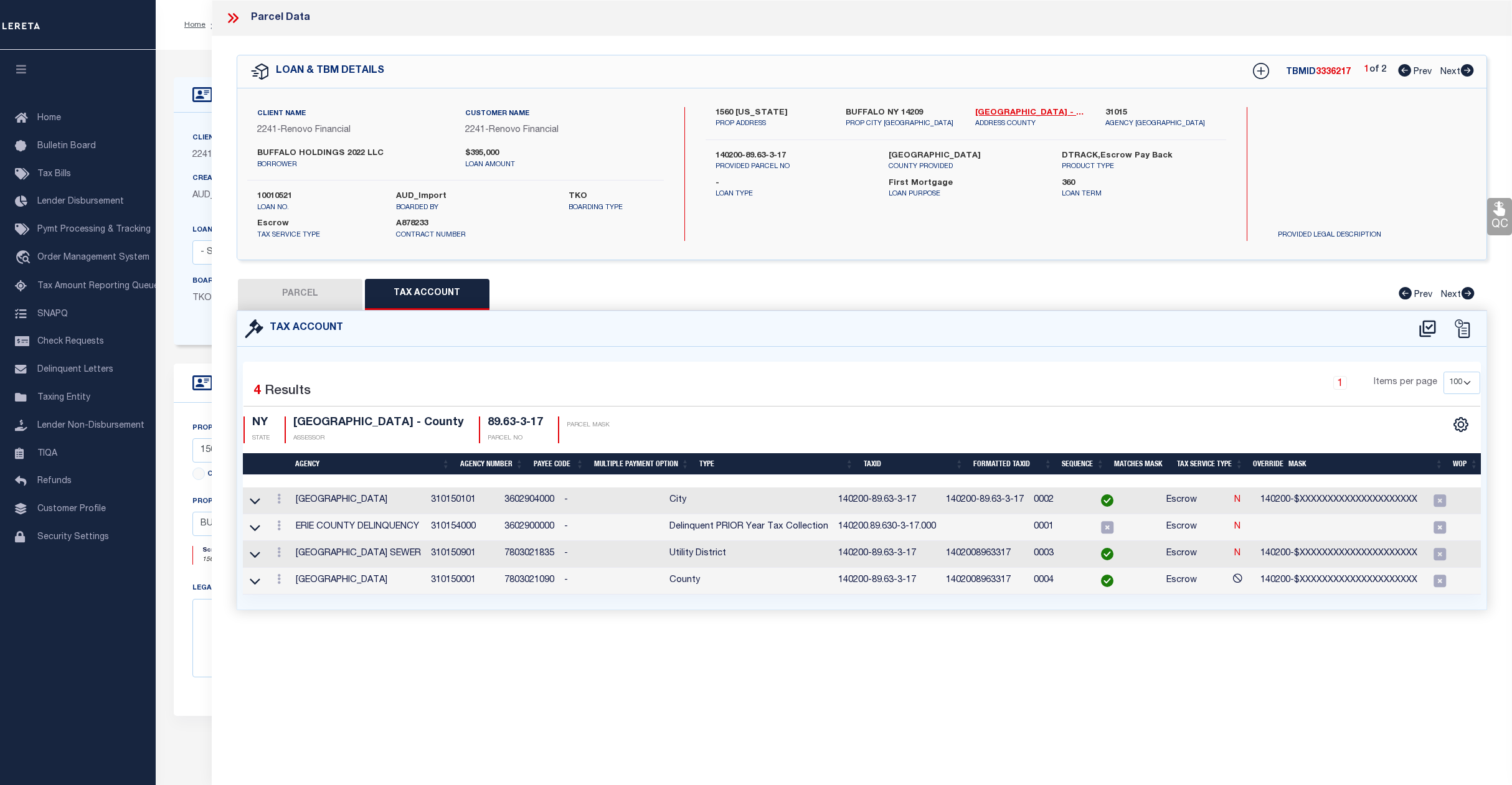
select select
click at [235, 12] on icon at bounding box center [233, 18] width 16 height 16
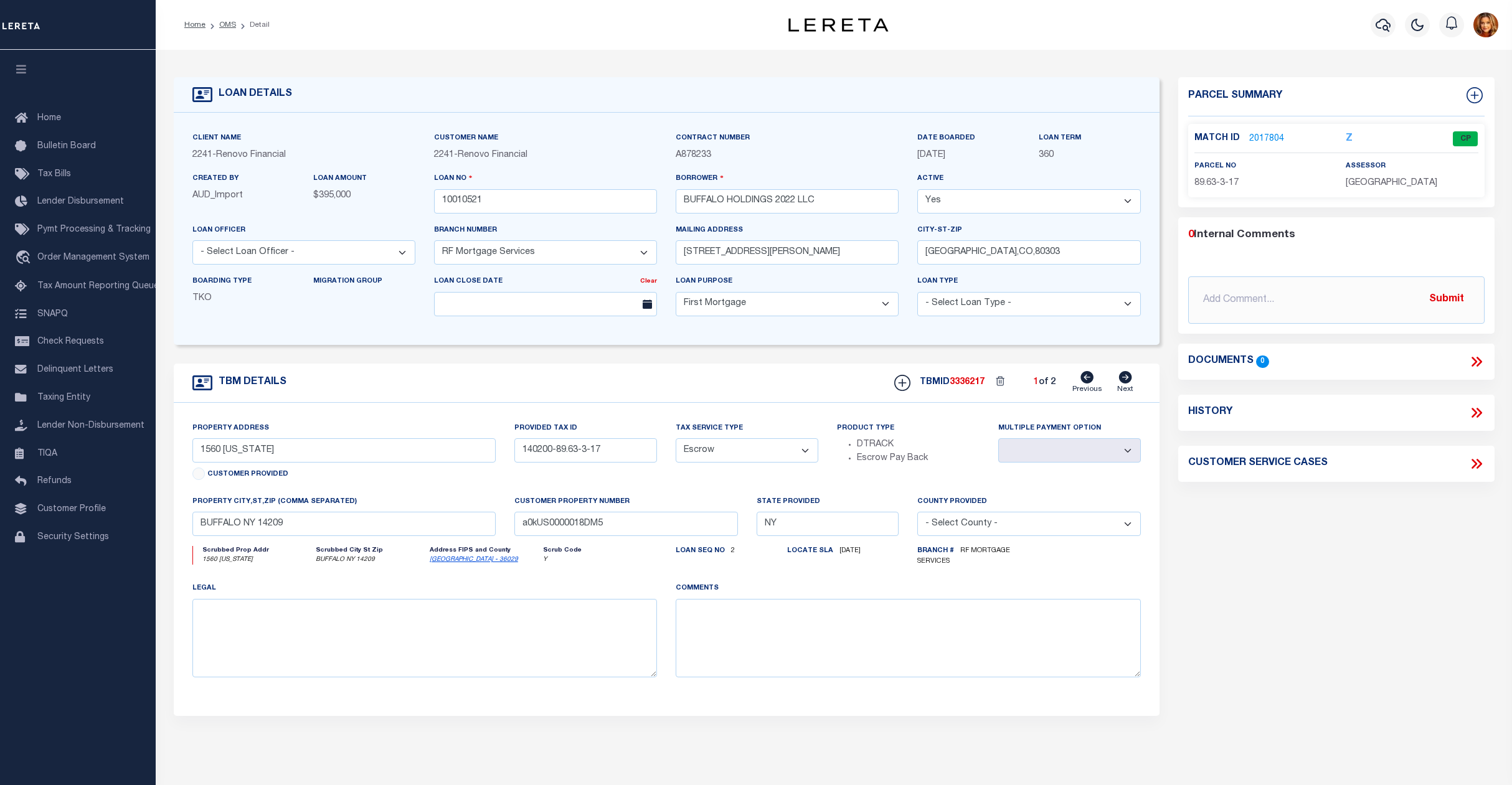
click at [1130, 376] on icon at bounding box center [1125, 376] width 14 height 12
type input "100 VIRGIL"
type input "140200-78.55-3-14"
type input "BUFFALO NY 14216"
type input "a0kUS0000018DM6"
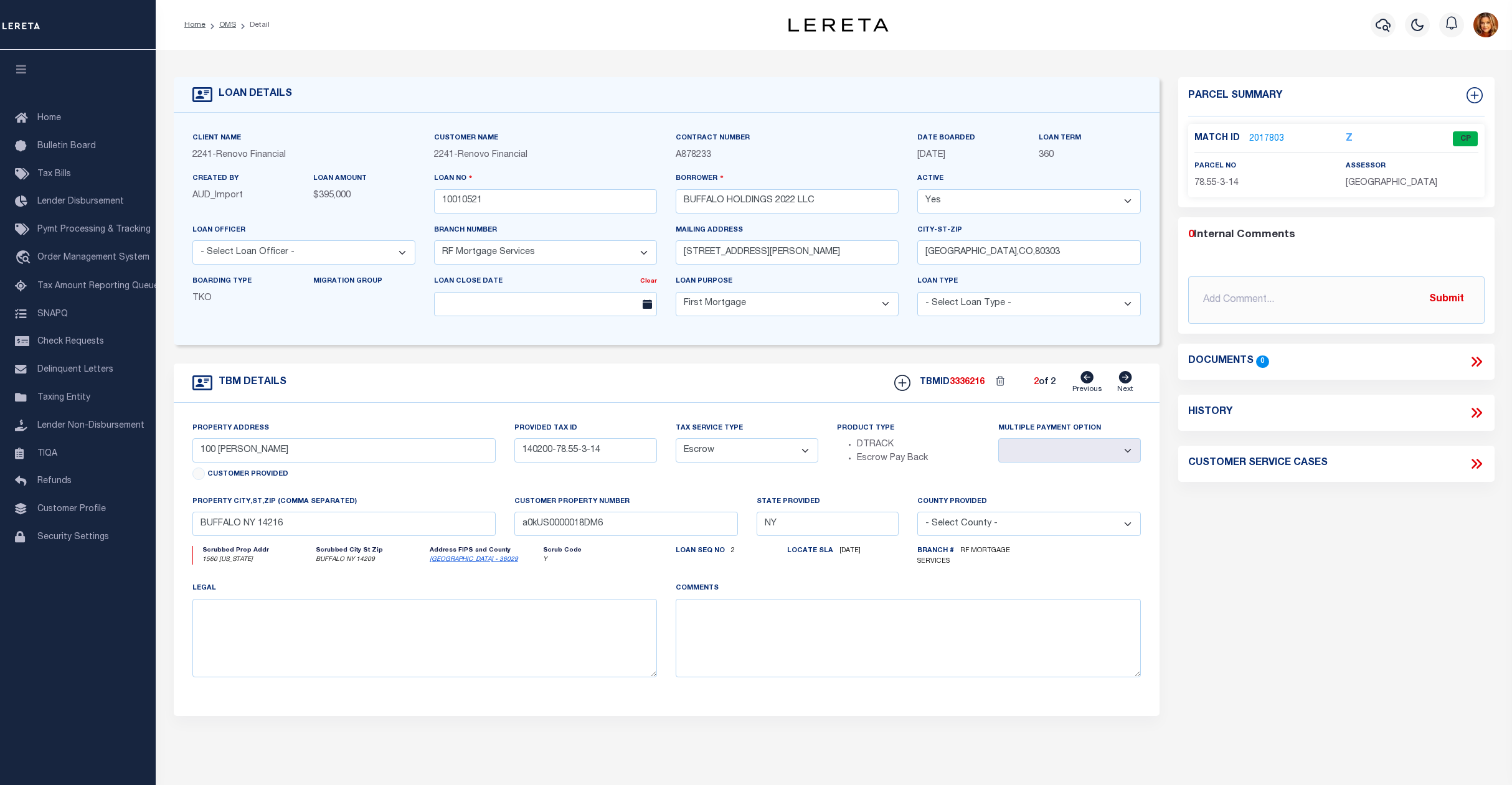
select select
click at [227, 26] on link "OMS" at bounding box center [228, 25] width 17 height 7
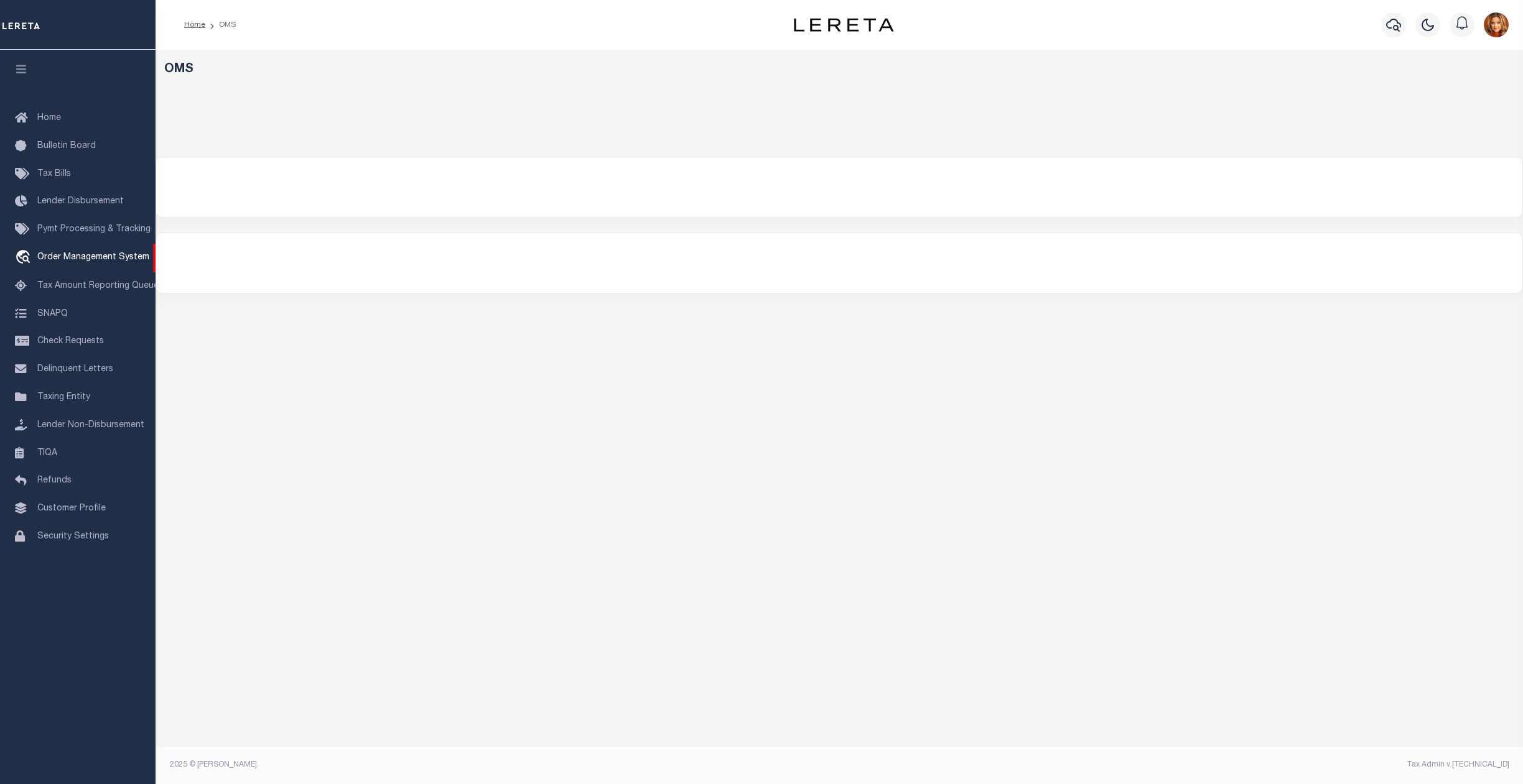
select select "200"
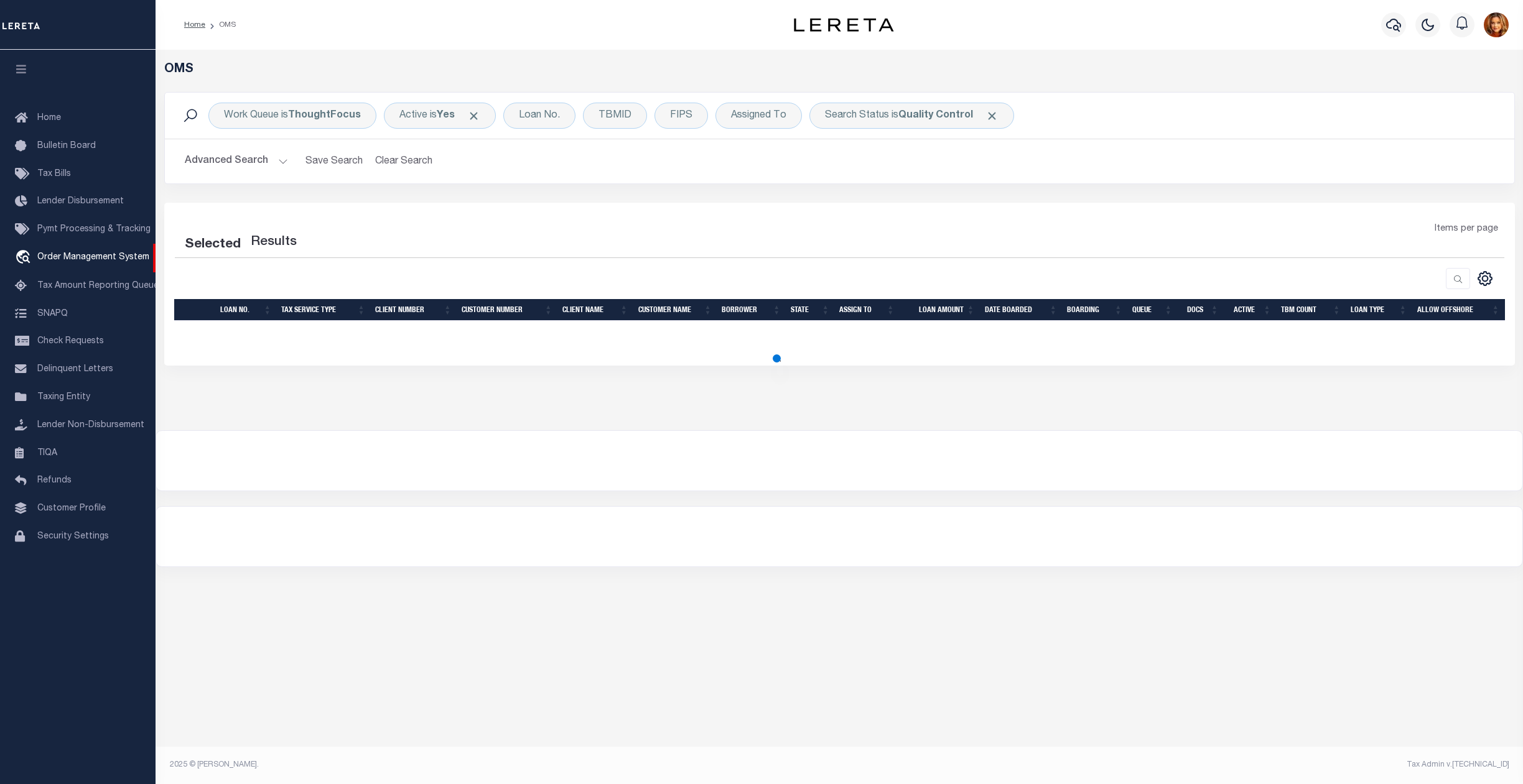
select select "200"
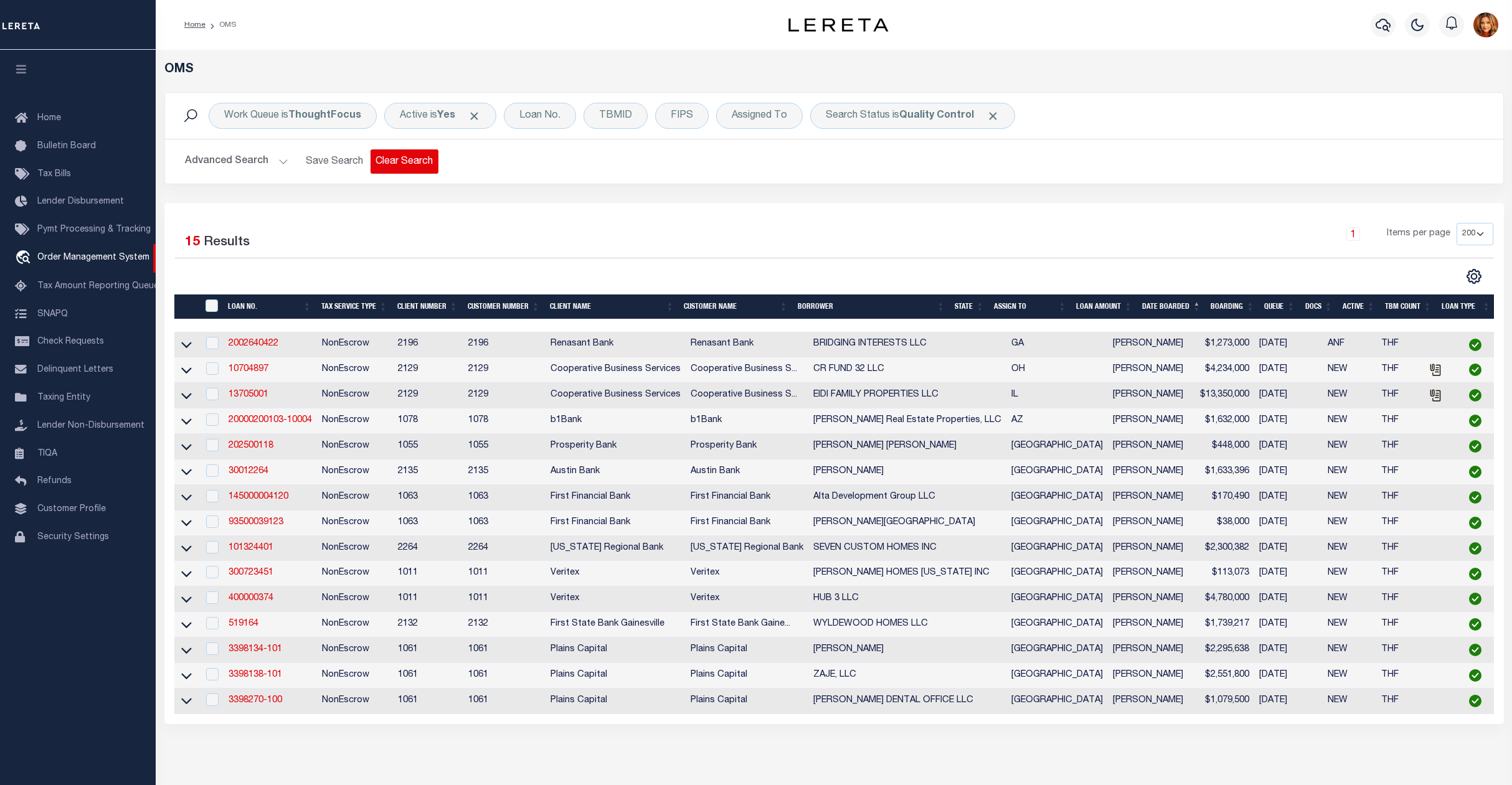
click at [419, 160] on button "Clear Search" at bounding box center [404, 161] width 68 height 24
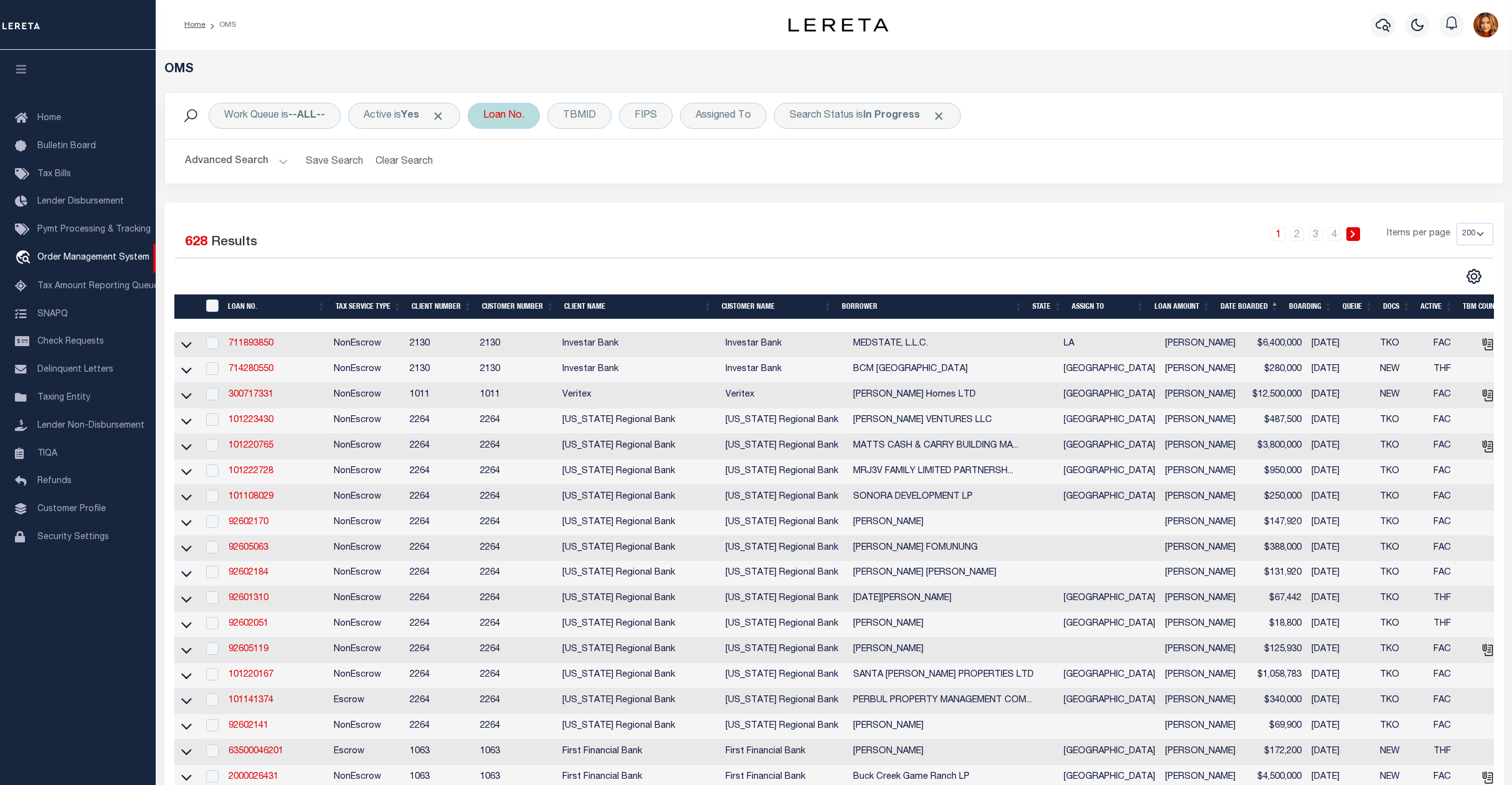
click at [512, 119] on div "Loan No." at bounding box center [503, 116] width 72 height 26
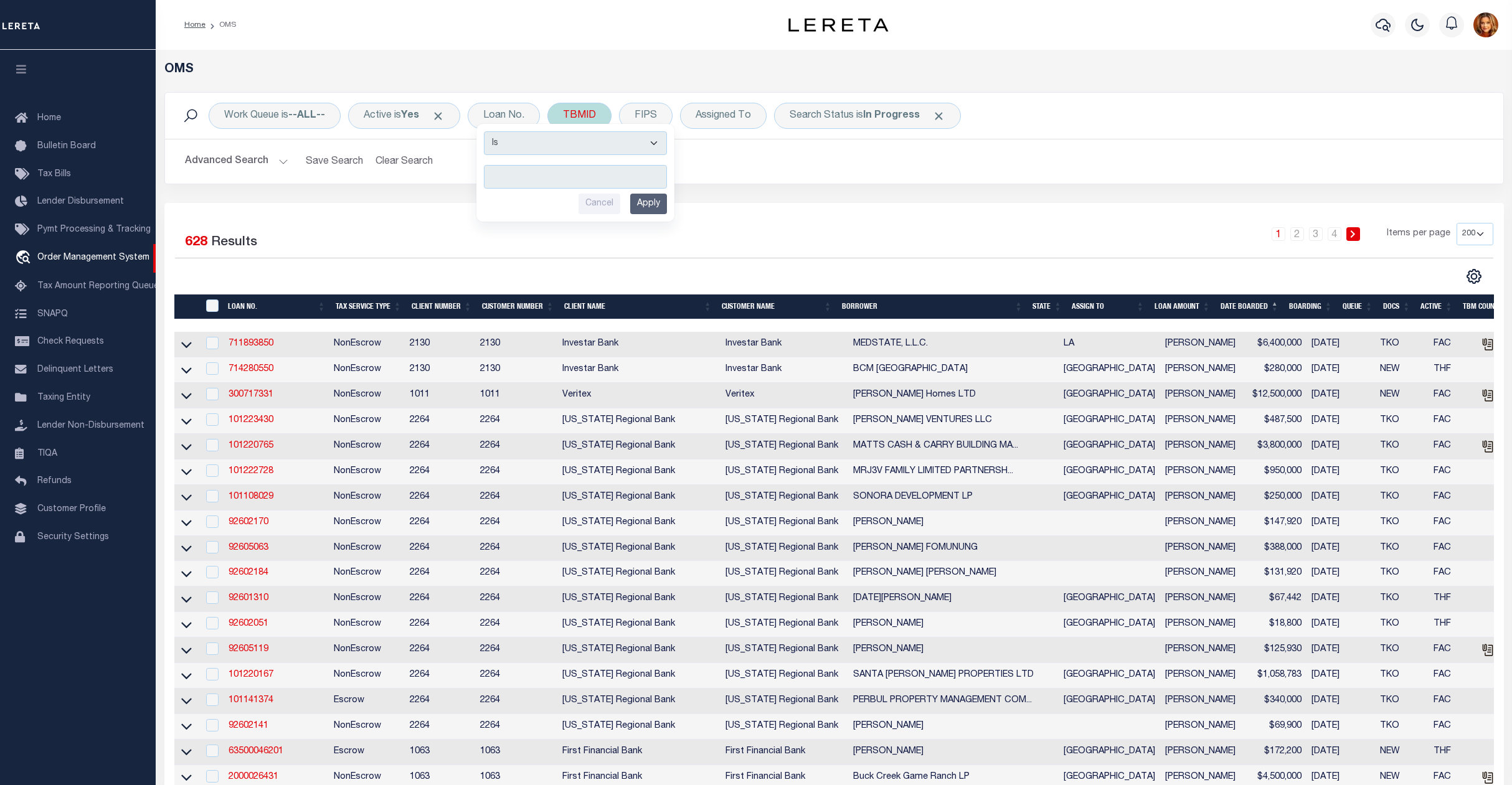
click at [586, 113] on div "TBMID" at bounding box center [579, 116] width 64 height 26
click at [623, 175] on input "349" at bounding box center [656, 171] width 183 height 23
type input "3496273"
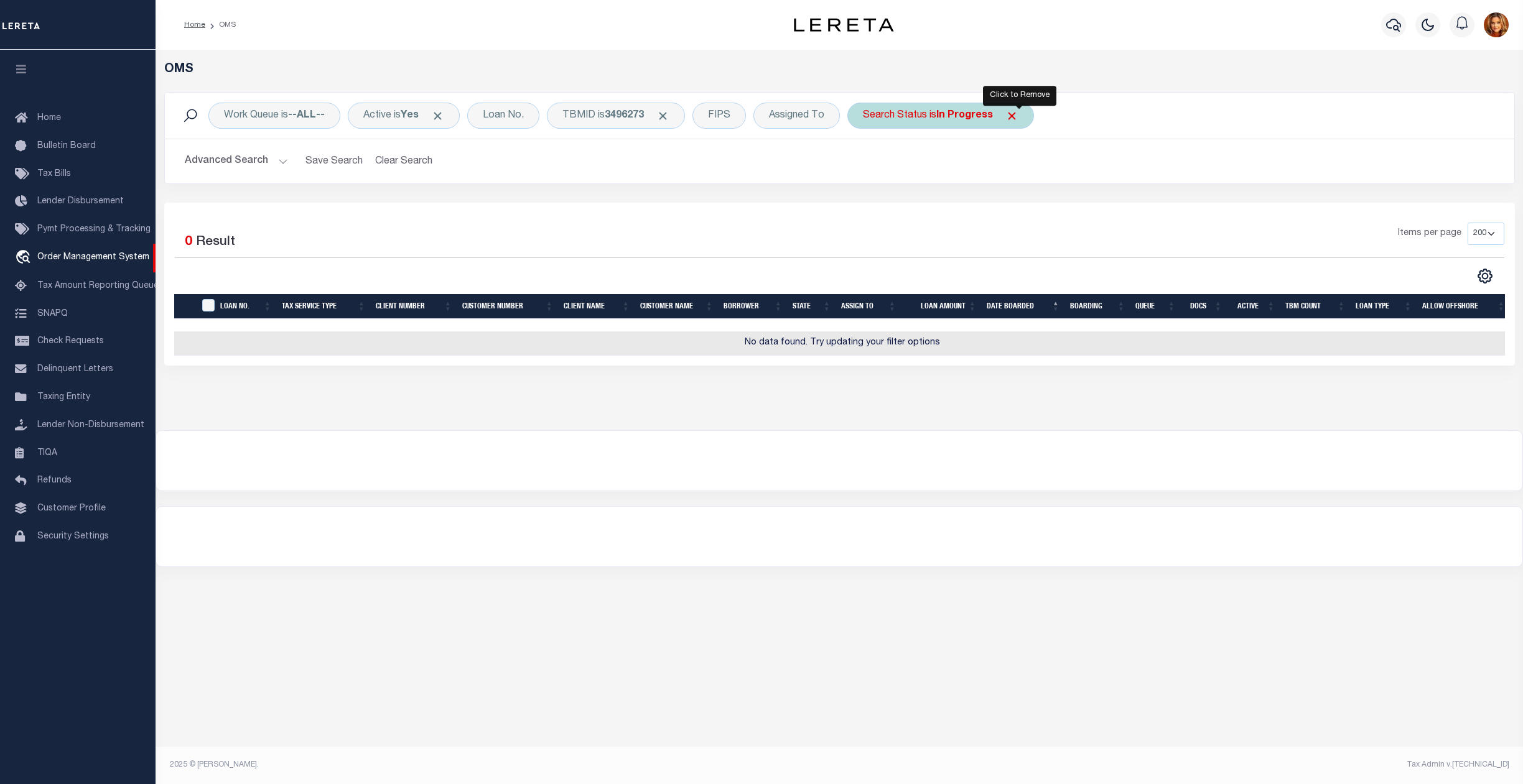
click at [1018, 116] on span "Click to Remove" at bounding box center [1012, 116] width 13 height 13
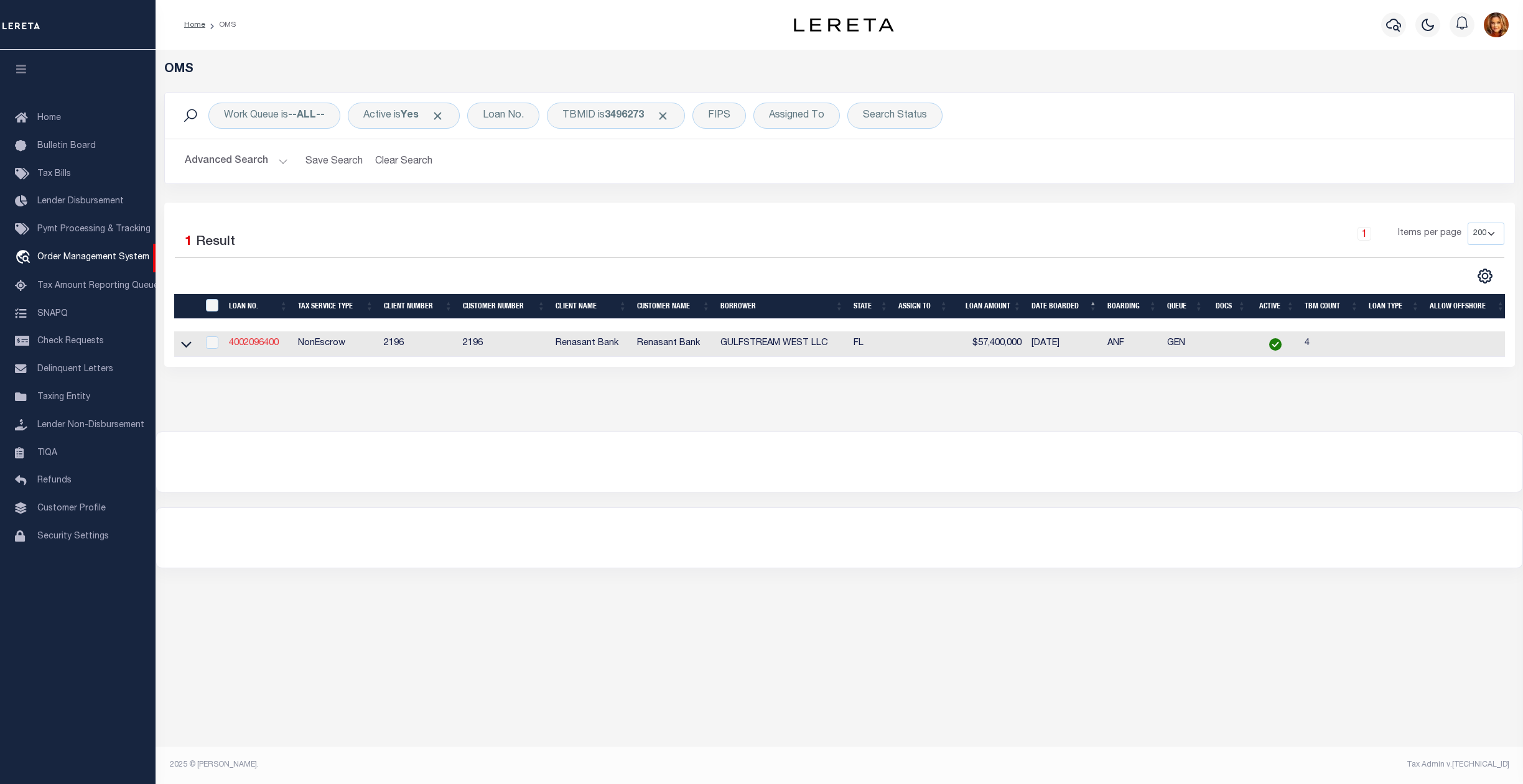
click at [247, 343] on link "4002096400" at bounding box center [253, 342] width 49 height 8
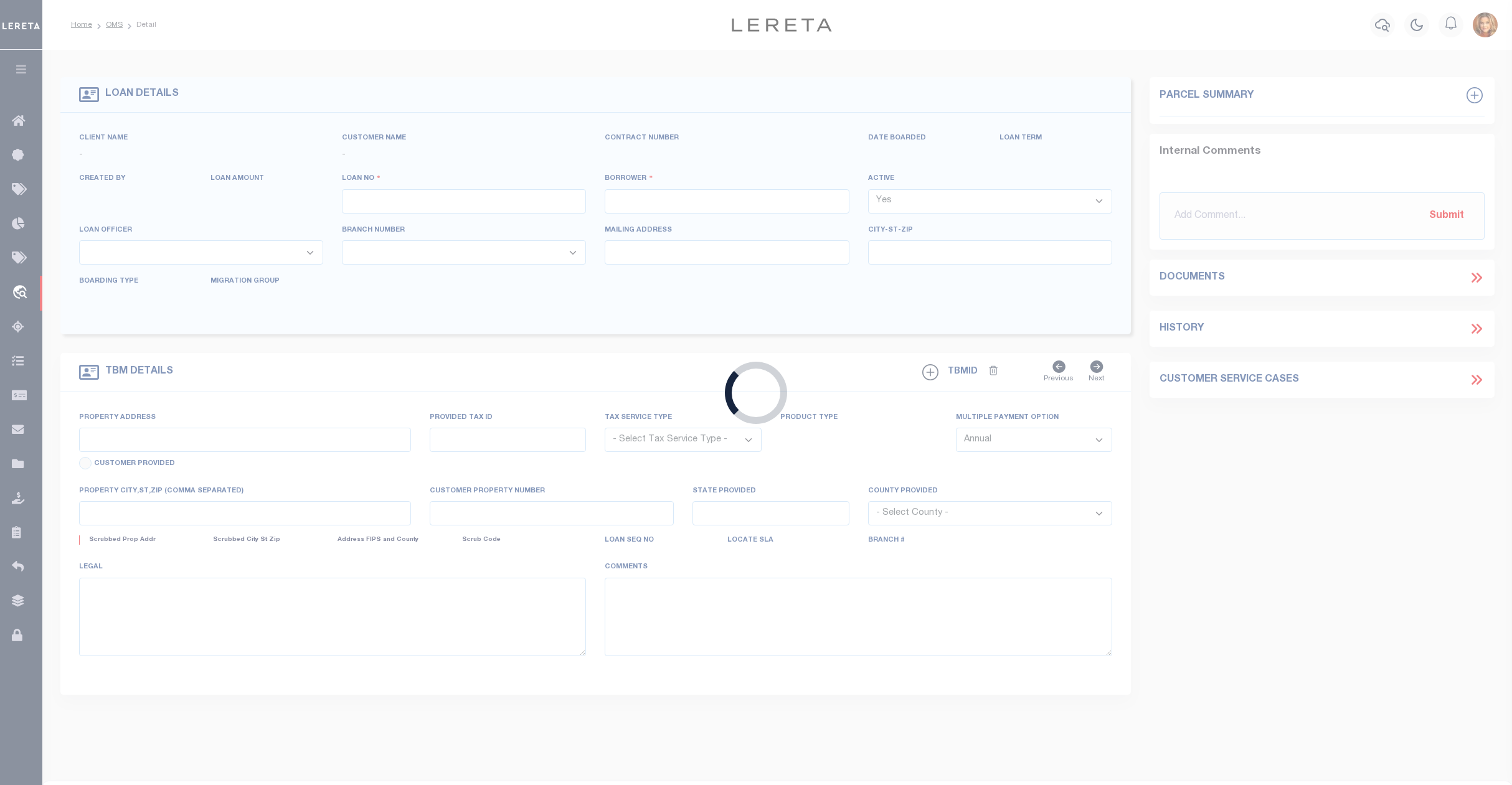
type input "4002096400"
type input "GULFSTREAM WEST LLC"
select select
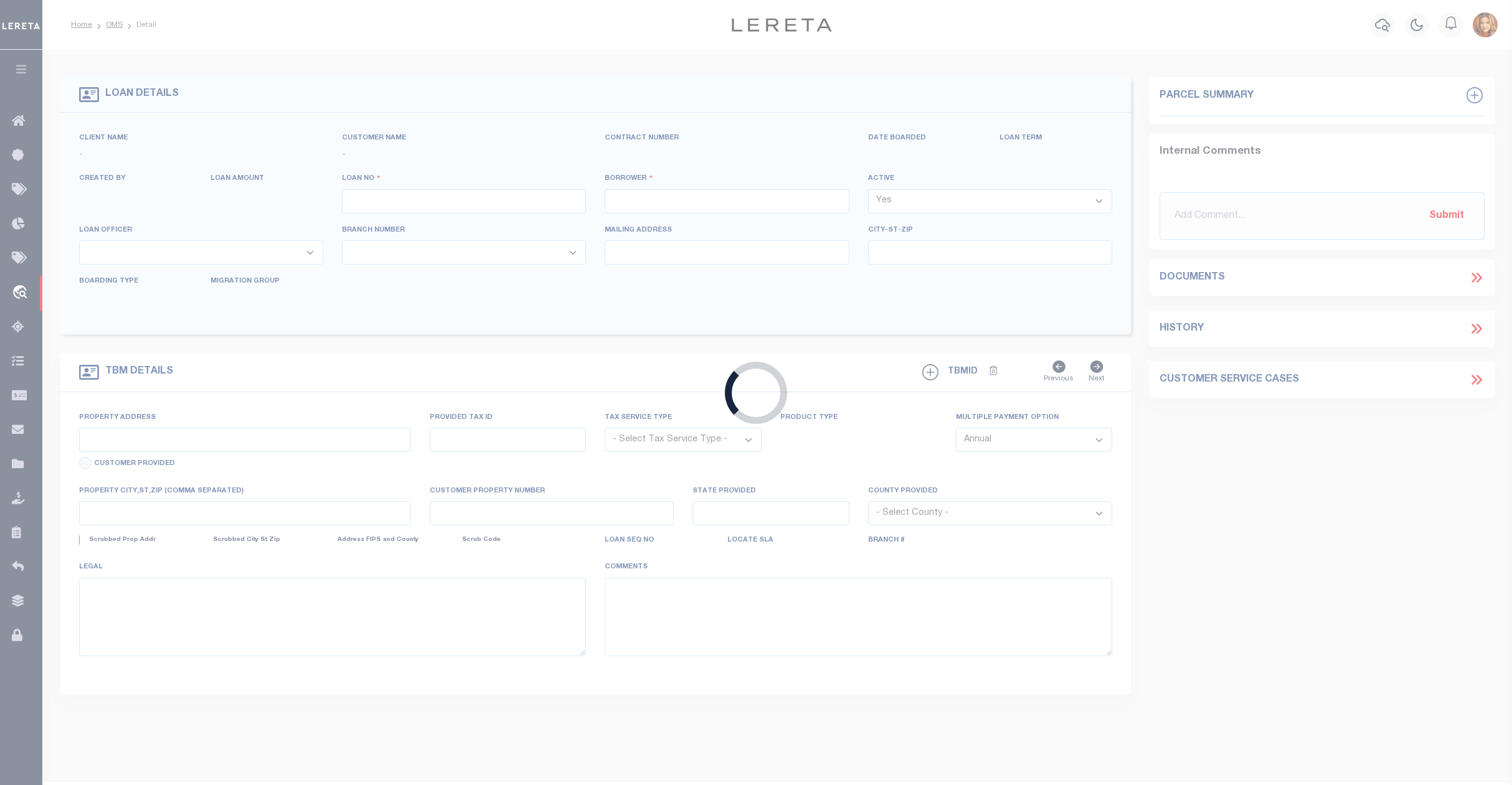
select select
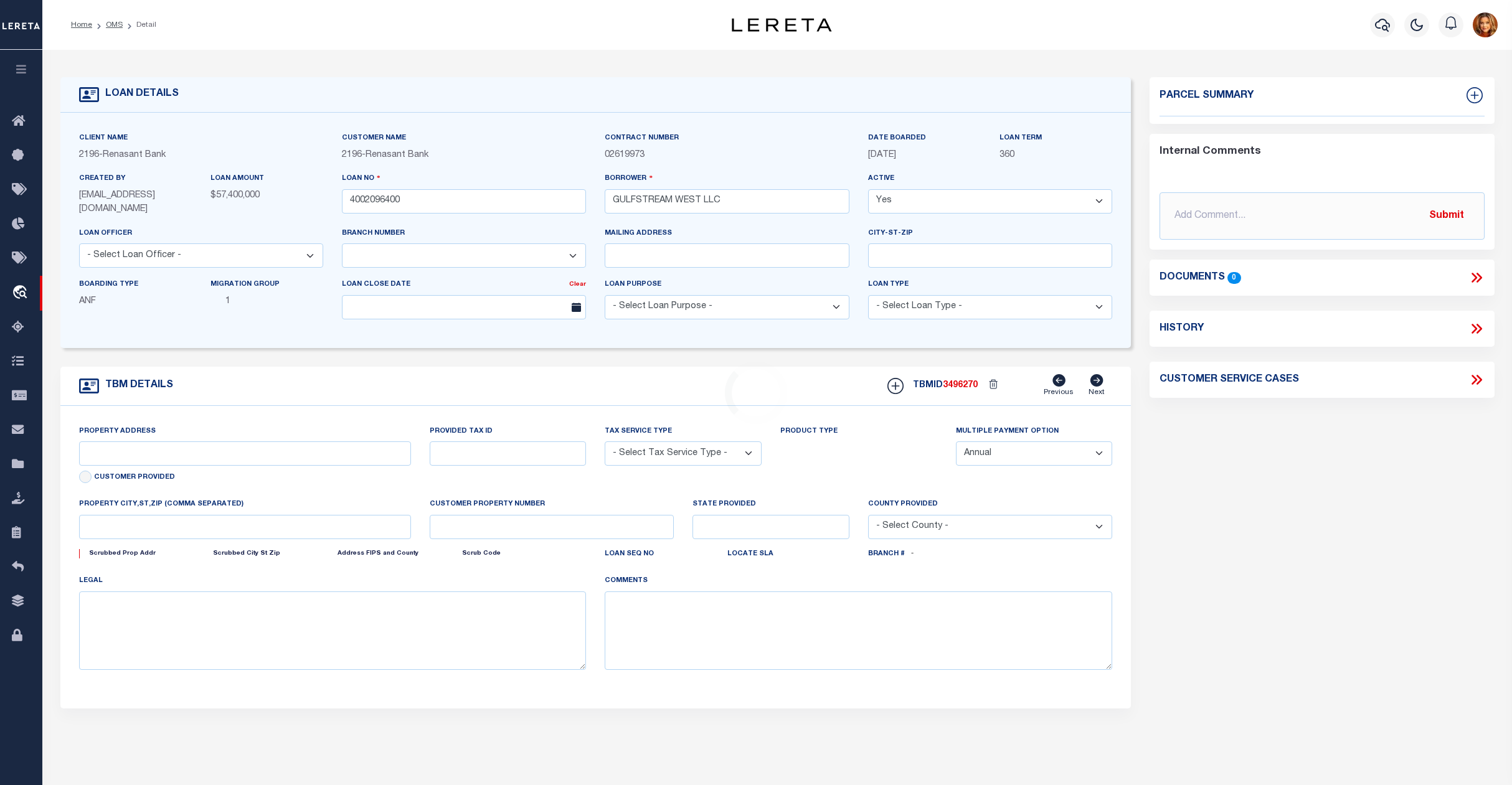
type input "[STREET_ADDRESS]"
radio input "true"
select select "NonEscrow"
select select
type input "[GEOGRAPHIC_DATA]"
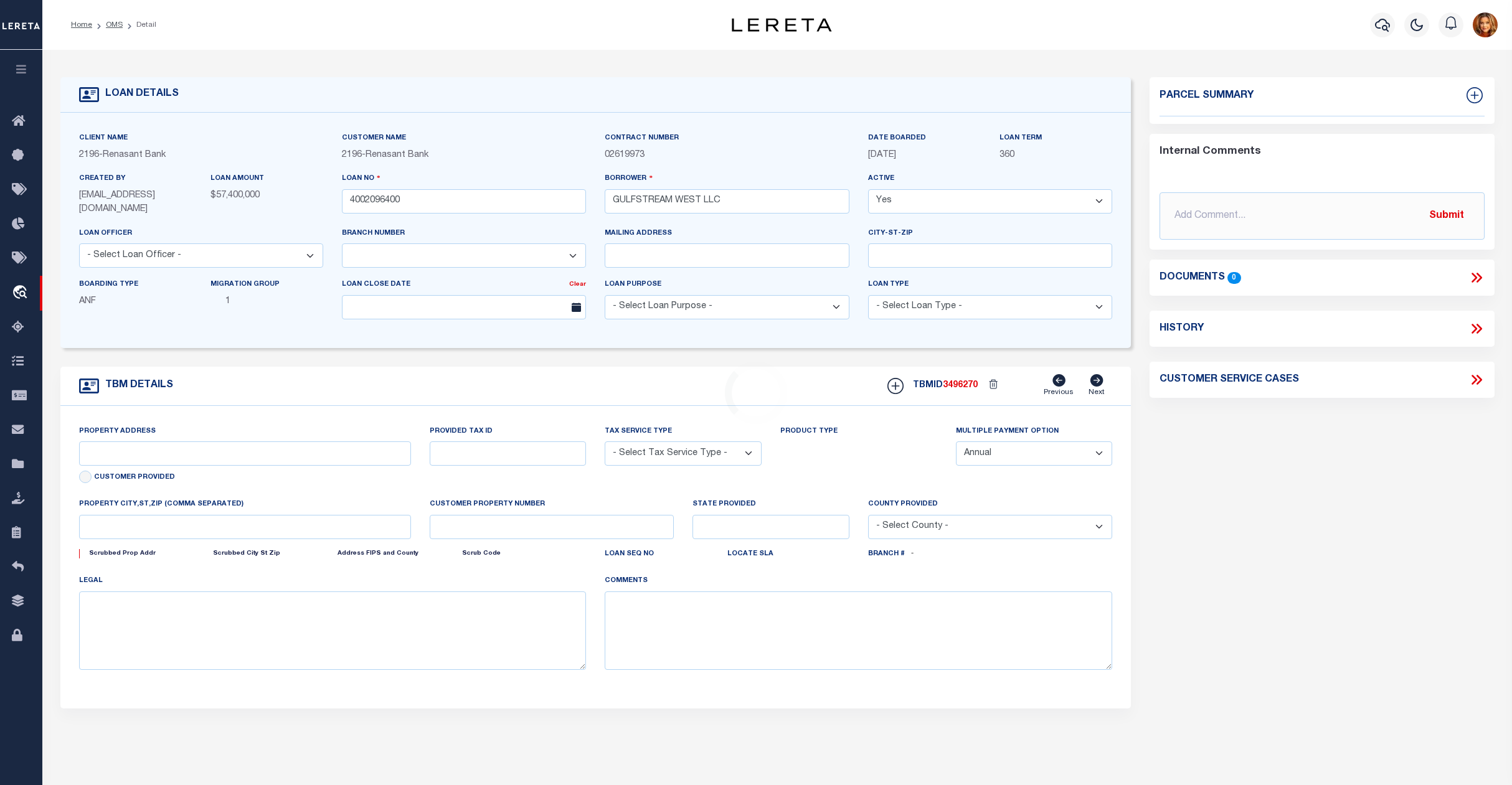
type input "4002096400"
type input "FL"
type textarea "UNVERIFIED CUSTOMER SUPPLIED APN 272S214290000B0101(SEE LEGAL IMAGE ON FILE)."
select select "4983"
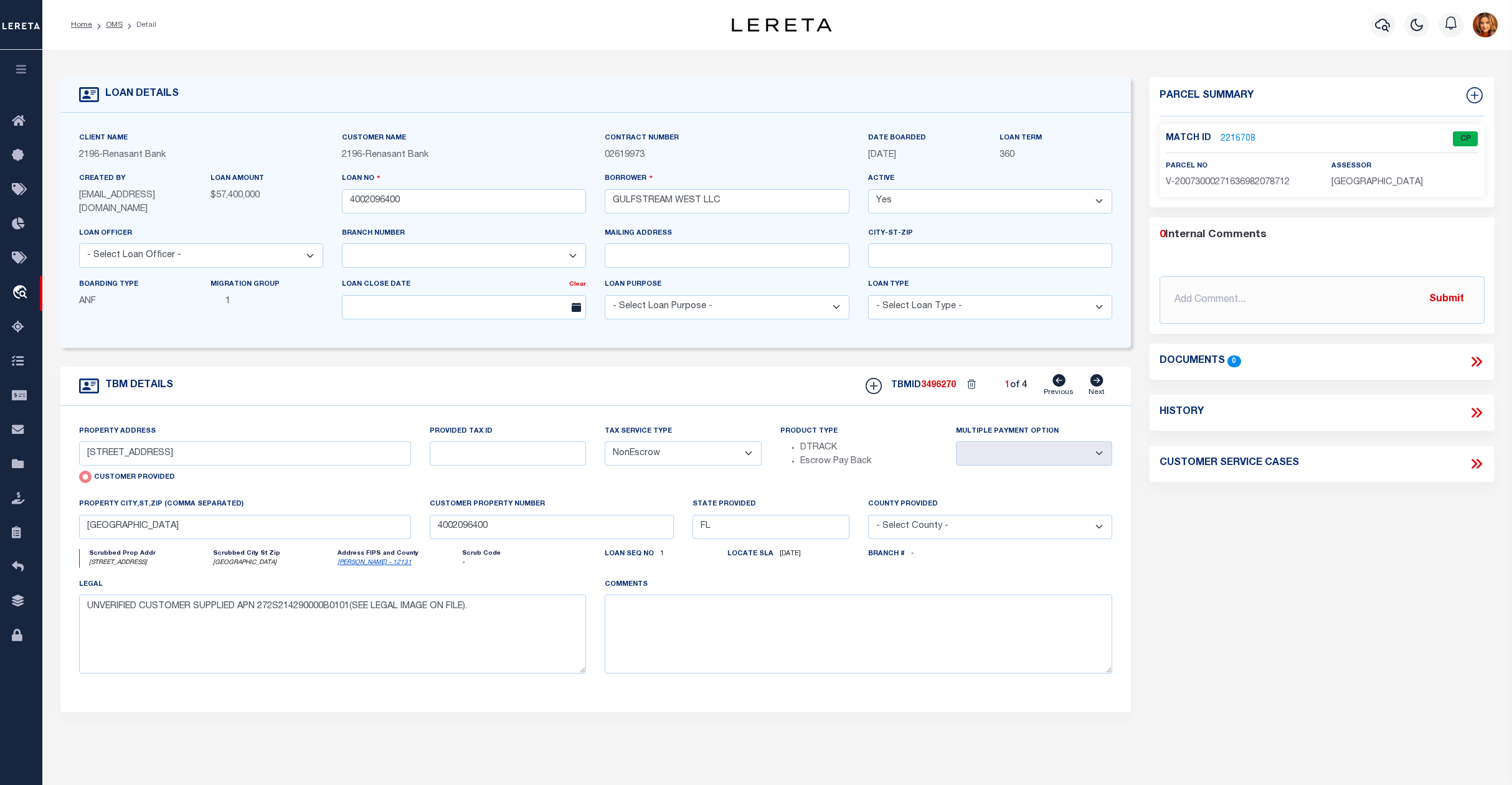
click at [1231, 138] on link "2216708" at bounding box center [1237, 139] width 35 height 13
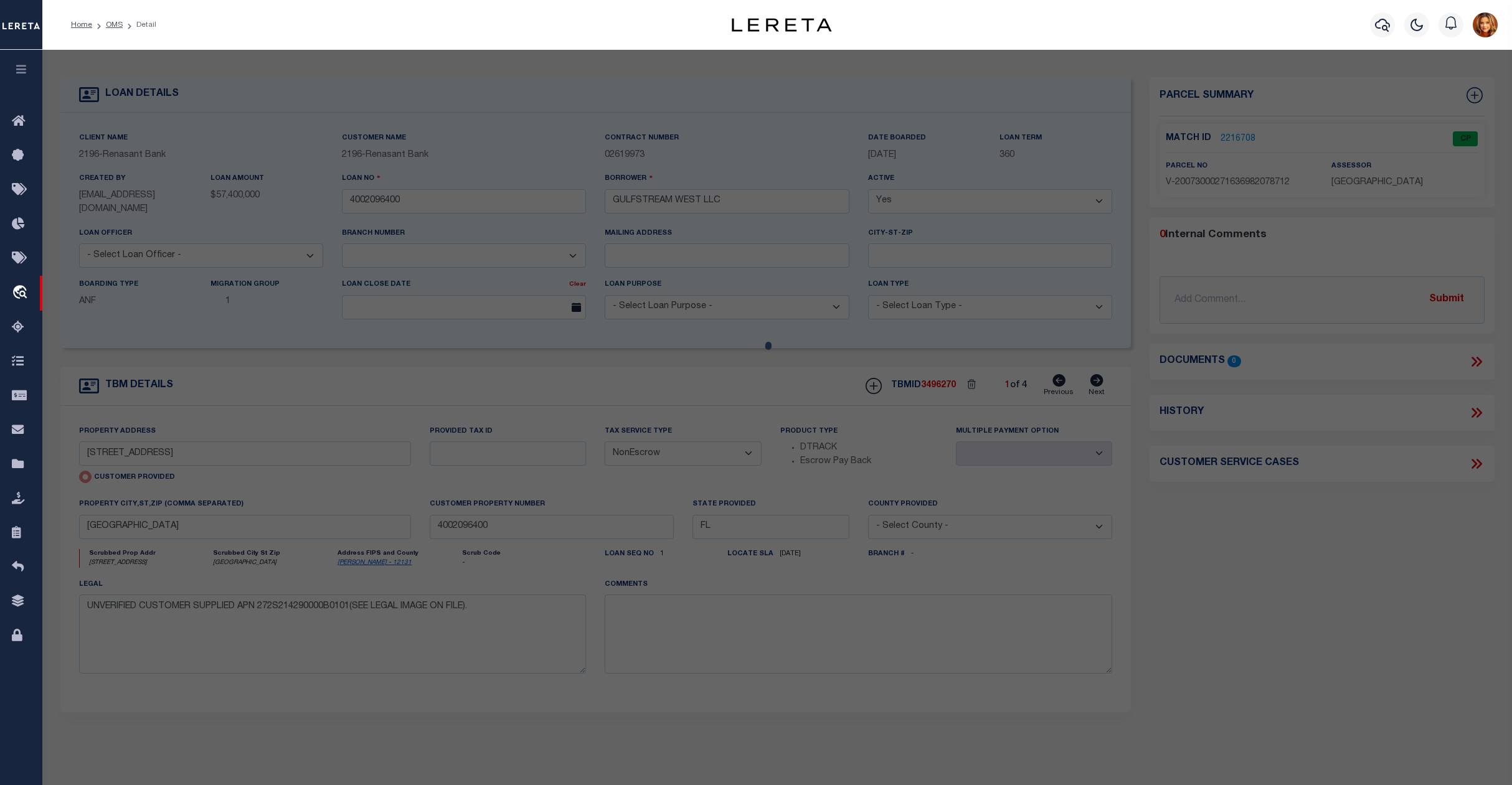
checkbox input "false"
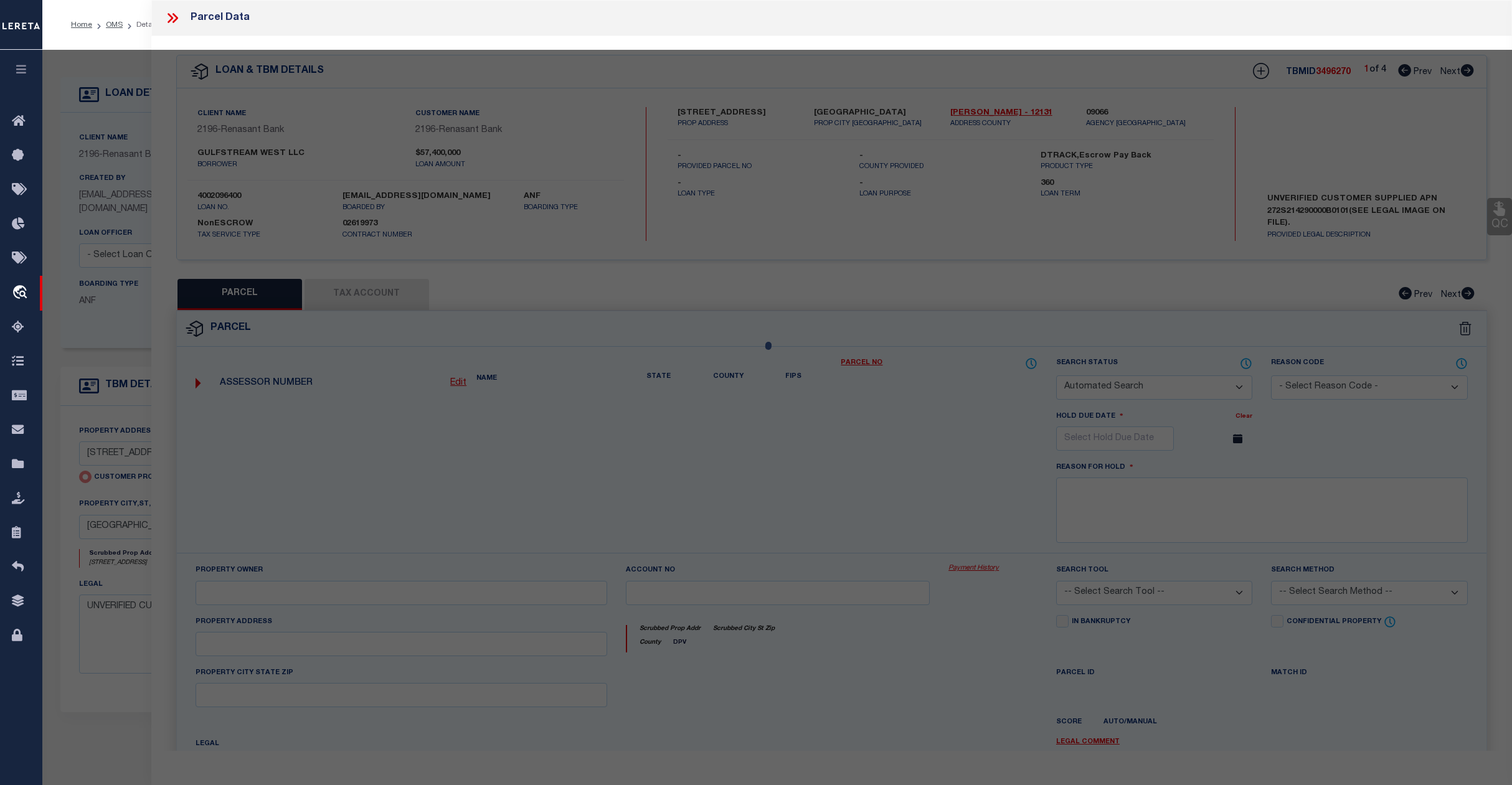
select select "CP"
type input "[STREET_ADDRESS]"
checkbox input "false"
type input "[GEOGRAPHIC_DATA]"
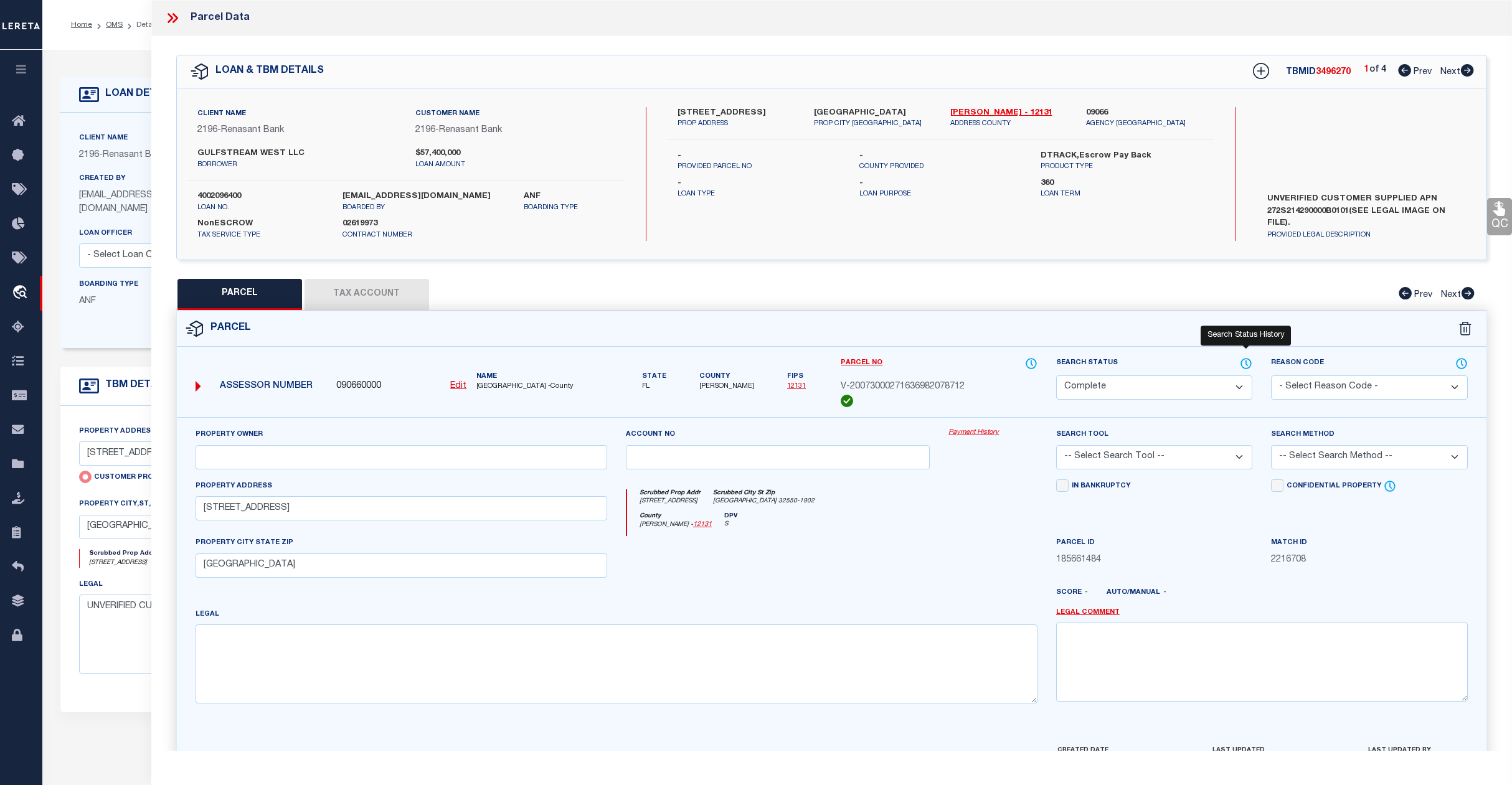
click at [1244, 364] on icon at bounding box center [1246, 363] width 12 height 14
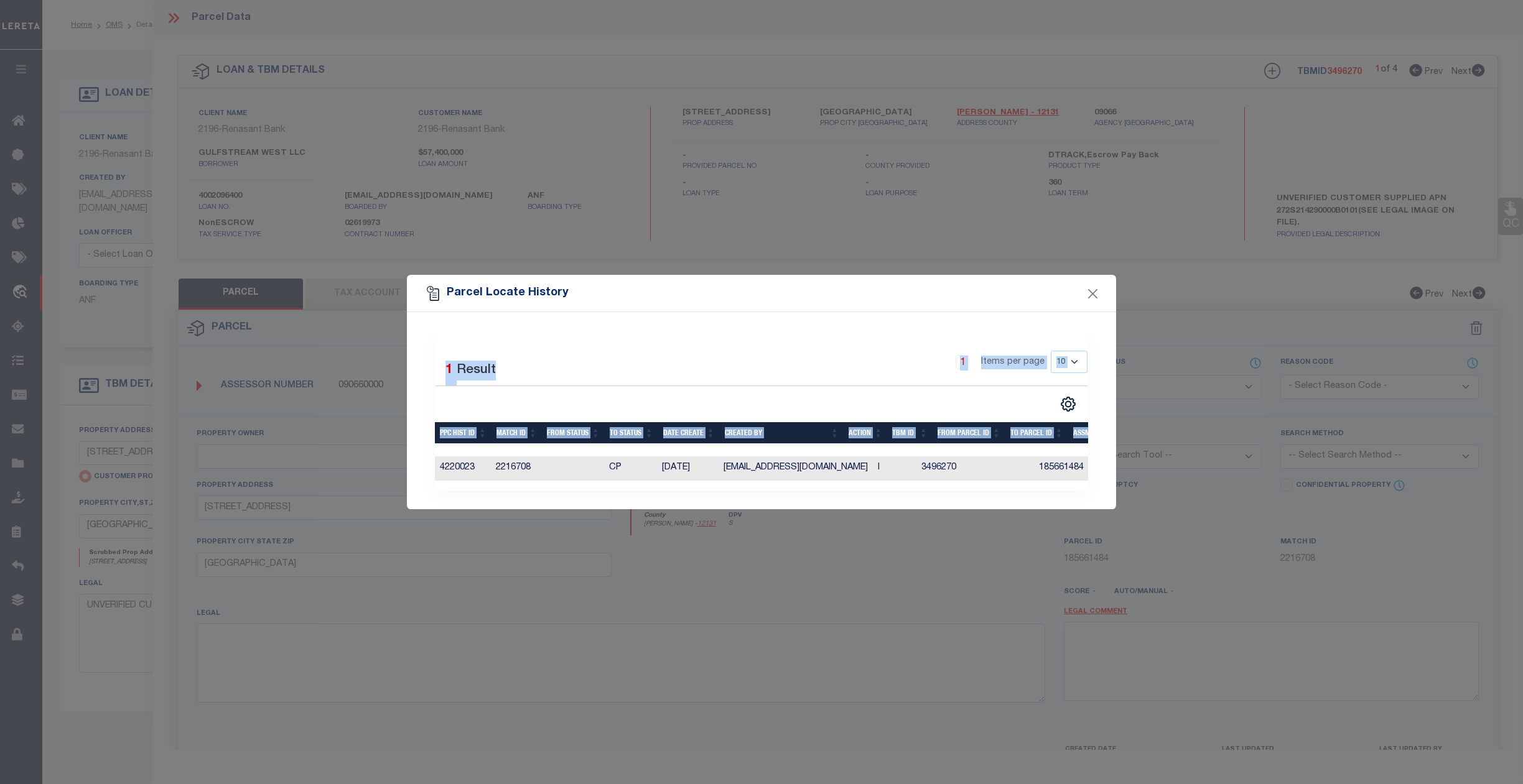
drag, startPoint x: 899, startPoint y: 283, endPoint x: 733, endPoint y: 491, distance: 266.1
click at [733, 491] on div "Parcel Locate History Selected 1 Result 1 10" at bounding box center [761, 392] width 709 height 234
click at [1089, 289] on button "Close" at bounding box center [1092, 293] width 16 height 16
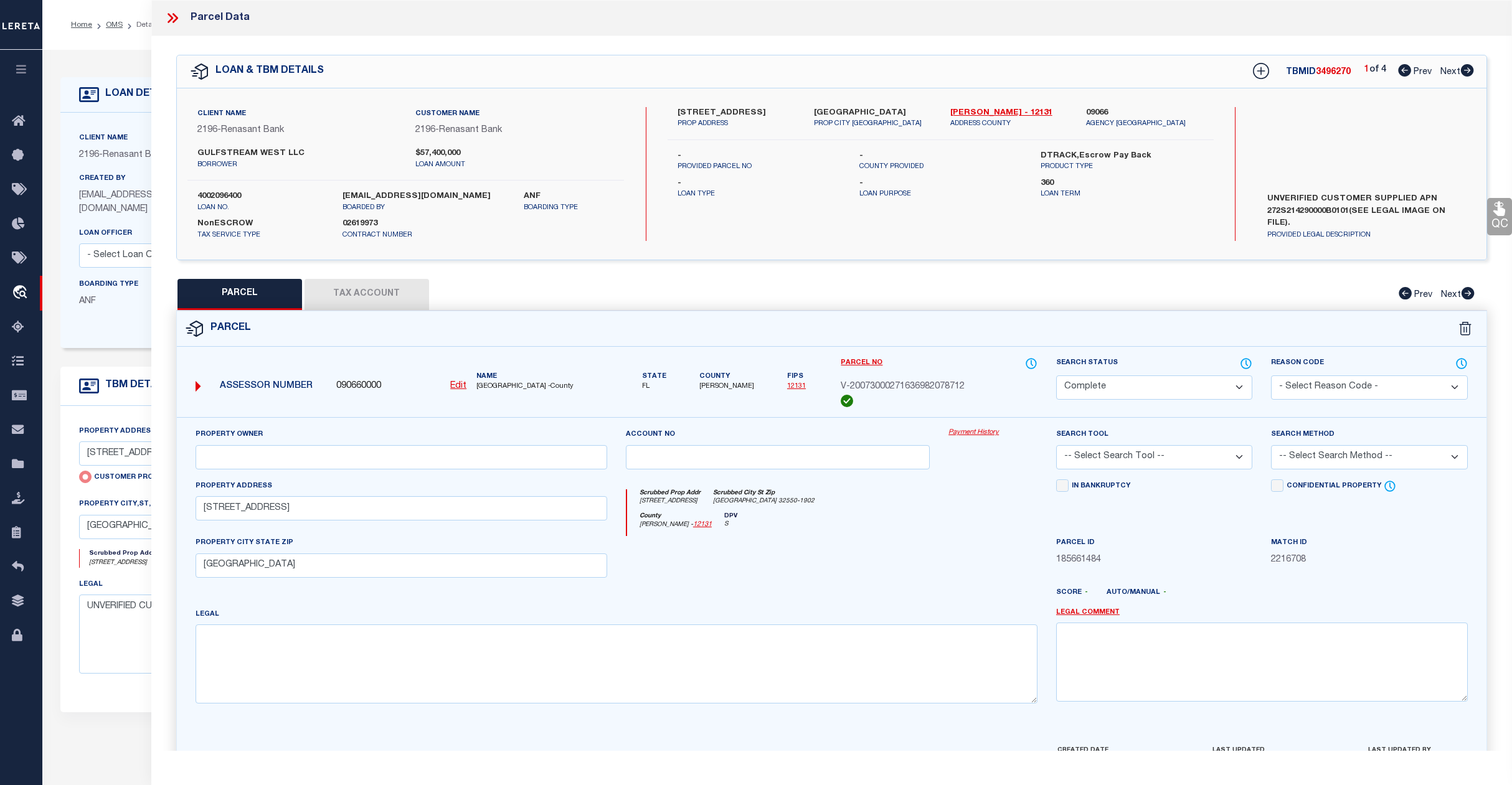
click at [1447, 68] on span "Next" at bounding box center [1450, 72] width 20 height 8
select select "AS"
checkbox input "false"
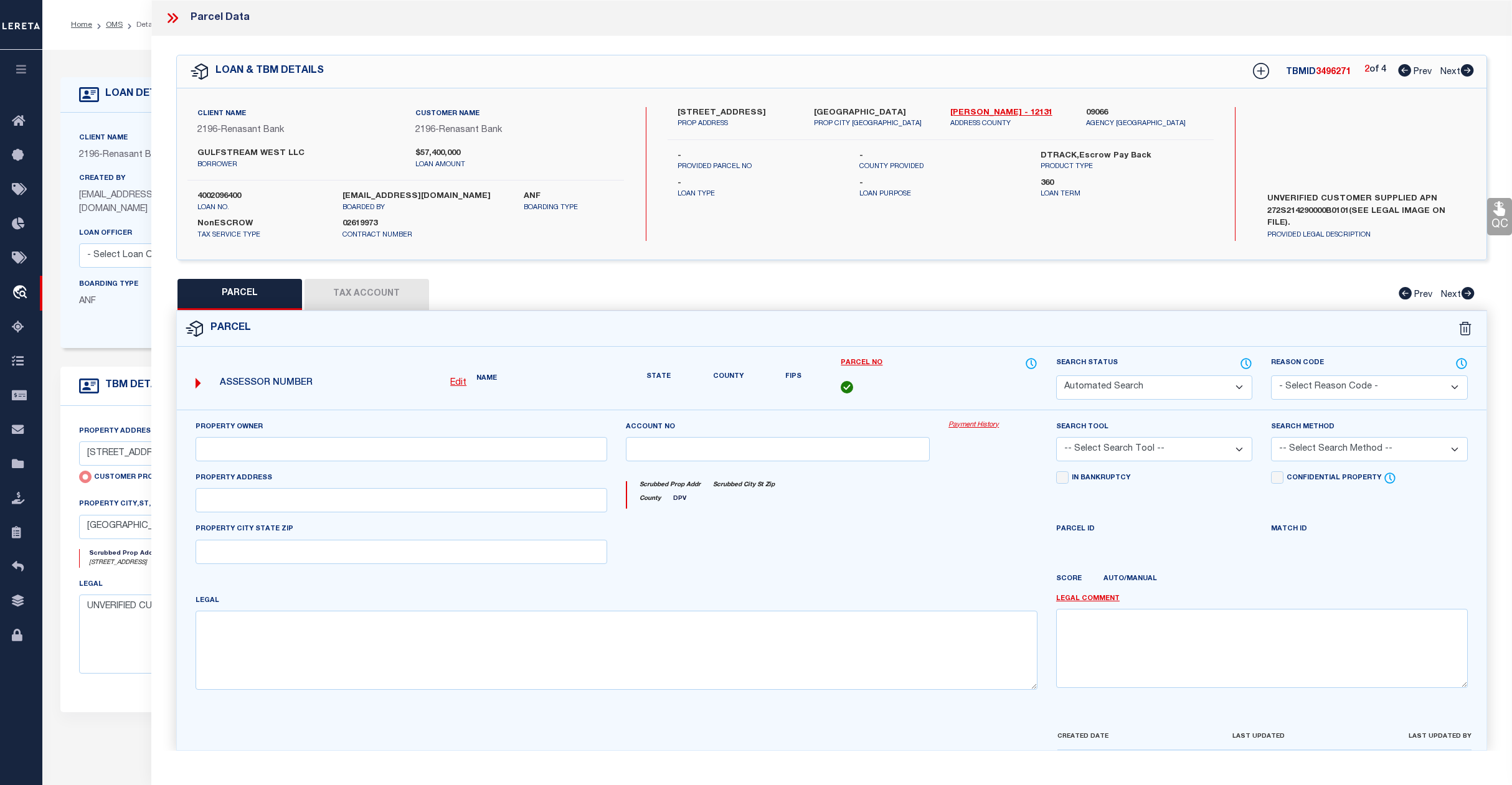
select select "CP"
type input "[STREET_ADDRESS]"
checkbox input "false"
type input "[GEOGRAPHIC_DATA]"
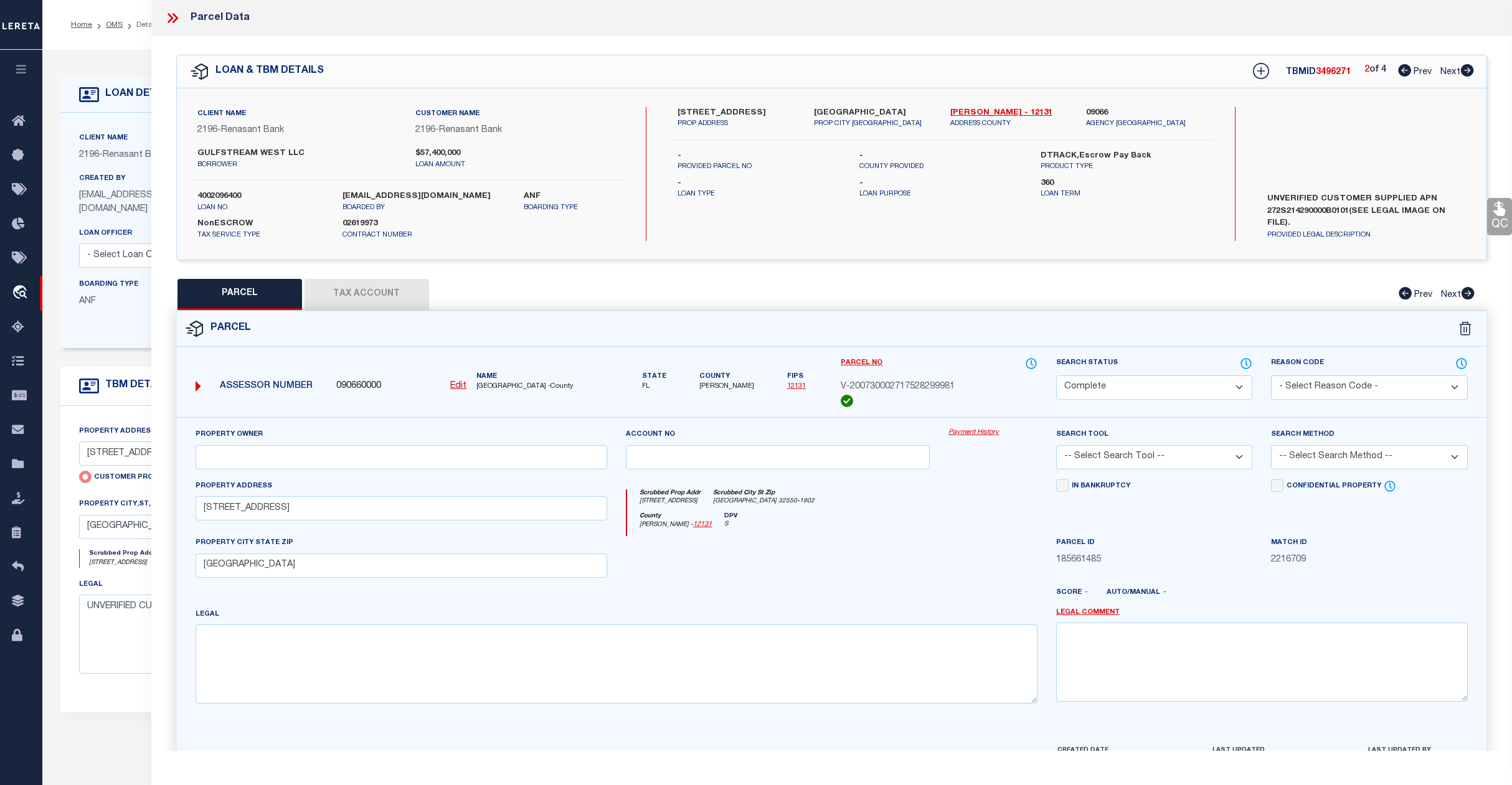
click at [1447, 68] on span "Next" at bounding box center [1450, 72] width 20 height 8
select select "AS"
checkbox input "false"
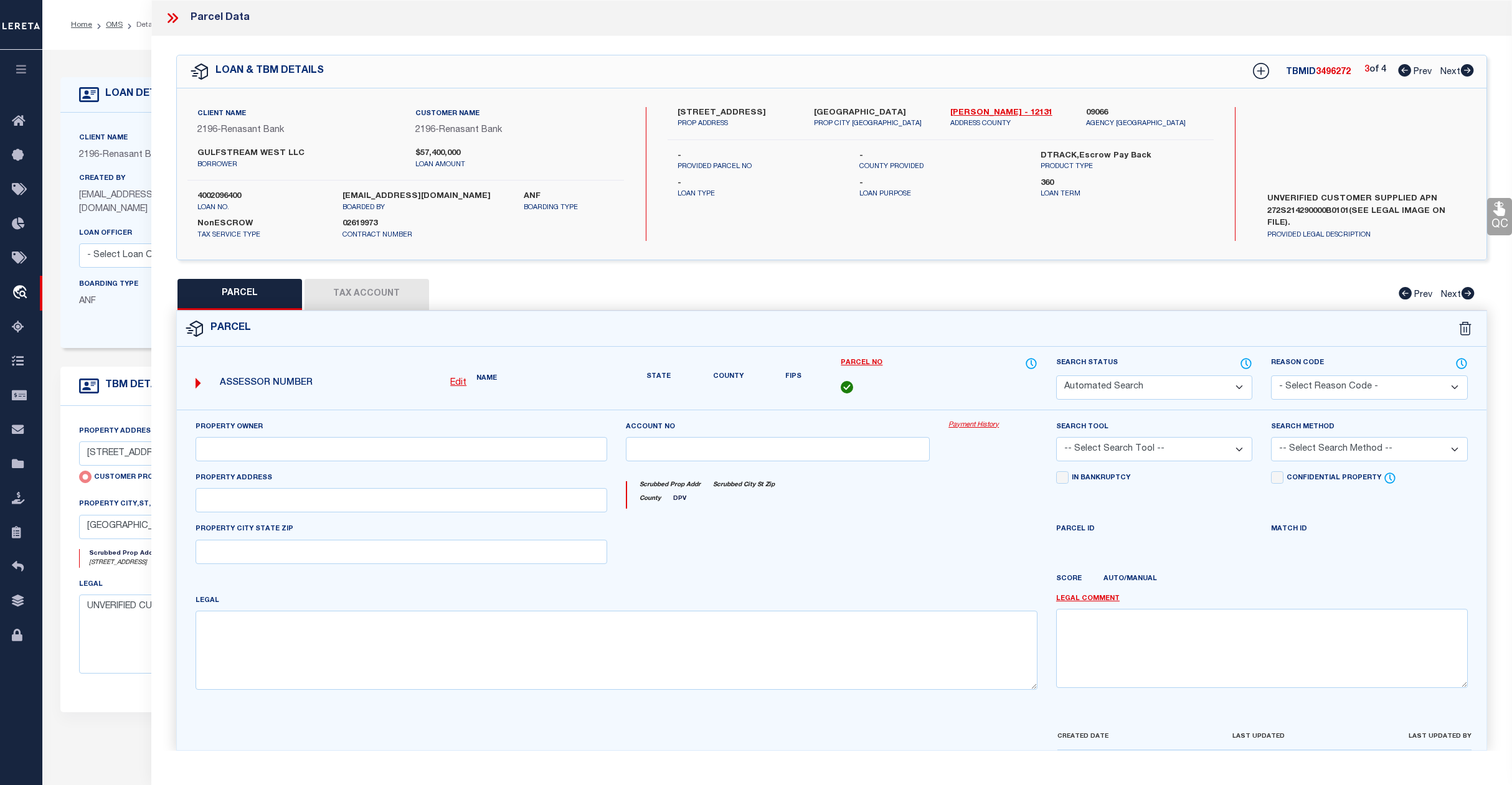
select select "CP"
type input "[STREET_ADDRESS]"
checkbox input "false"
type input "[GEOGRAPHIC_DATA]"
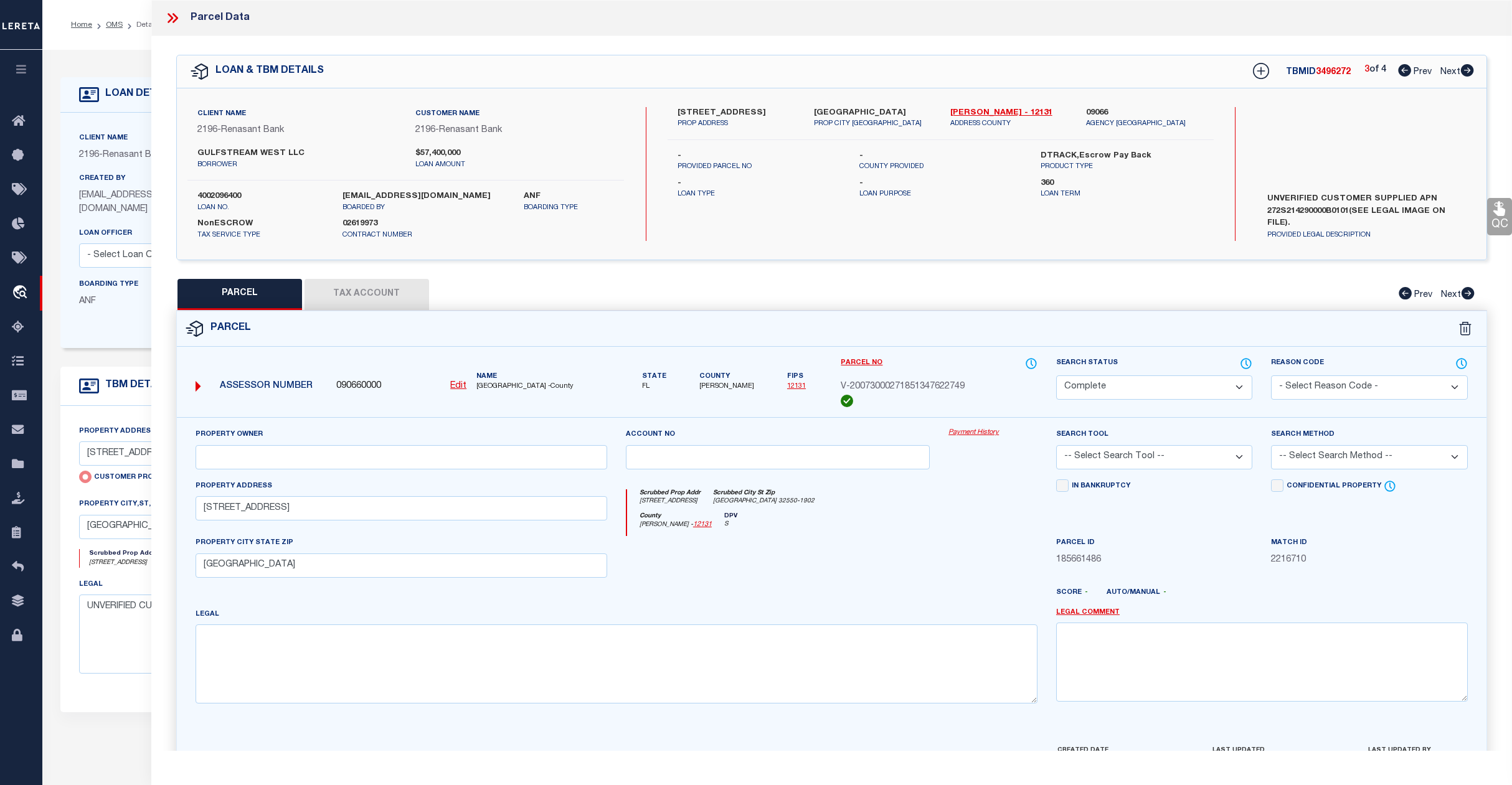
click at [1447, 68] on span "Next" at bounding box center [1450, 72] width 20 height 8
select select "AS"
checkbox input "false"
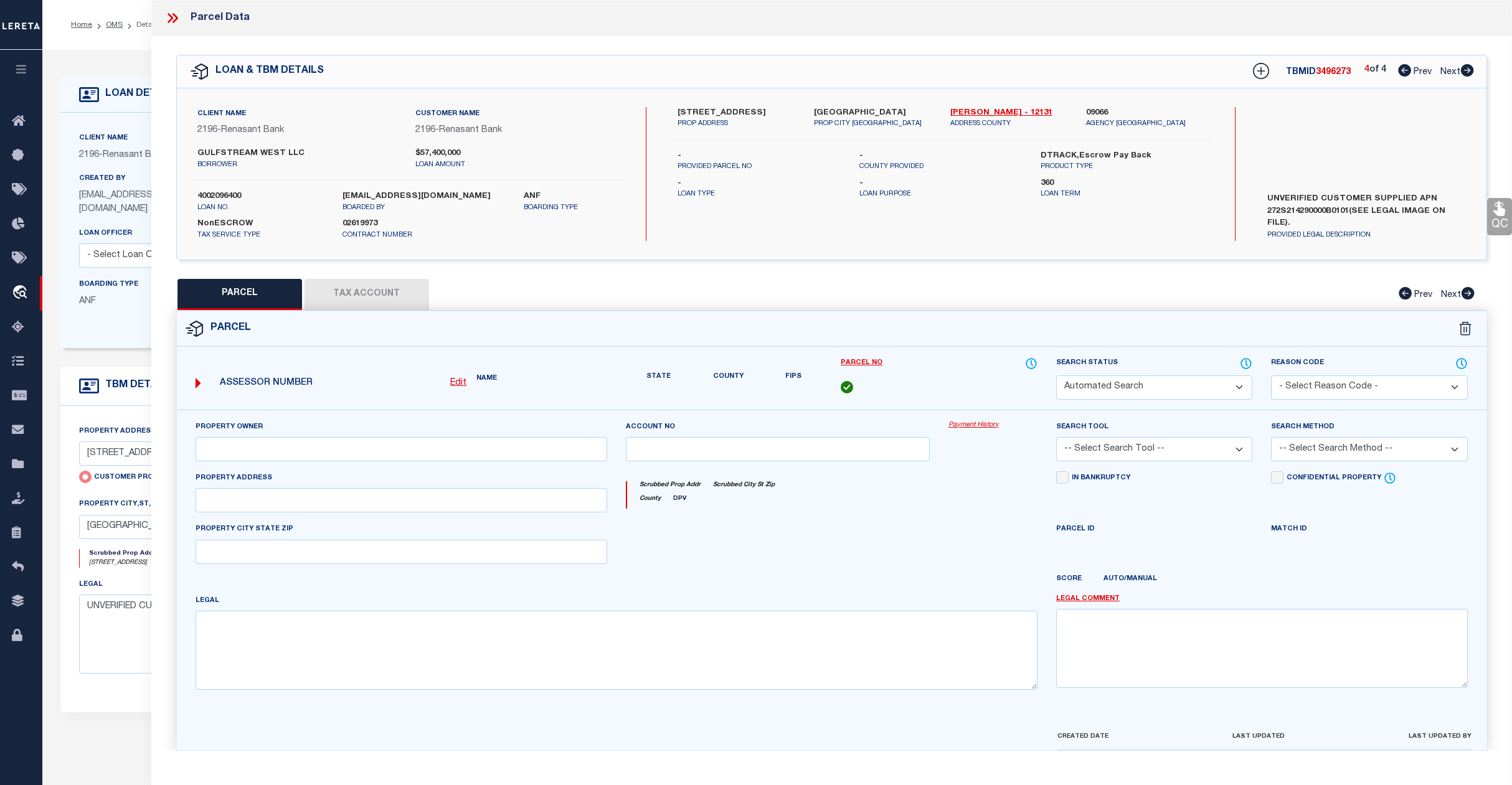
select select "CP"
type input "[STREET_ADDRESS]"
checkbox input "false"
type input "[GEOGRAPHIC_DATA]"
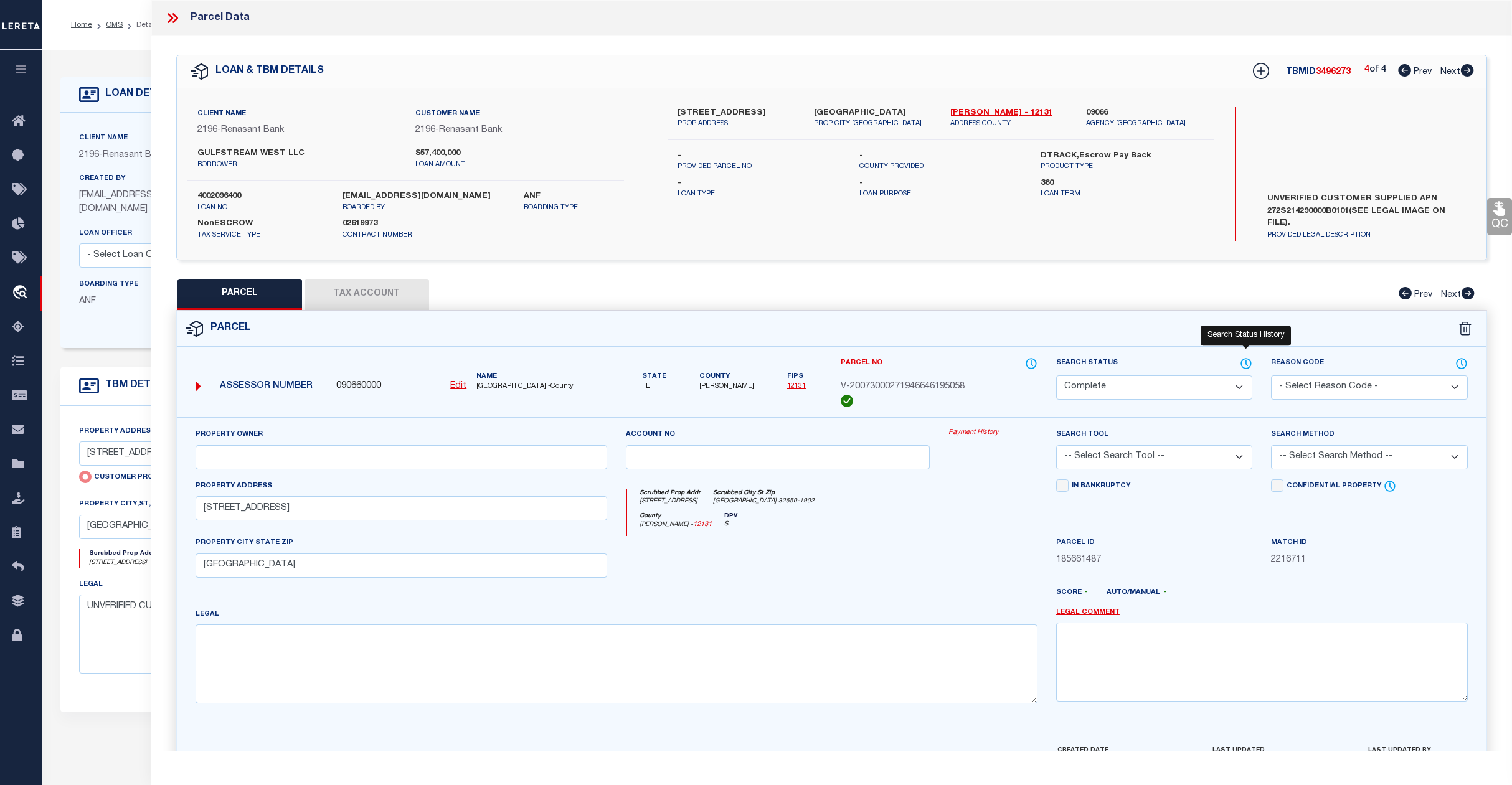
click at [1241, 359] on icon at bounding box center [1246, 363] width 12 height 14
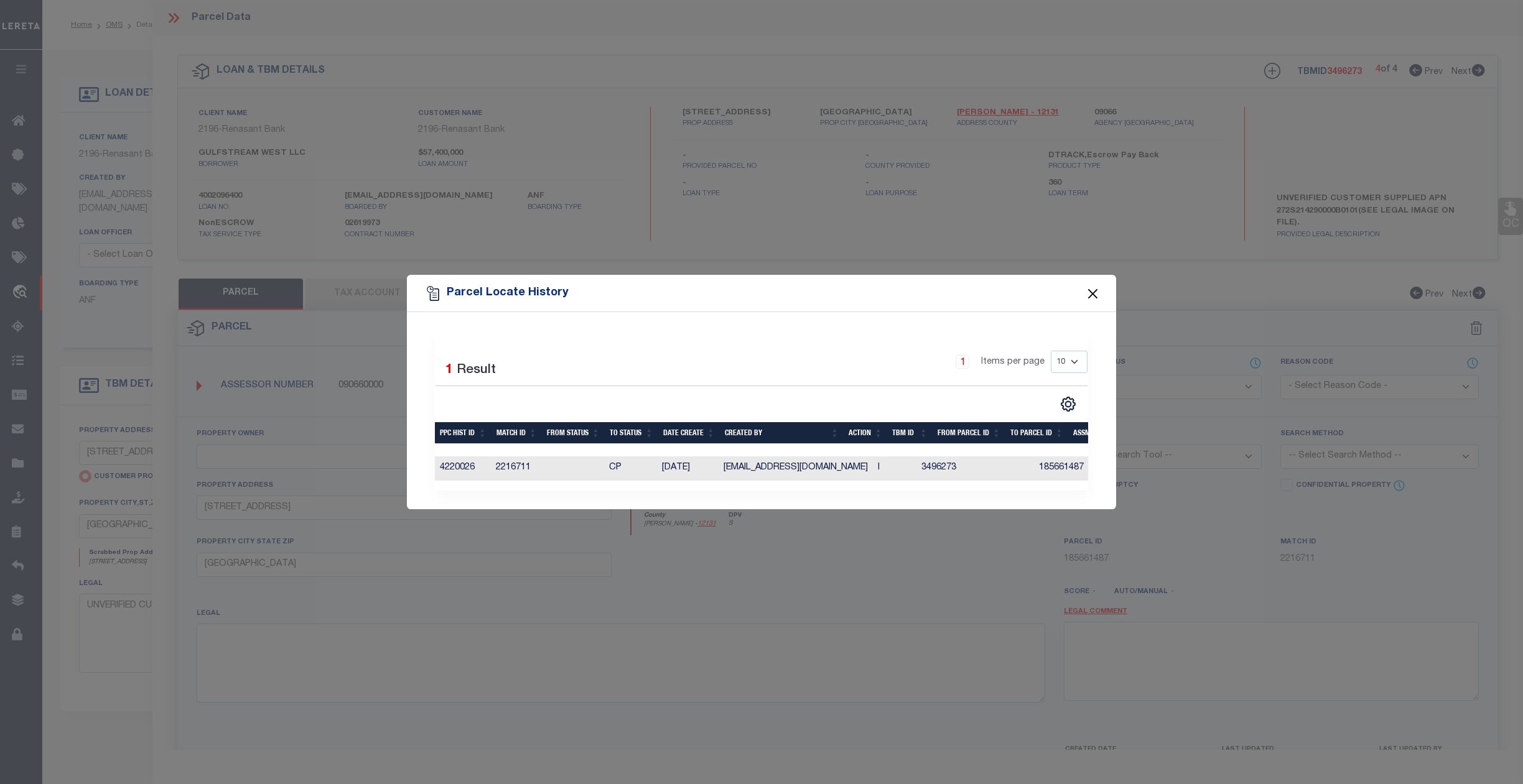
click at [1095, 289] on button "Close" at bounding box center [1092, 293] width 16 height 16
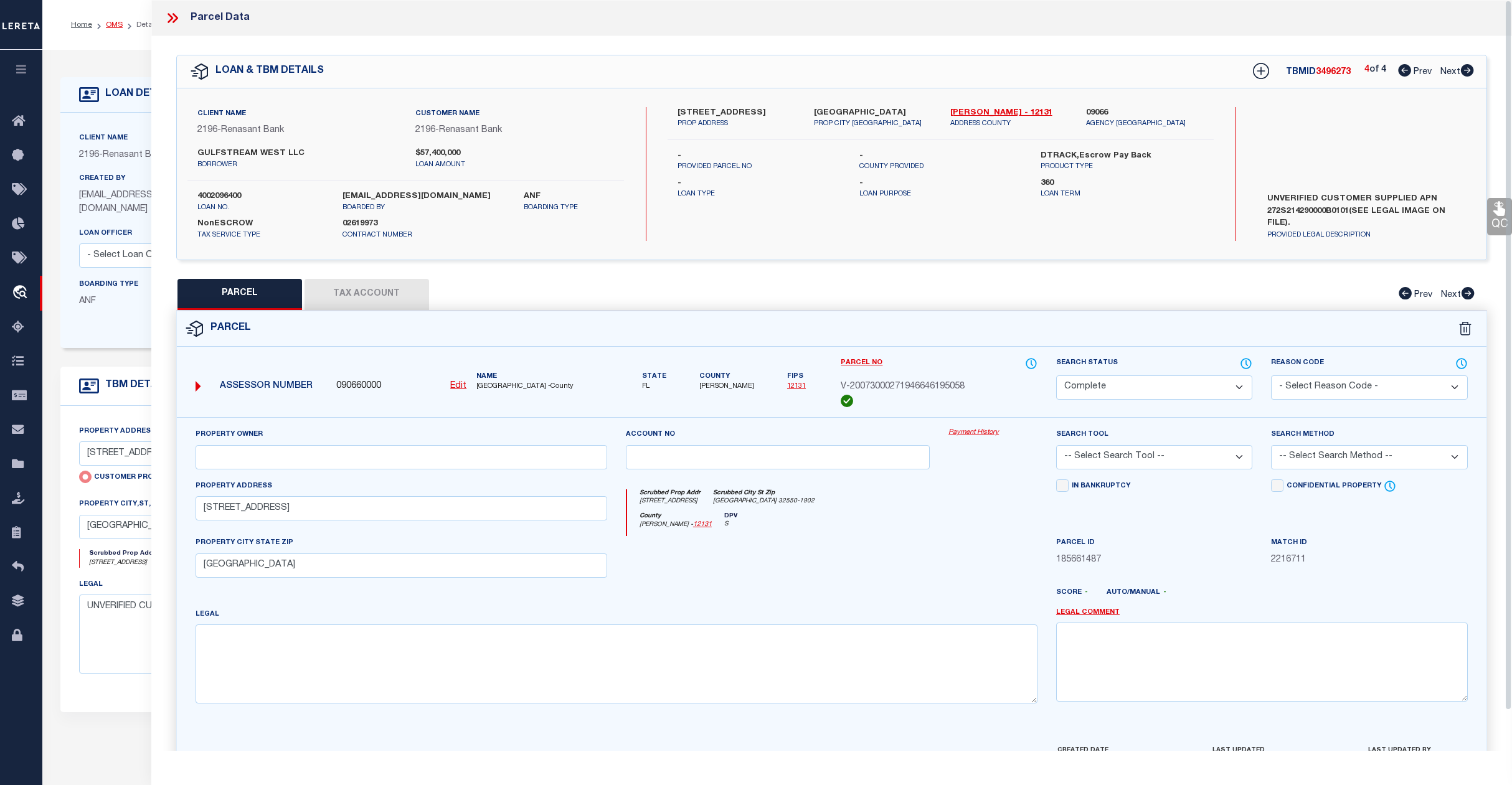
click at [113, 23] on link "OMS" at bounding box center [114, 25] width 17 height 7
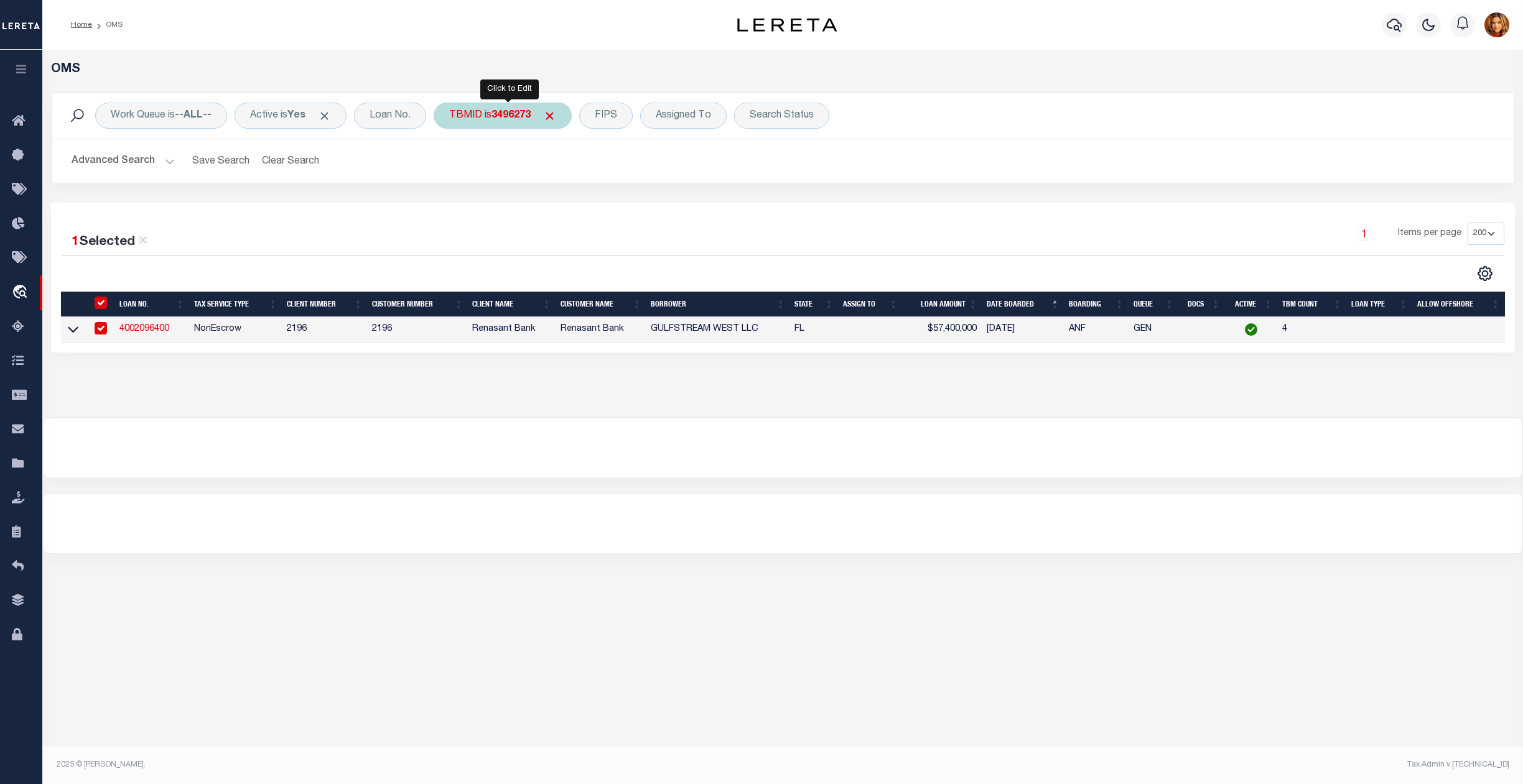
click at [505, 115] on b "3496273" at bounding box center [511, 116] width 39 height 10
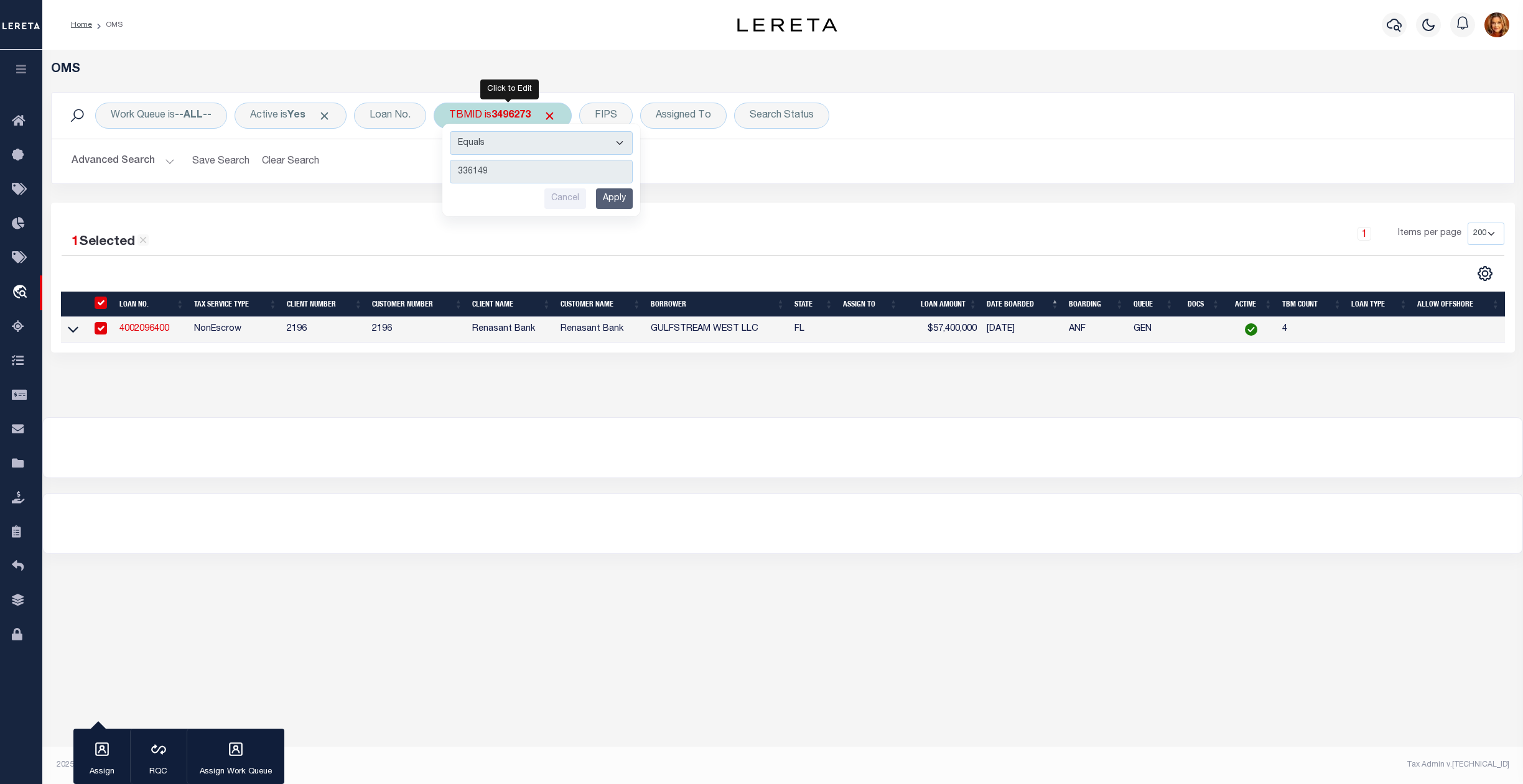
type input "3361491"
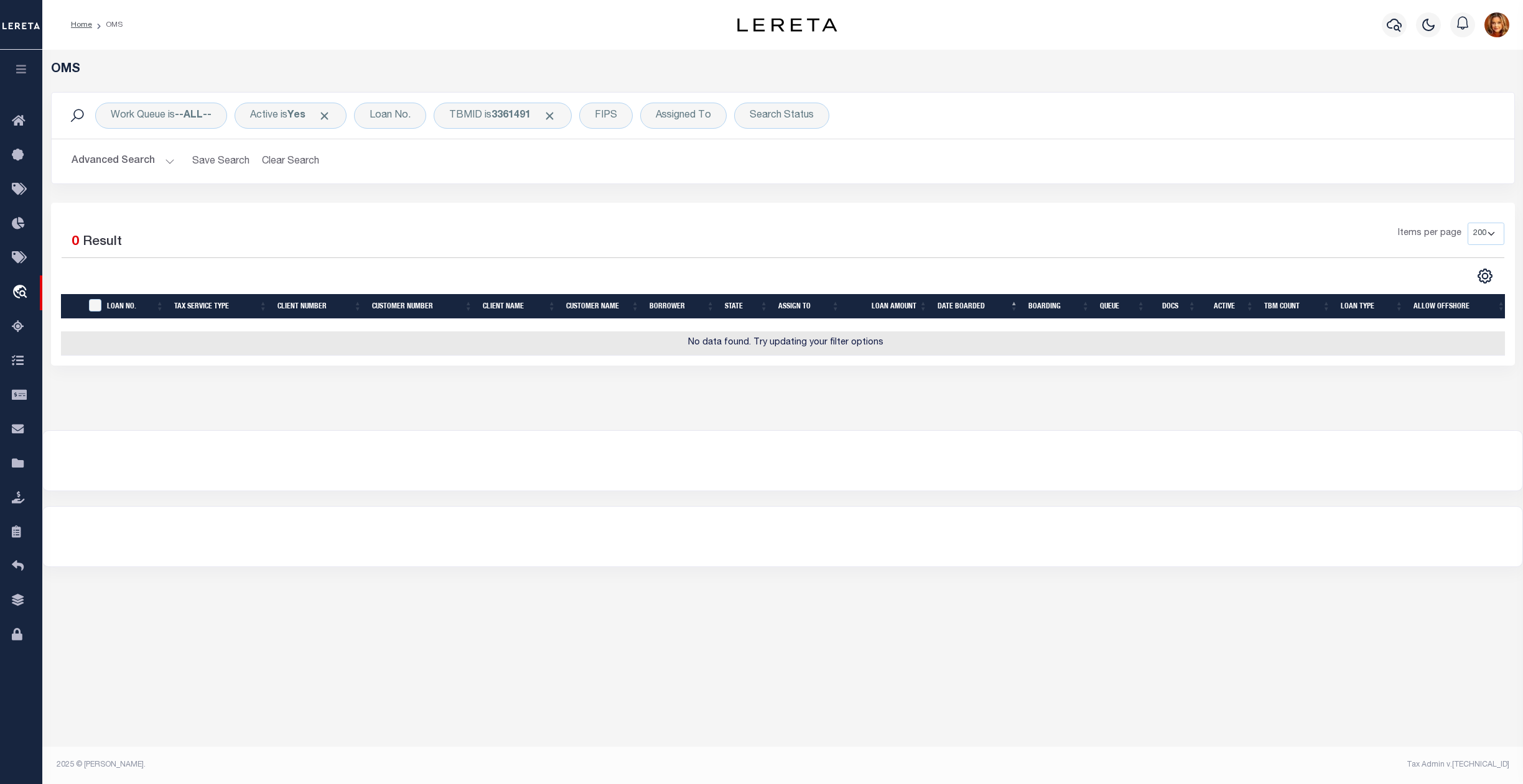
click at [113, 161] on button "Advanced Search" at bounding box center [123, 161] width 104 height 24
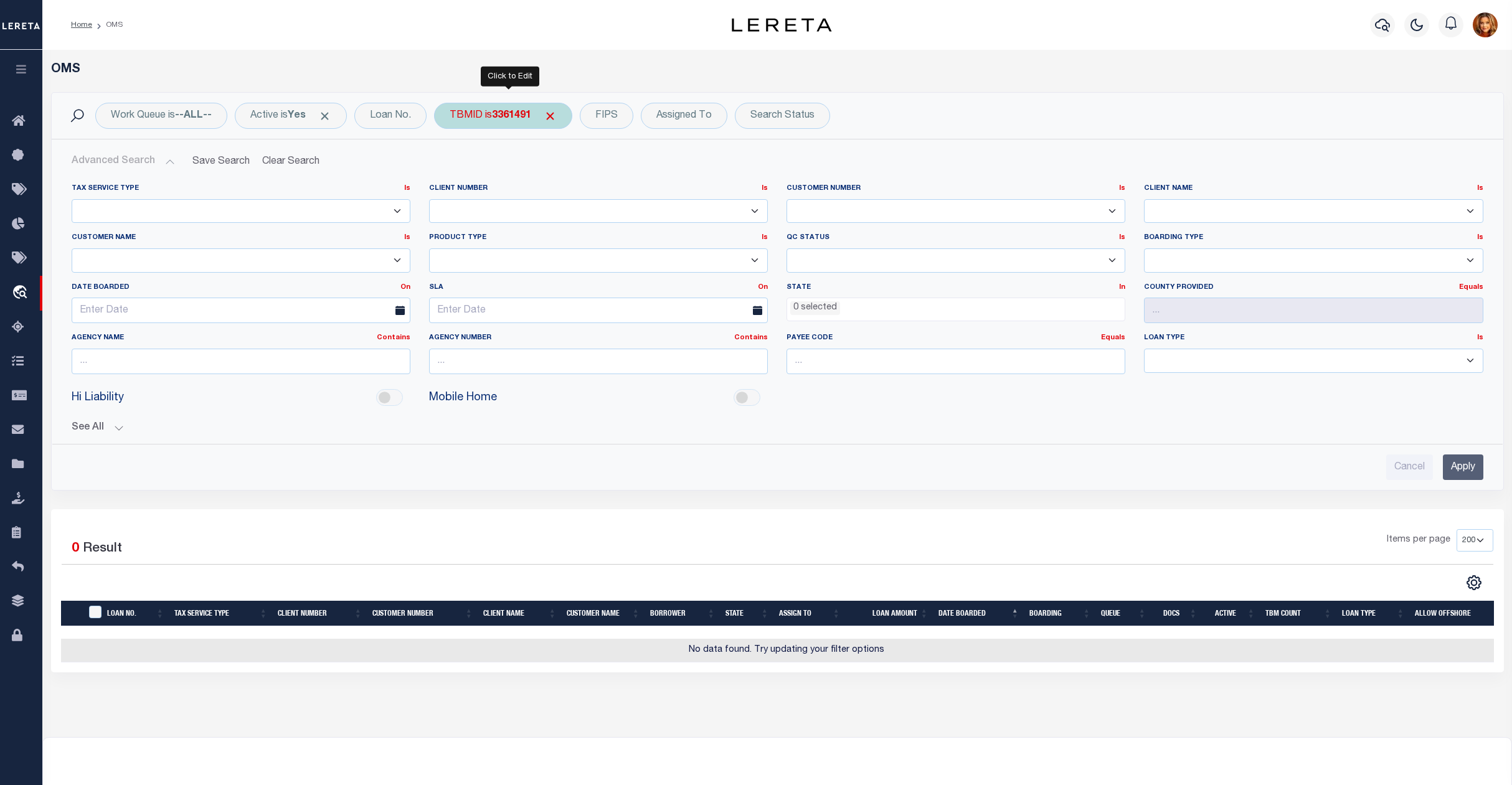
click at [504, 118] on b "3361491" at bounding box center [512, 116] width 39 height 10
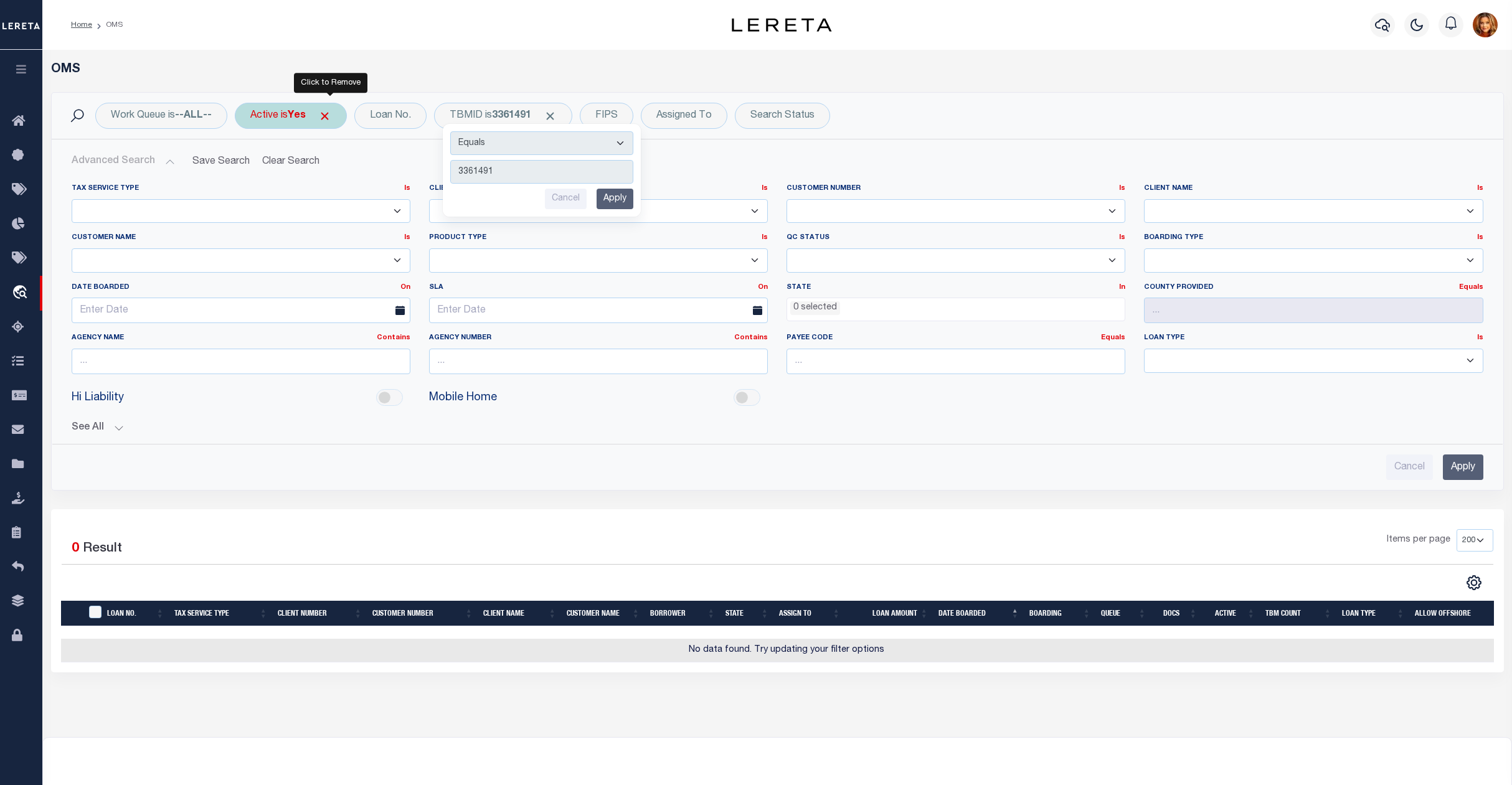
click at [329, 119] on span "Click to Remove" at bounding box center [325, 116] width 13 height 13
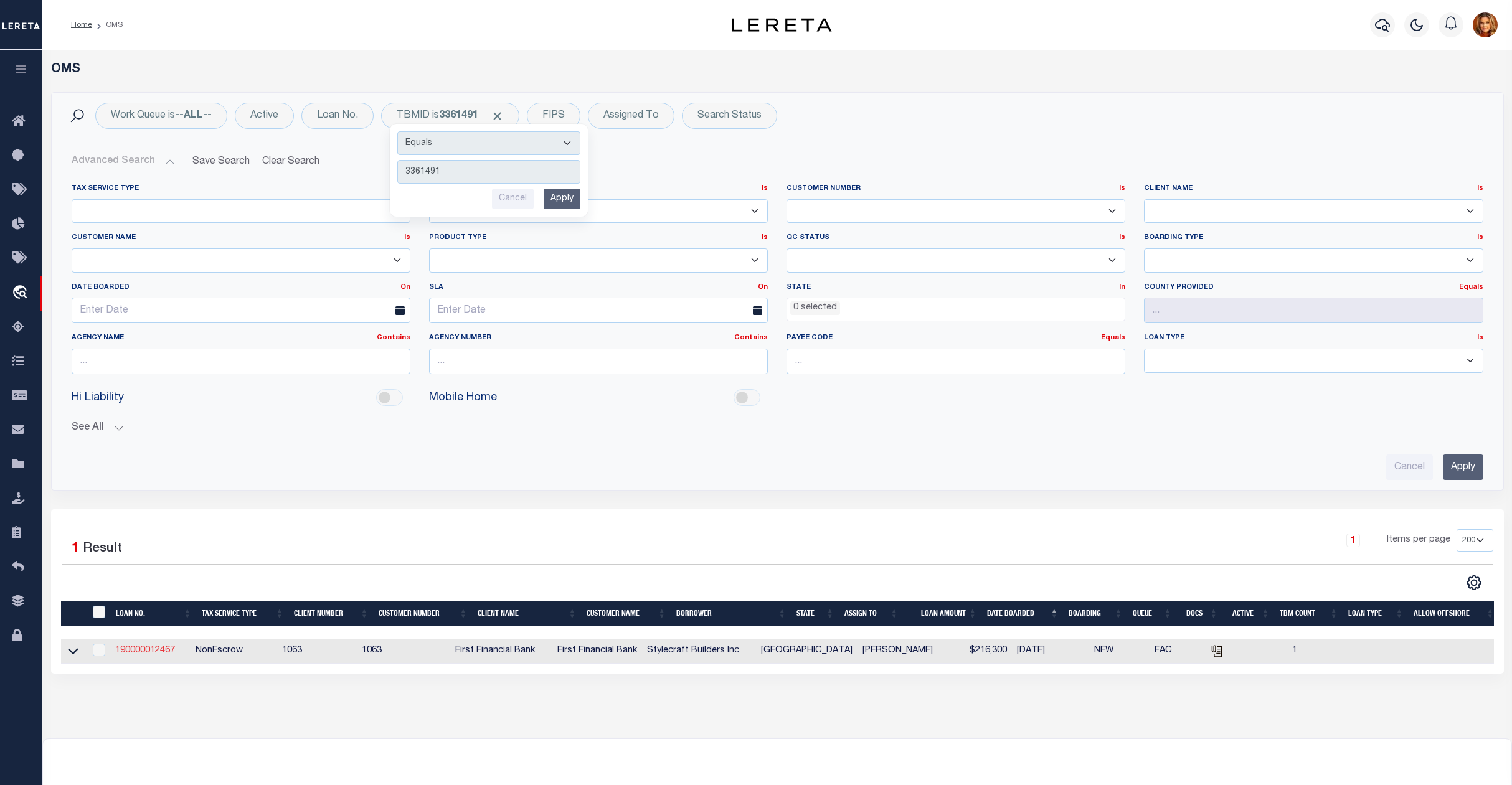
click at [147, 655] on link "190000012467" at bounding box center [145, 650] width 60 height 8
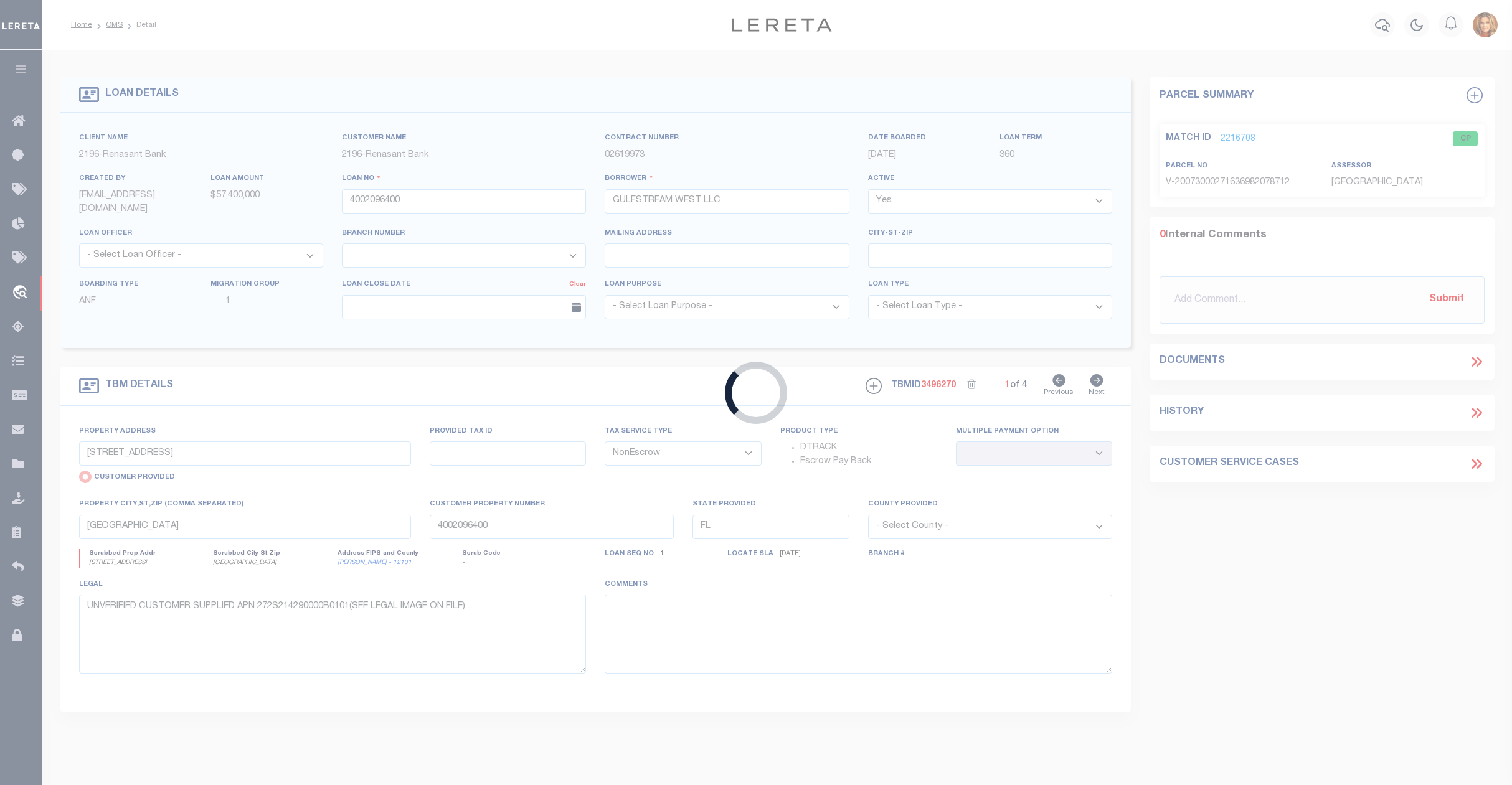
type input "190000012467"
type input "Stylecraft Builders Inc"
select select "False"
select select
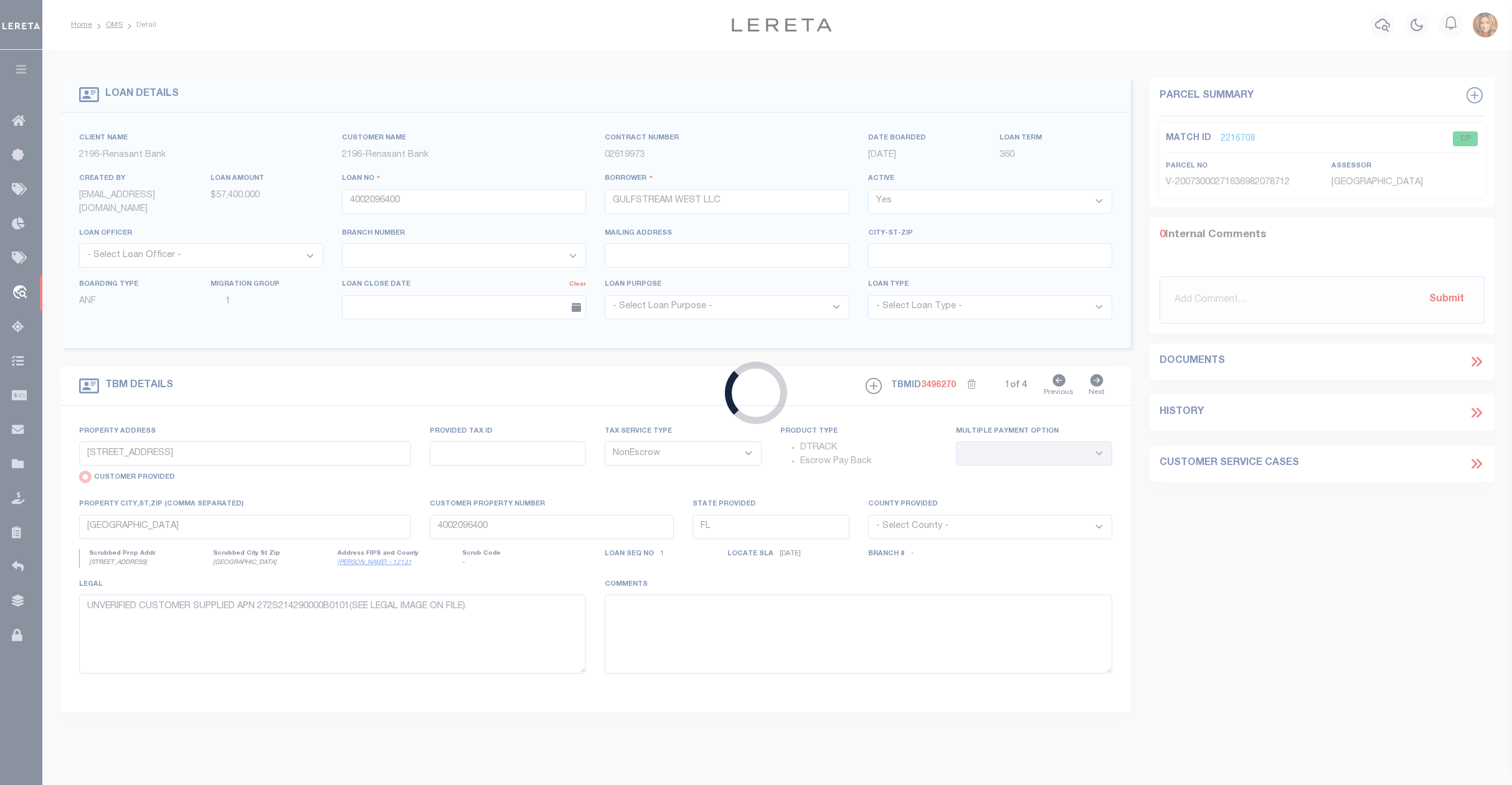
select select "400"
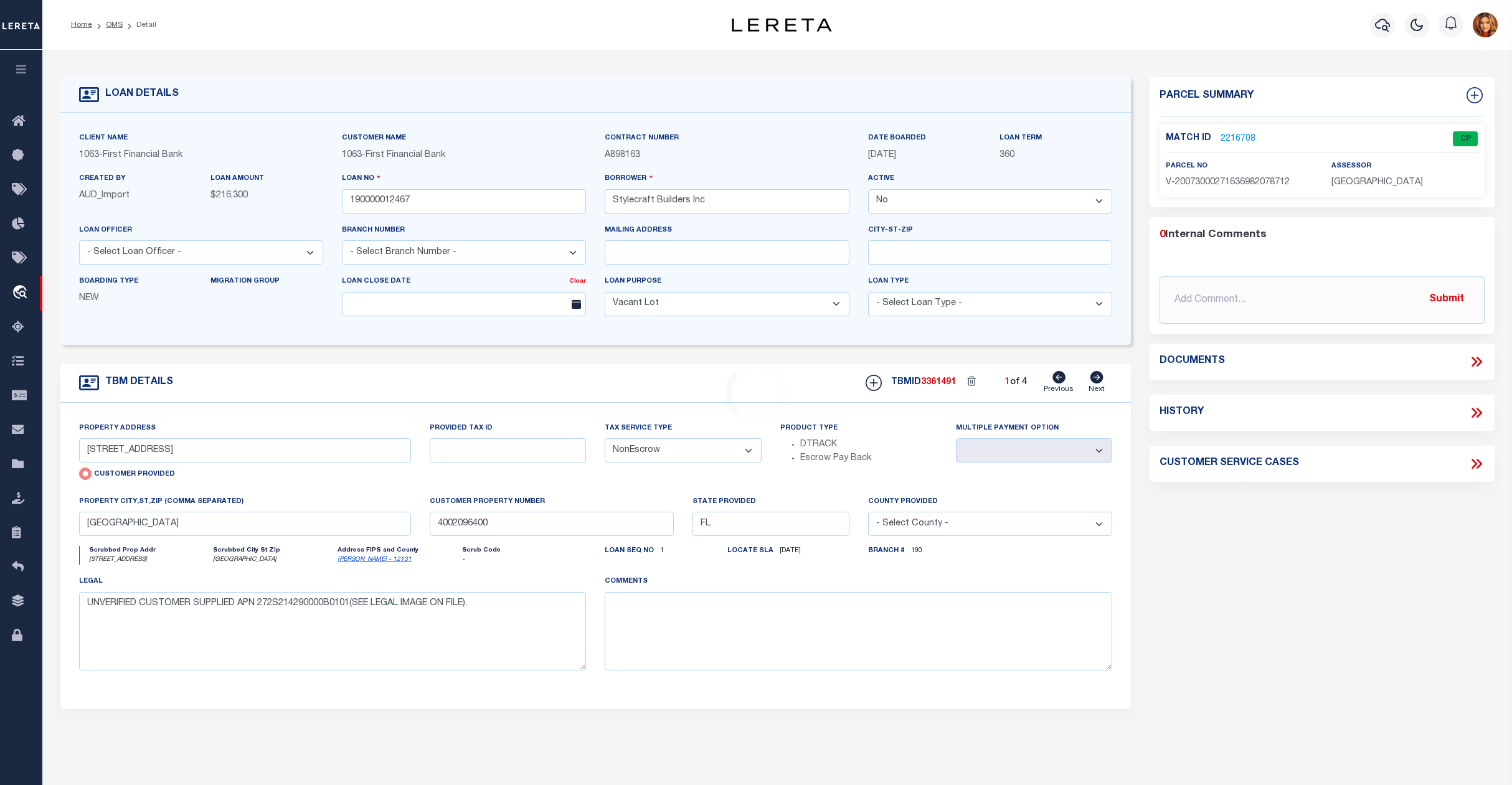
type input "[STREET_ADDRESS]"
radio input "false"
select select
type input "[PERSON_NAME] TX 77879"
type input "[GEOGRAPHIC_DATA]"
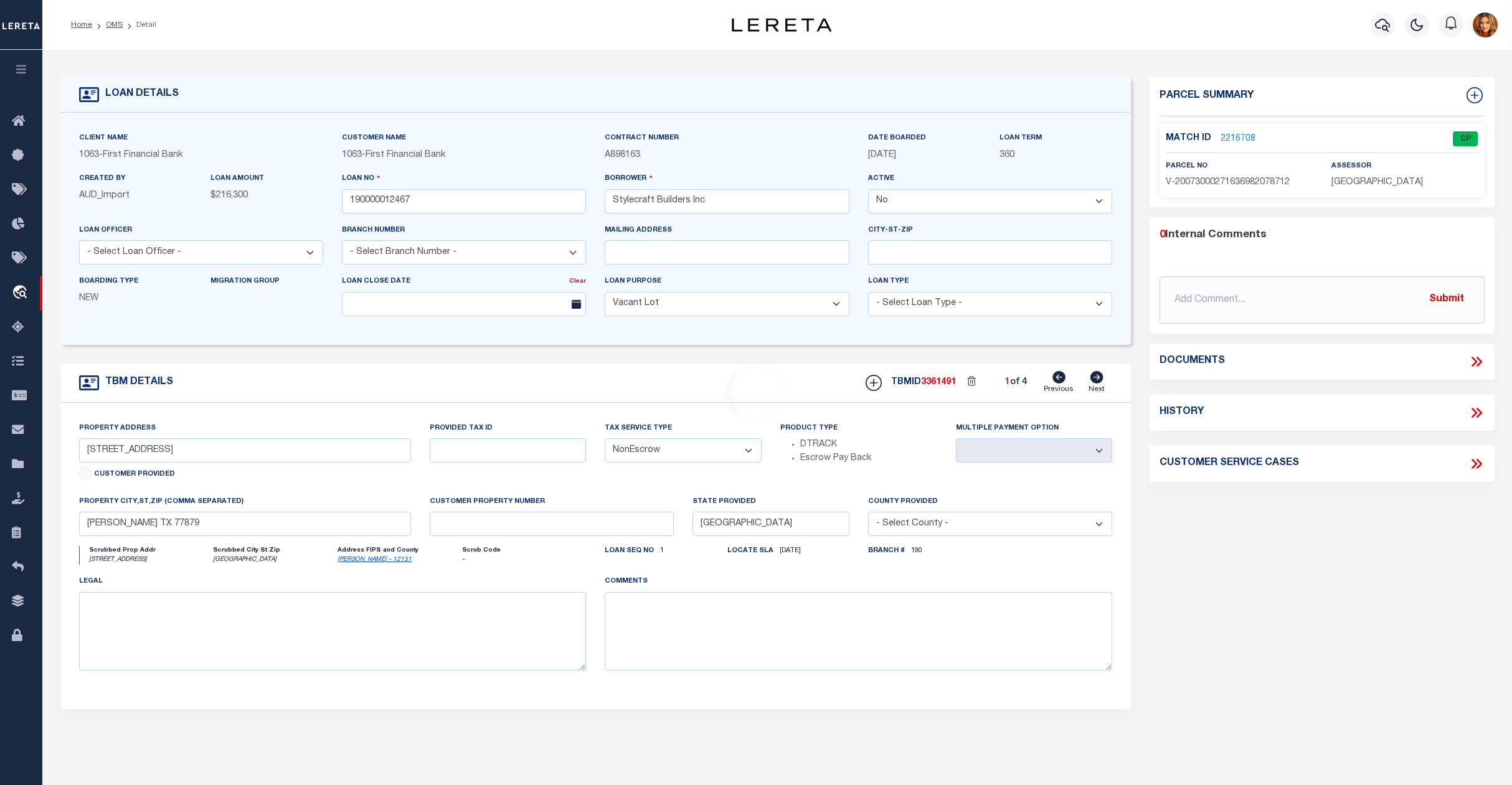
select select "9376"
select select "3703"
click at [1240, 133] on link "2049551" at bounding box center [1237, 139] width 35 height 13
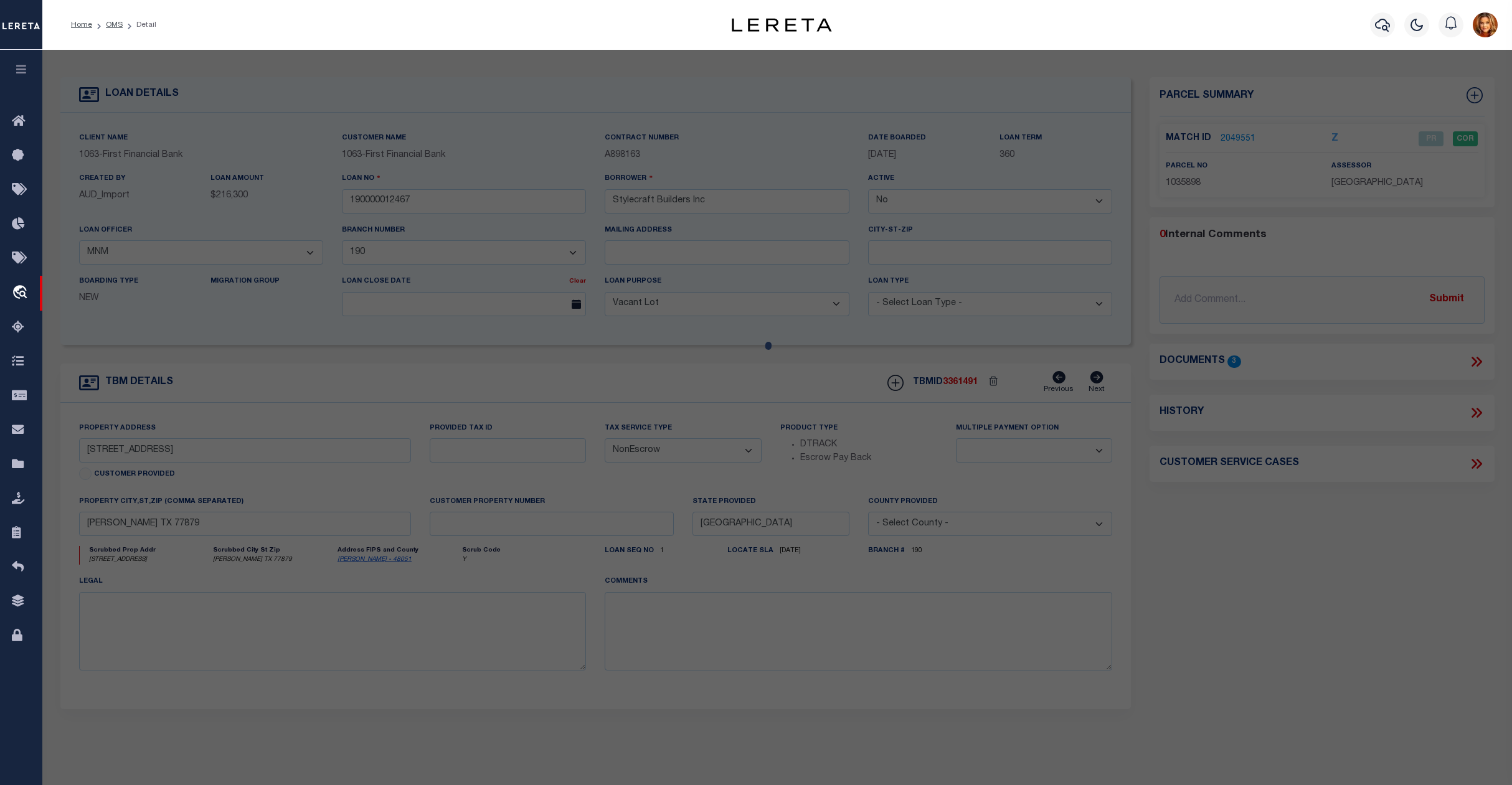
select select "AS"
checkbox input "false"
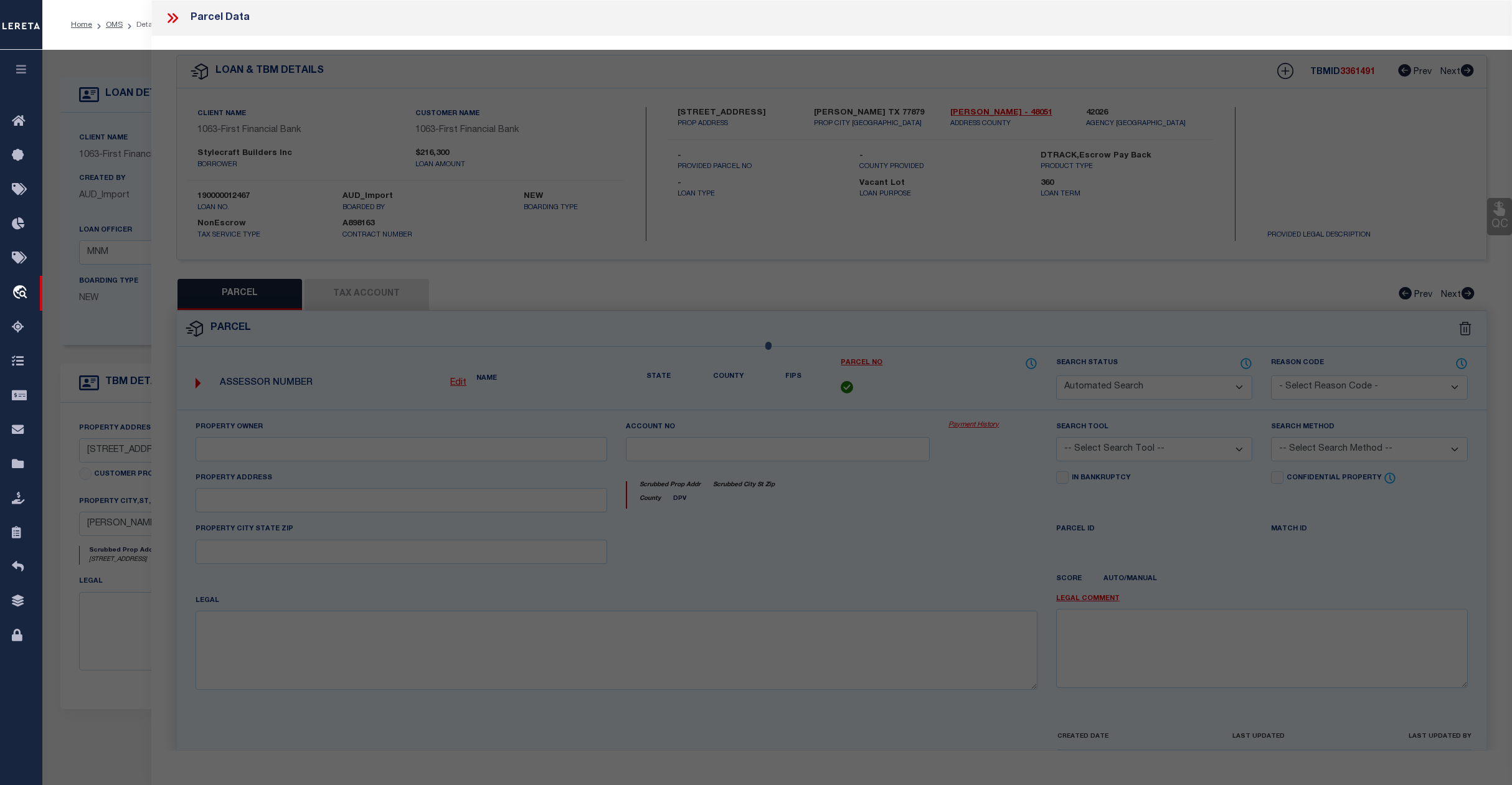
select select "PR"
type input "STYLECRAFT BUILDERS INC"
select select "AGW"
select select
checkbox input "false"
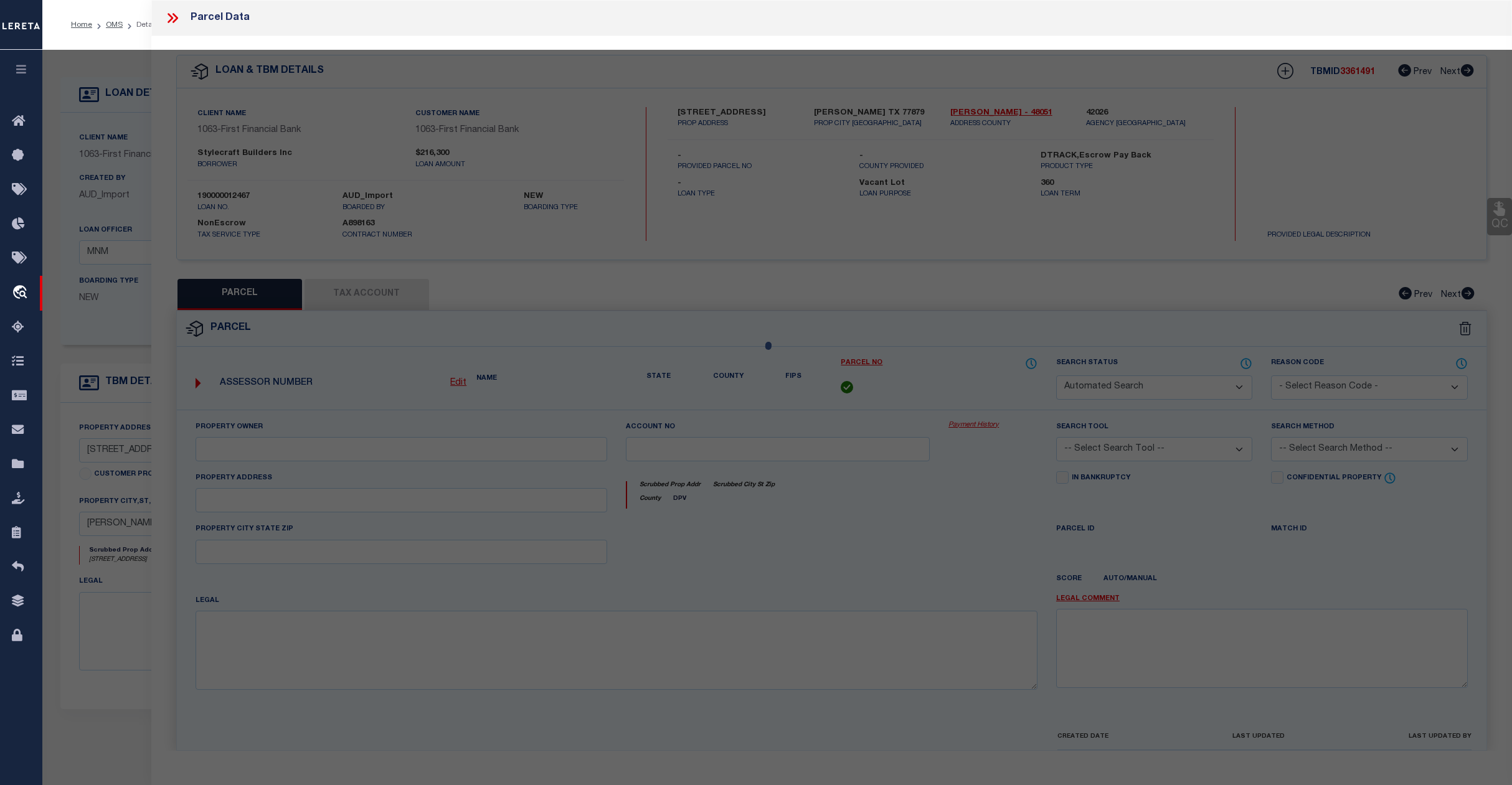
type input "[PERSON_NAME], [GEOGRAPHIC_DATA] 77878"
type textarea "S3451 GRAND LAKE OF [PERSON_NAME] BLK 3 LOT 17, .1956 ACRES"
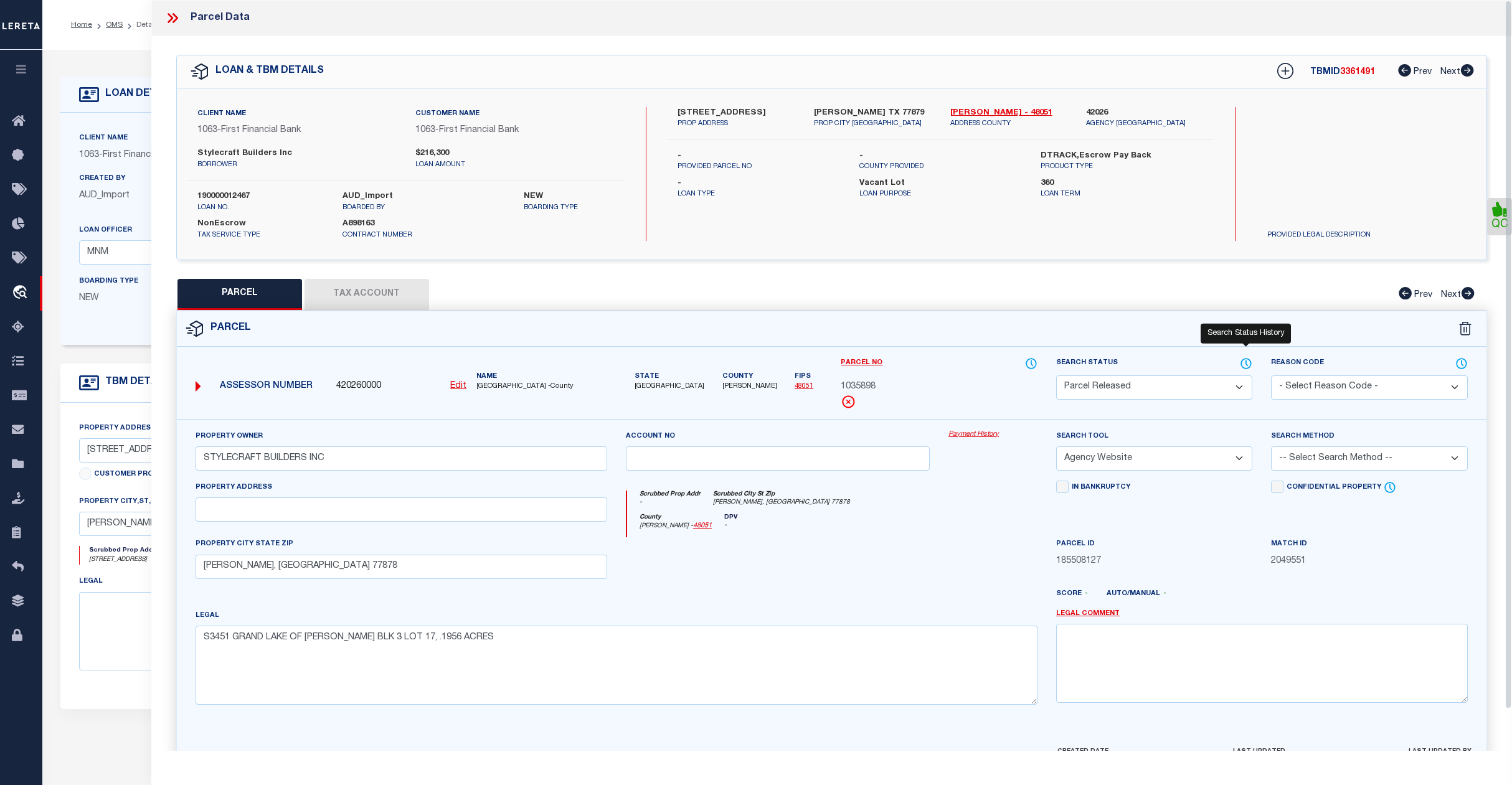
click at [1248, 361] on icon at bounding box center [1246, 363] width 12 height 14
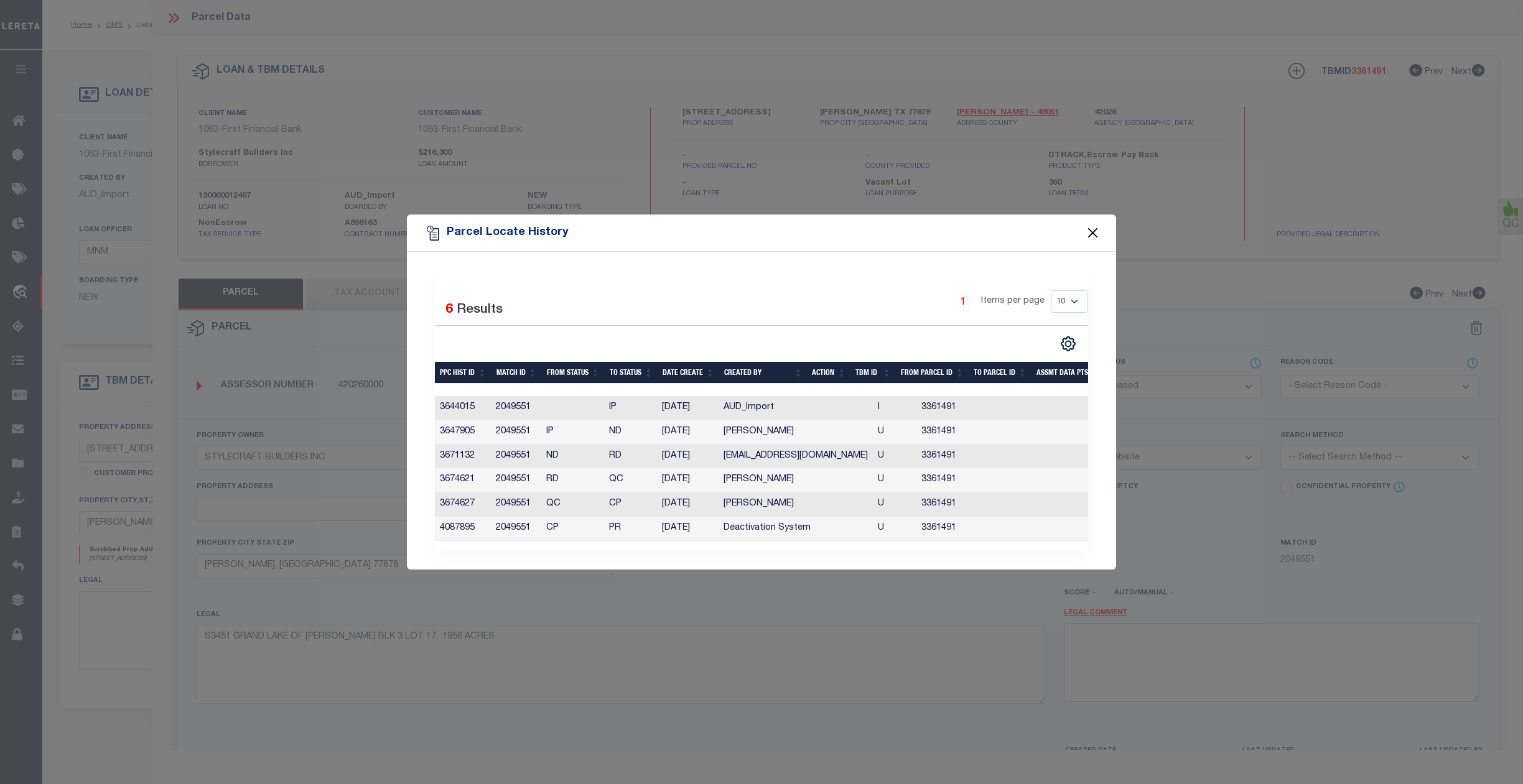
click at [1090, 230] on button "Close" at bounding box center [1092, 232] width 16 height 16
